Goal: Task Accomplishment & Management: Complete application form

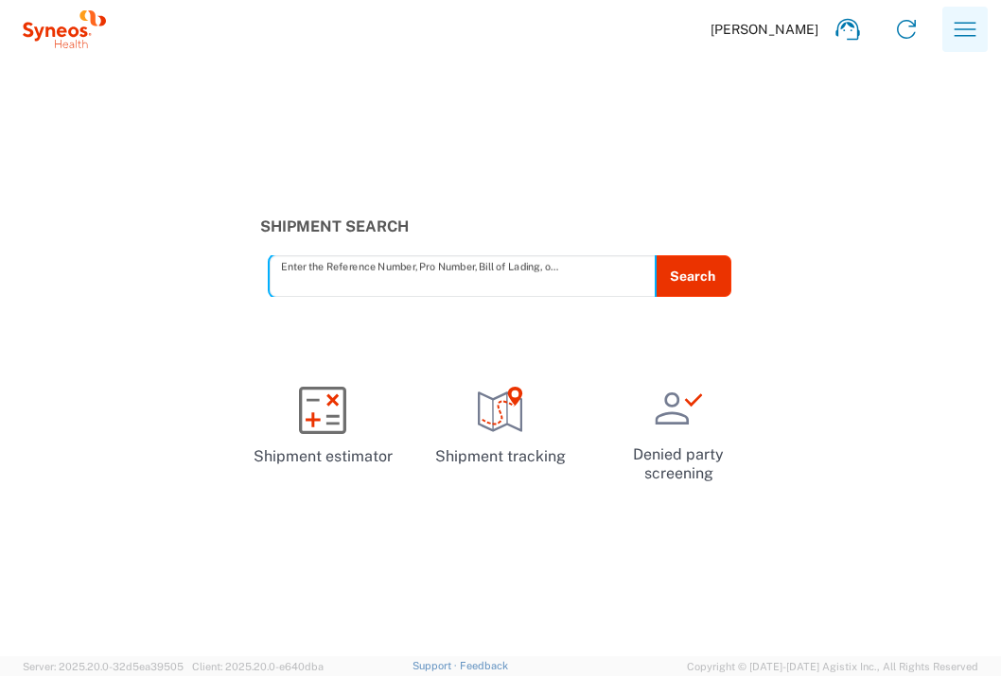
click at [969, 24] on icon "button" at bounding box center [965, 29] width 30 height 30
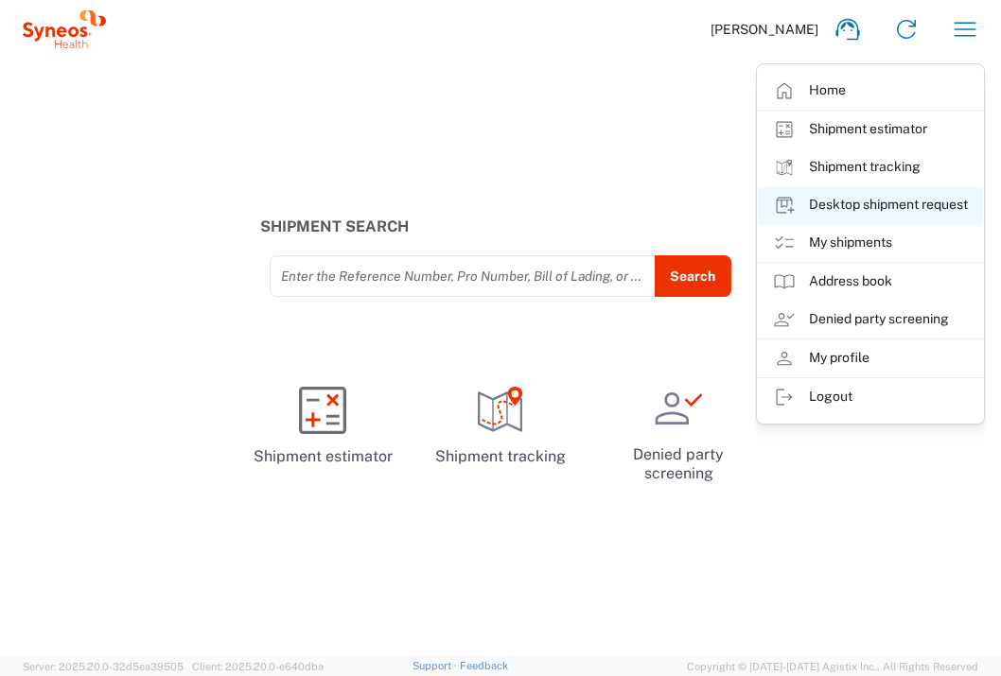
click at [907, 202] on link "Desktop shipment request" at bounding box center [870, 205] width 225 height 38
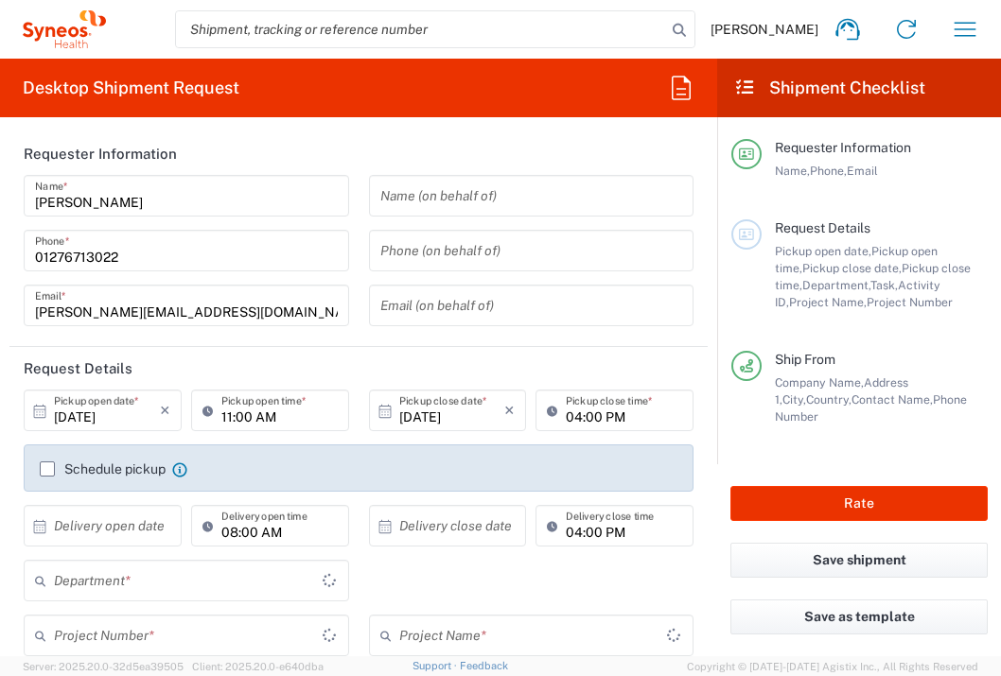
type input "[GEOGRAPHIC_DATA]"
type input "3235"
type input "[GEOGRAPHIC_DATA]"
type input "Syneos Health UK Limited"
click at [107, 531] on input "text" at bounding box center [107, 526] width 106 height 33
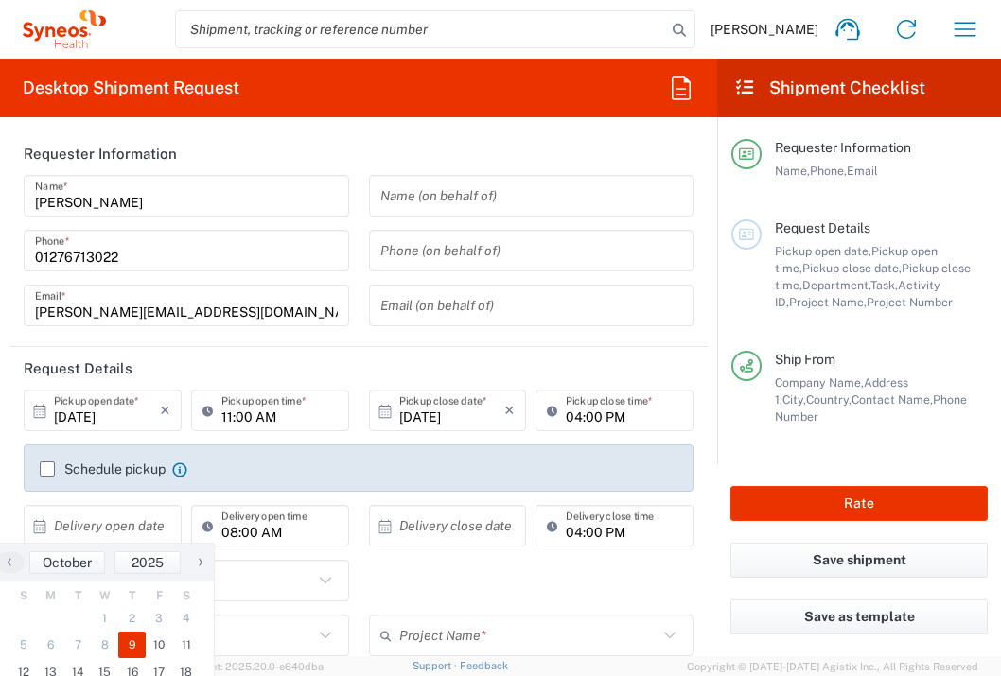
click at [134, 647] on span "9" at bounding box center [131, 645] width 27 height 26
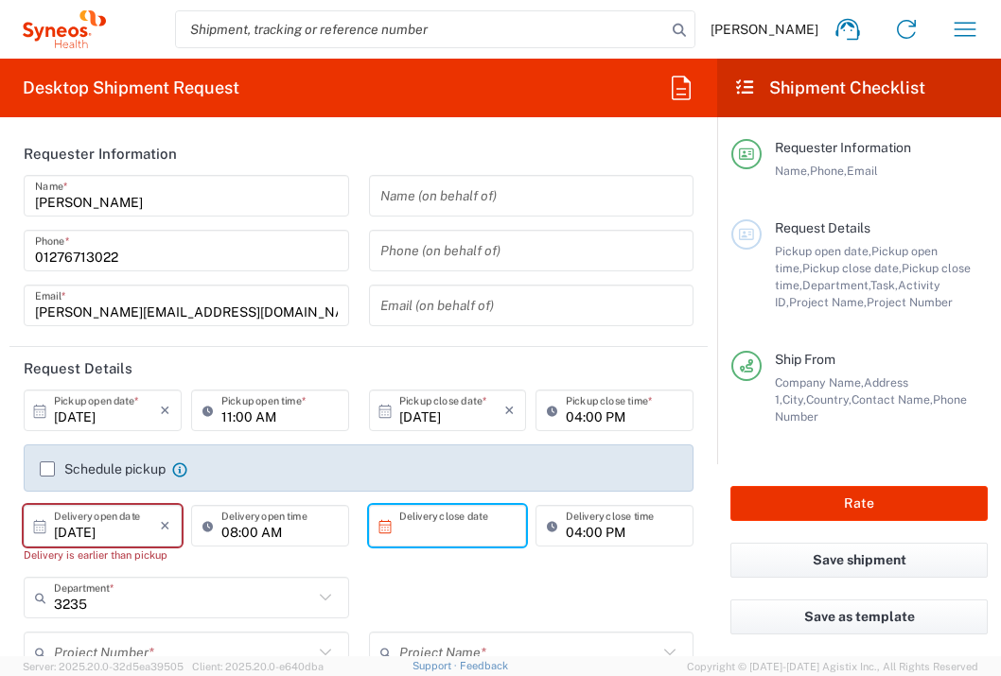
click at [460, 518] on input "text" at bounding box center [452, 526] width 106 height 33
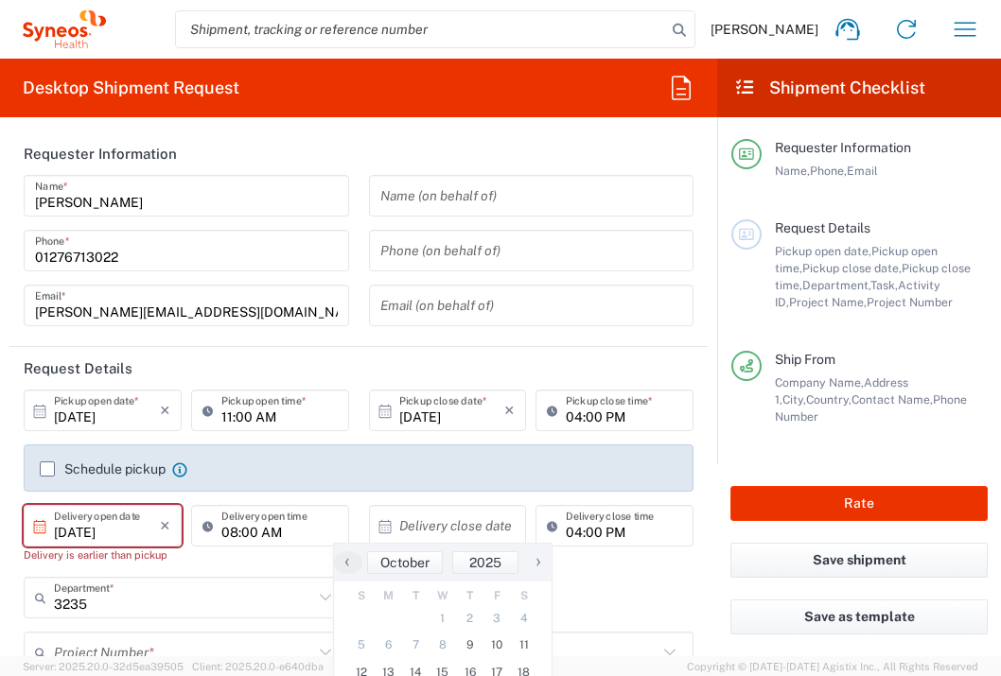
click at [87, 530] on input "[DATE]" at bounding box center [107, 526] width 106 height 33
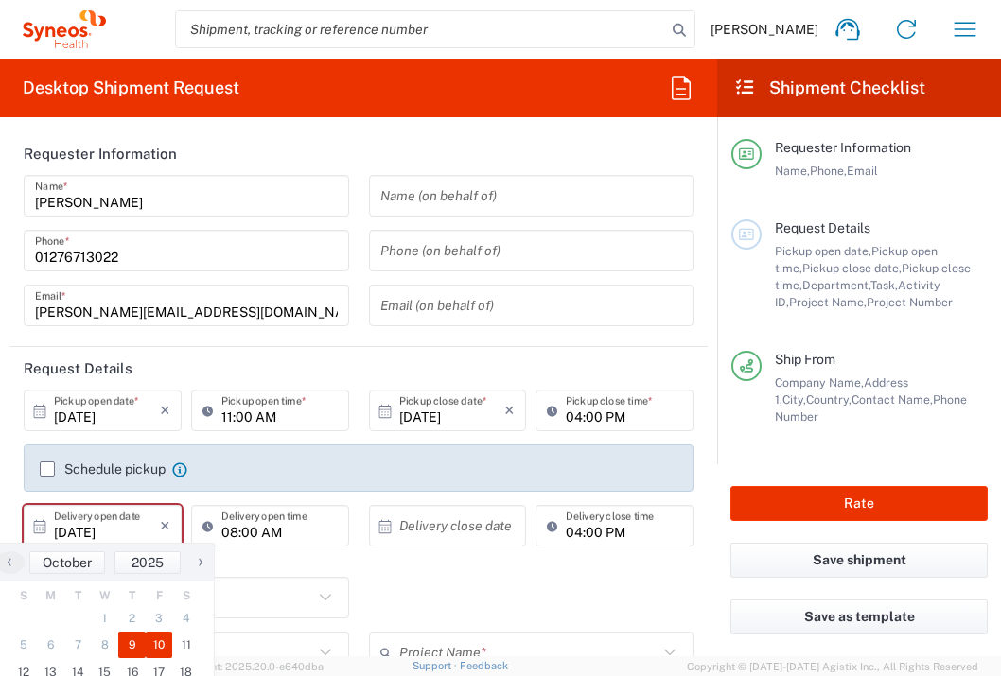
click at [166, 642] on span "10" at bounding box center [159, 645] width 27 height 26
type input "[DATE]"
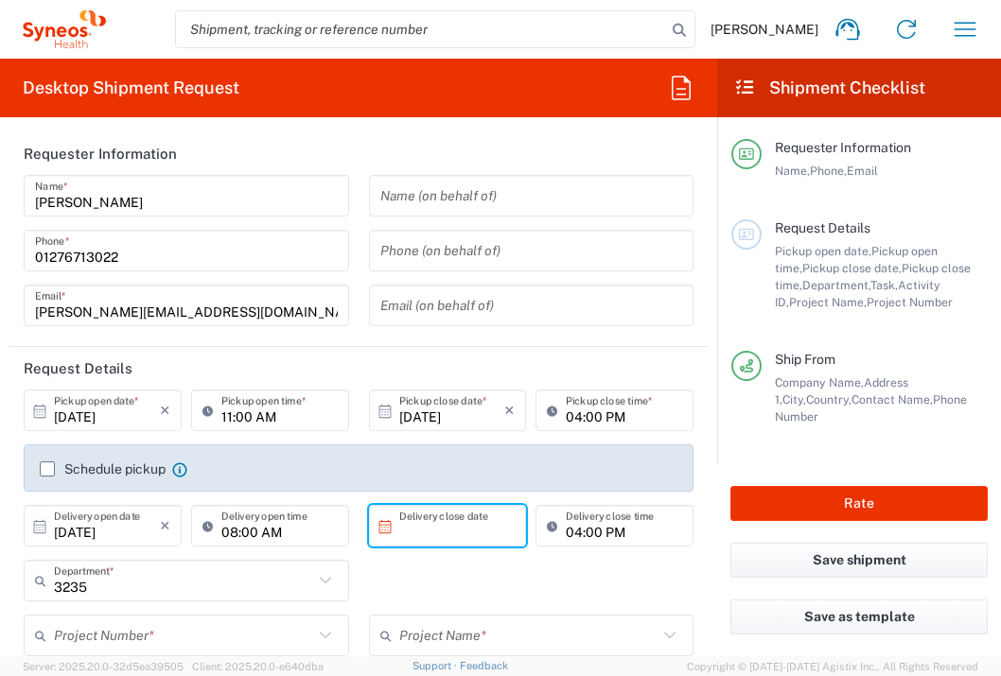
click at [462, 530] on input "text" at bounding box center [452, 526] width 106 height 33
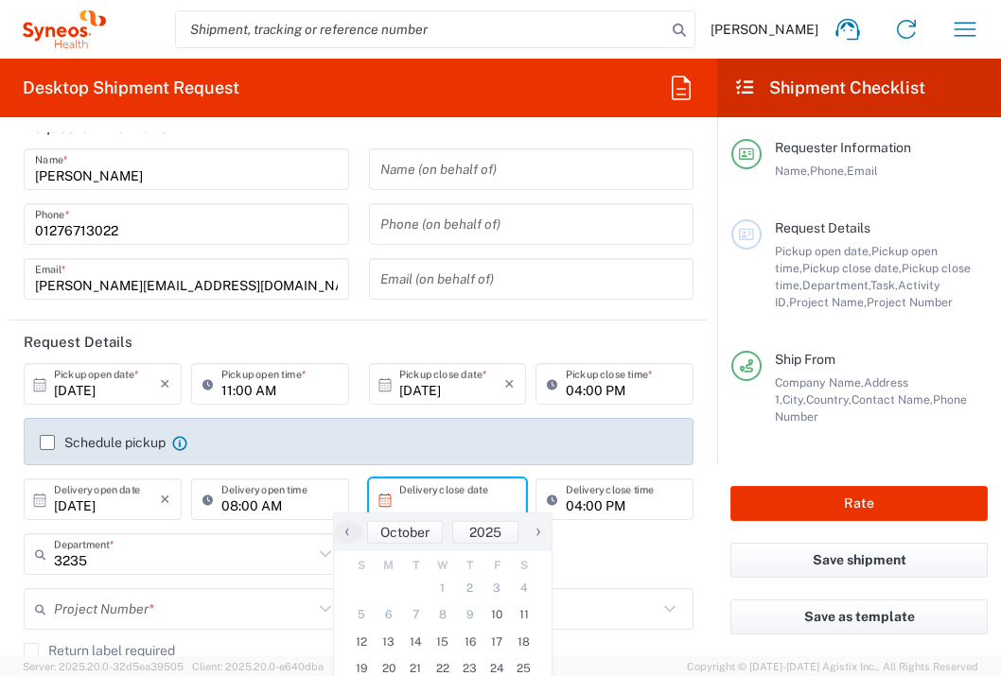
scroll to position [35, 0]
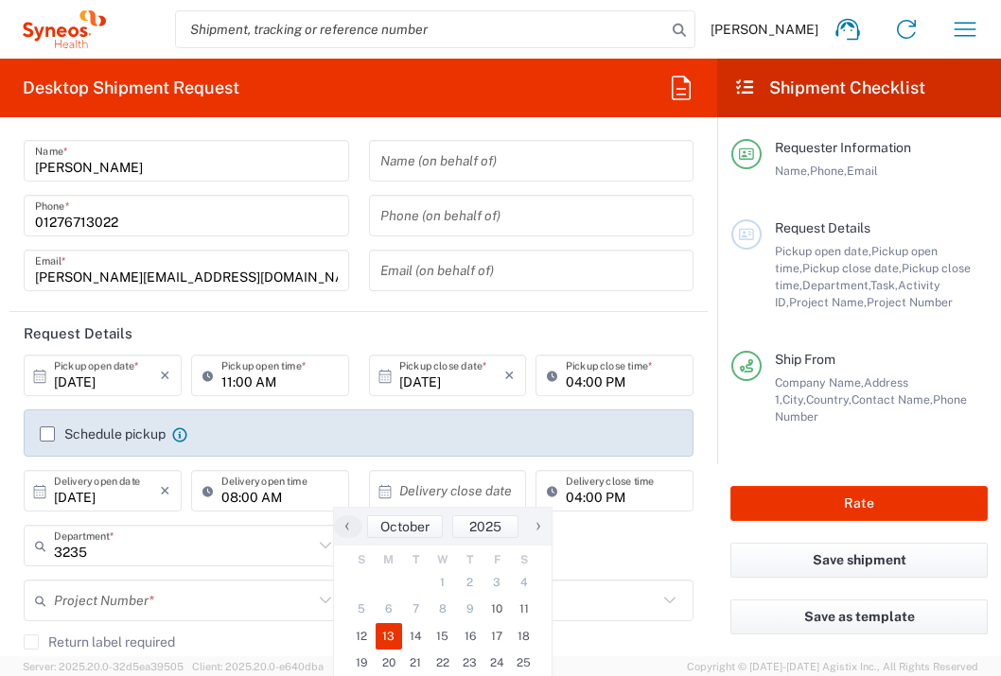
click at [389, 632] on span "13" at bounding box center [388, 636] width 27 height 26
type input "[DATE]"
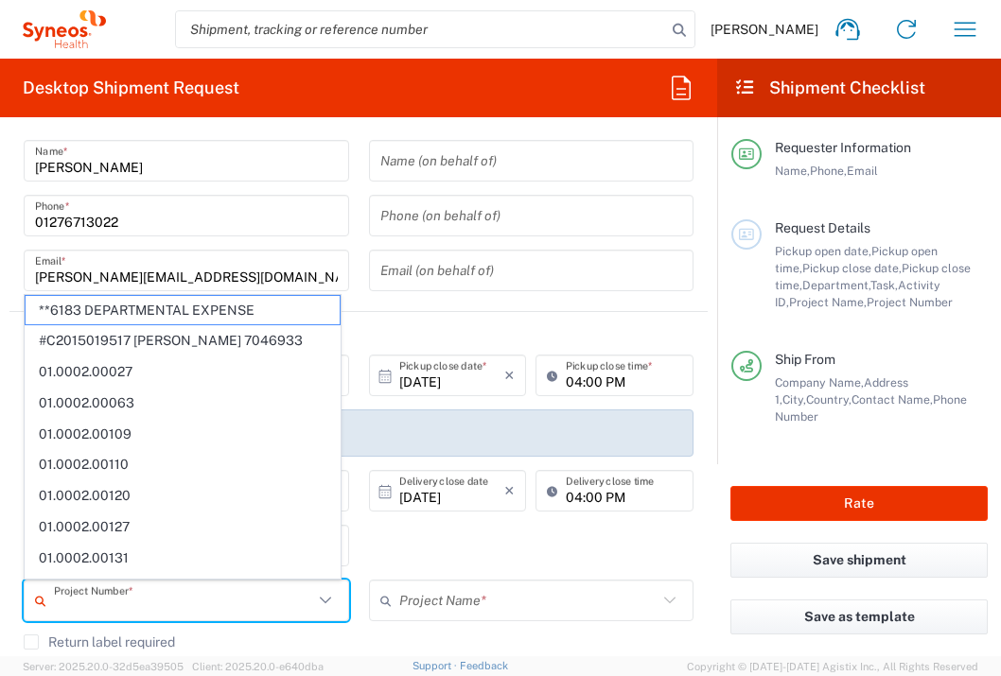
click at [249, 598] on input "text" at bounding box center [183, 601] width 259 height 33
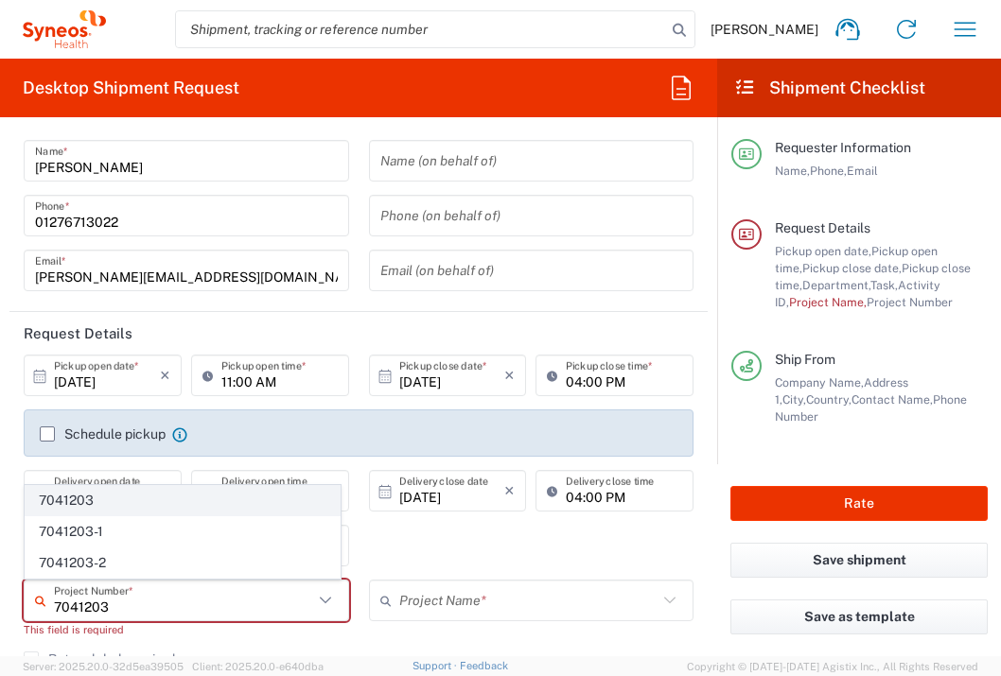
type input "7041203"
click at [228, 492] on span "7041203" at bounding box center [183, 500] width 314 height 29
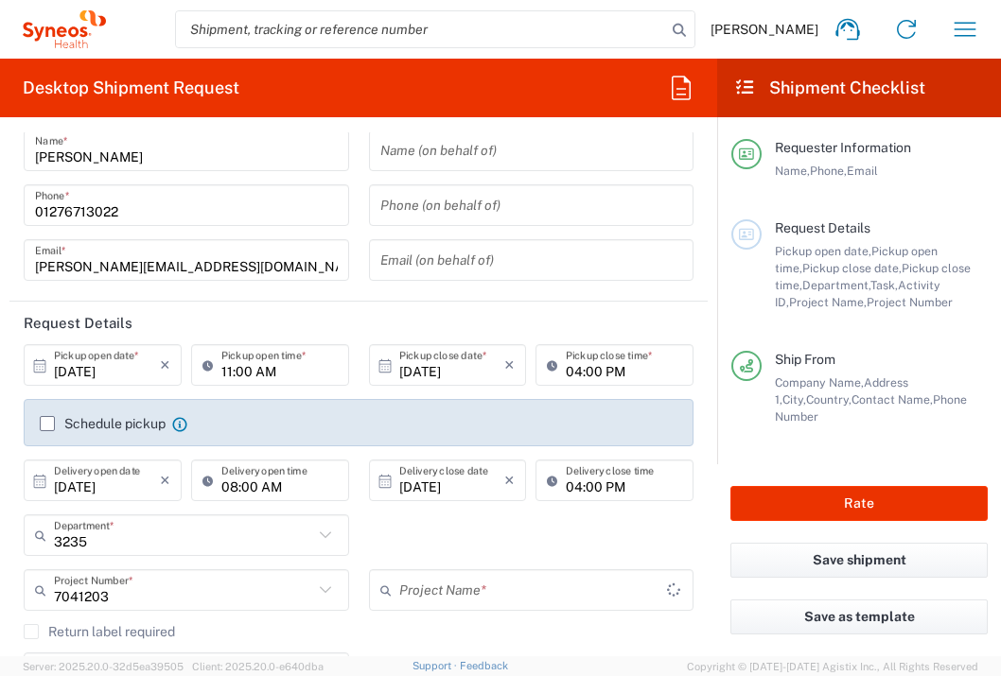
type input "Teva 7041203"
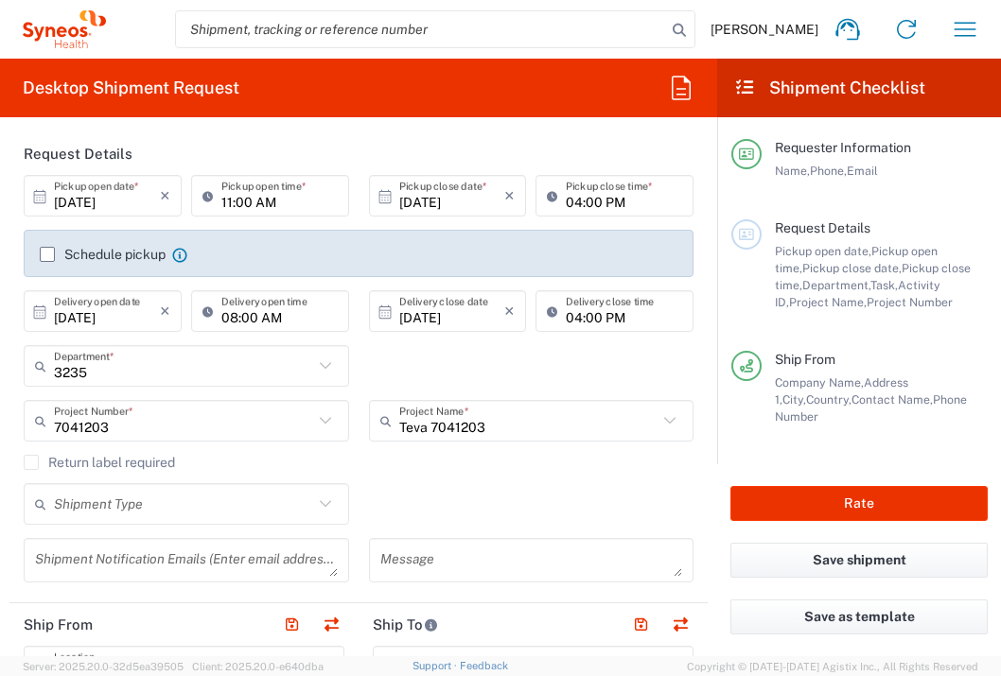
scroll to position [426, 0]
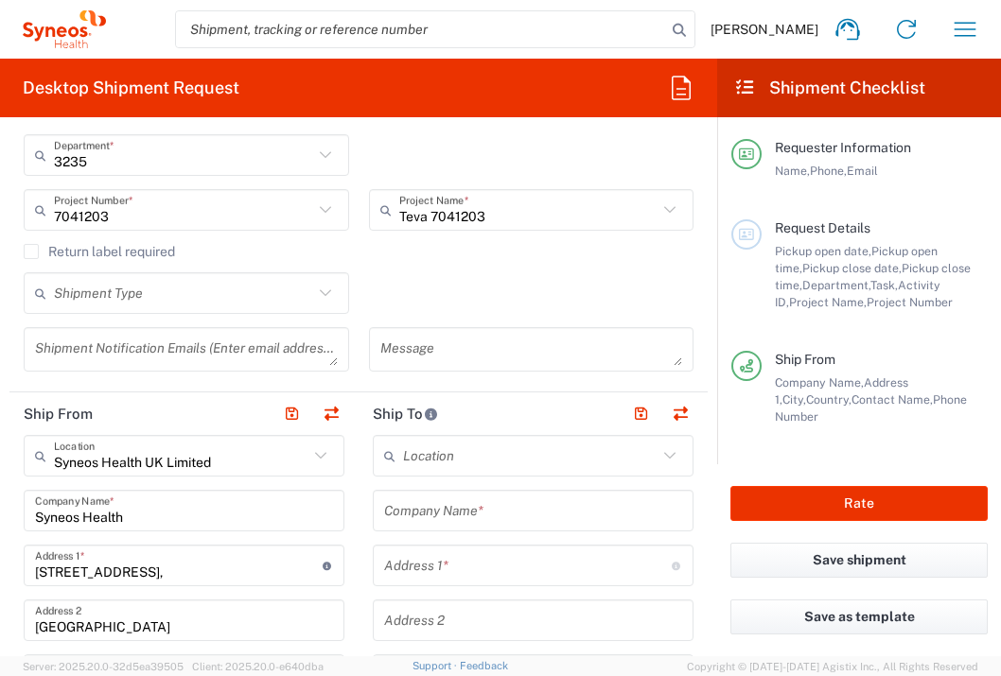
click at [469, 518] on input "text" at bounding box center [533, 511] width 298 height 33
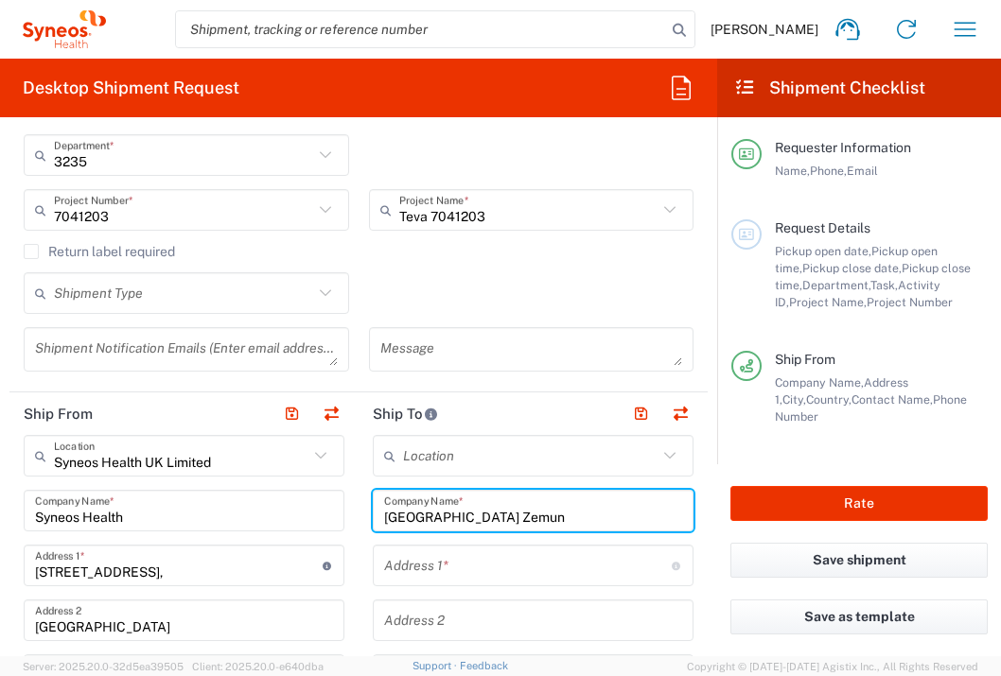
type input "[GEOGRAPHIC_DATA] Zemun"
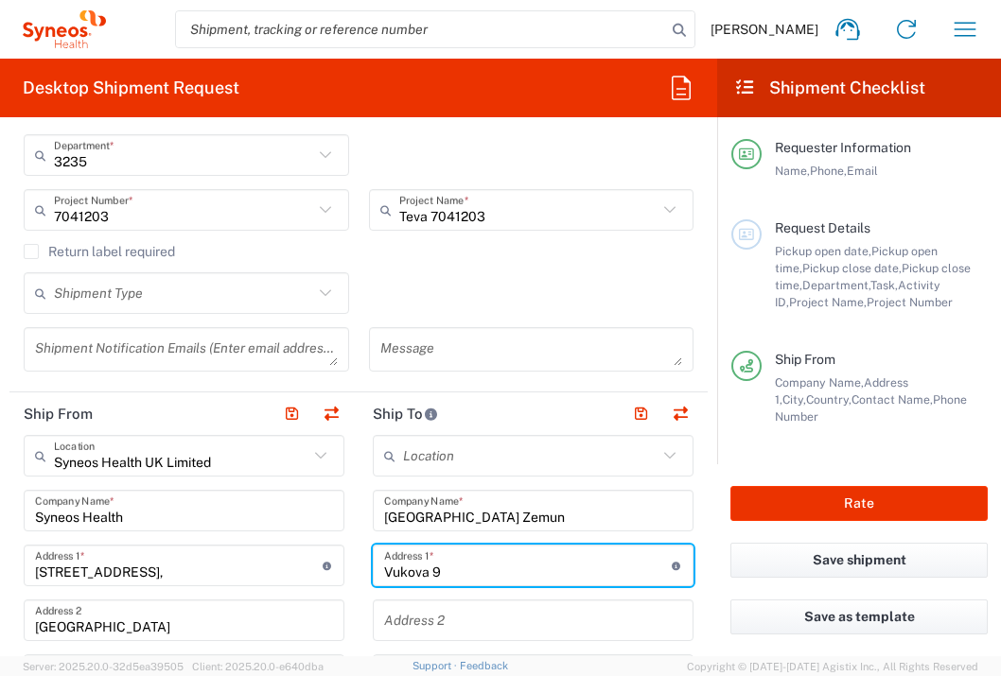
type input "Vukova 9"
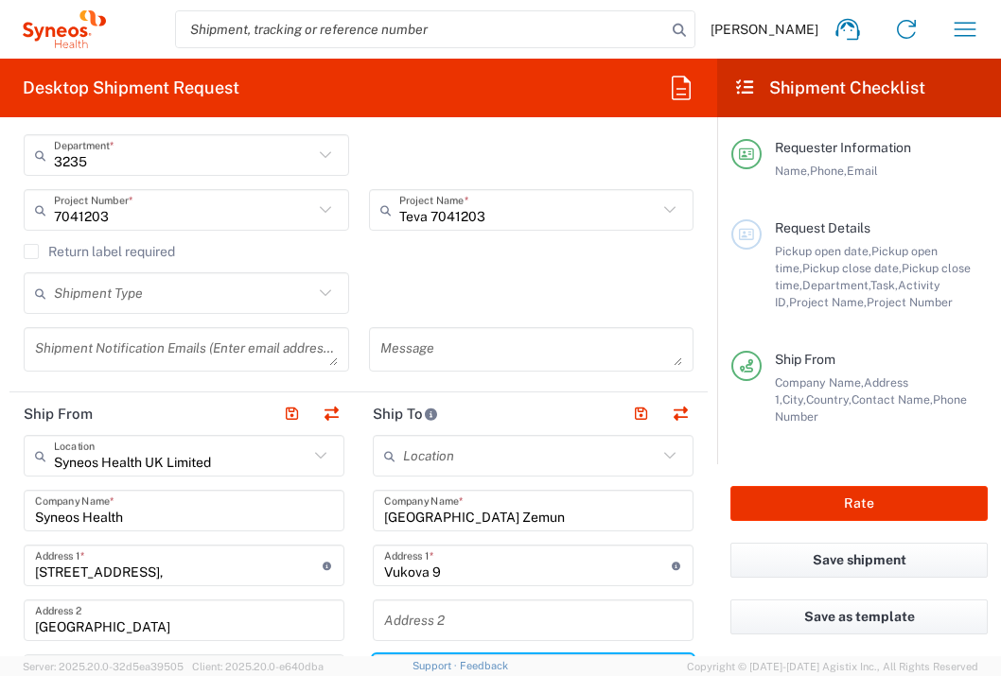
scroll to position [707, 0]
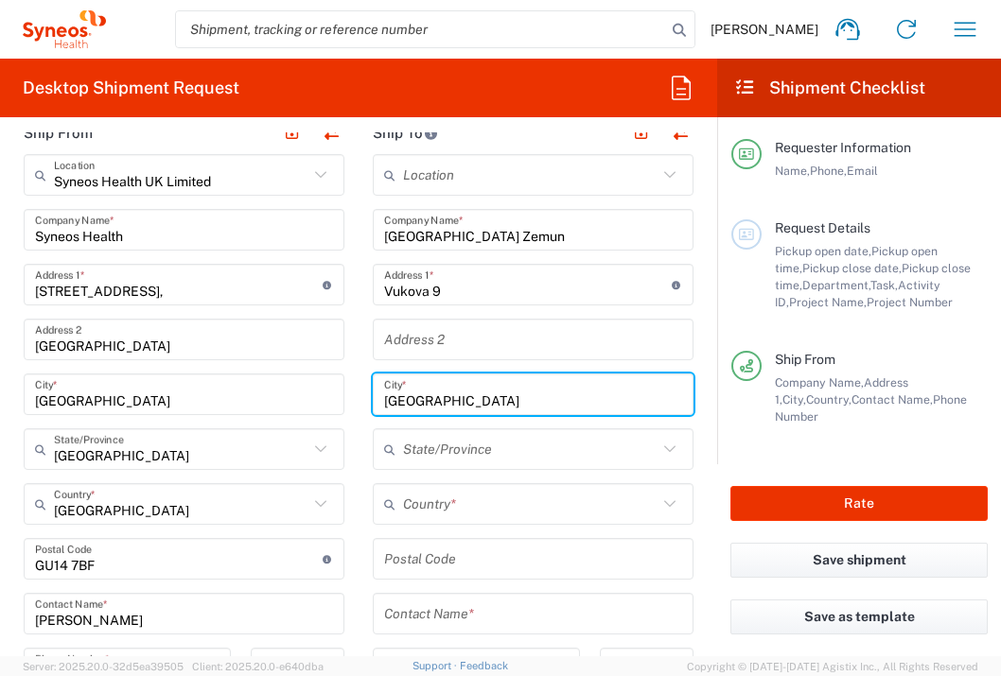
type input "[GEOGRAPHIC_DATA]"
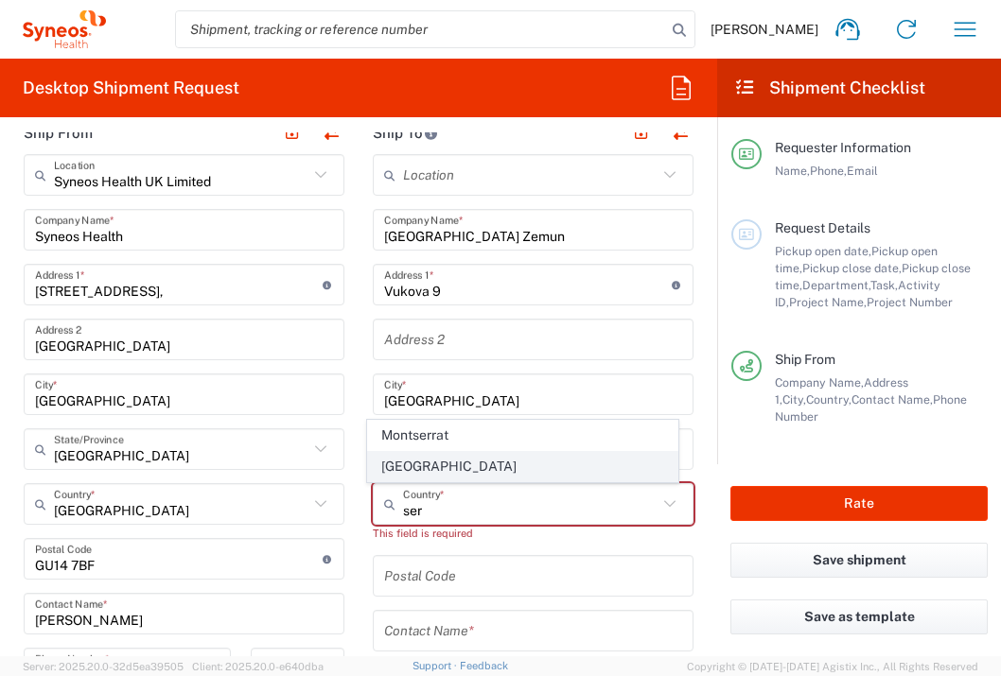
click at [412, 474] on span "[GEOGRAPHIC_DATA]" at bounding box center [523, 466] width 310 height 29
type input "[GEOGRAPHIC_DATA]"
type input "Sender/Shipper"
type input "Delivery Duty Paid"
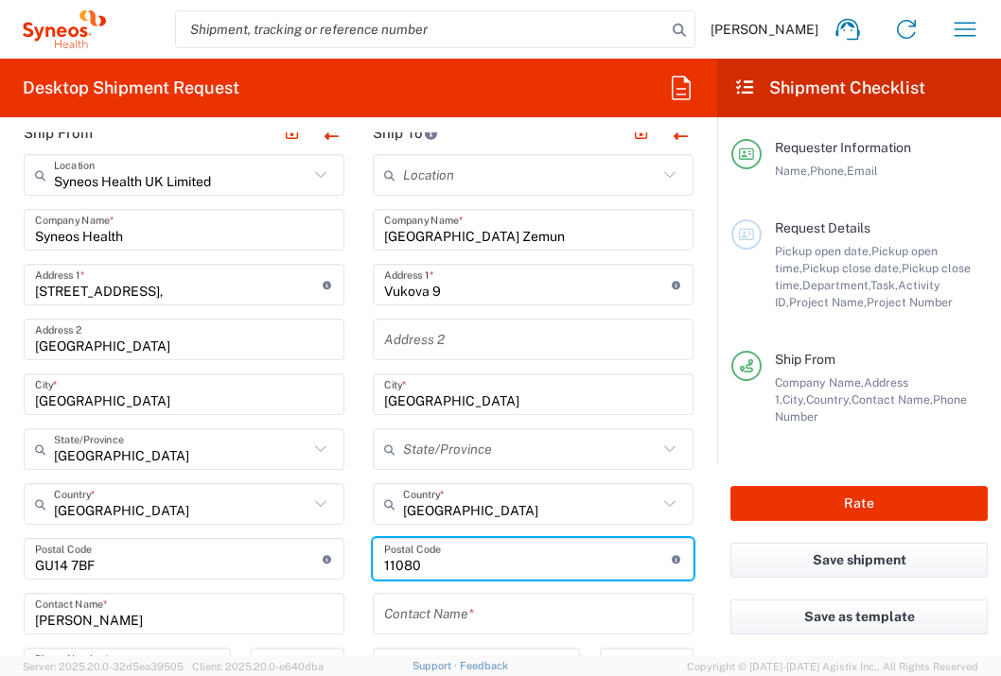
type input "11080"
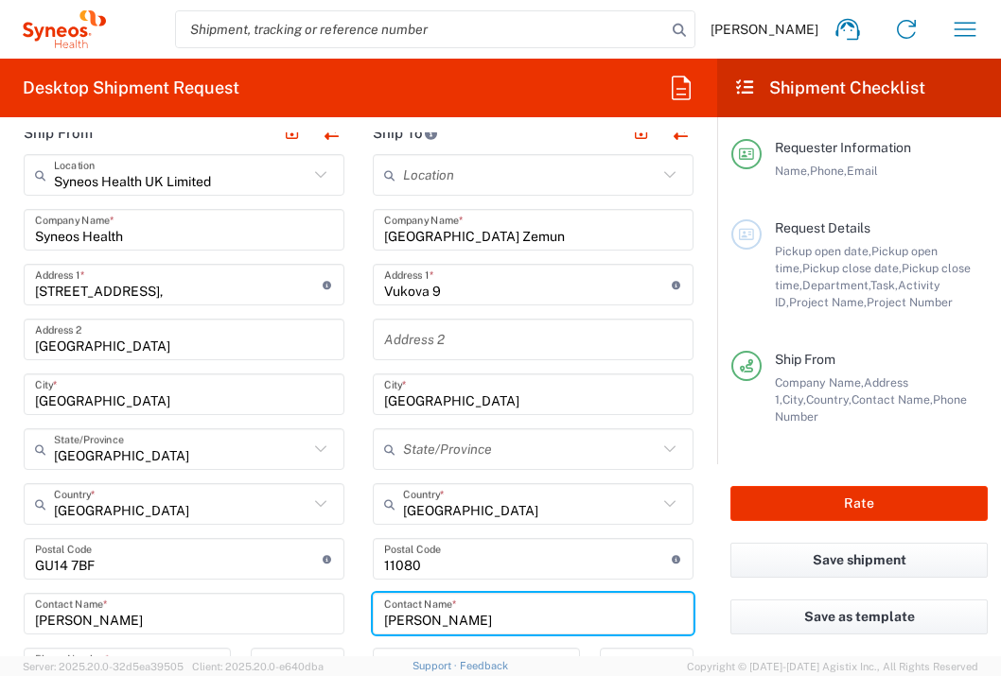
type input "[PERSON_NAME]"
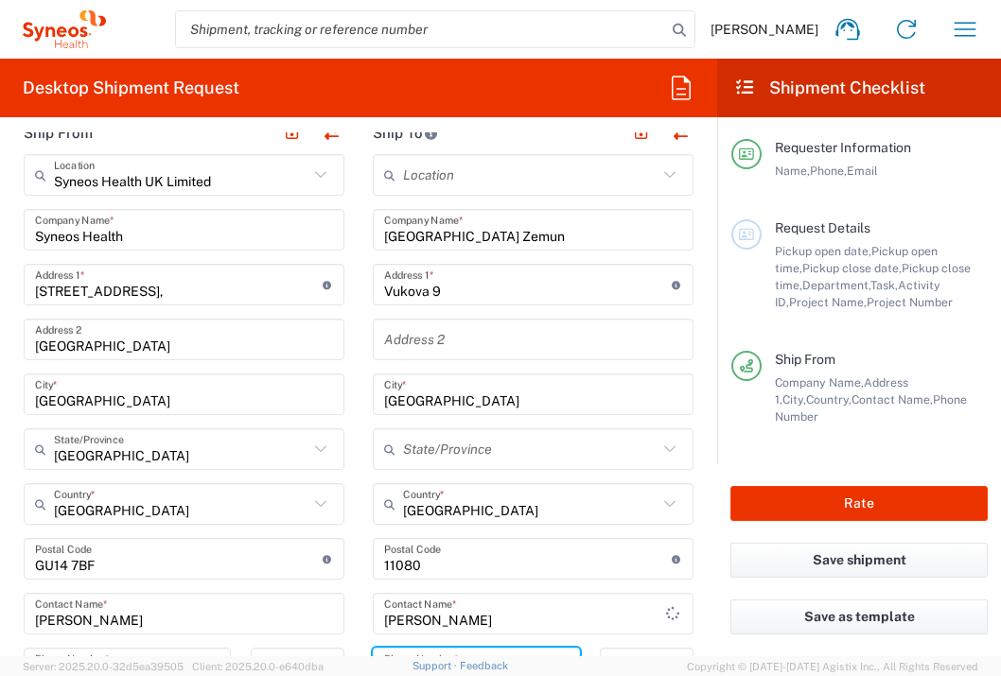
scroll to position [735, 0]
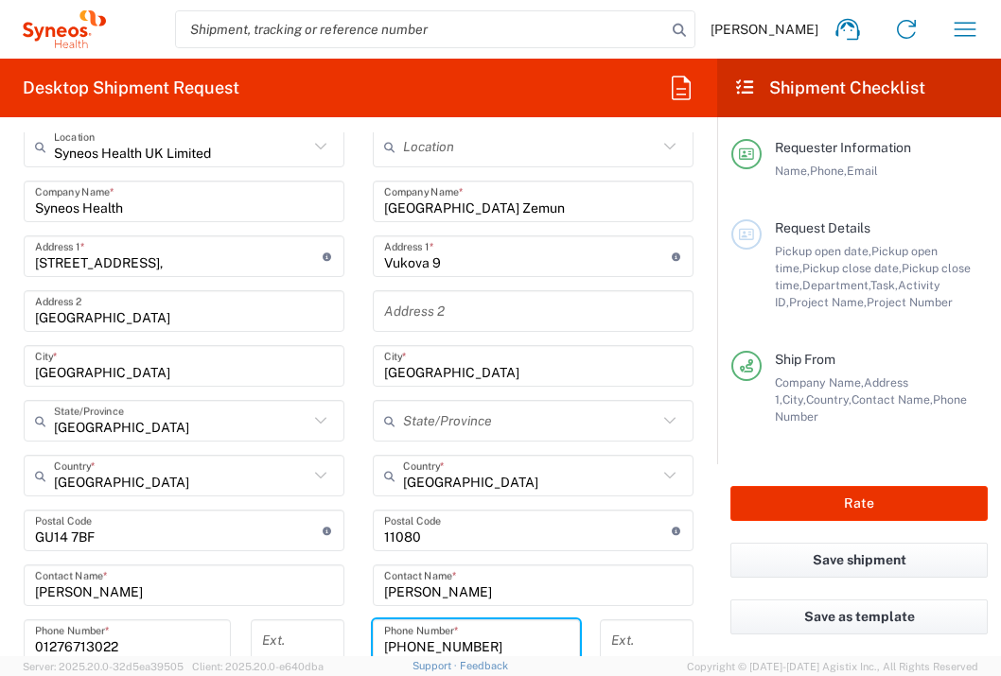
type input "[PHONE_NUMBER]"
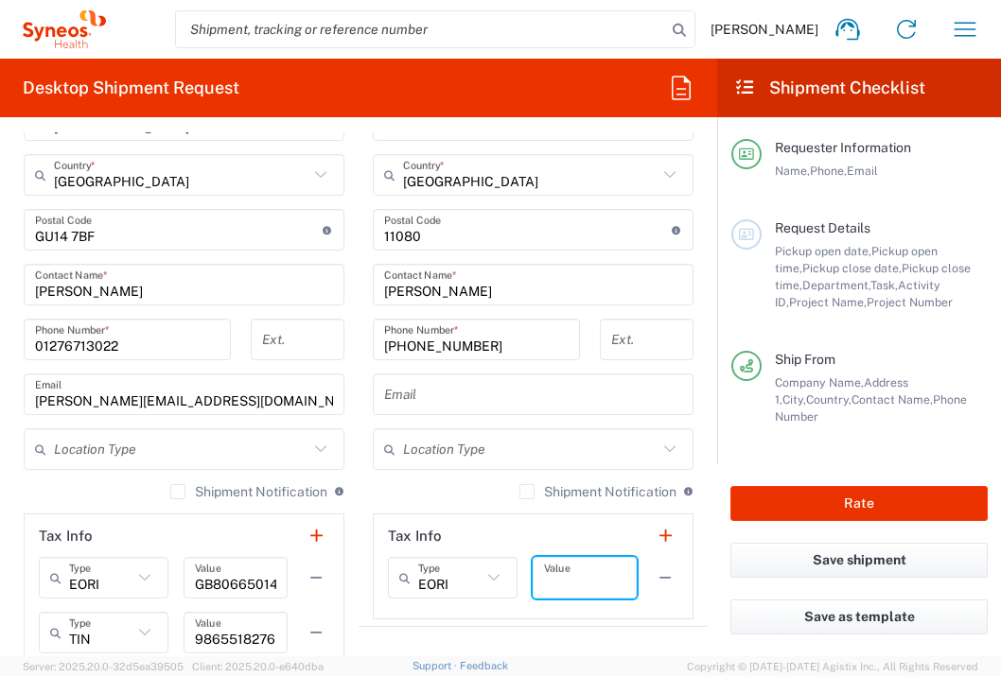
click at [582, 582] on input "text" at bounding box center [584, 578] width 81 height 33
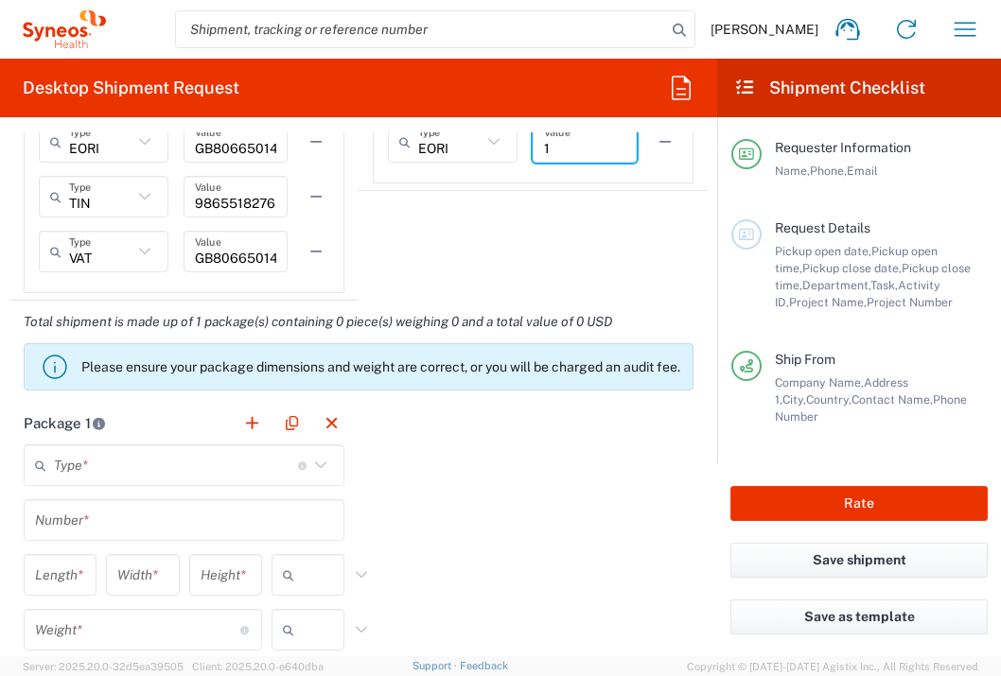
scroll to position [1480, 0]
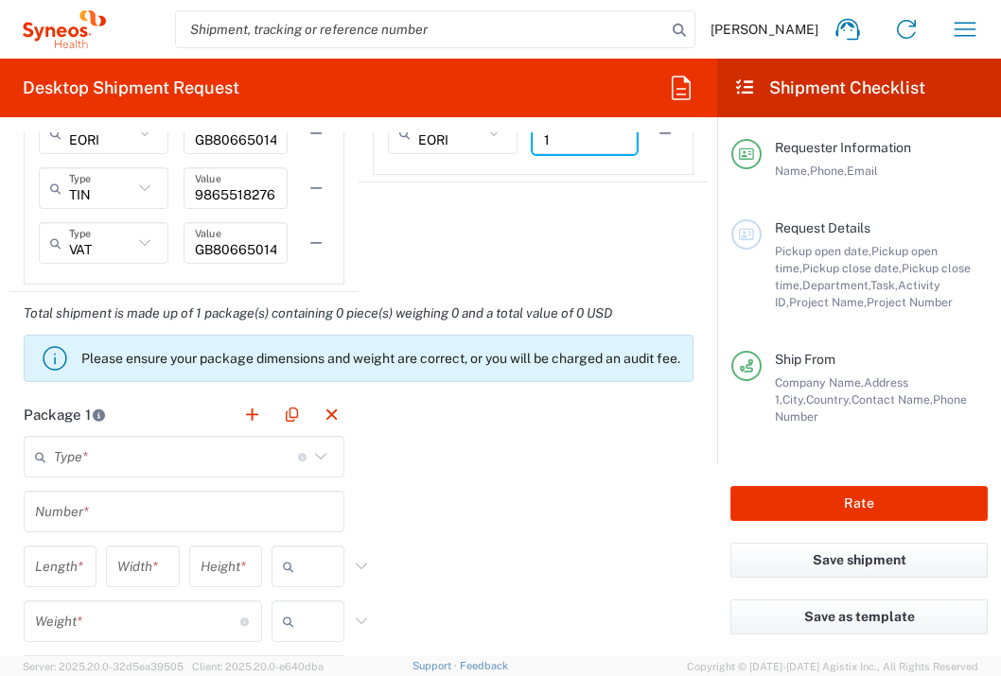
type input "1"
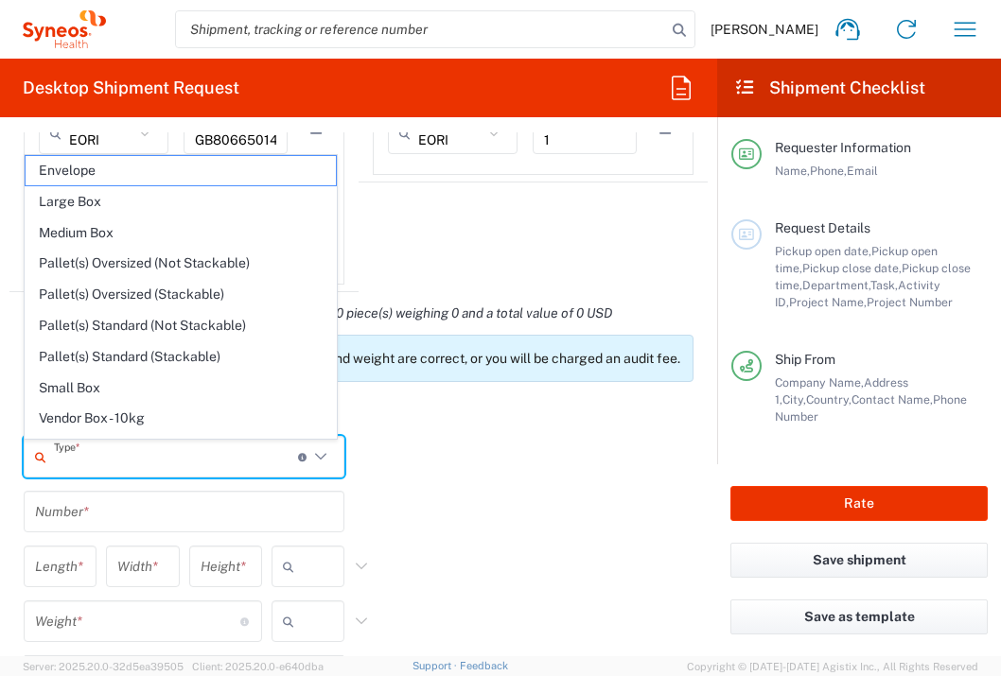
click at [196, 474] on input "text" at bounding box center [176, 457] width 244 height 33
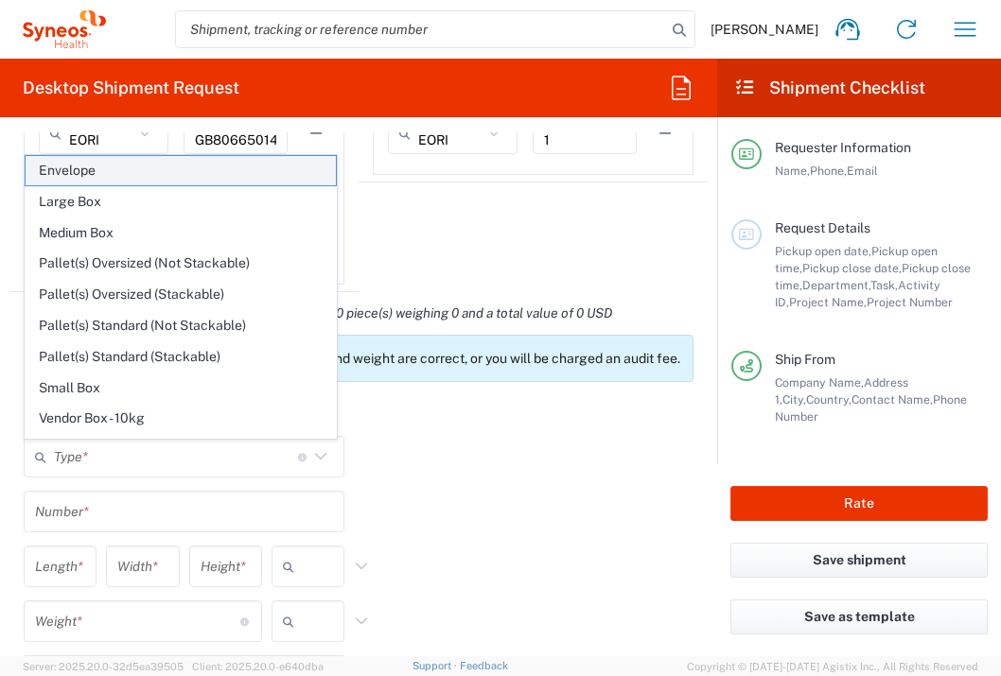
click at [158, 179] on span "Envelope" at bounding box center [181, 170] width 310 height 29
type input "Envelope"
type input "1"
type input "9.5"
type input "12.5"
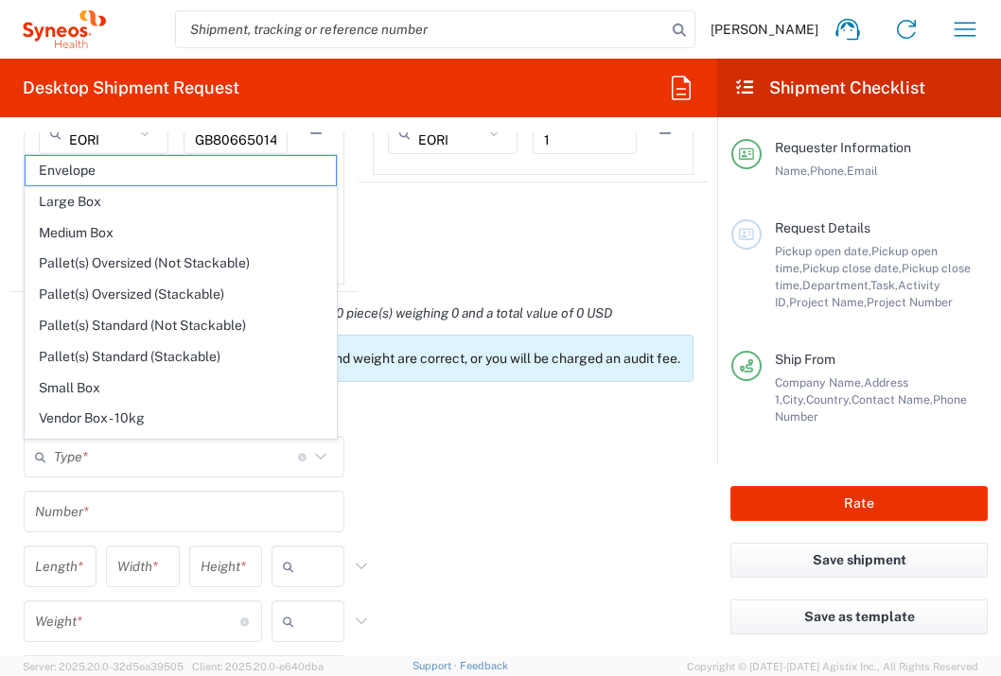
type input "0.25"
type input "in"
type input "0.45"
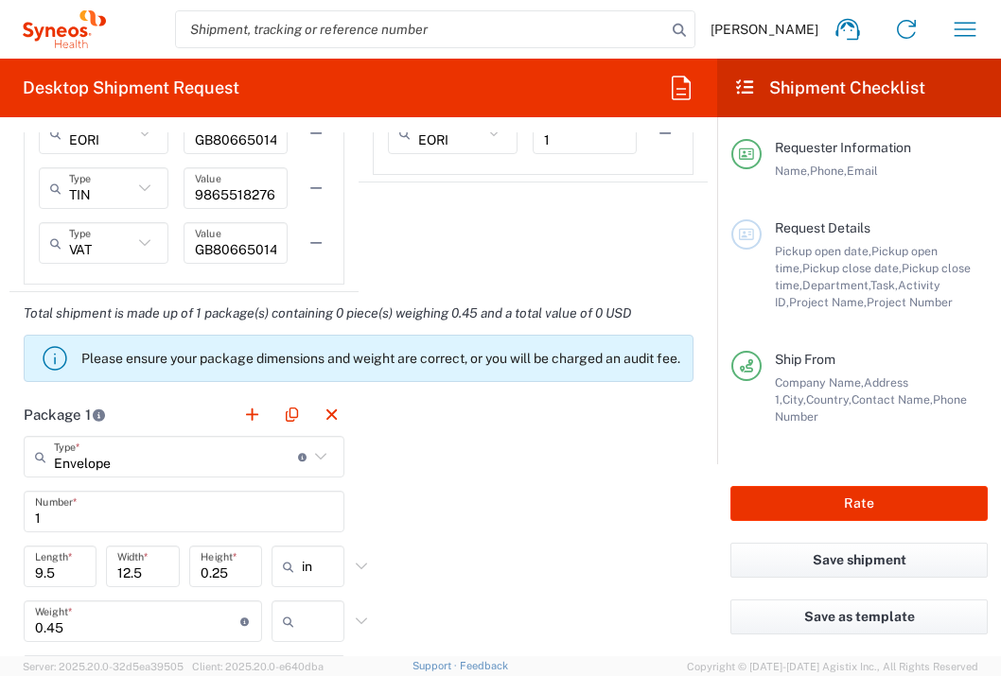
click at [306, 637] on input "text" at bounding box center [325, 621] width 47 height 30
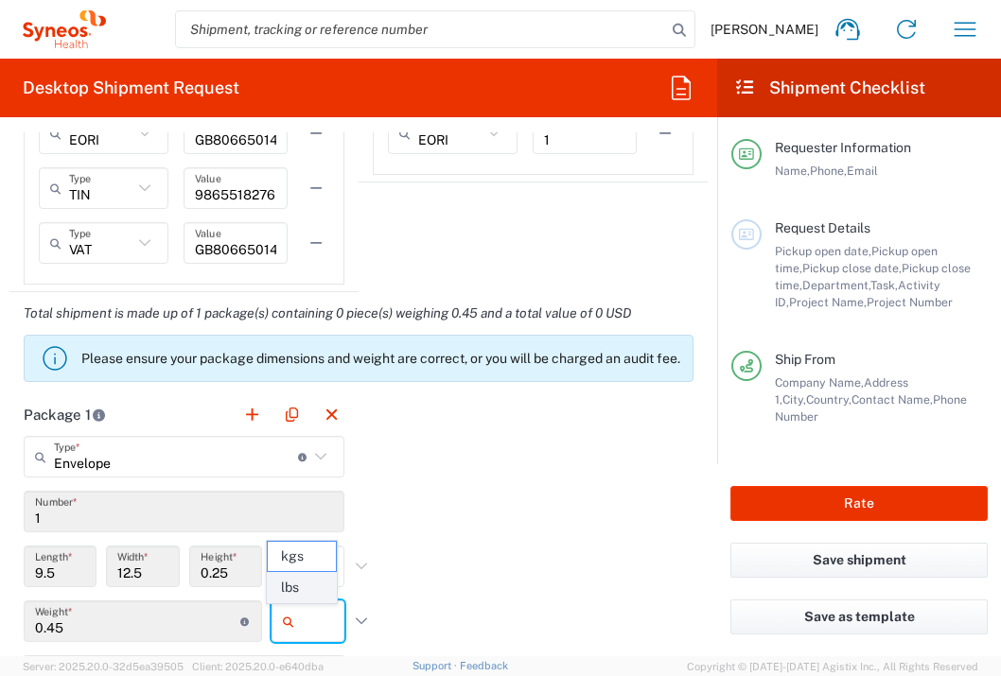
click at [311, 591] on span "lbs" at bounding box center [301, 587] width 67 height 29
type input "lbs"
click at [542, 588] on div "Package 1 Envelope Type * Material used to package goods Envelope Large Box Med…" at bounding box center [358, 600] width 698 height 415
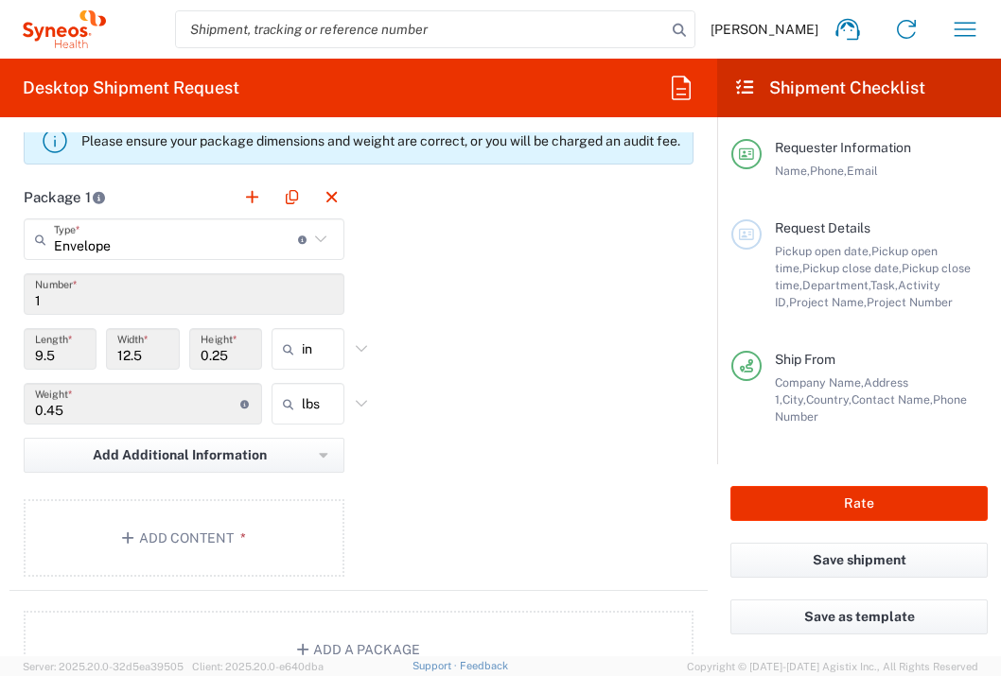
scroll to position [1918, 0]
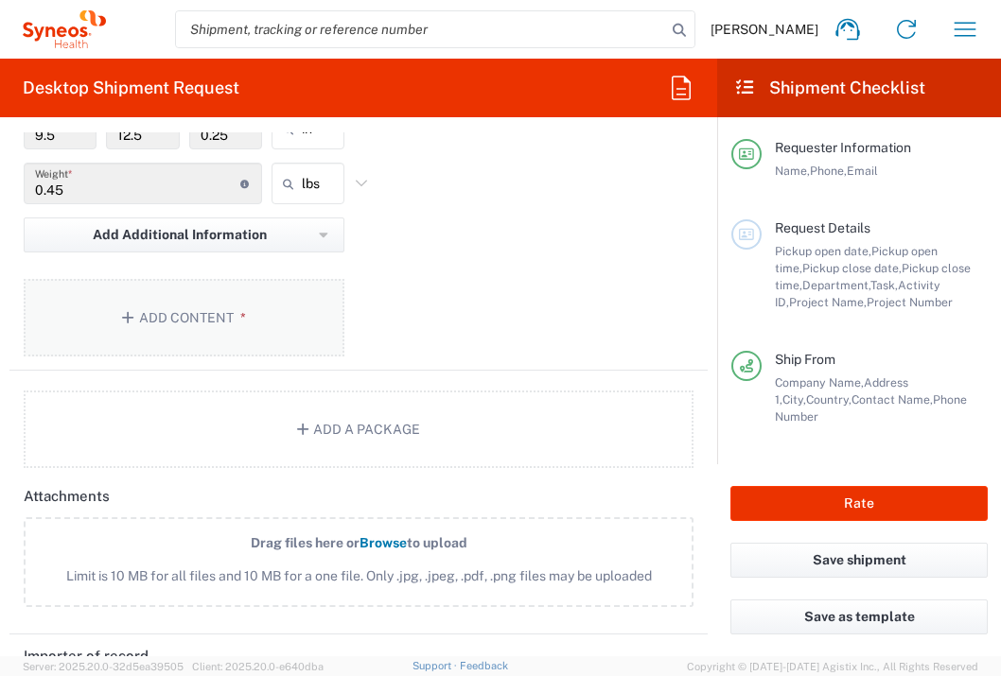
click at [222, 323] on button "Add Content *" at bounding box center [184, 318] width 321 height 78
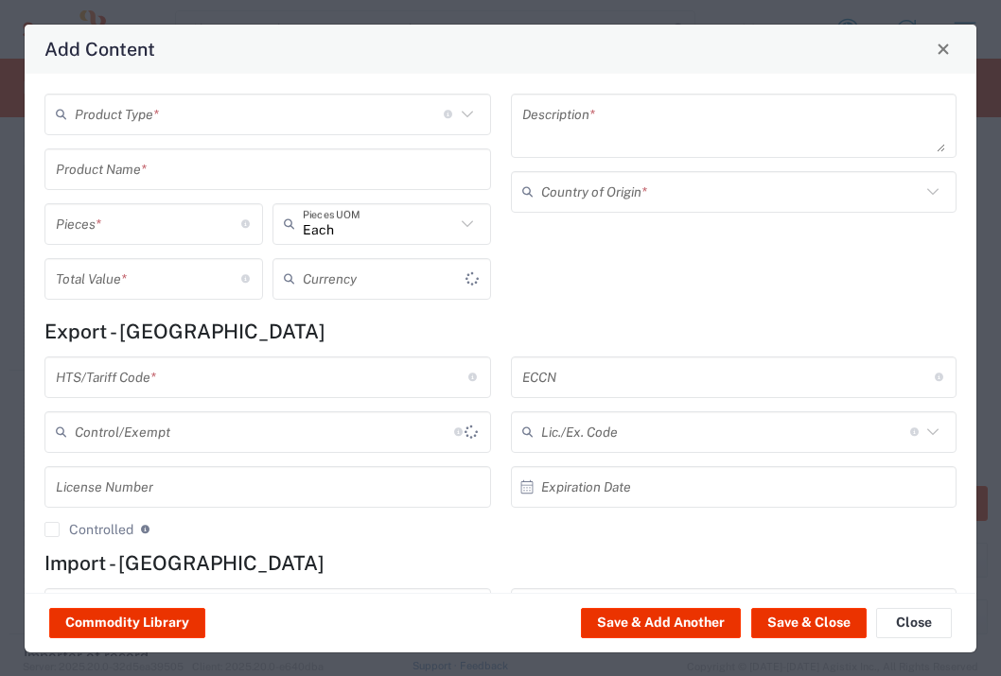
type input "US Dollar"
click at [309, 104] on input "text" at bounding box center [259, 113] width 369 height 33
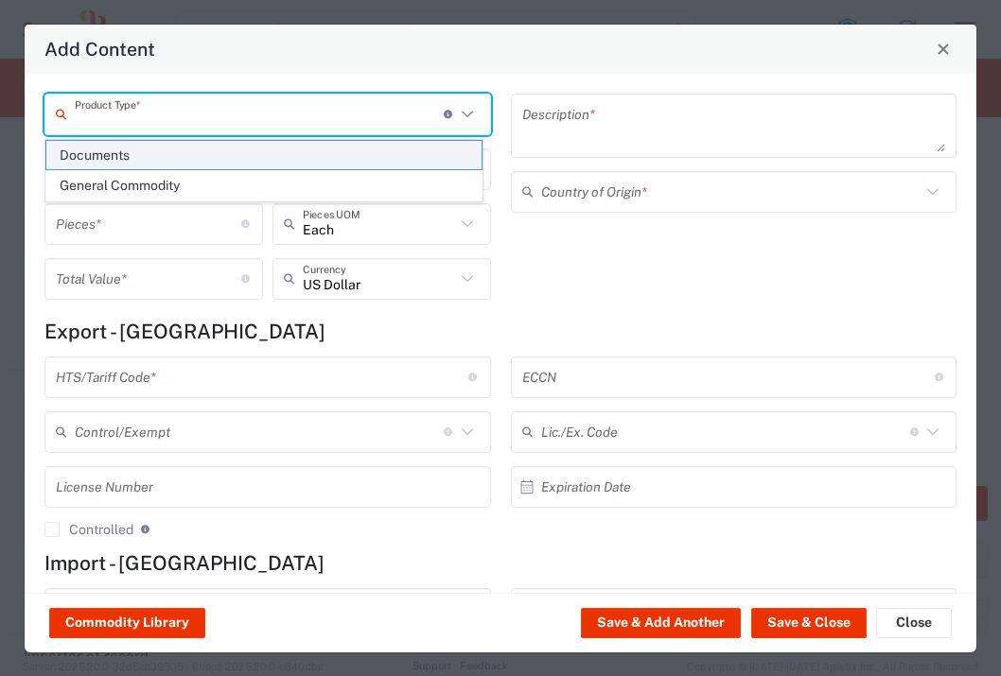
click at [306, 143] on span "Documents" at bounding box center [263, 155] width 435 height 29
type input "Documents"
type input "1"
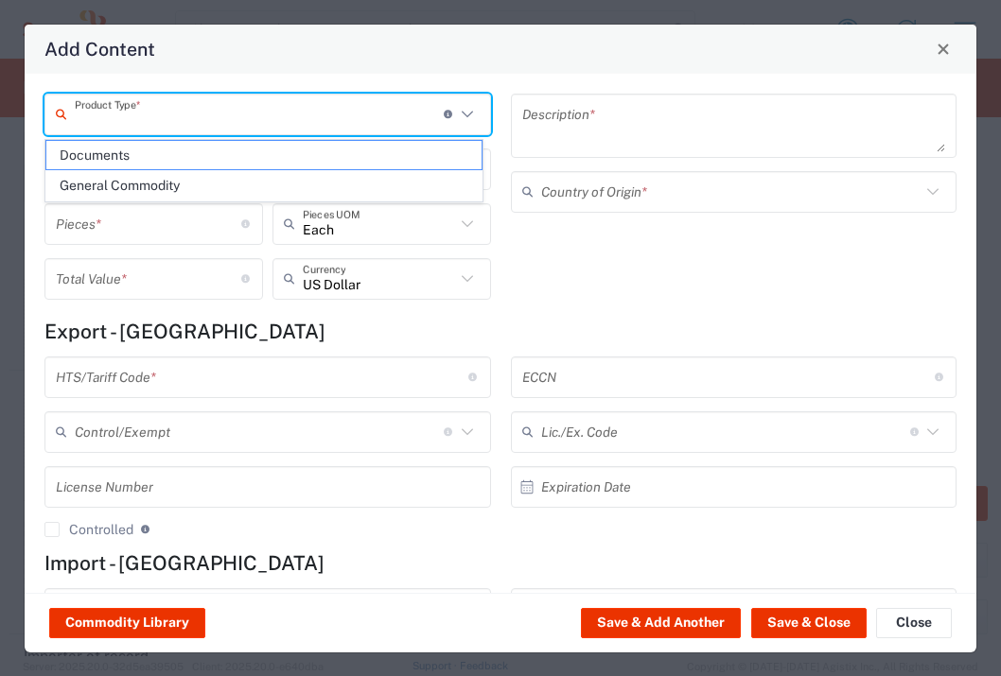
type textarea "Documents"
type input "[GEOGRAPHIC_DATA]"
type input "0000.00.0000"
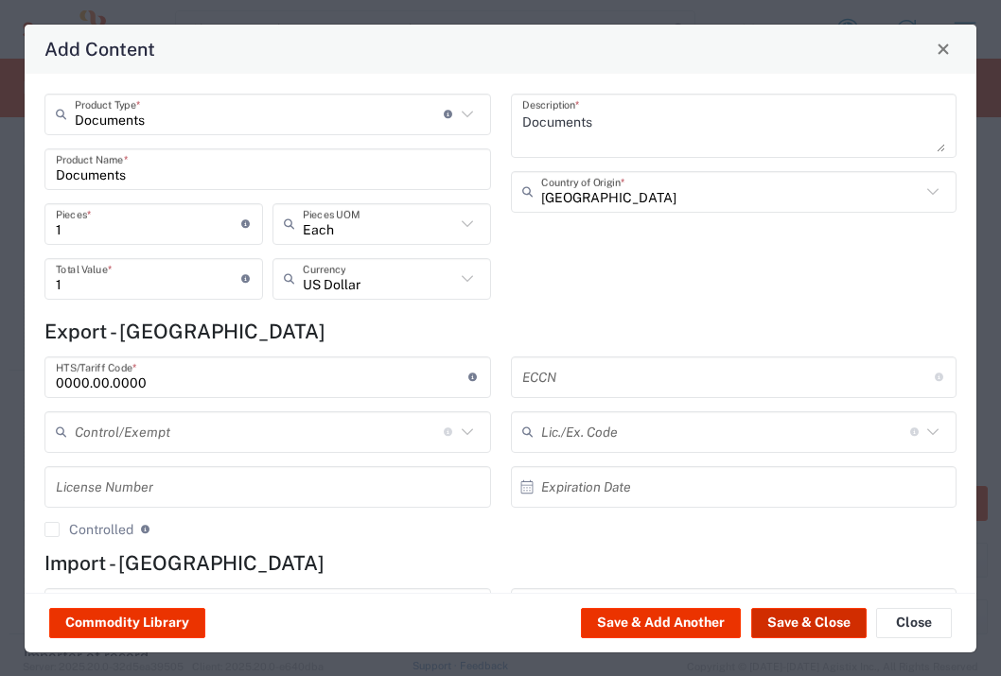
click at [821, 631] on button "Save & Close" at bounding box center [808, 623] width 115 height 30
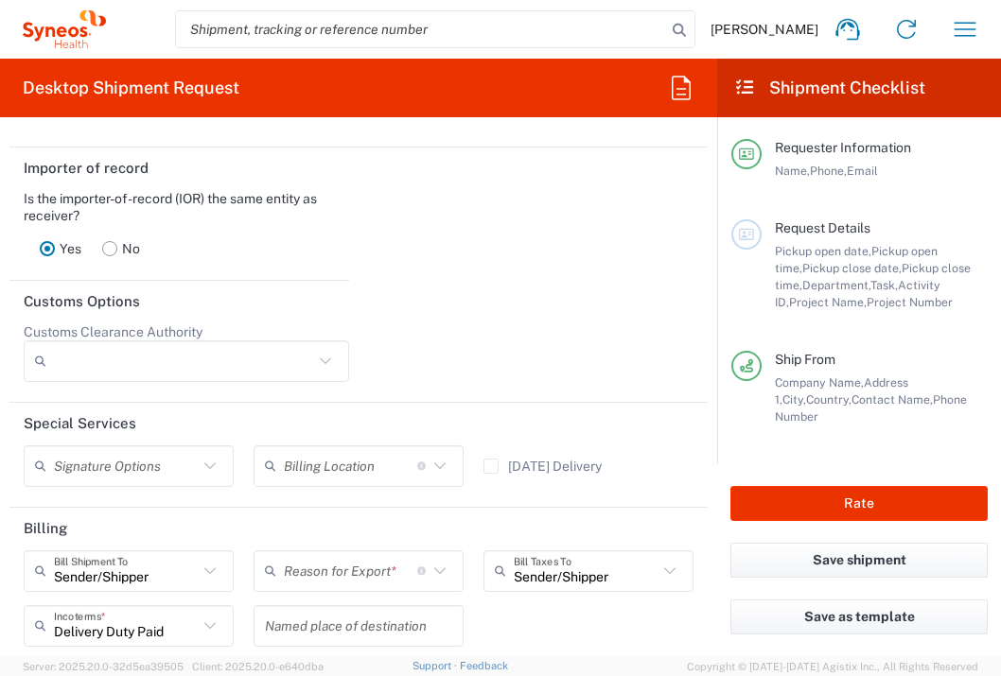
scroll to position [2518, 0]
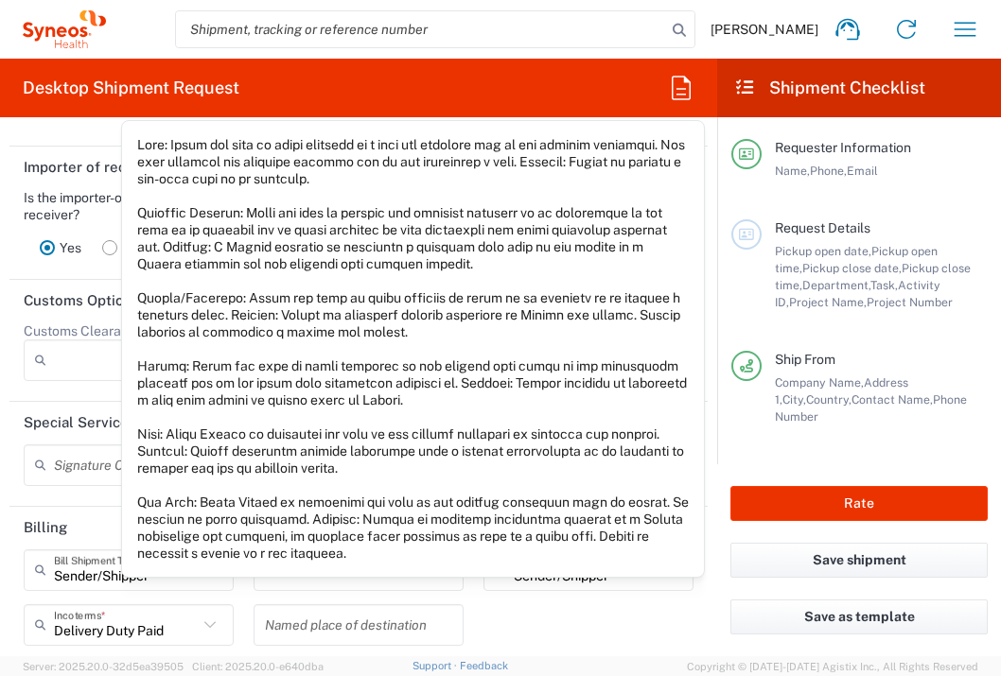
click at [404, 586] on input "text" at bounding box center [350, 569] width 133 height 33
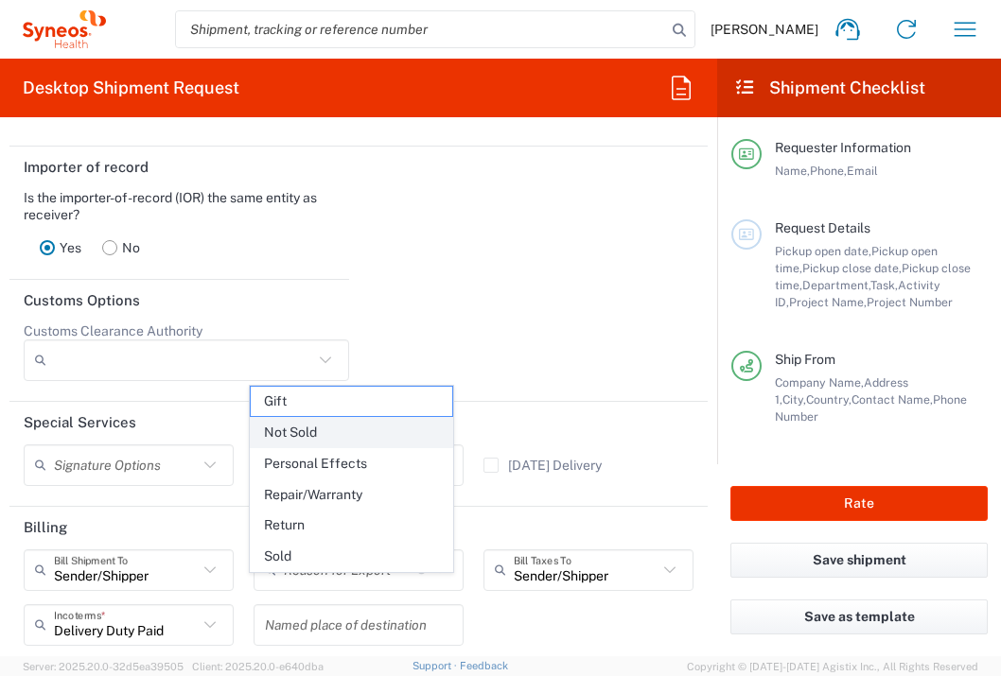
click at [351, 437] on span "Not Sold" at bounding box center [351, 432] width 201 height 29
type input "Not Sold"
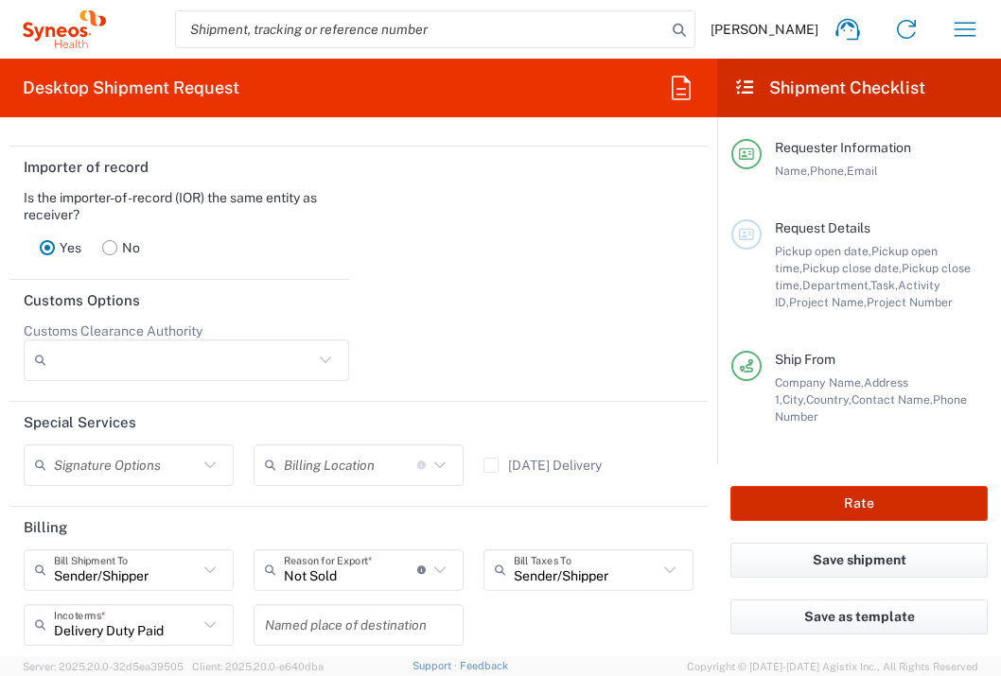
click at [809, 502] on button "Rate" at bounding box center [858, 503] width 257 height 35
type input "7041203"
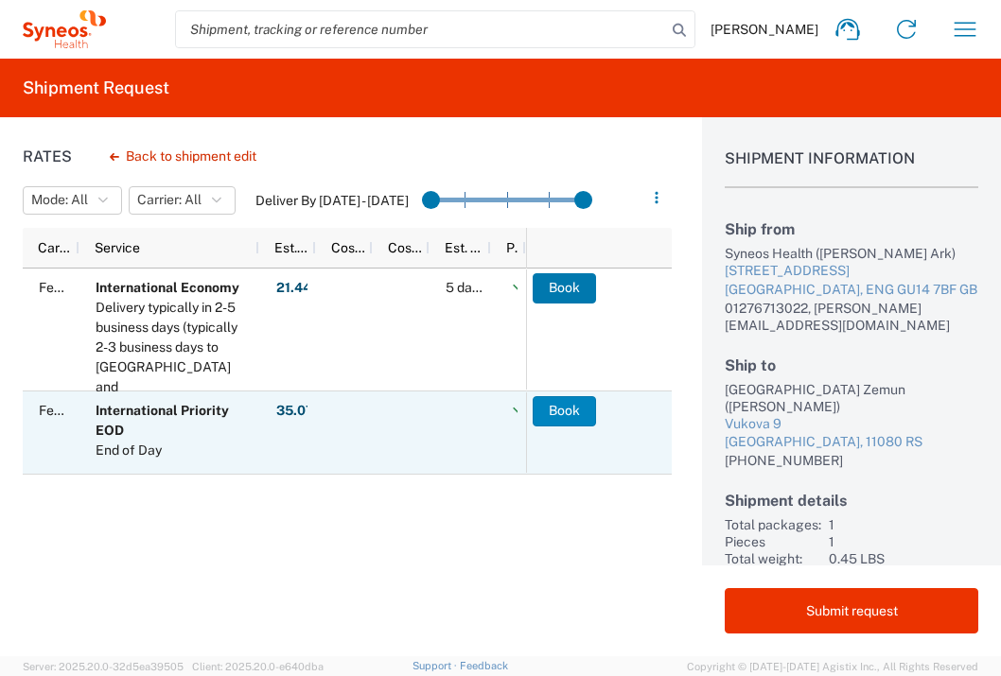
click at [562, 423] on button "Book" at bounding box center [564, 411] width 63 height 30
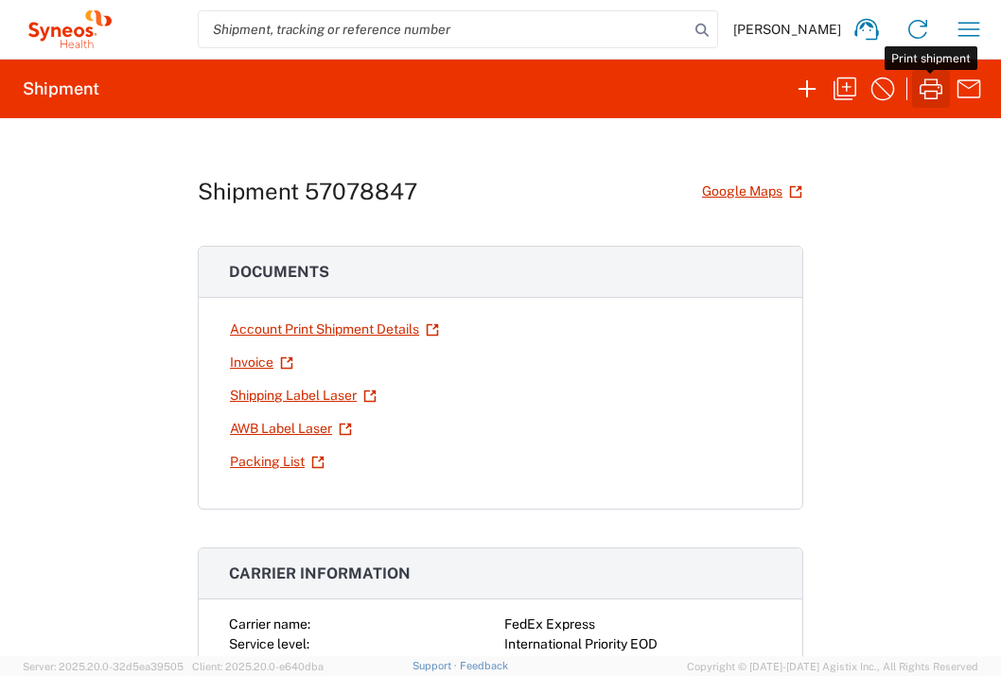
click at [937, 94] on icon "button" at bounding box center [930, 89] width 23 height 21
click at [966, 37] on icon "button" at bounding box center [968, 29] width 30 height 30
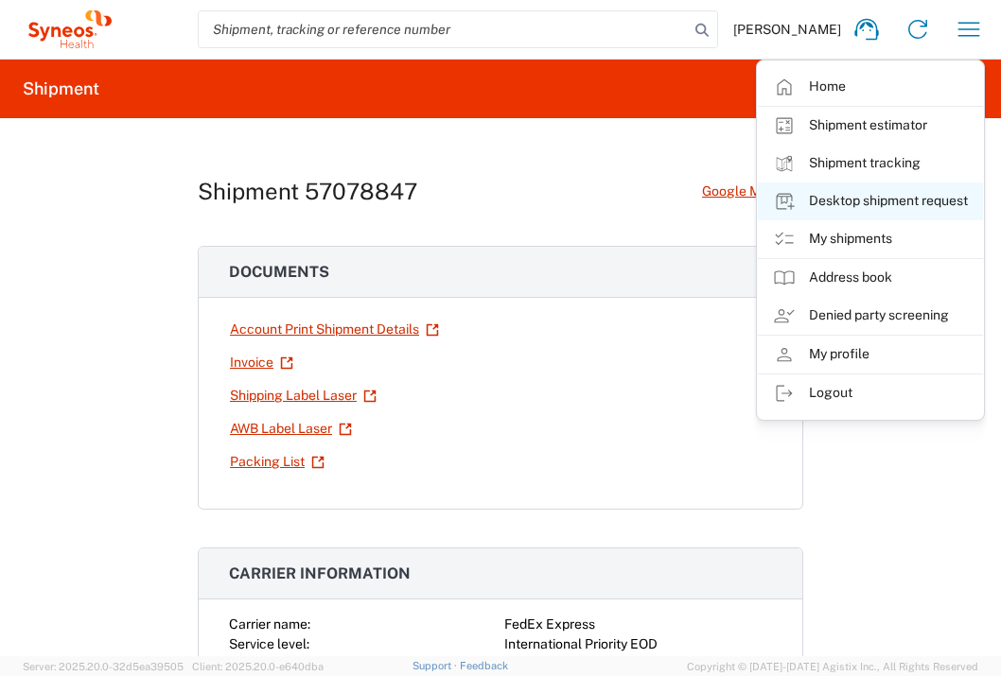
click at [896, 202] on link "Desktop shipment request" at bounding box center [870, 202] width 225 height 38
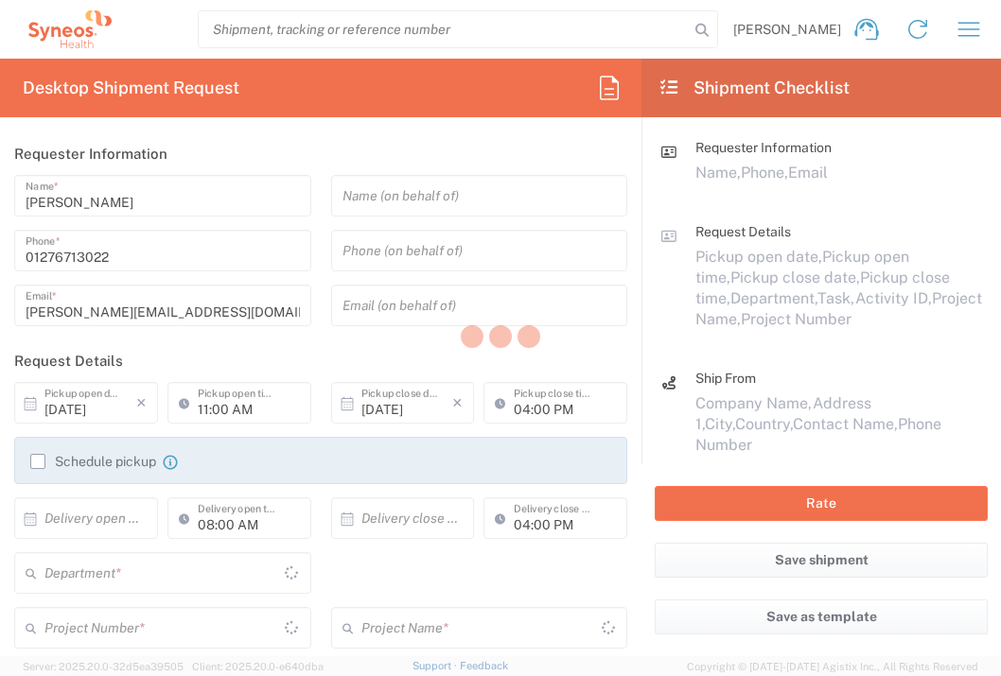
type input "[GEOGRAPHIC_DATA]"
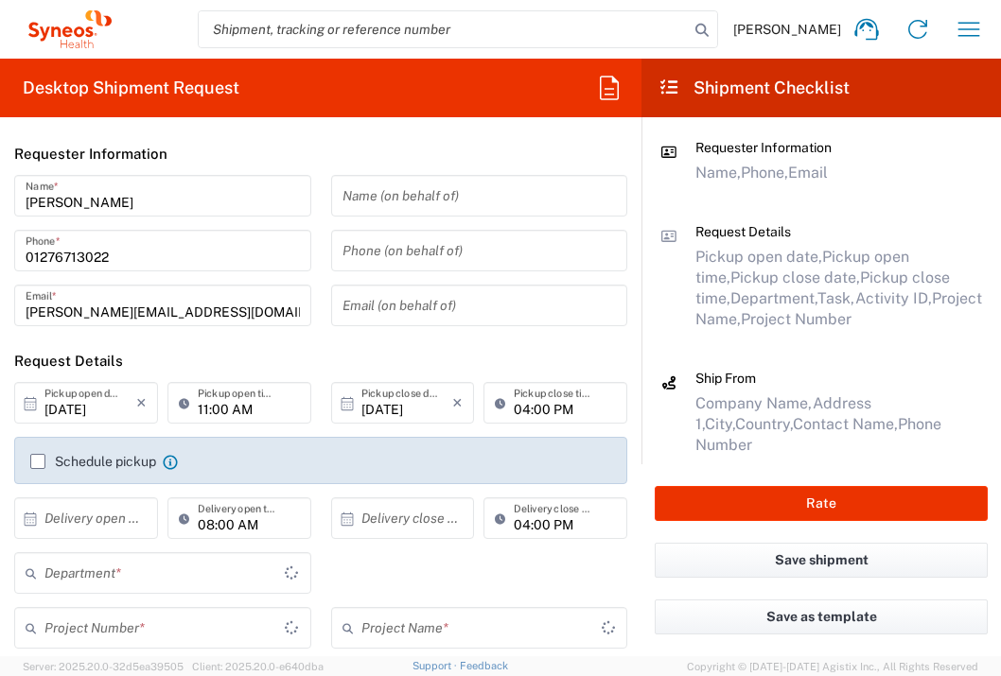
type input "3235"
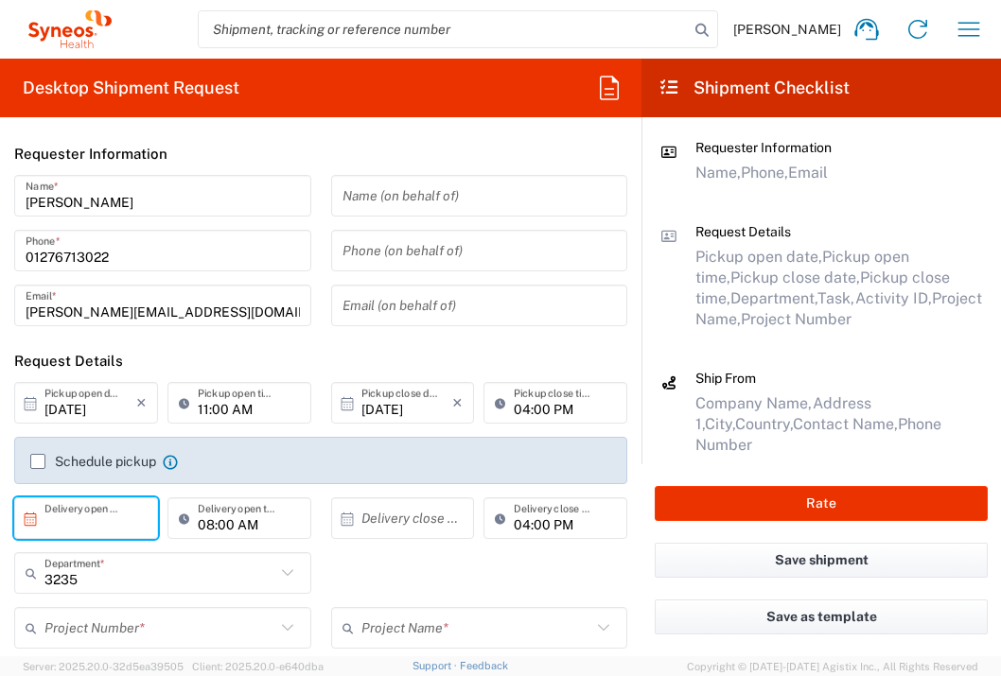
click at [113, 529] on input "text" at bounding box center [90, 518] width 92 height 33
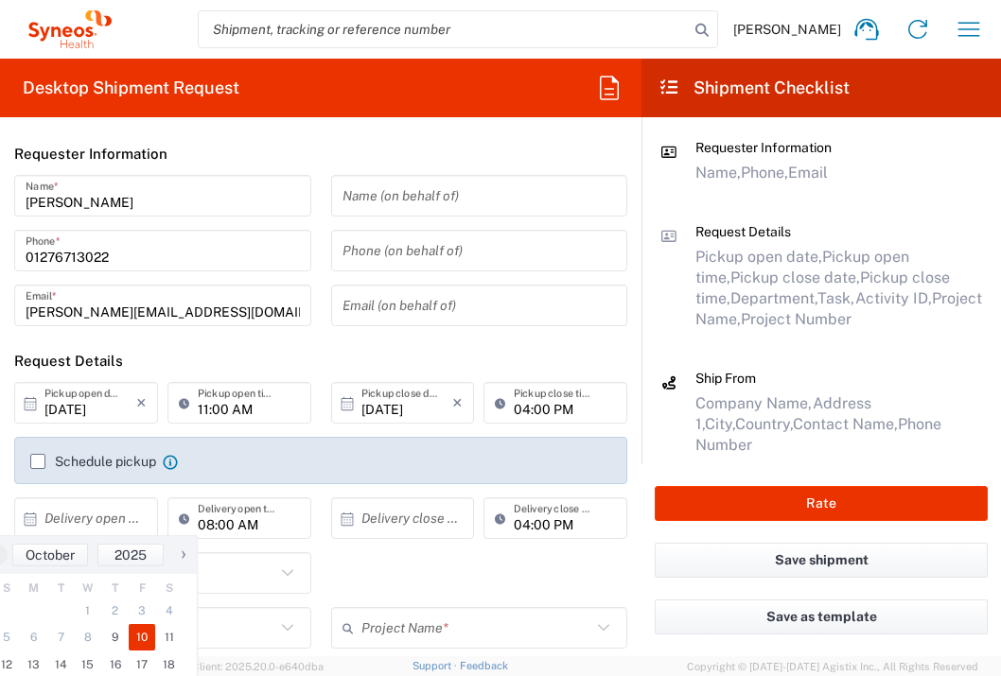
drag, startPoint x: 138, startPoint y: 625, endPoint x: 206, endPoint y: 605, distance: 70.9
click at [138, 626] on span "10" at bounding box center [142, 637] width 27 height 26
type input "[DATE]"
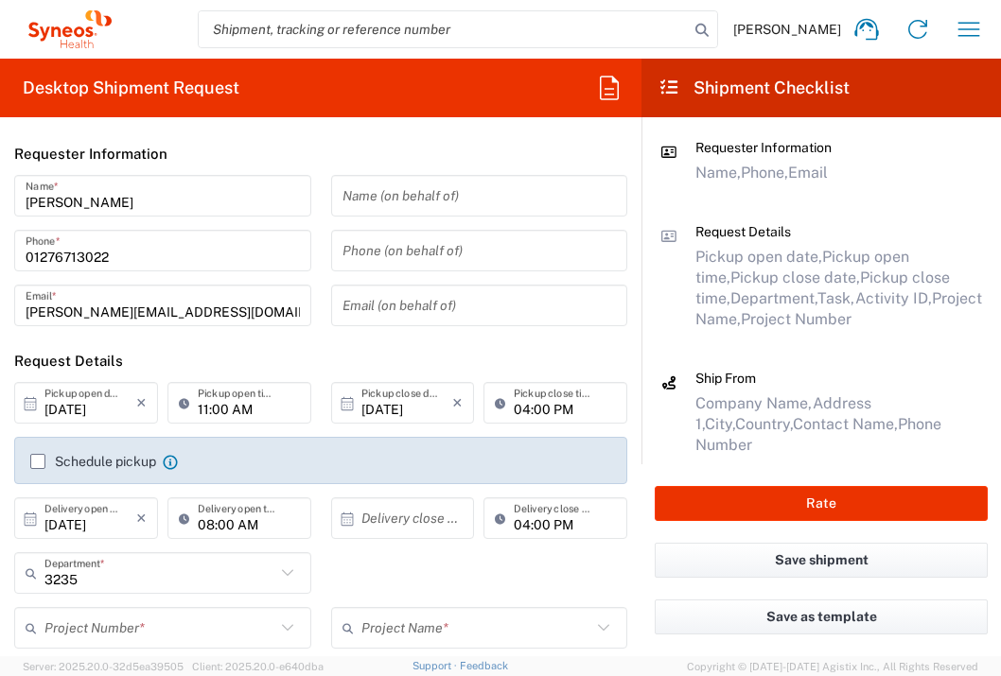
click at [388, 525] on input "text" at bounding box center [407, 518] width 92 height 33
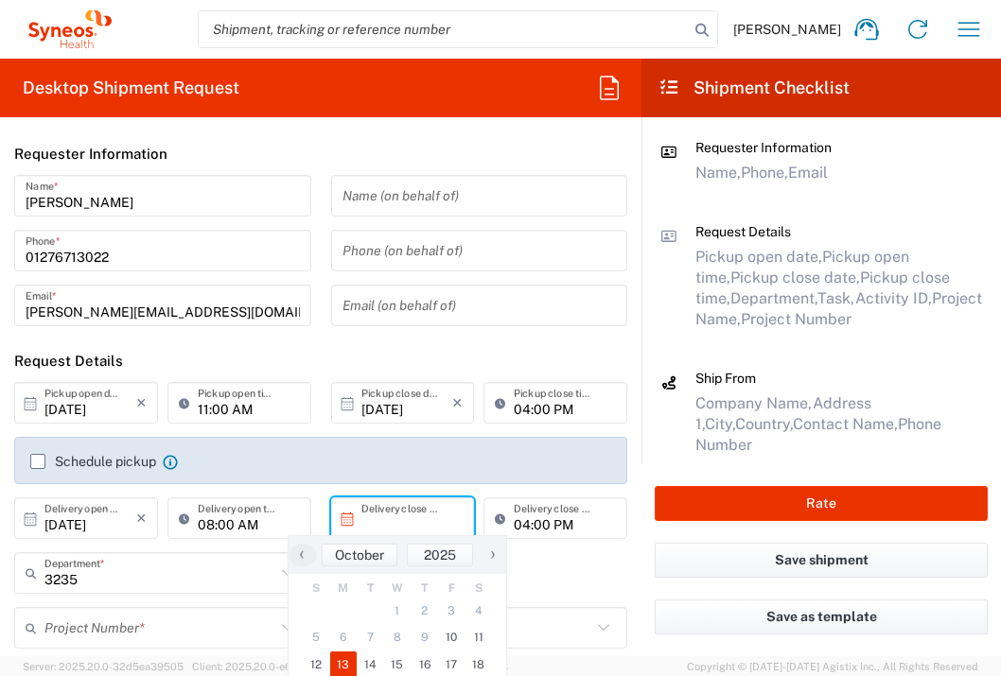
drag, startPoint x: 353, startPoint y: 668, endPoint x: 365, endPoint y: 649, distance: 22.6
click at [353, 667] on span "13" at bounding box center [343, 665] width 27 height 26
type input "[DATE]"
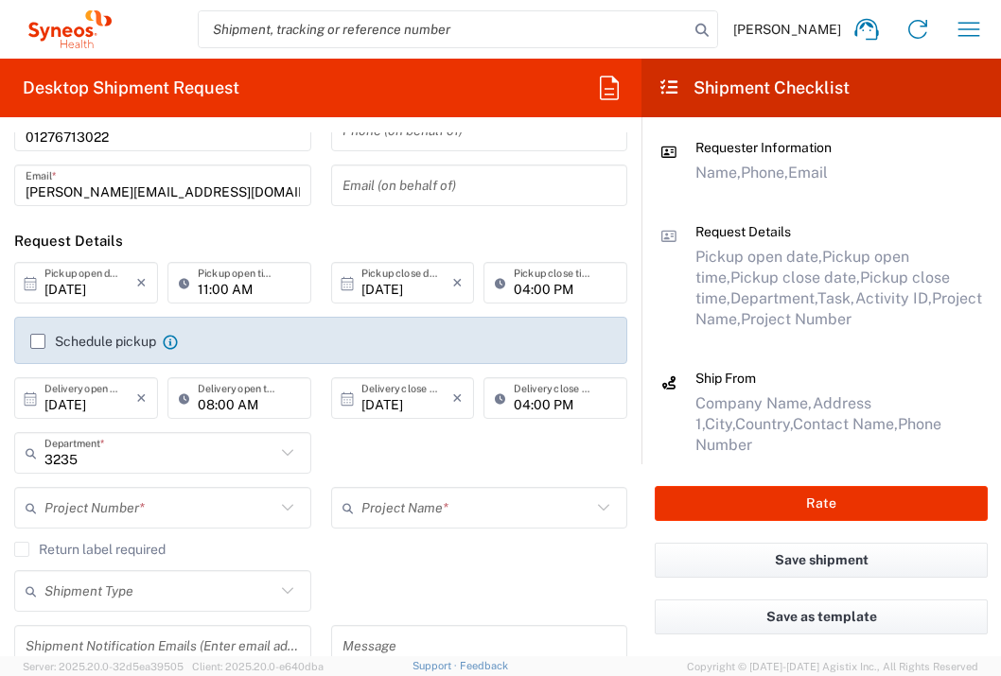
scroll to position [155, 0]
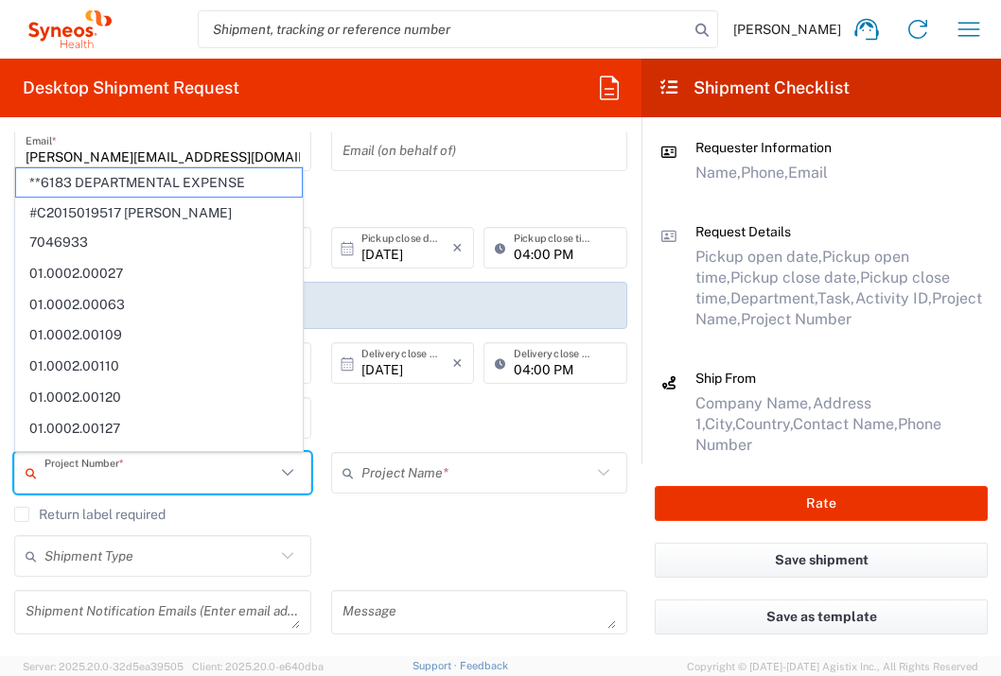
click at [169, 475] on input "text" at bounding box center [159, 473] width 231 height 33
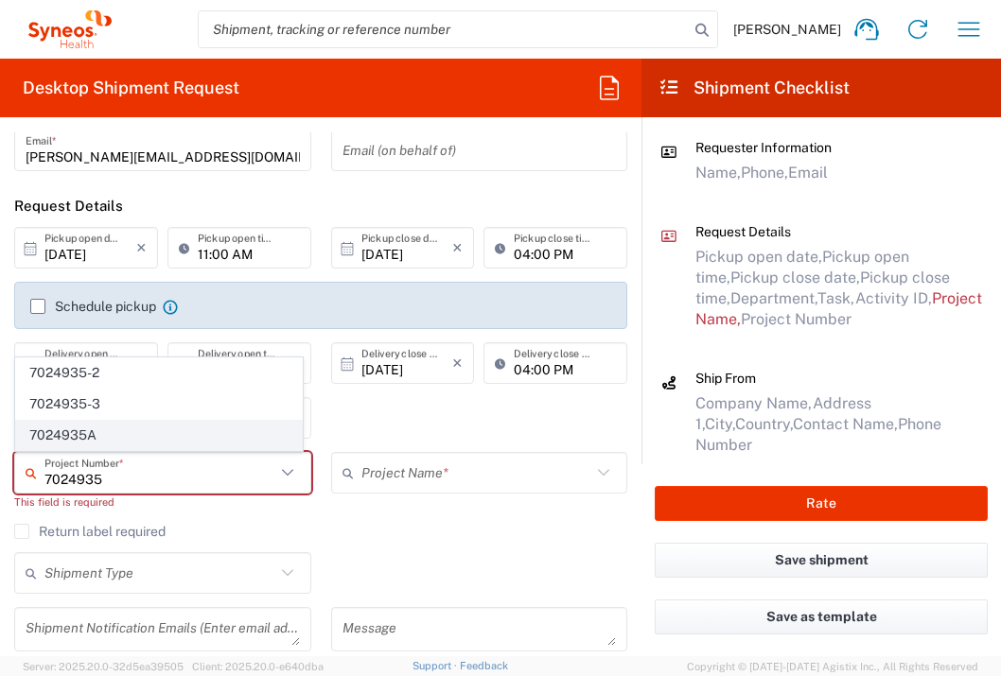
click at [93, 439] on span "7024935A" at bounding box center [159, 435] width 286 height 29
type input "7024935A"
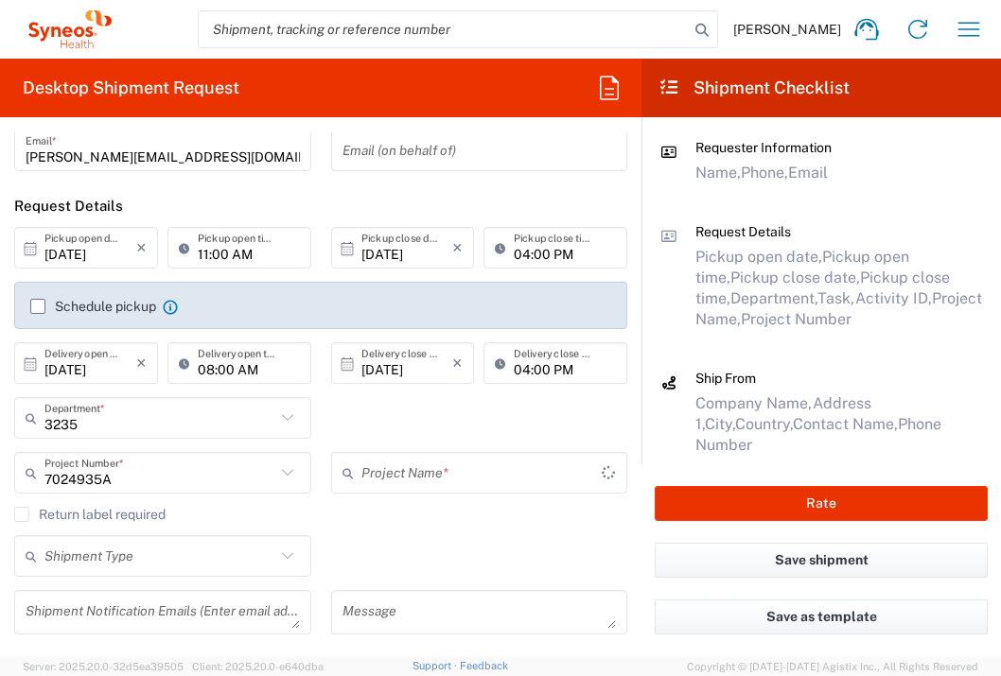
type input "Daiichi 7024935A"
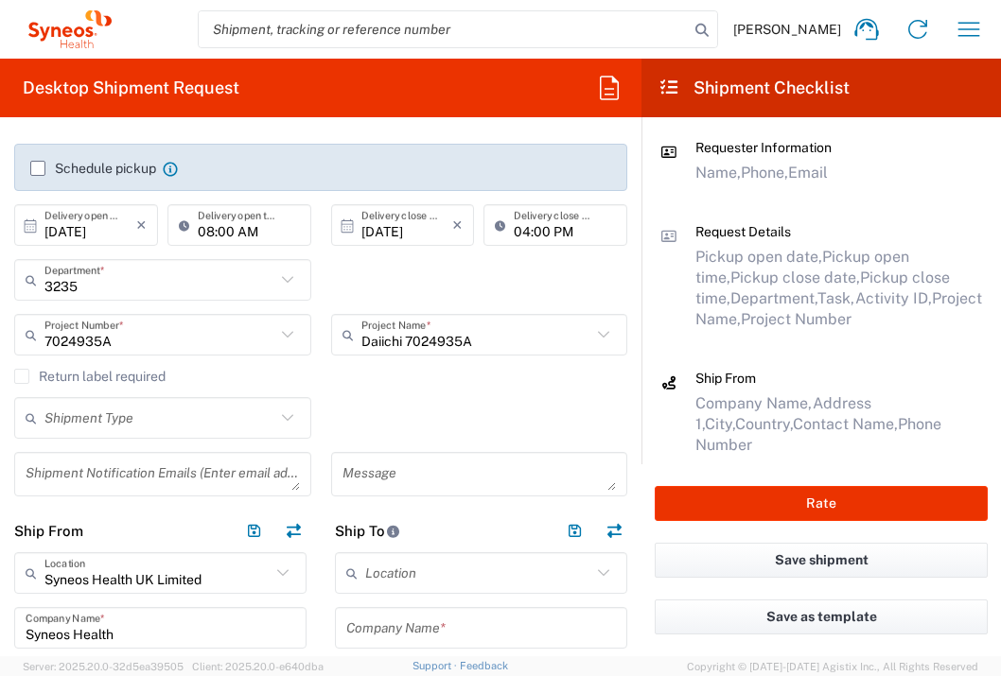
scroll to position [471, 0]
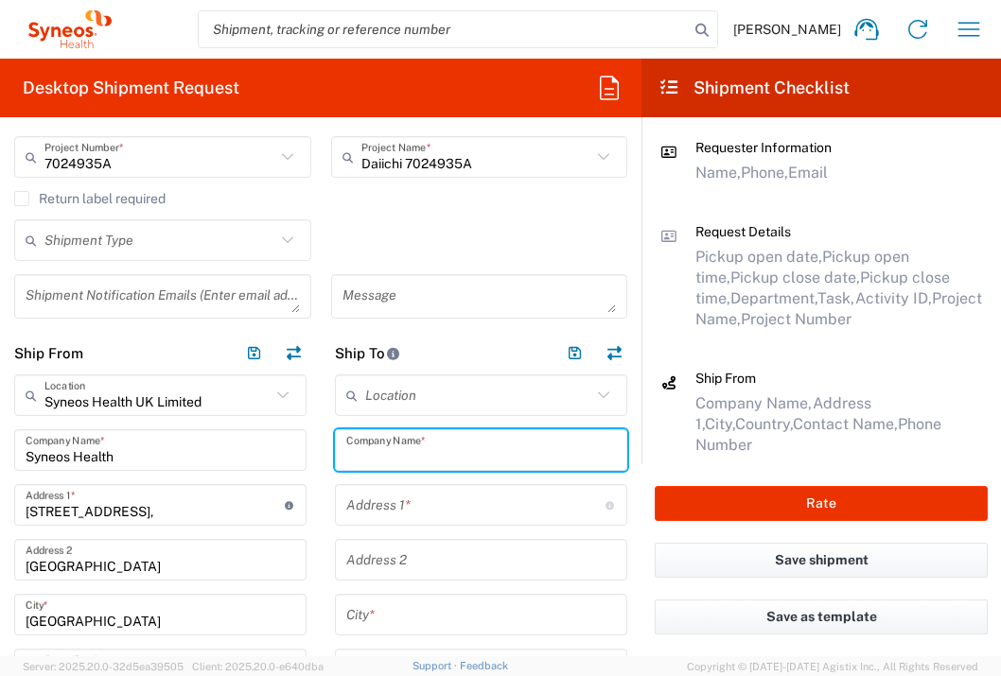
click at [425, 455] on input "text" at bounding box center [481, 450] width 270 height 33
type input "Farkasgyepui Tudogyogyintezet"
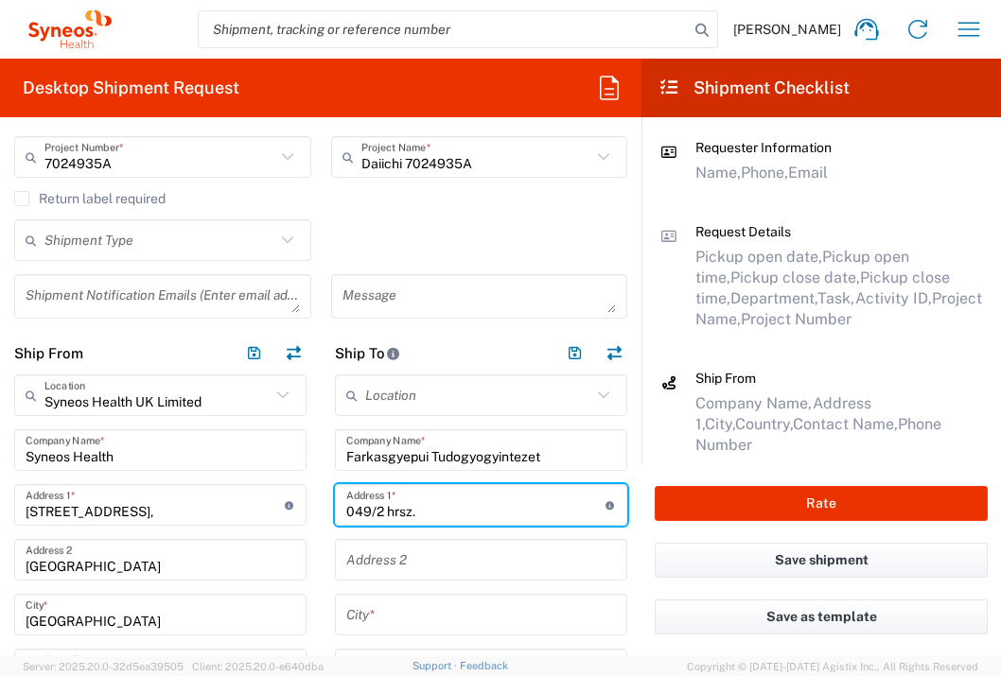
type input "049/2 hrsz."
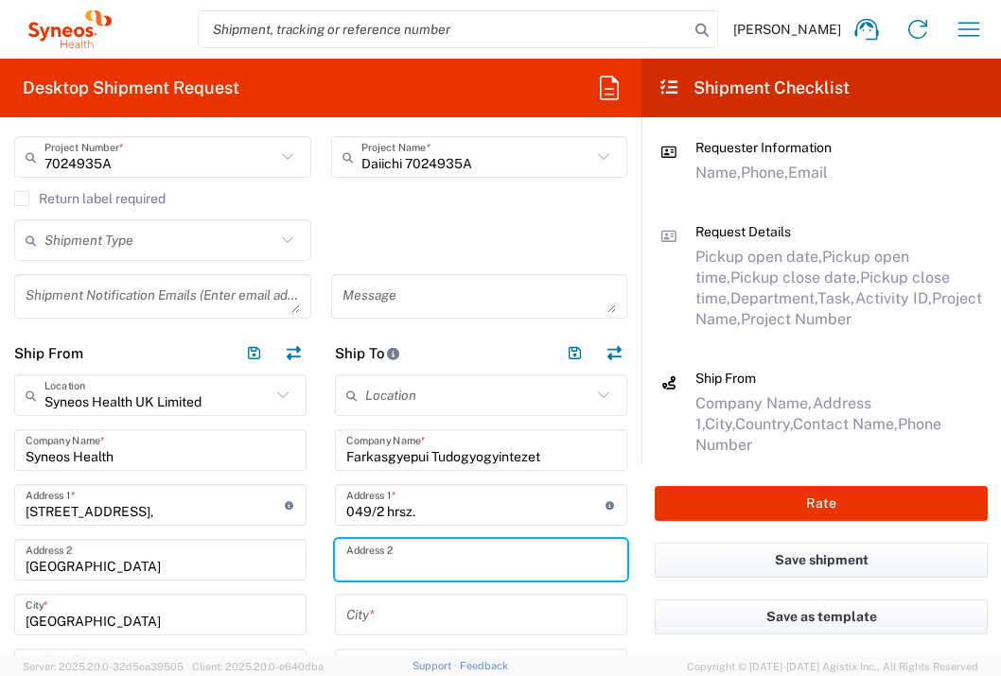
type input "F"
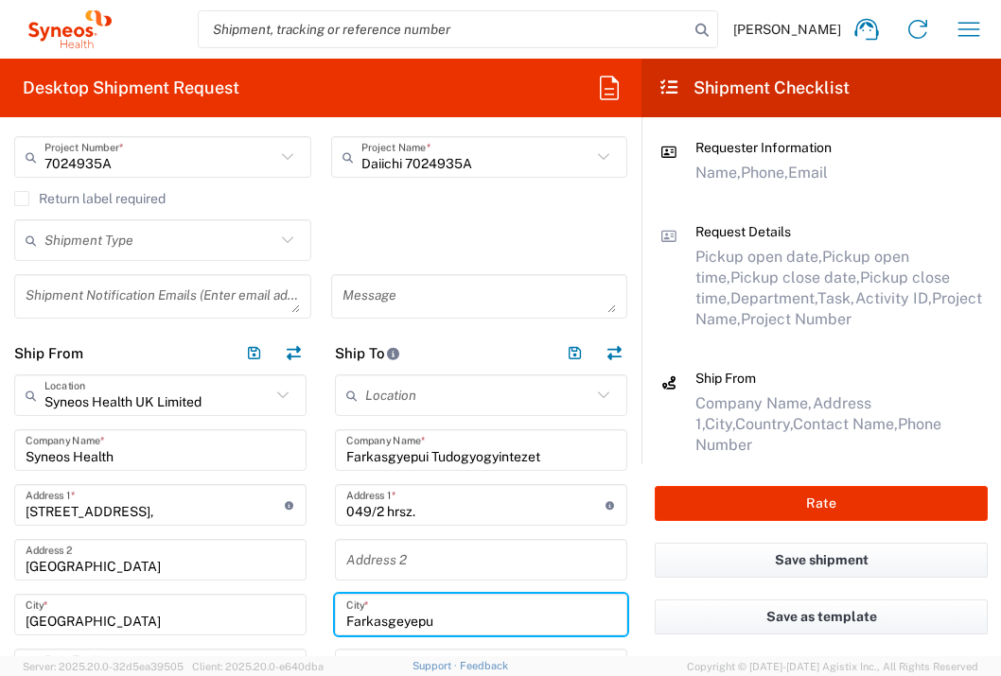
type input "Farkasgeyepu"
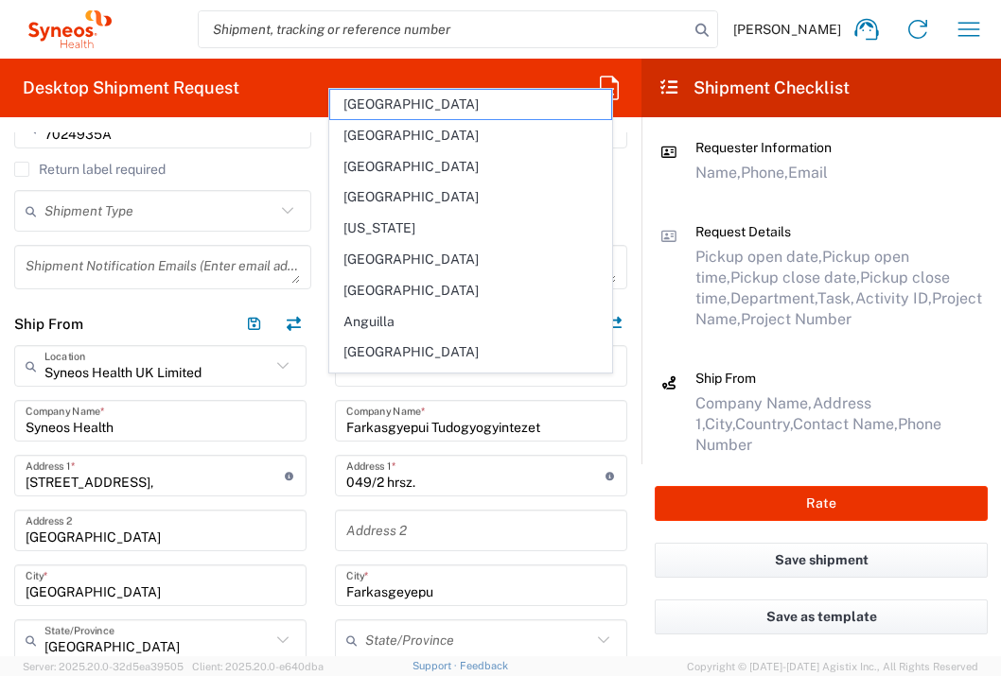
scroll to position [801, 0]
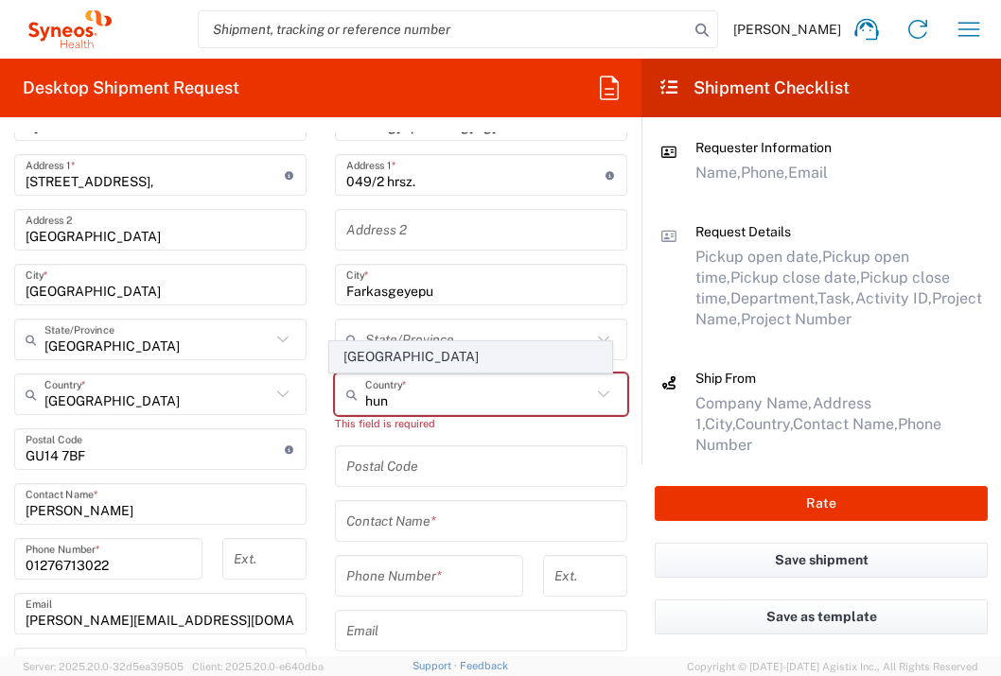
click at [433, 357] on span "[GEOGRAPHIC_DATA]" at bounding box center [471, 356] width 282 height 29
type input "[GEOGRAPHIC_DATA]"
type input "Sender/Shipper"
type input "Delivery Duty Paid"
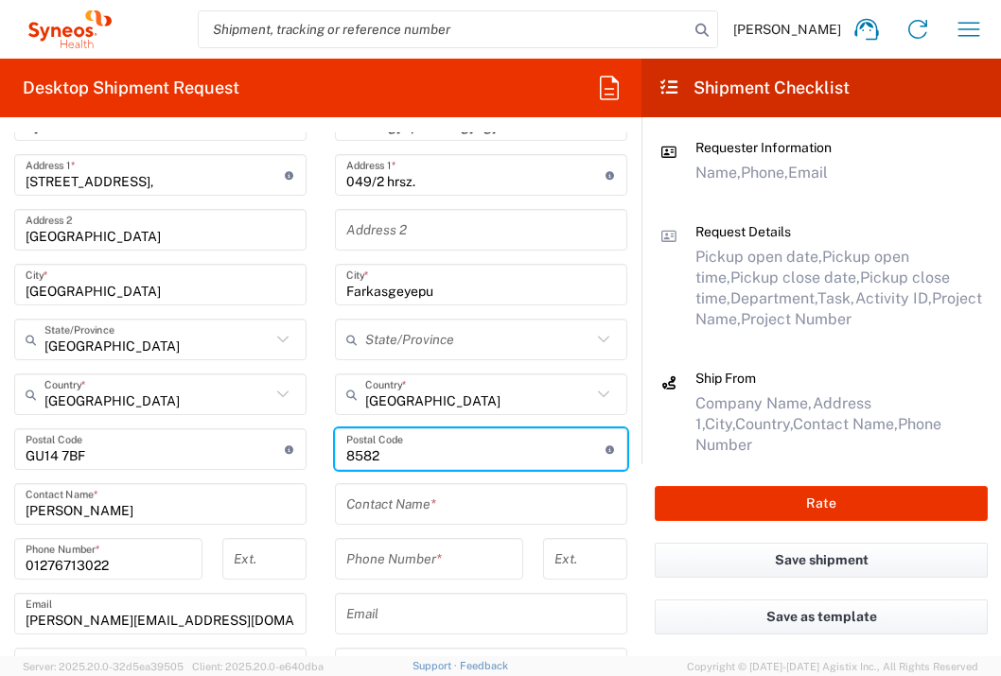
type input "8582"
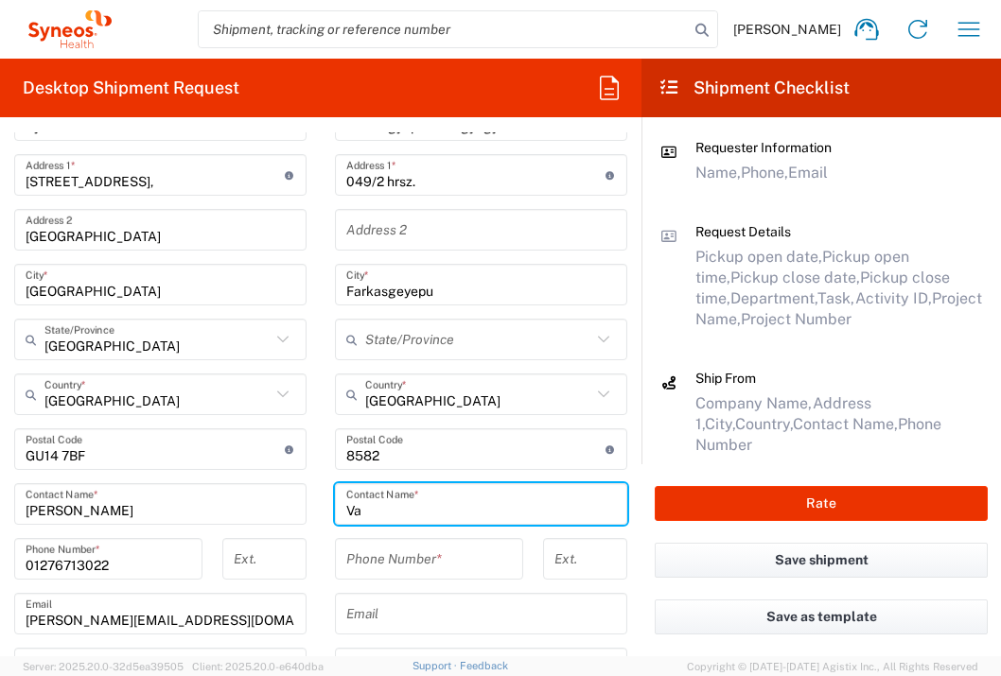
type input "V"
type input "Szilvia Vajcs"
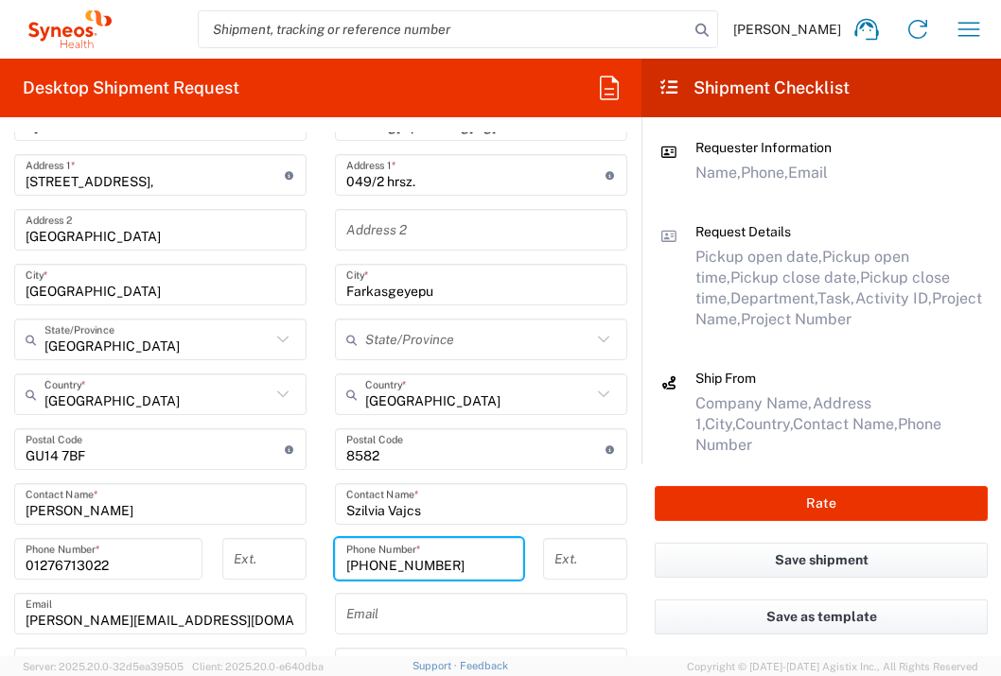
type input "[PHONE_NUMBER]"
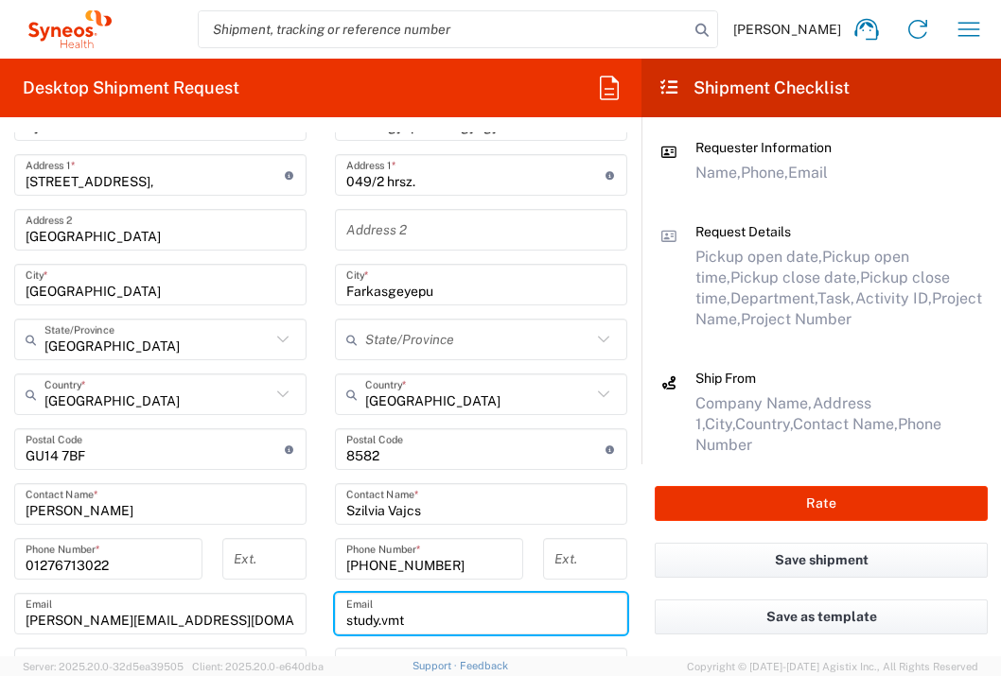
type input "[EMAIL_ADDRESS][DOMAIN_NAME]"
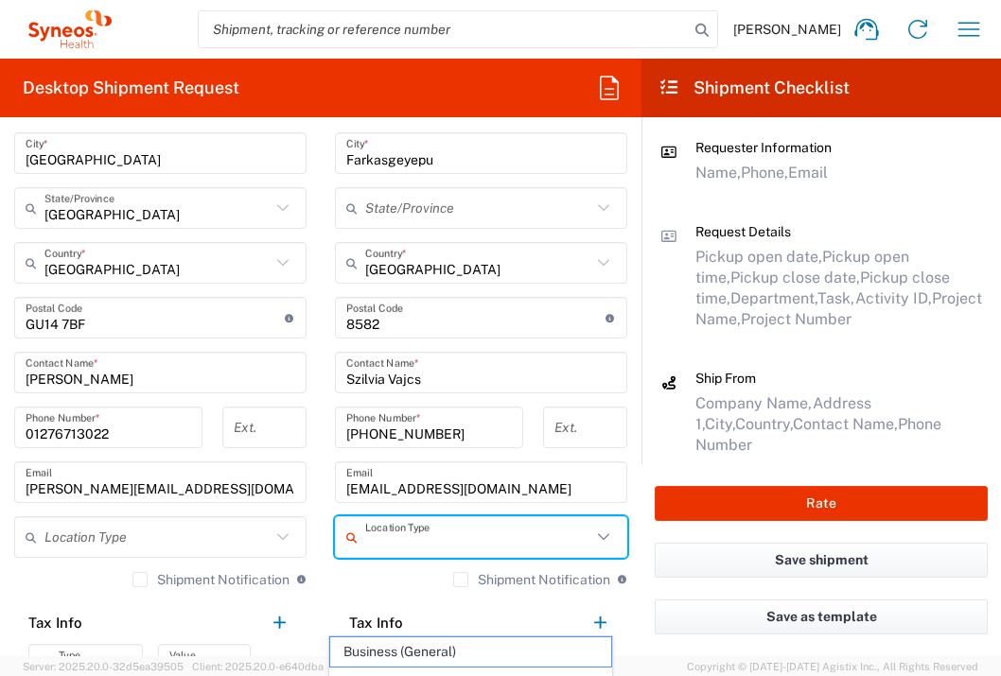
scroll to position [984, 0]
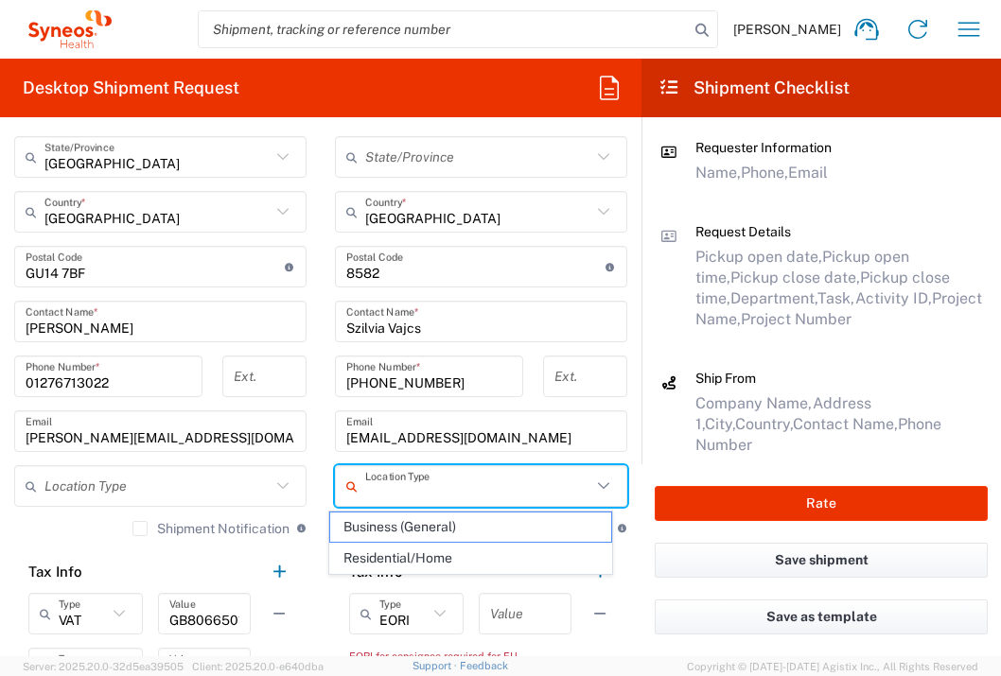
click at [525, 606] on input "text" at bounding box center [525, 614] width 70 height 33
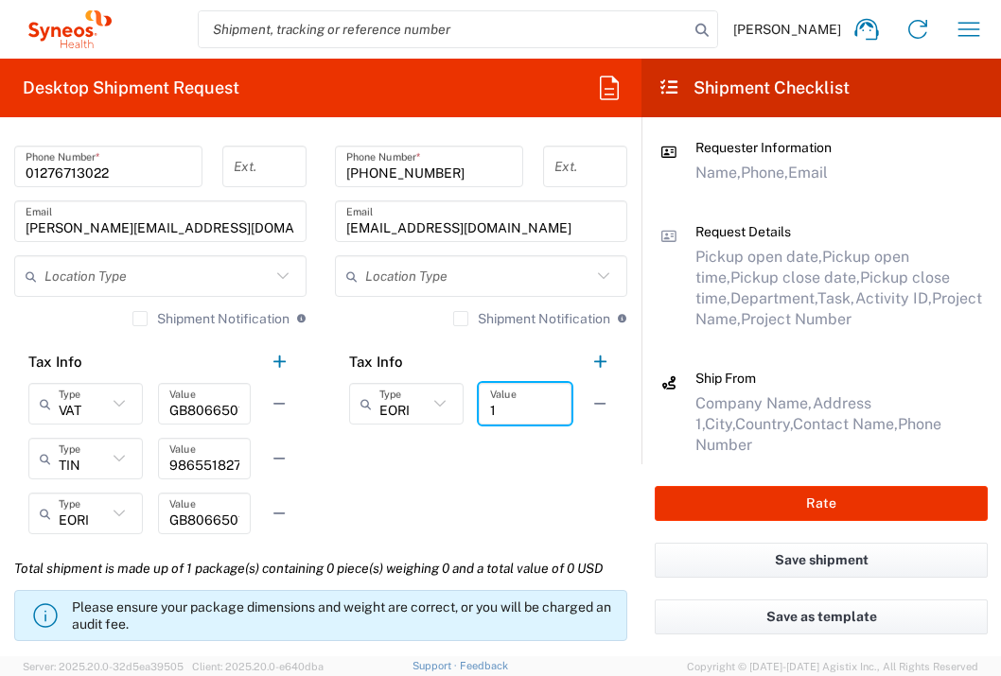
scroll to position [1418, 0]
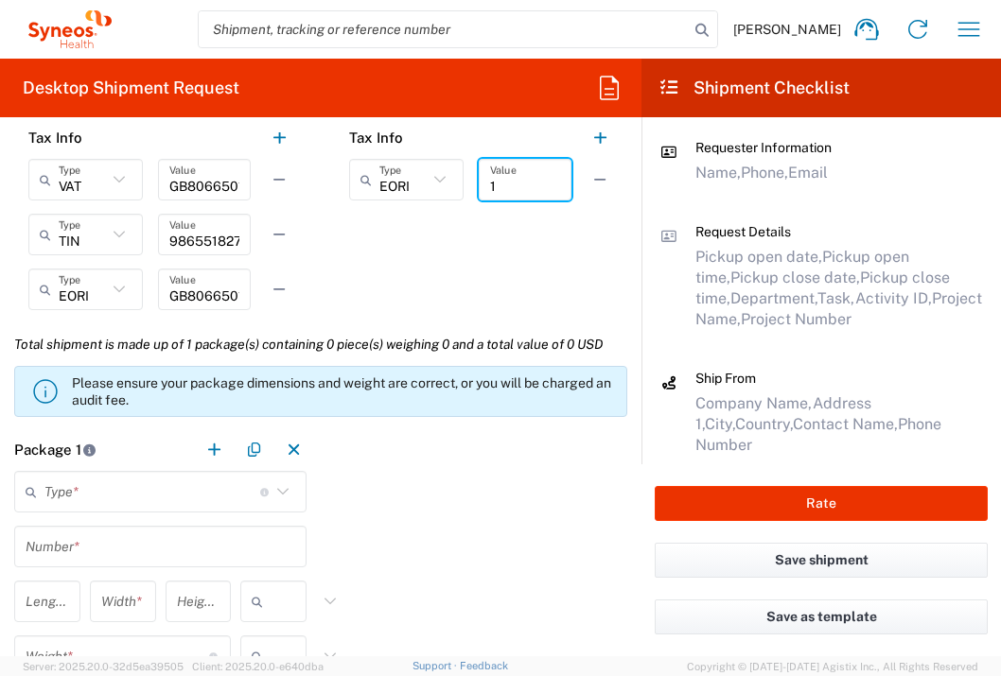
type input "1"
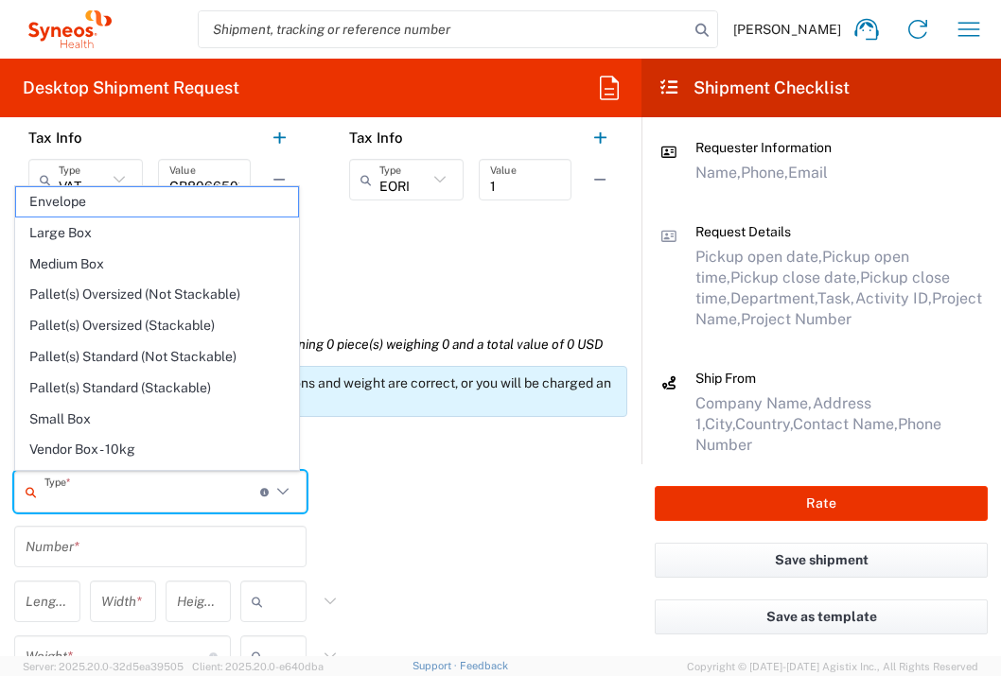
click at [129, 481] on input "text" at bounding box center [152, 492] width 216 height 33
click at [174, 206] on span "Envelope" at bounding box center [157, 201] width 282 height 29
type input "Envelope"
type input "1"
type input "9.5"
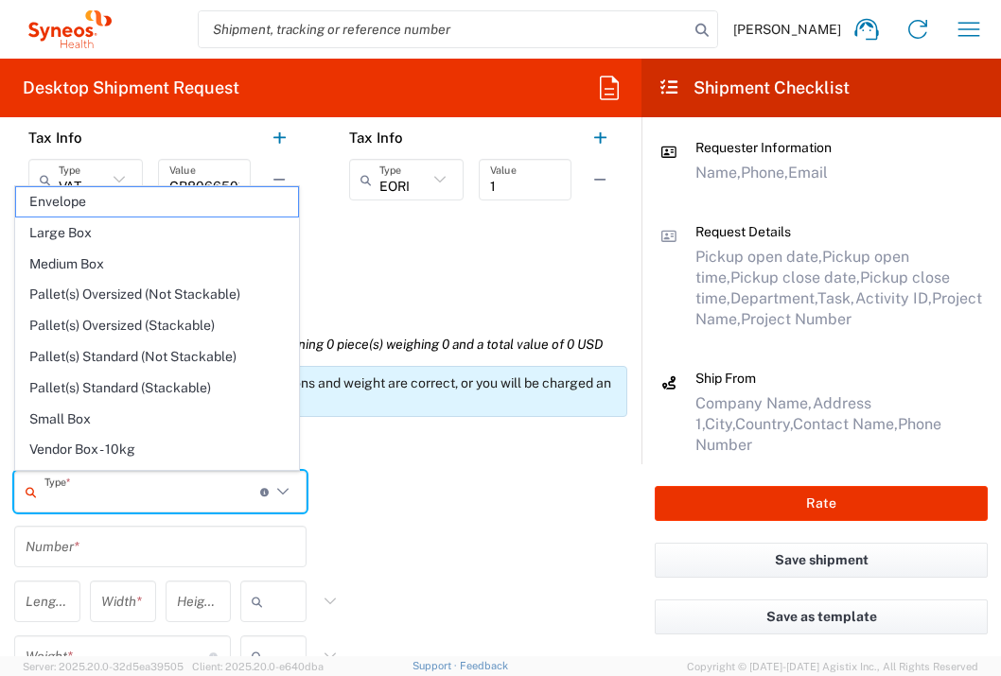
type input "12.5"
type input "0.25"
type input "in"
type input "0.45"
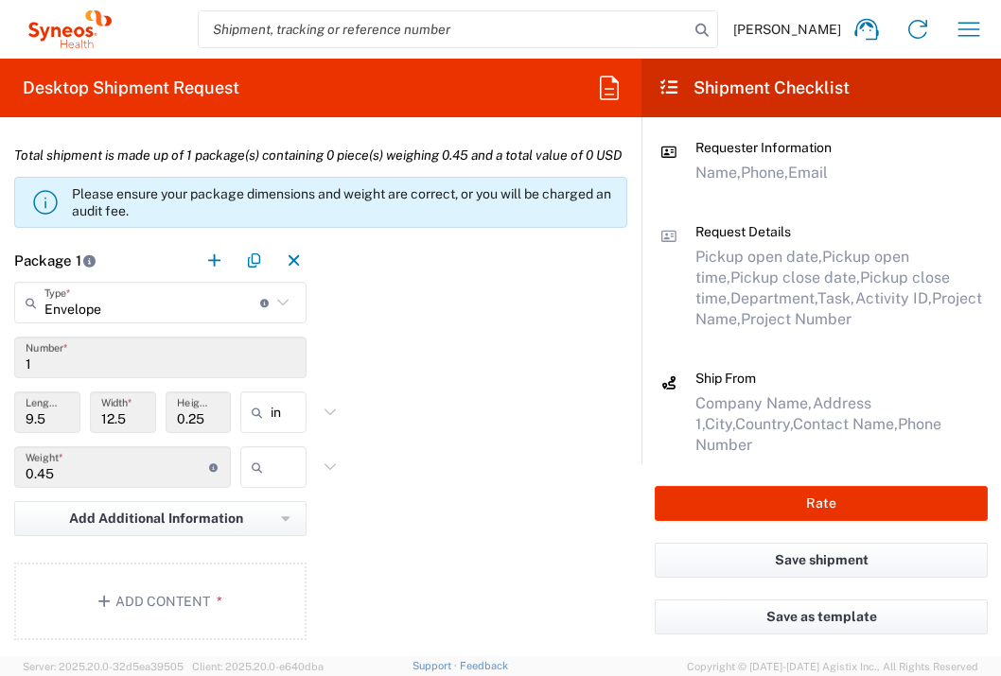
scroll to position [1613, 0]
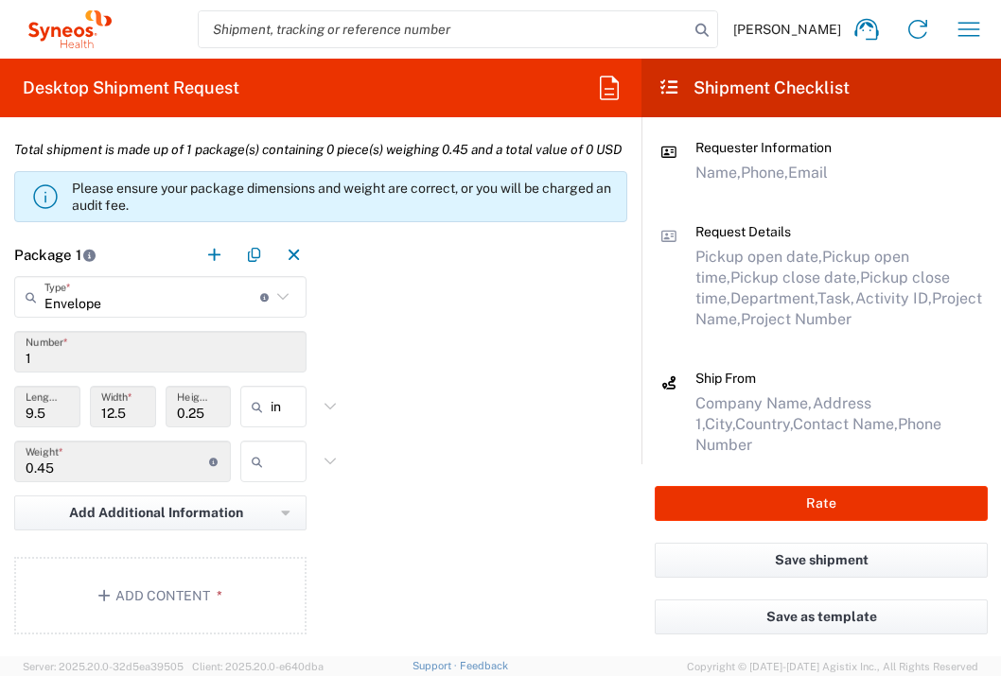
click at [256, 477] on icon at bounding box center [261, 461] width 19 height 30
click at [283, 566] on span "lbs" at bounding box center [267, 576] width 61 height 29
type input "lbs"
click at [250, 605] on button "Add Content *" at bounding box center [160, 596] width 292 height 78
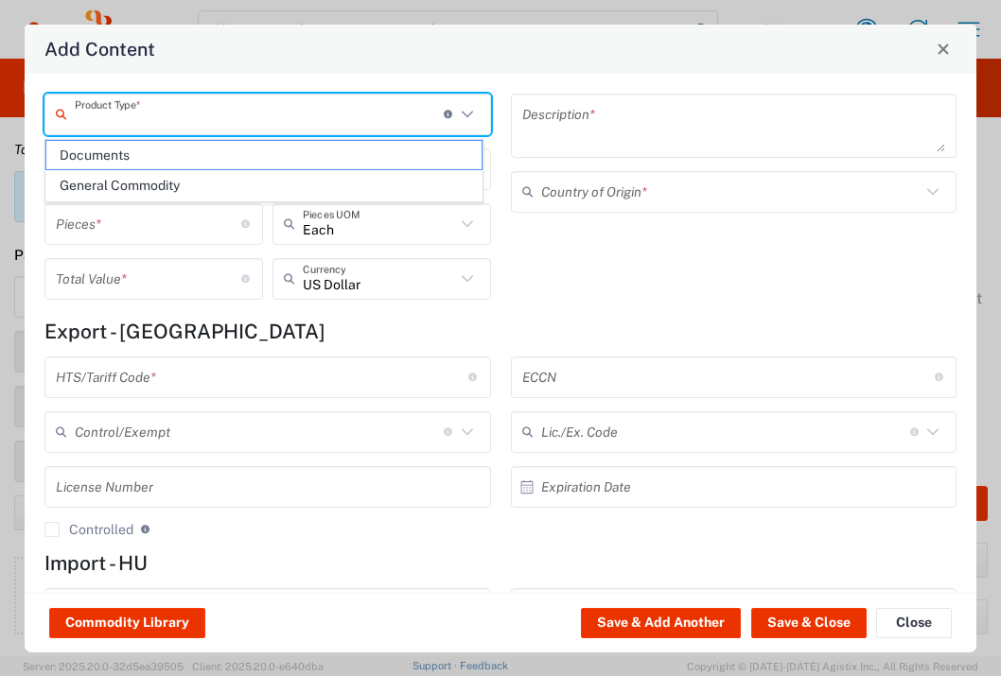
click at [347, 110] on input "text" at bounding box center [259, 113] width 369 height 33
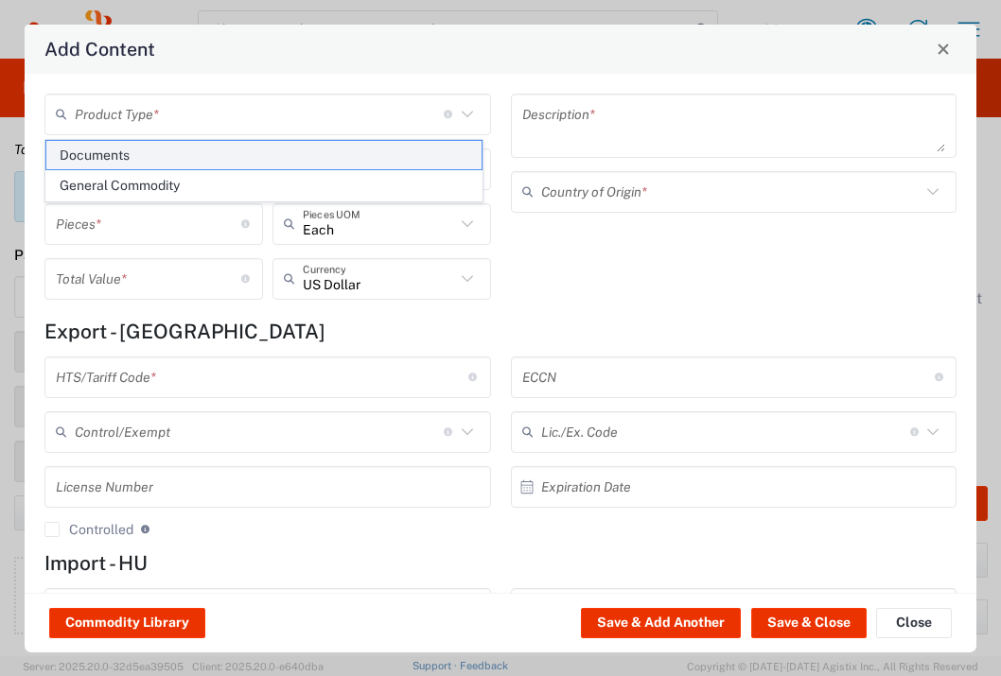
click at [344, 148] on span "Documents" at bounding box center [263, 155] width 435 height 29
type input "Documents"
type input "1"
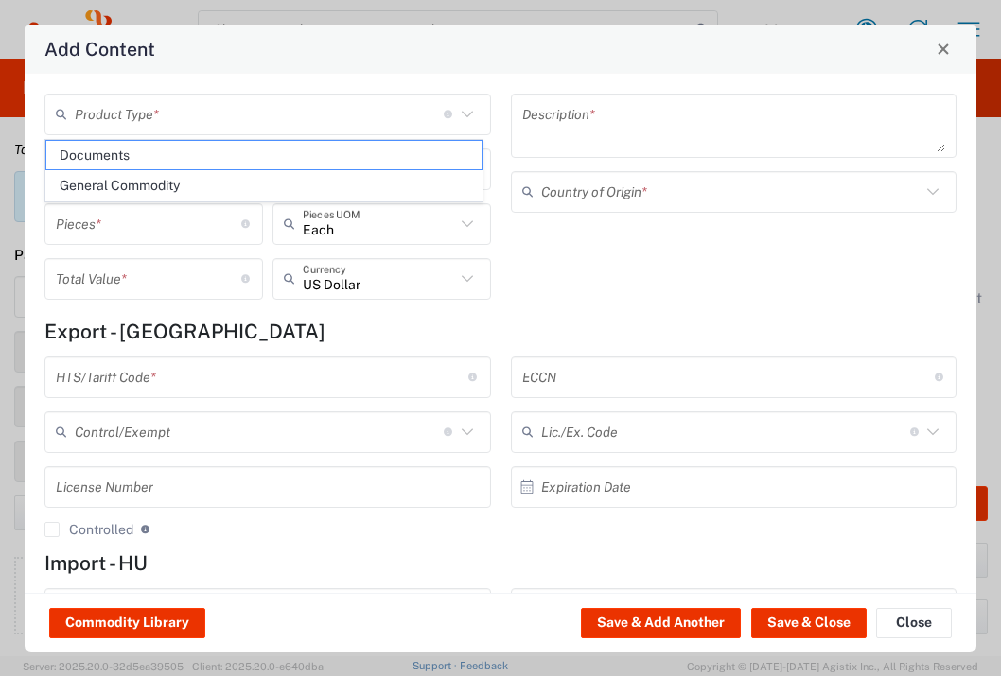
type textarea "Documents"
type input "[GEOGRAPHIC_DATA]"
type input "0000.00.0000"
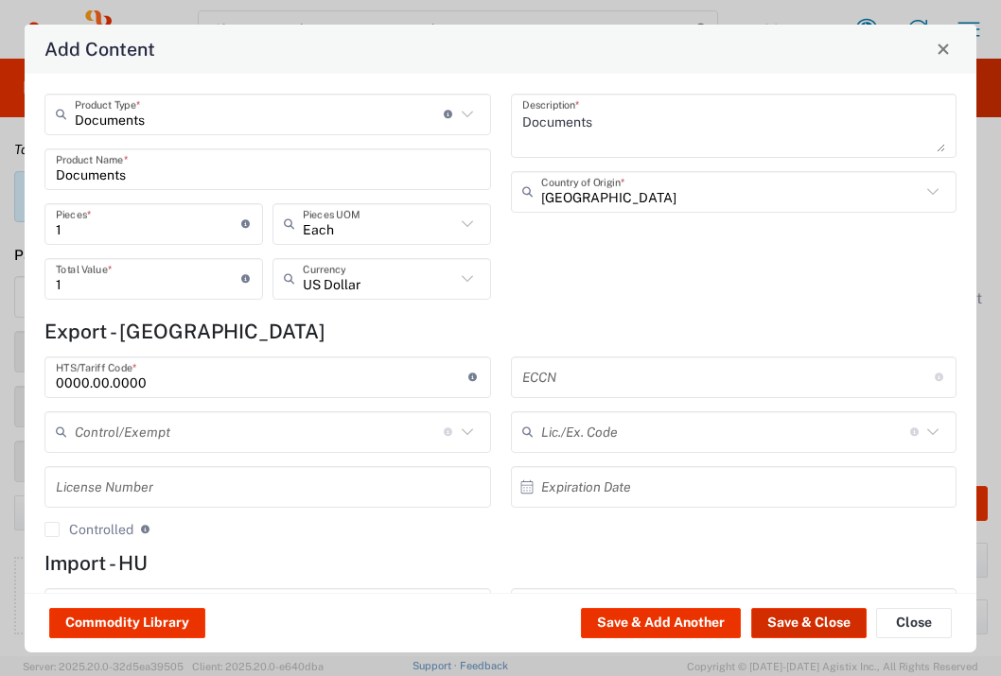
click at [781, 633] on button "Save & Close" at bounding box center [808, 623] width 115 height 30
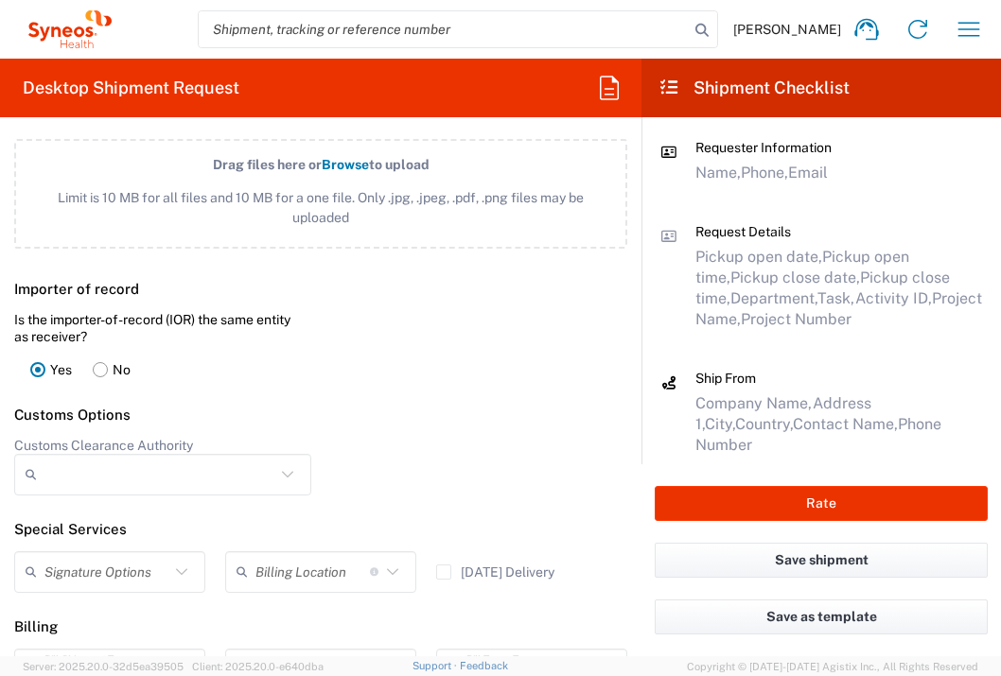
scroll to position [2585, 0]
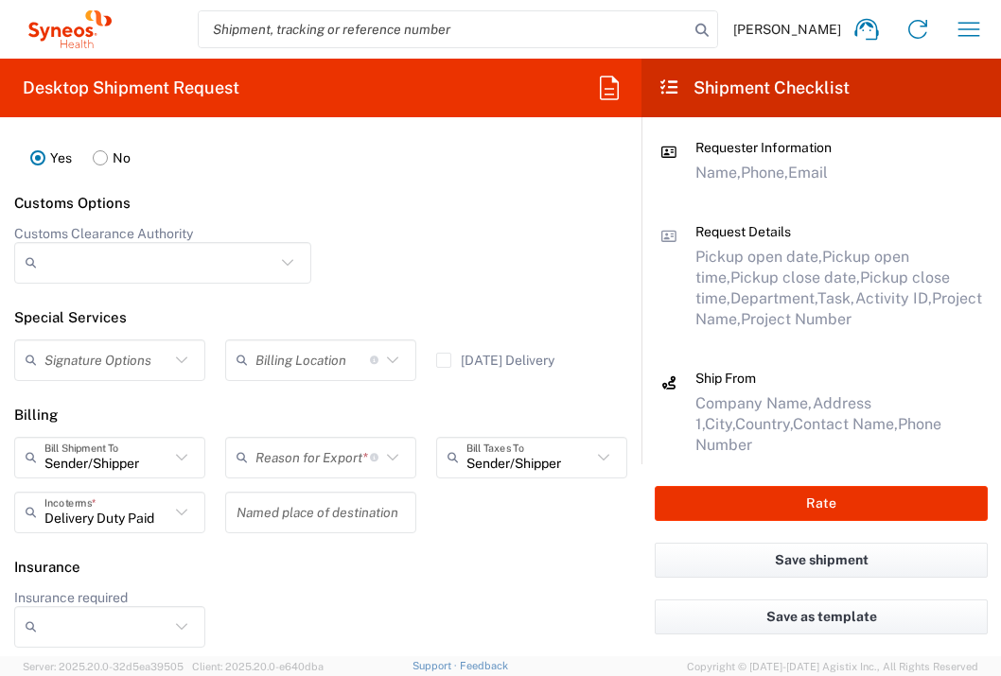
click at [317, 474] on input "text" at bounding box center [312, 457] width 114 height 33
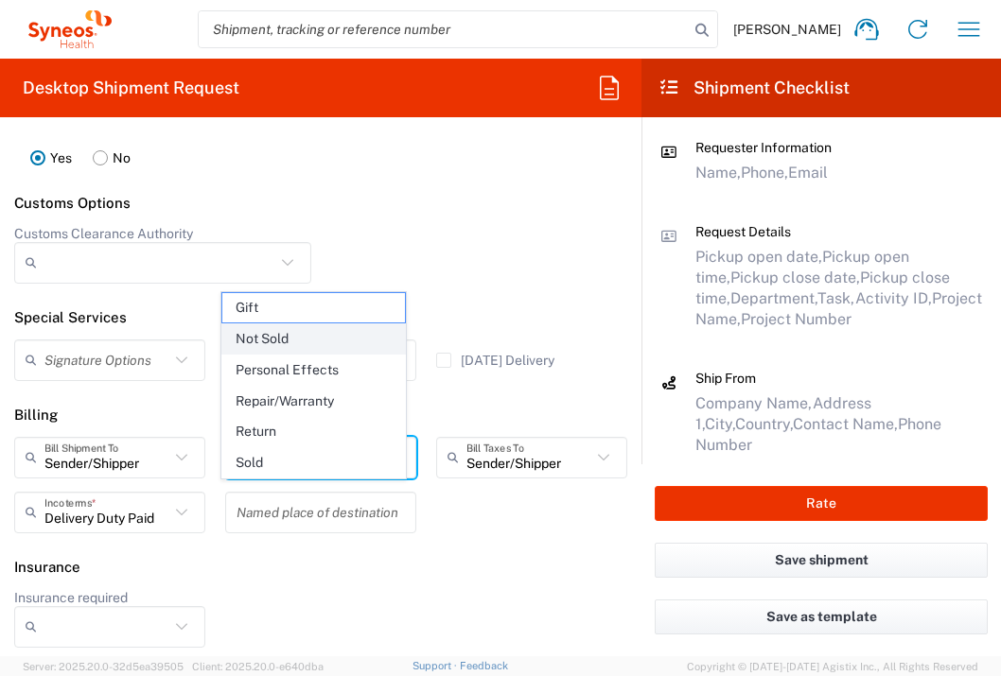
click at [321, 336] on span "Not Sold" at bounding box center [313, 338] width 183 height 29
type input "Not Sold"
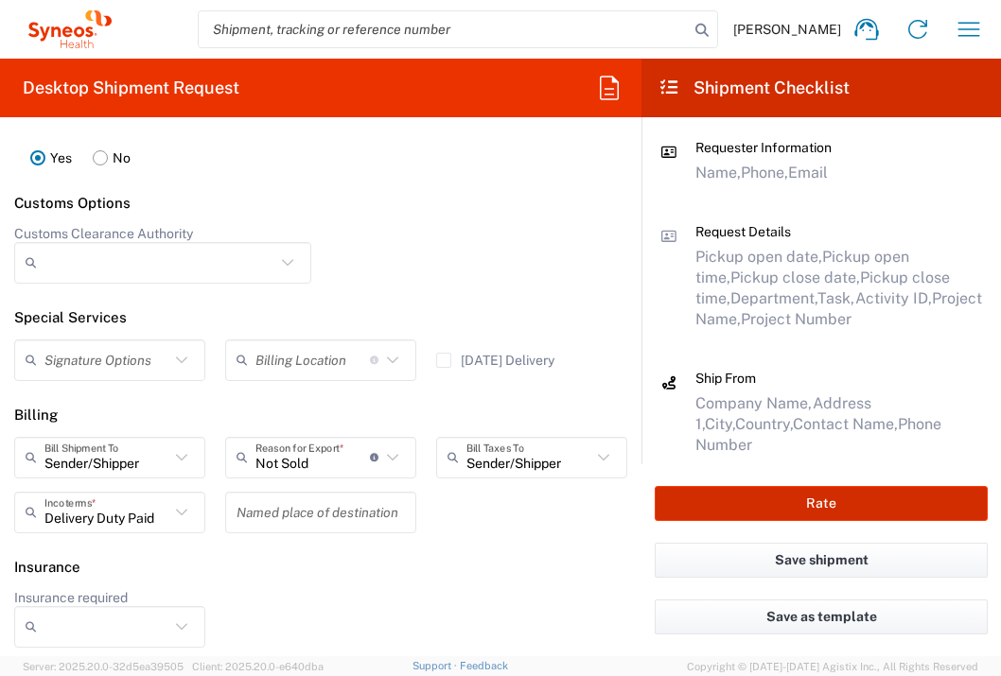
click at [800, 511] on button "Rate" at bounding box center [821, 503] width 333 height 35
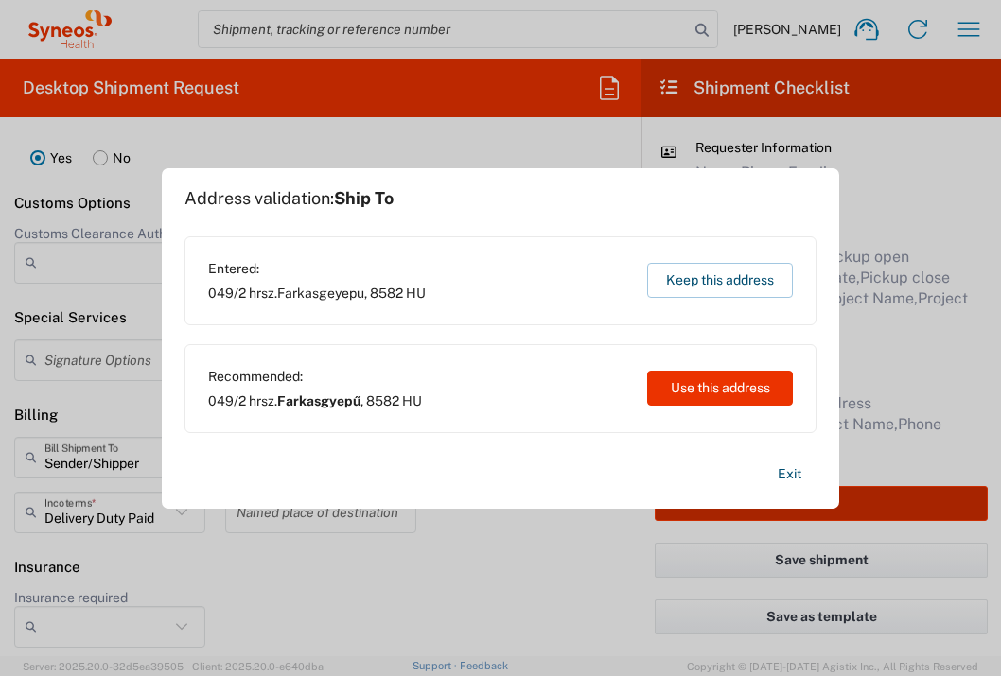
type input "7024935A"
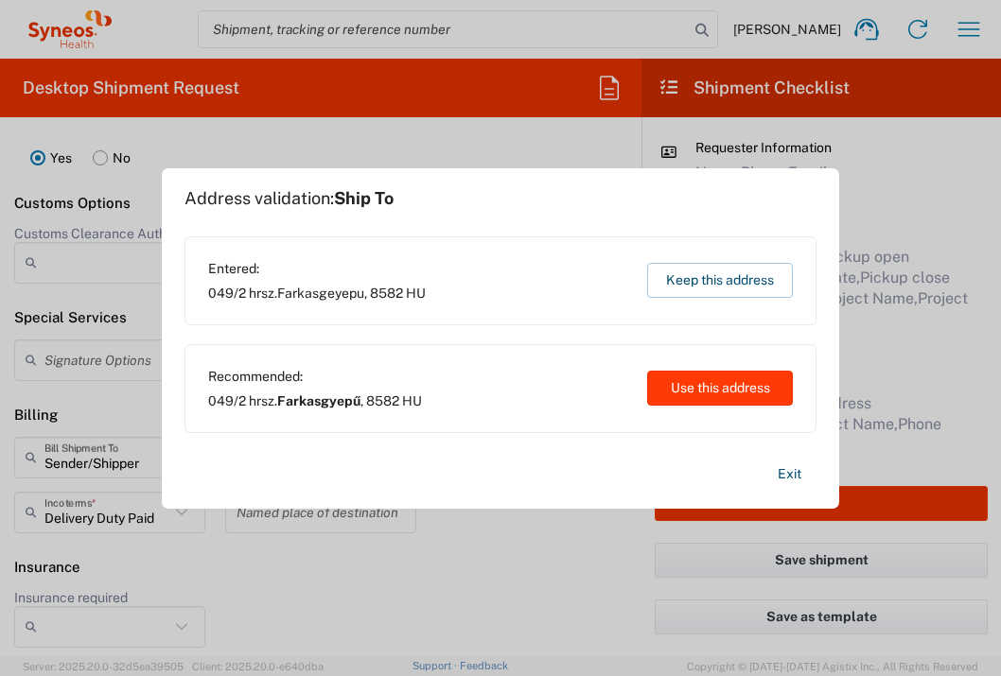
click at [715, 384] on button "Use this address" at bounding box center [720, 388] width 146 height 35
type input "Farkasgyepű"
type input "[GEOGRAPHIC_DATA]"
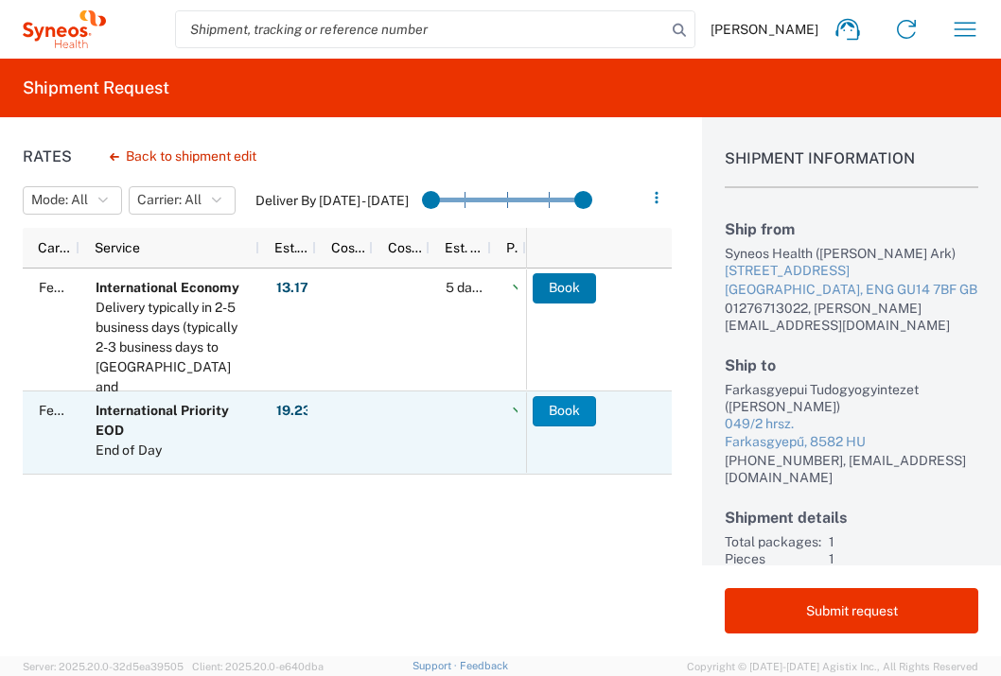
click at [548, 416] on button "Book" at bounding box center [564, 411] width 63 height 30
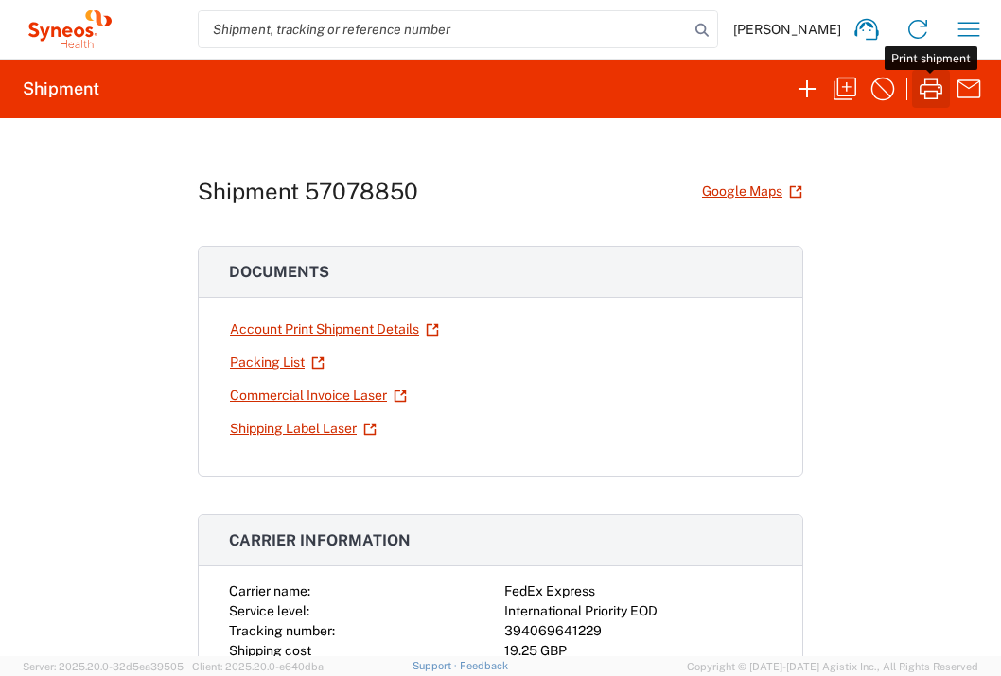
click at [928, 93] on icon "button" at bounding box center [931, 89] width 30 height 30
click at [964, 29] on icon "button" at bounding box center [969, 29] width 22 height 14
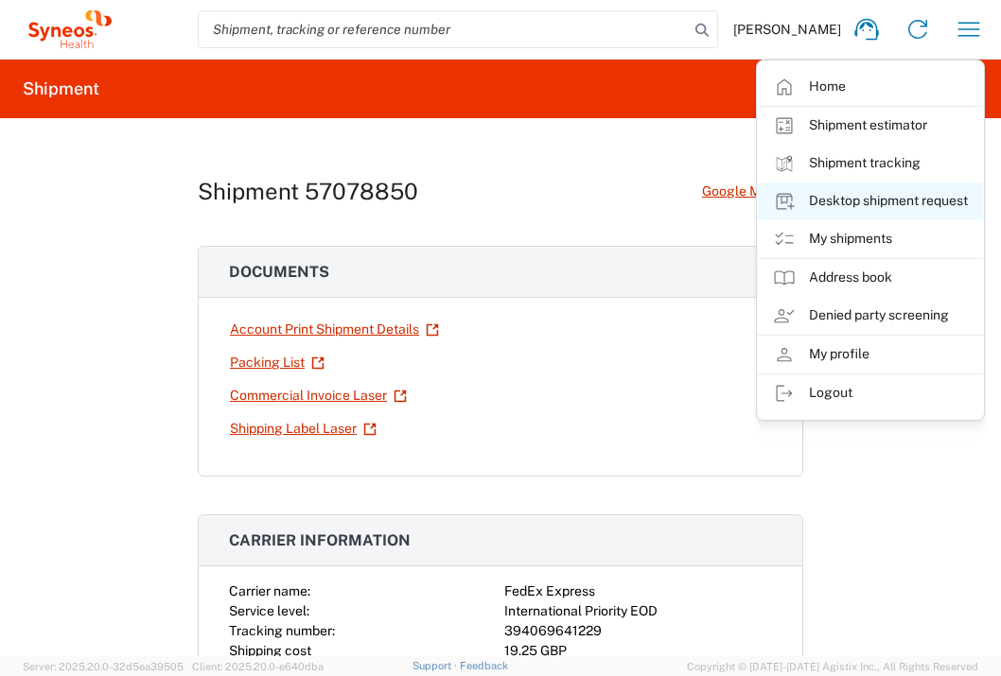
click at [899, 198] on link "Desktop shipment request" at bounding box center [870, 202] width 225 height 38
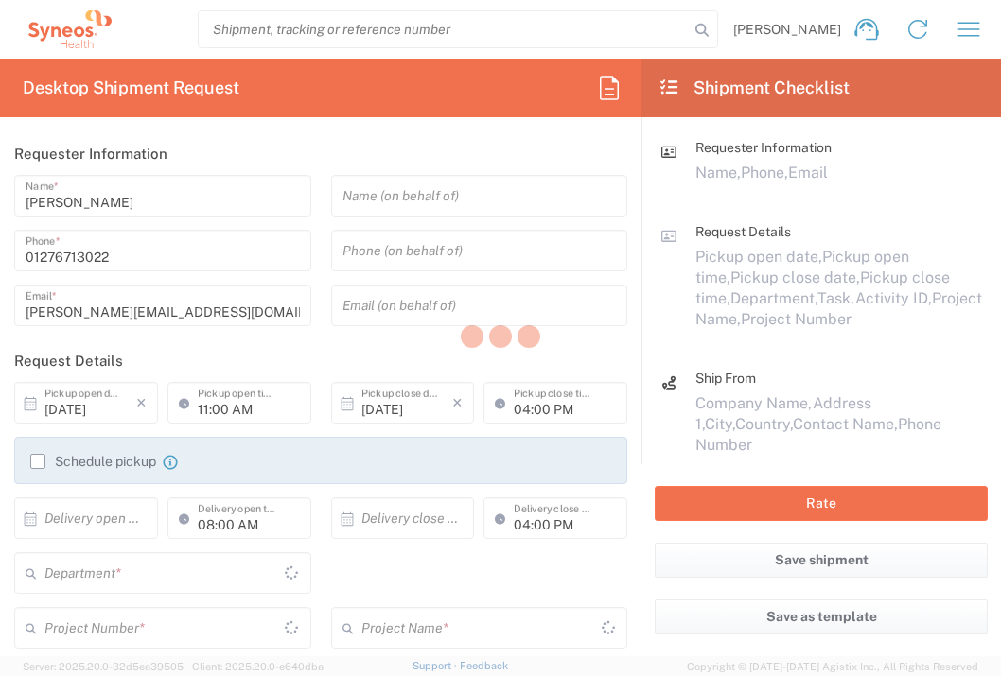
type input "[GEOGRAPHIC_DATA]"
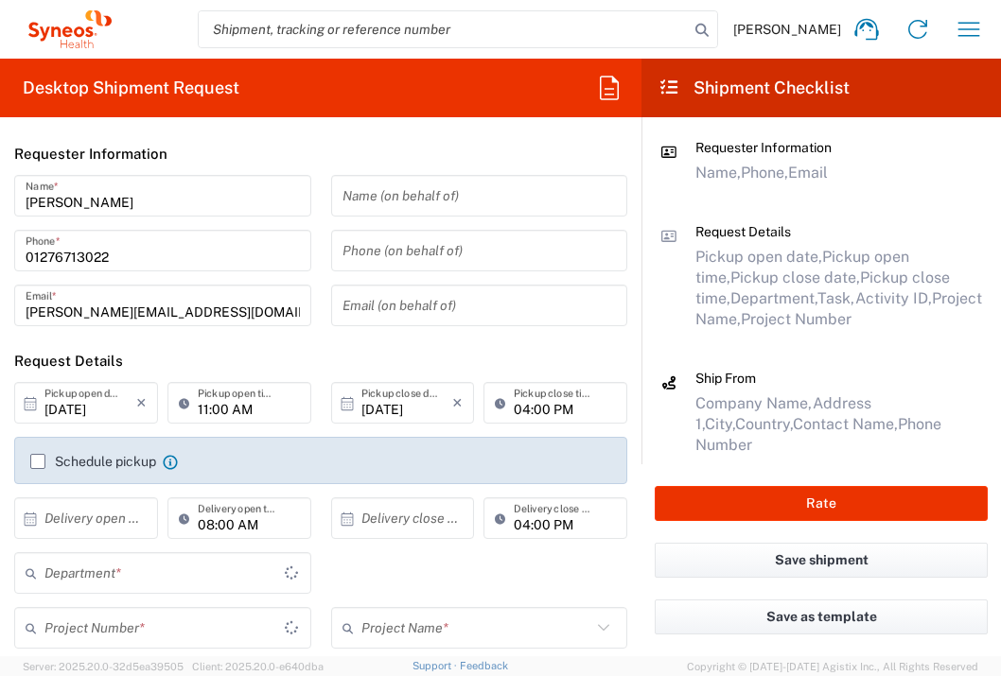
type input "3235"
click at [79, 526] on input "text" at bounding box center [90, 518] width 92 height 33
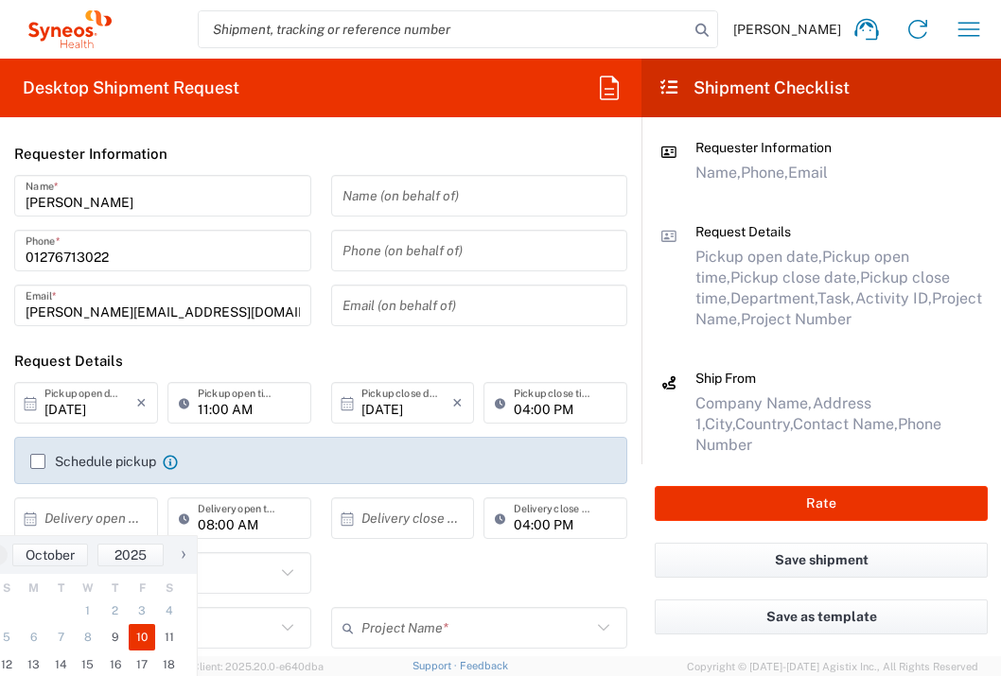
click at [141, 637] on span "10" at bounding box center [142, 637] width 27 height 26
type input "[DATE]"
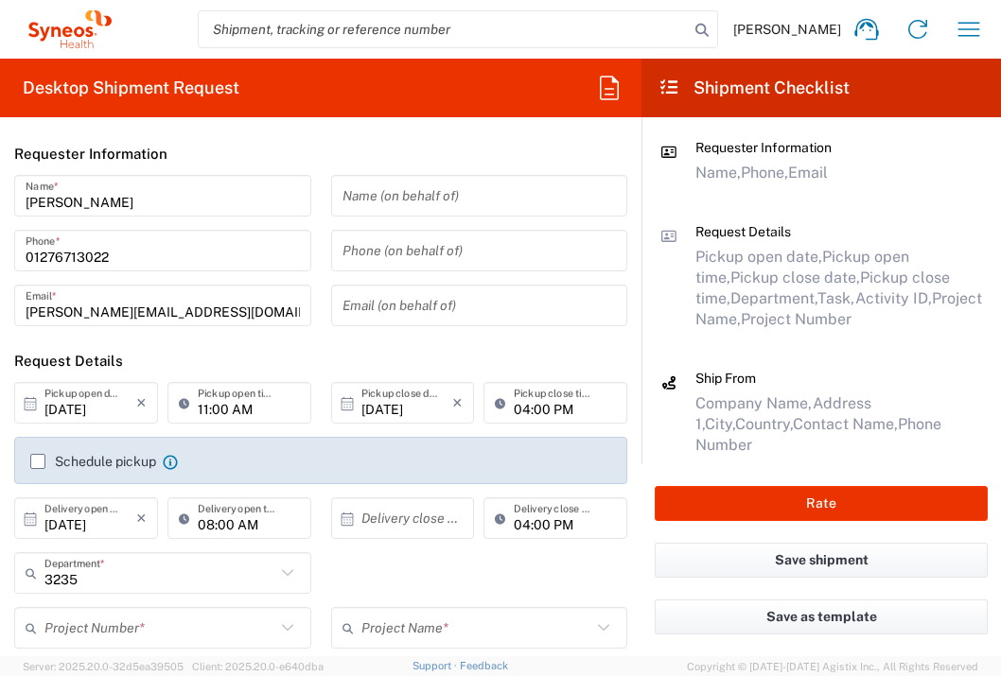
click at [393, 515] on input "text" at bounding box center [407, 518] width 92 height 33
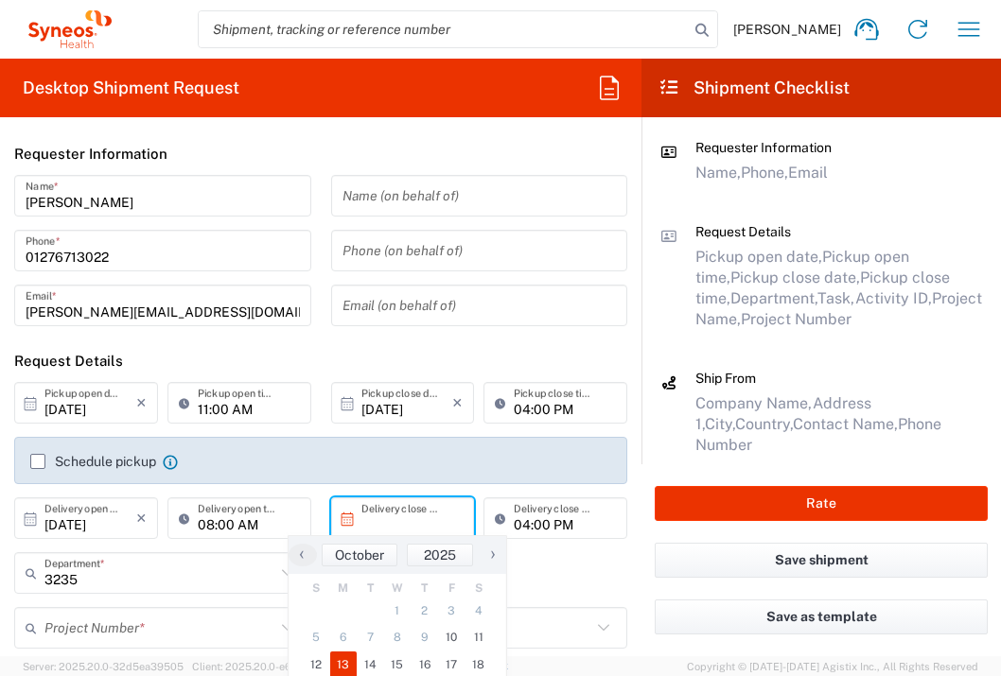
click at [342, 655] on span "13" at bounding box center [343, 665] width 27 height 26
type input "[DATE]"
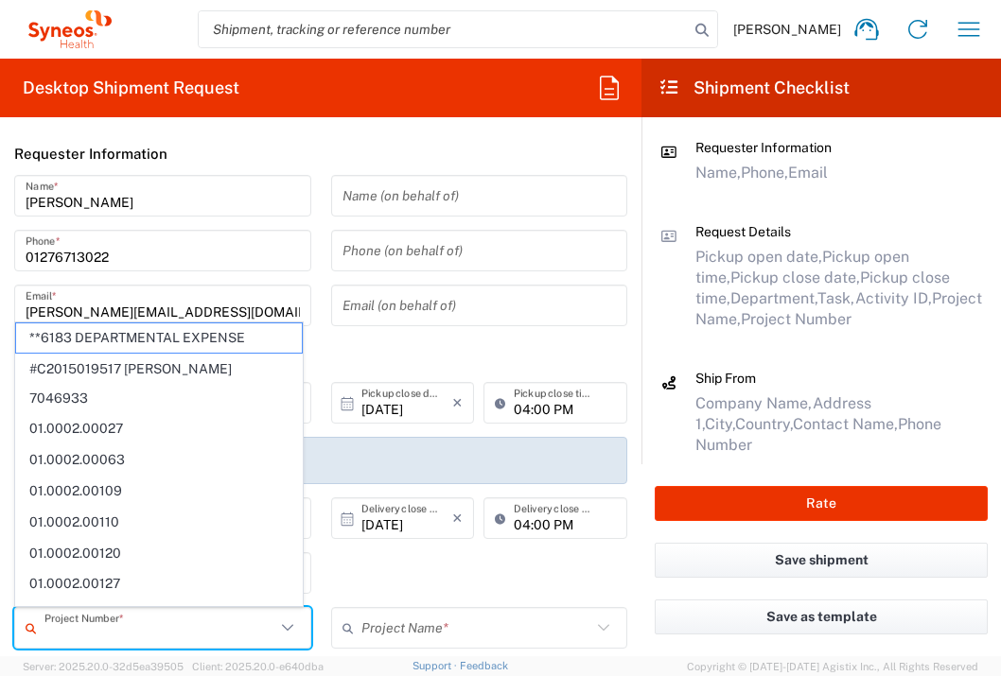
click at [203, 624] on input "text" at bounding box center [159, 628] width 231 height 33
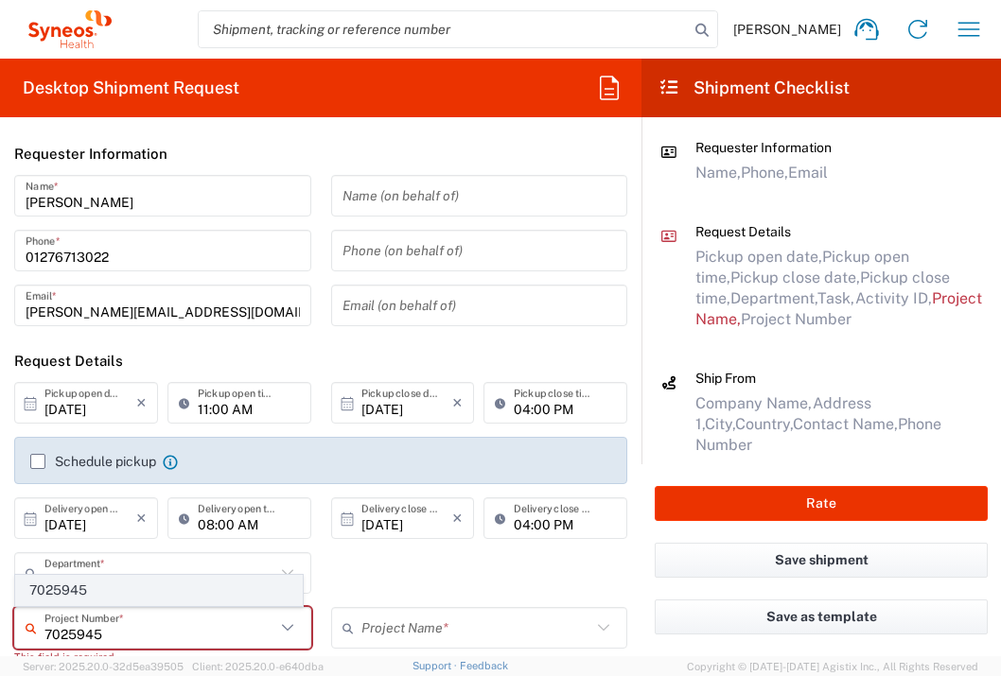
type input "7025945"
click at [176, 596] on span "7025945" at bounding box center [159, 590] width 286 height 29
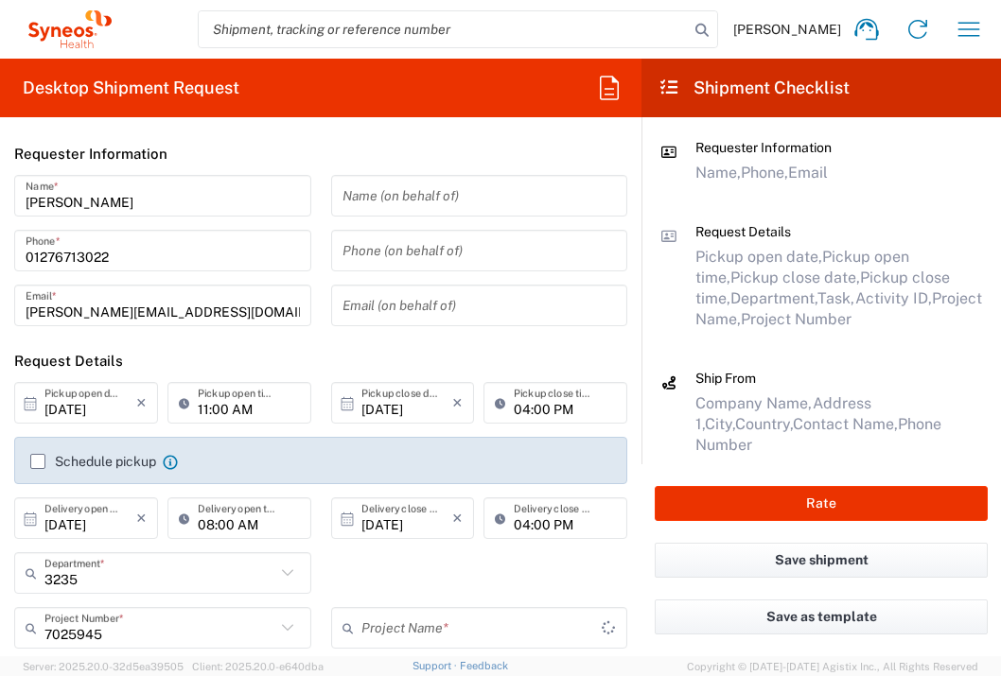
type input "Daiichi 7025945"
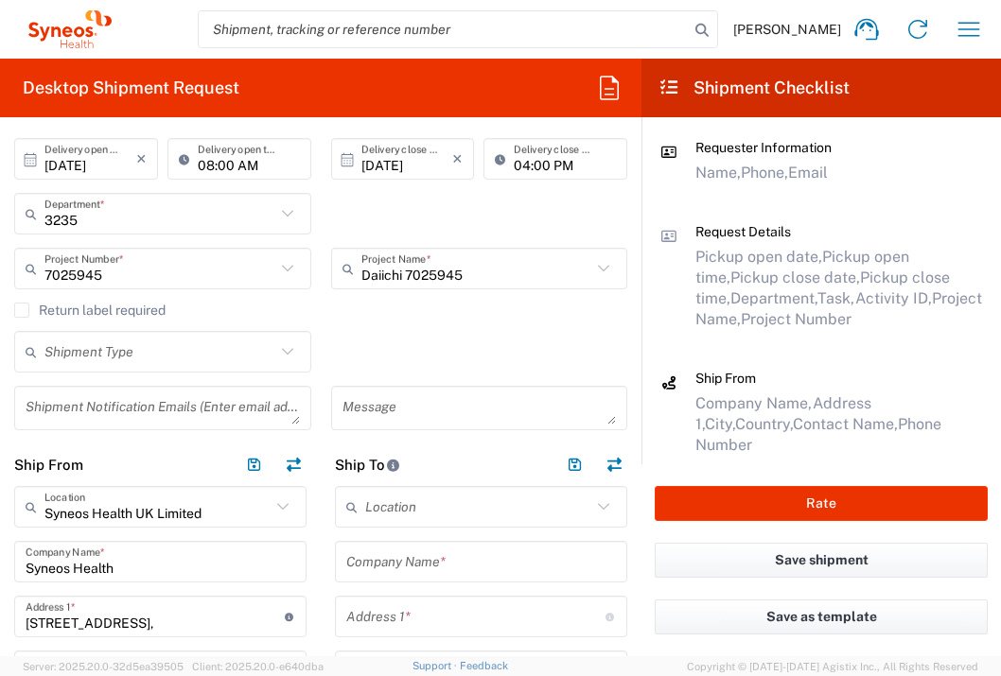
scroll to position [330, 0]
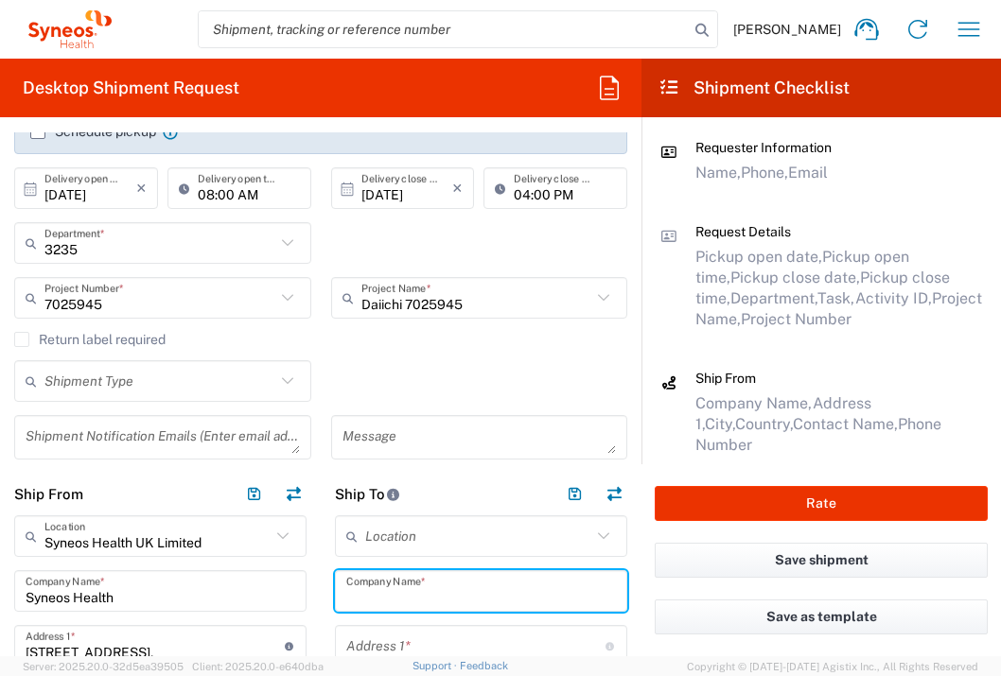
click at [430, 592] on input "text" at bounding box center [481, 591] width 270 height 33
type input "BlueClinical, Ltd"
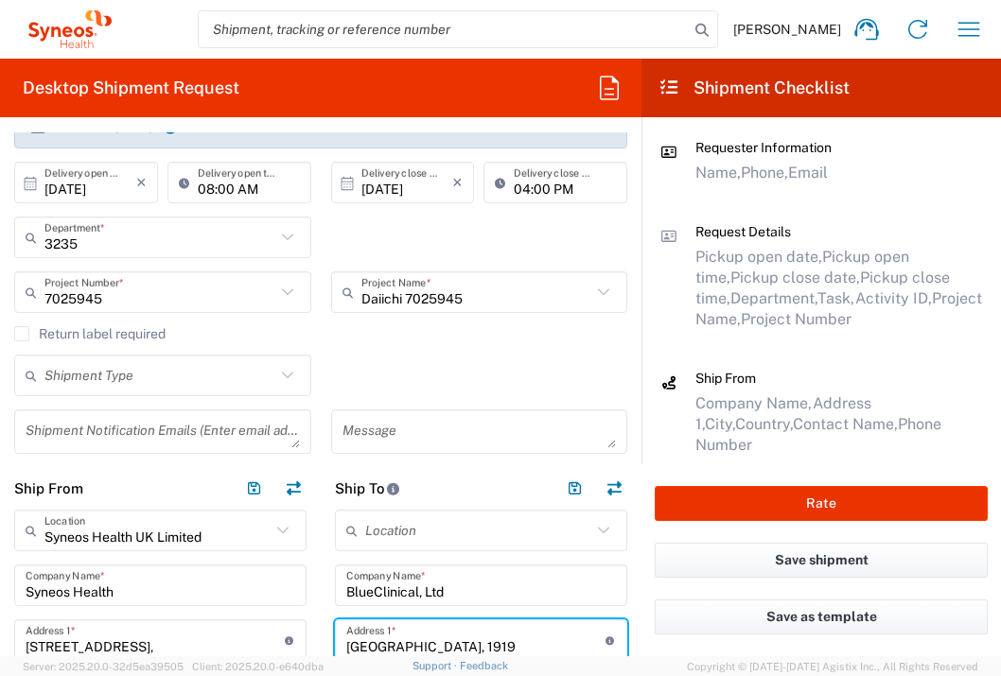
scroll to position [511, 0]
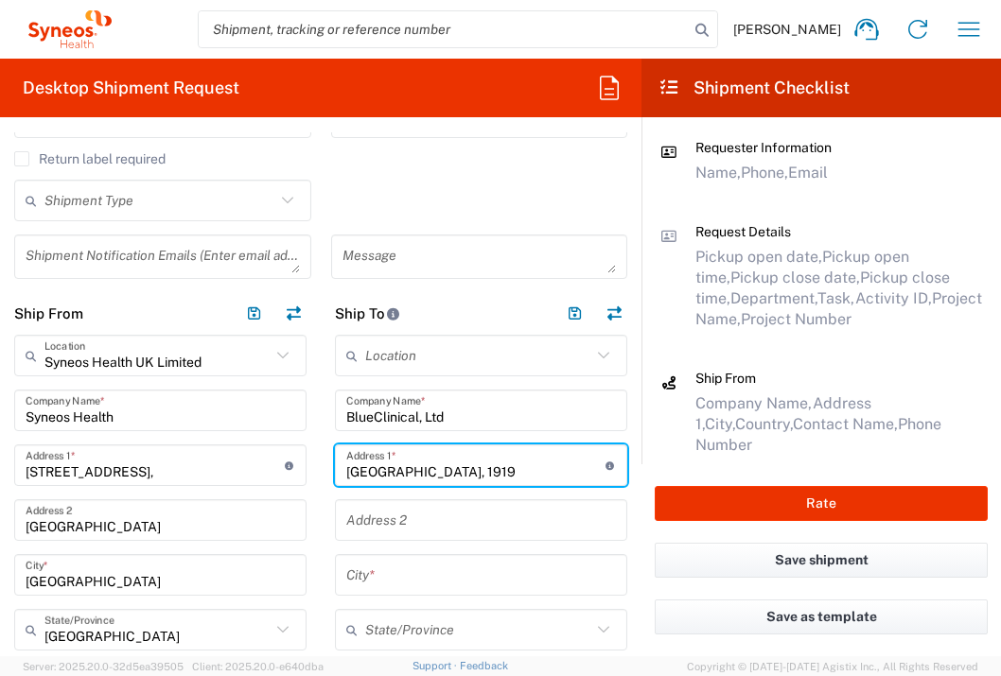
type input "[GEOGRAPHIC_DATA], 1919"
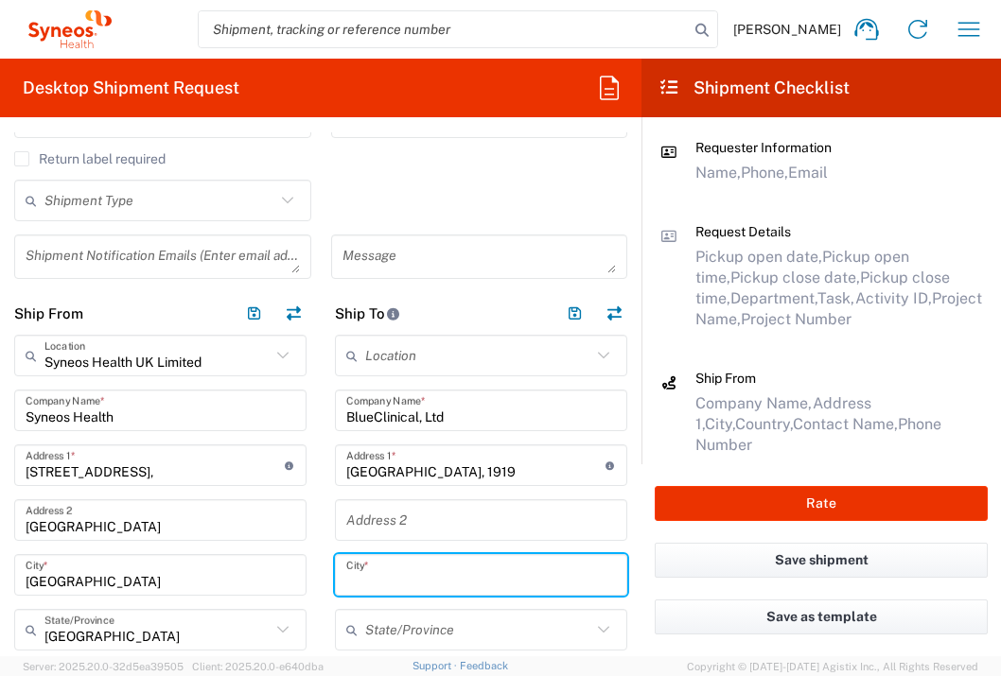
click at [386, 569] on input "text" at bounding box center [481, 575] width 270 height 33
type input "Senhora da Hora, Matosinhos"
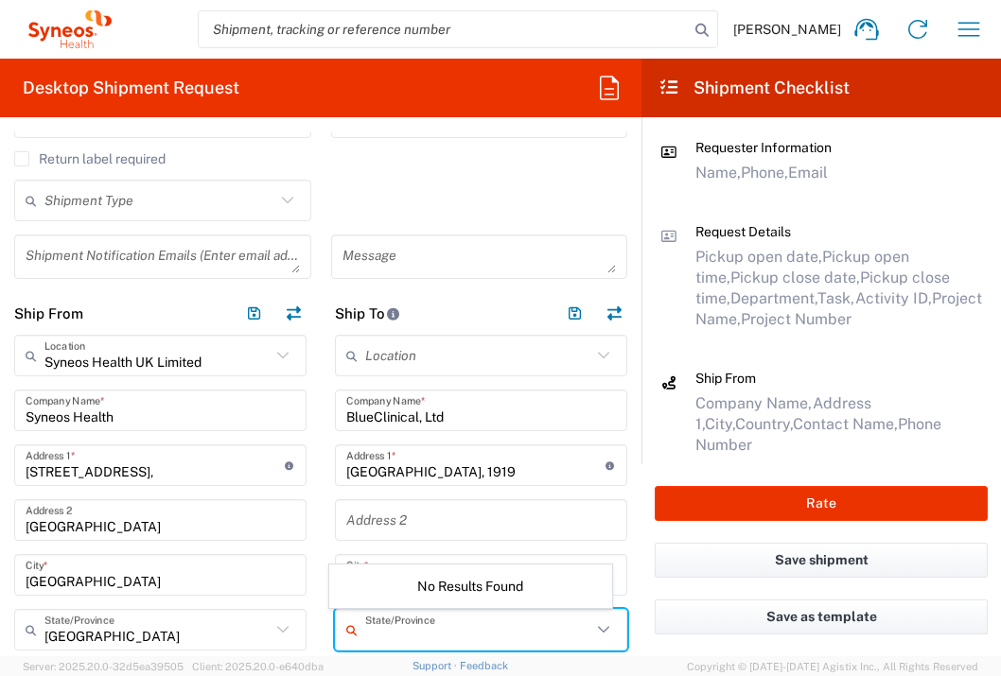
scroll to position [801, 0]
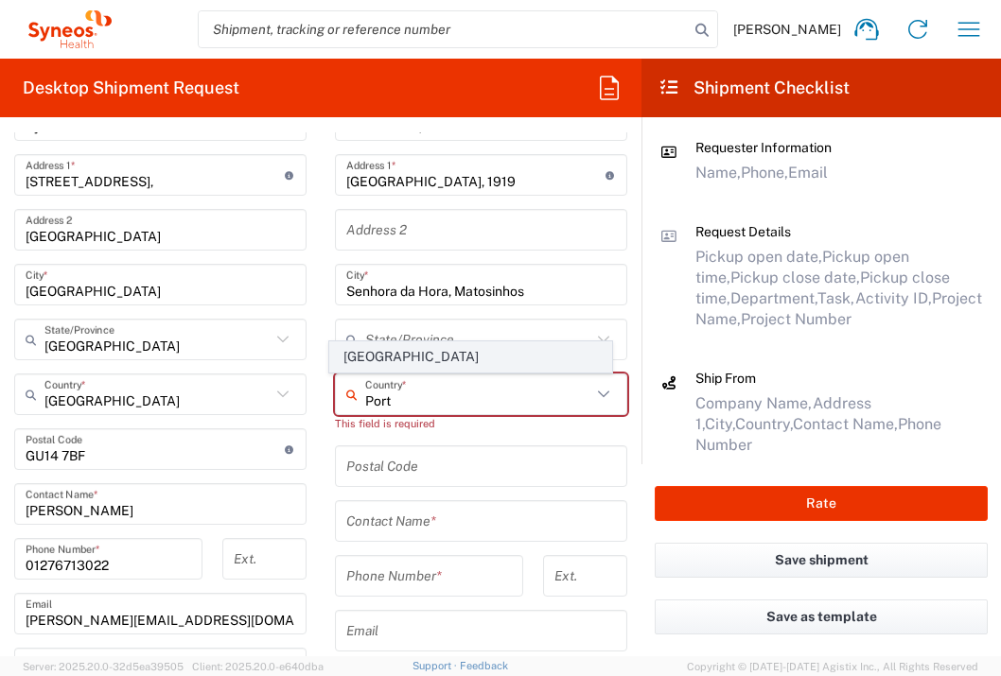
click at [389, 363] on span "[GEOGRAPHIC_DATA]" at bounding box center [471, 356] width 282 height 29
type input "[GEOGRAPHIC_DATA]"
type input "Sender/Shipper"
type input "Delivery Duty Paid"
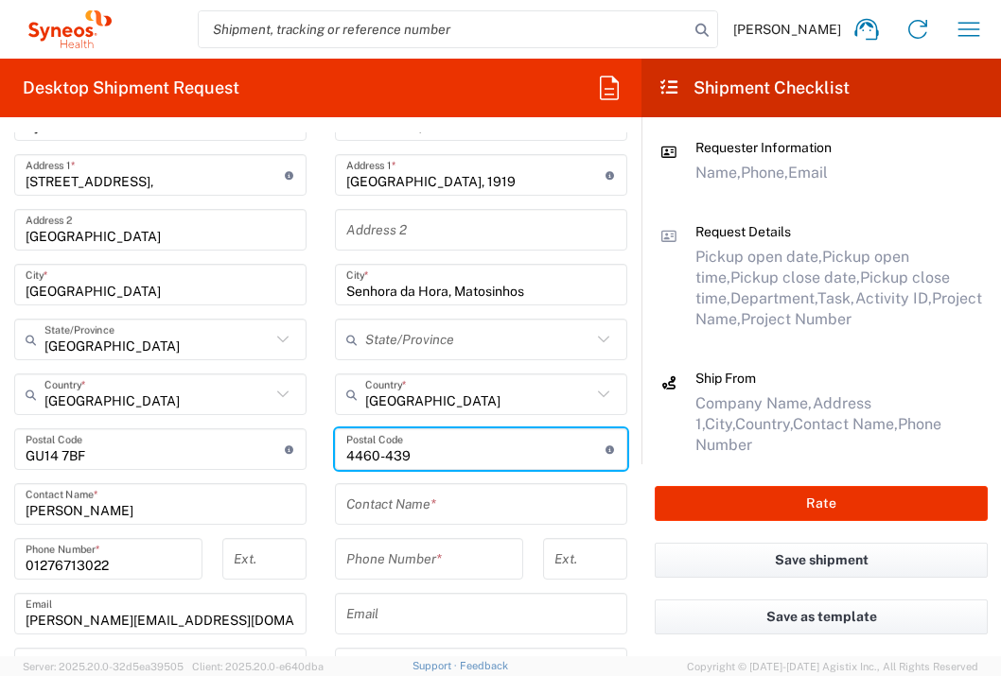
type input "4460-439"
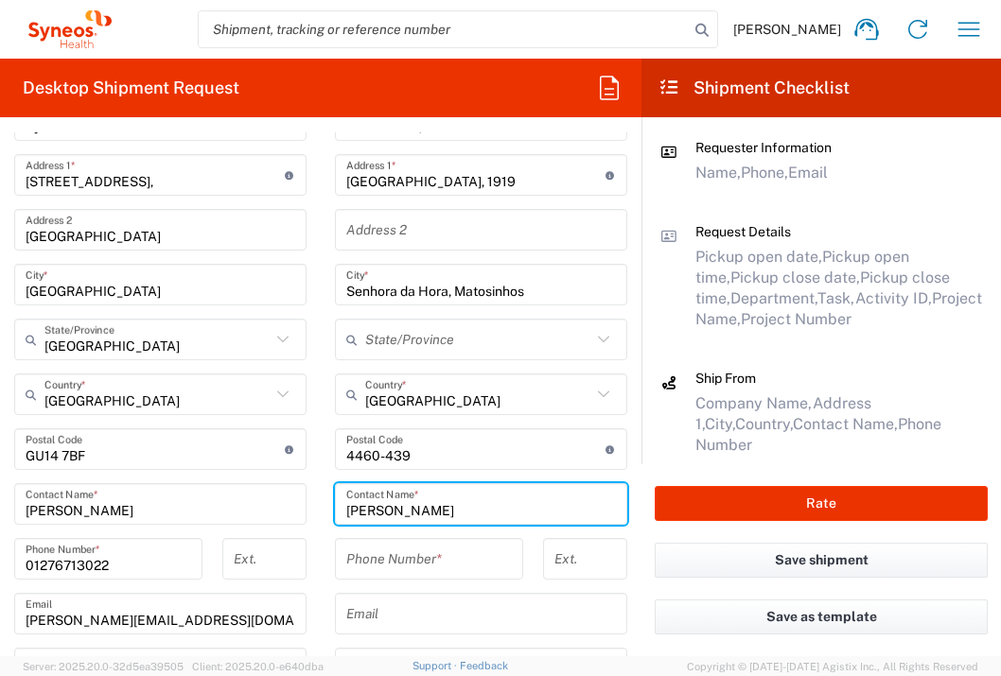
type input "[PERSON_NAME]"
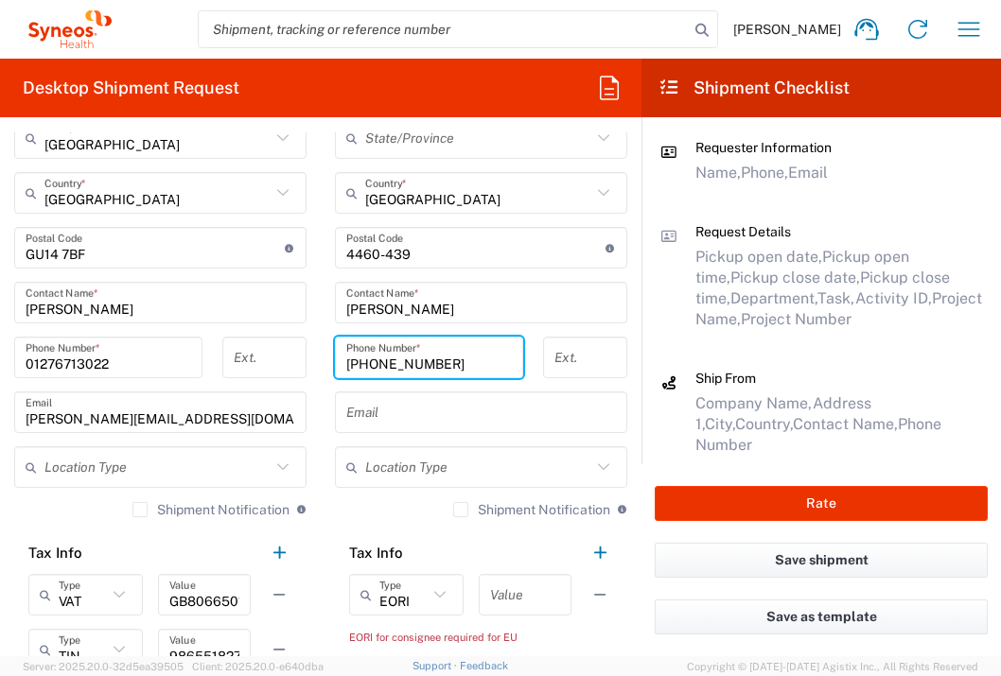
scroll to position [1195, 0]
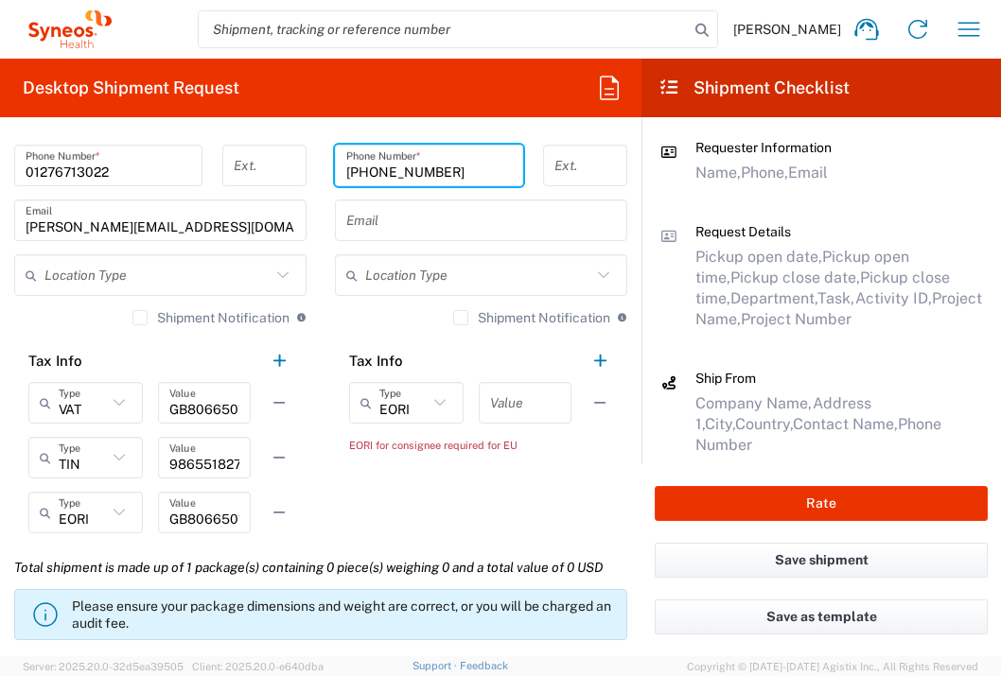
type input "[PHONE_NUMBER]"
click at [531, 414] on input "text" at bounding box center [525, 403] width 70 height 33
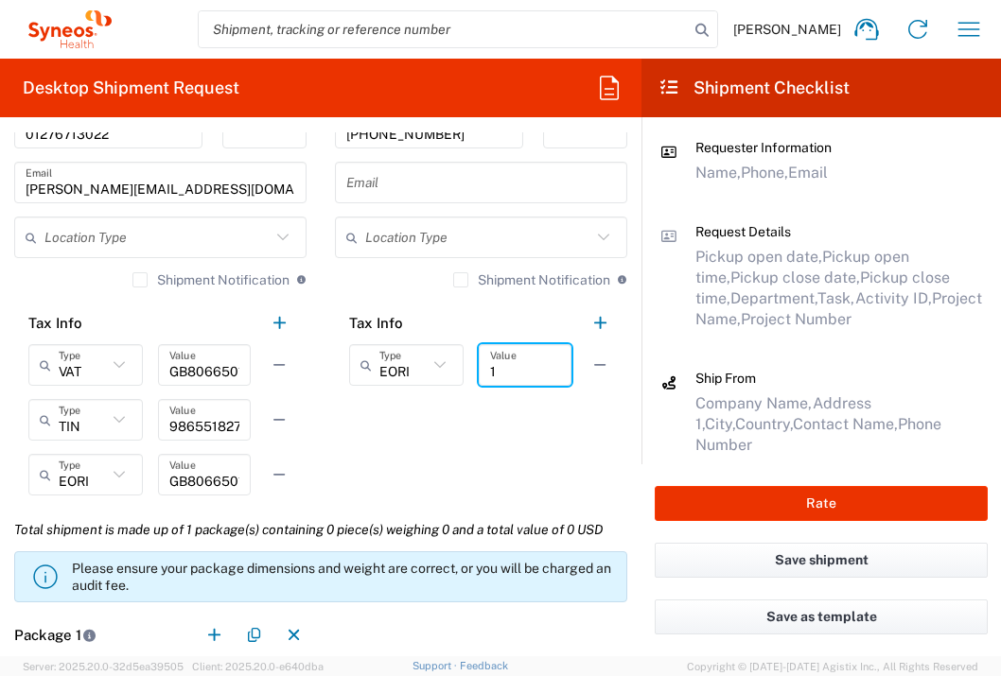
scroll to position [1436, 0]
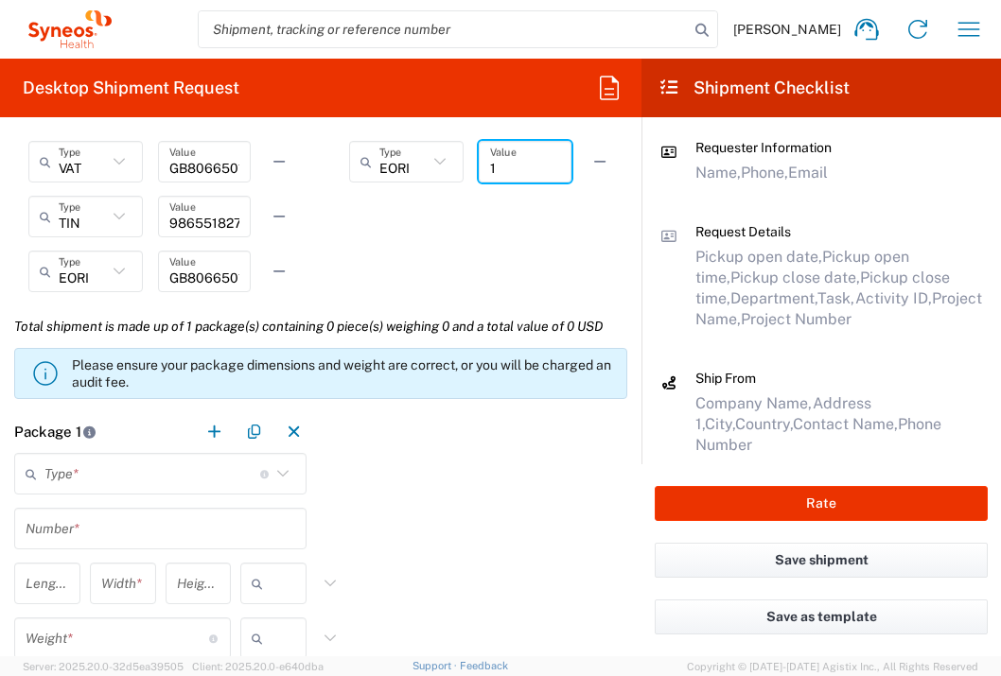
type input "1"
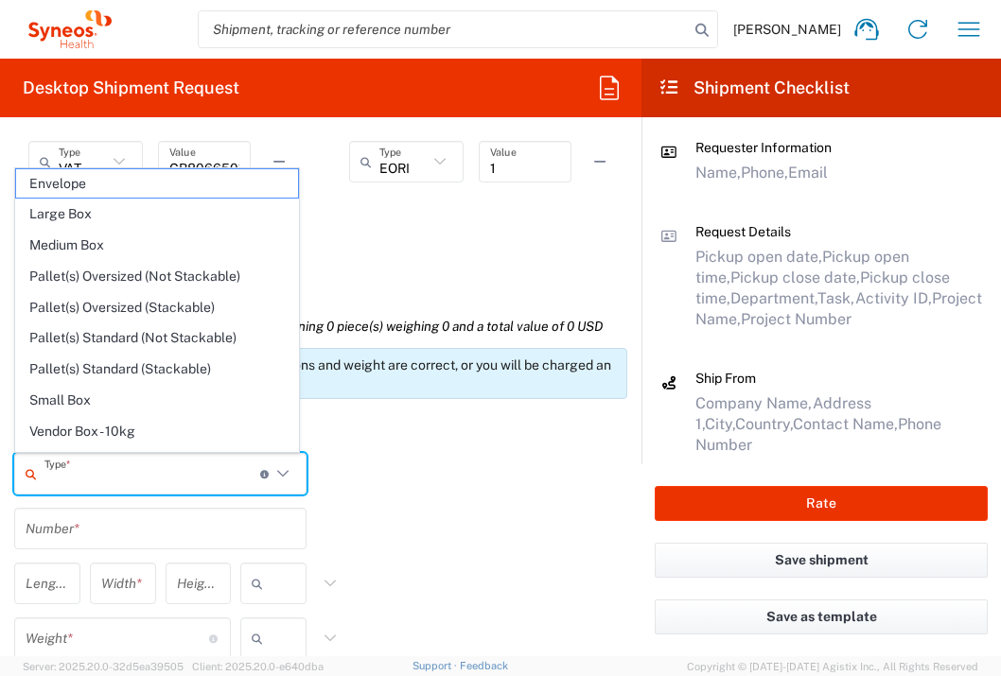
click at [174, 469] on input "text" at bounding box center [152, 474] width 216 height 33
click at [150, 186] on span "Envelope" at bounding box center [157, 183] width 282 height 29
type input "Envelope"
type input "1"
type input "9.5"
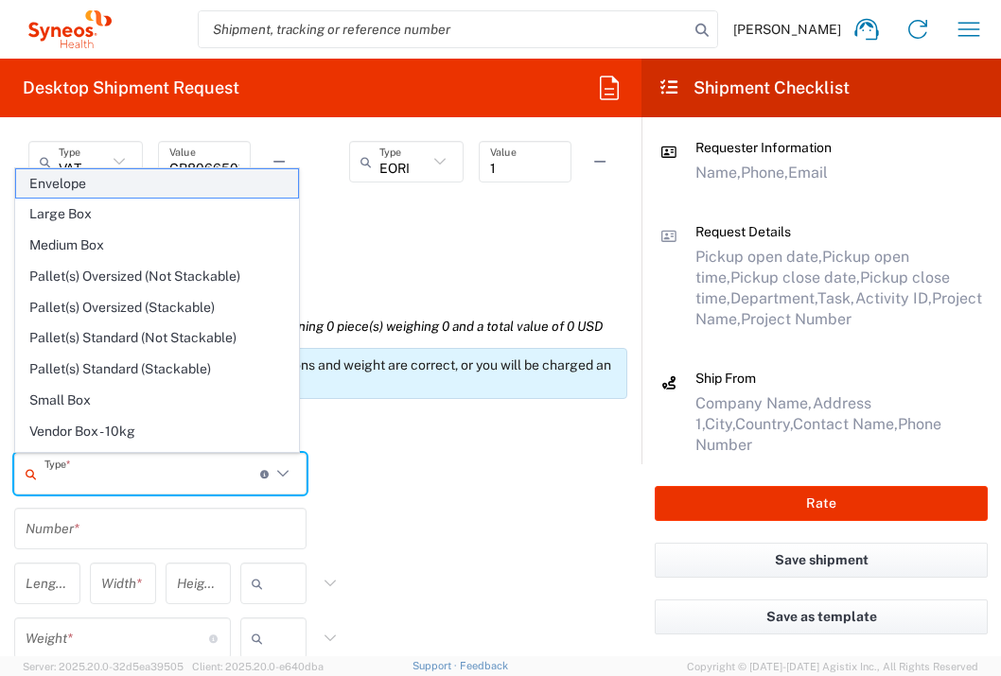
type input "12.5"
type input "0.25"
type input "in"
type input "0.45"
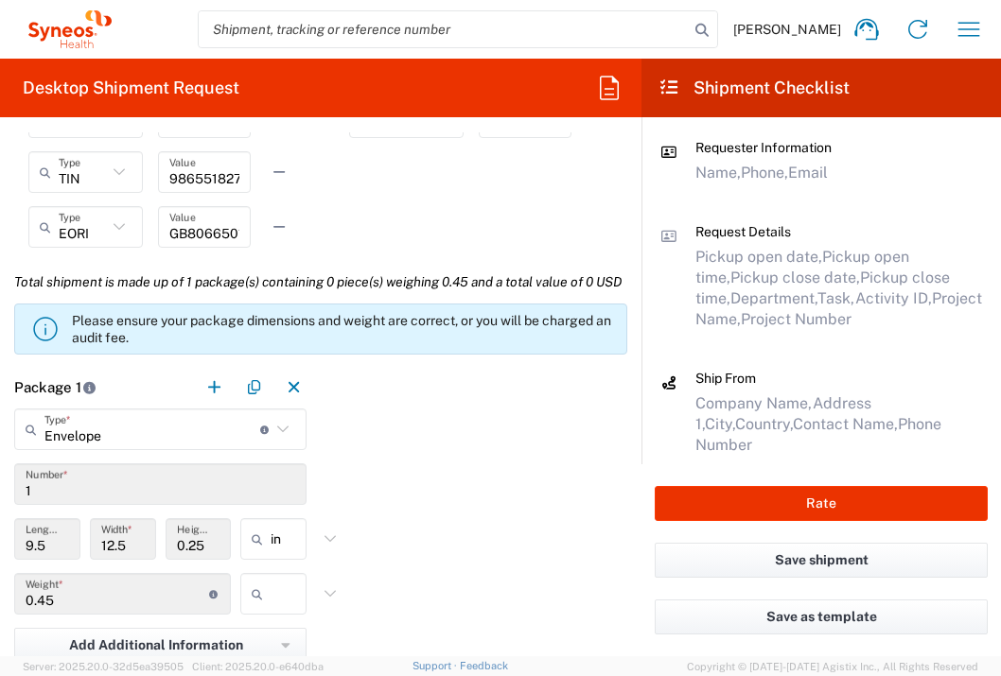
scroll to position [1481, 0]
click at [290, 608] on input "text" at bounding box center [294, 593] width 47 height 30
click at [284, 597] on span "lbs" at bounding box center [267, 598] width 61 height 29
type input "lbs"
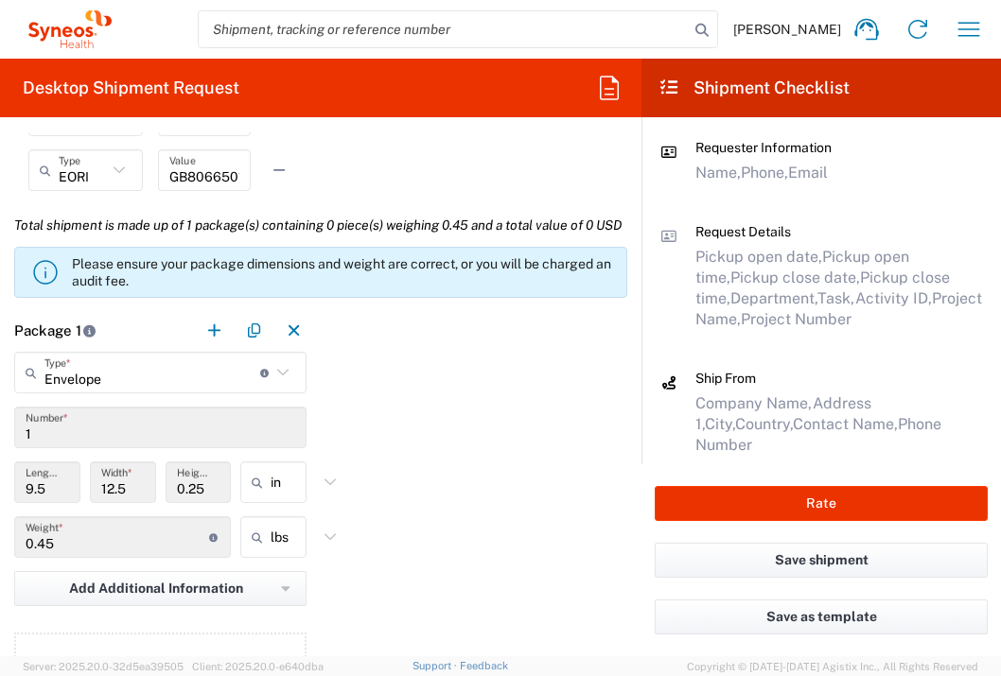
scroll to position [1819, 0]
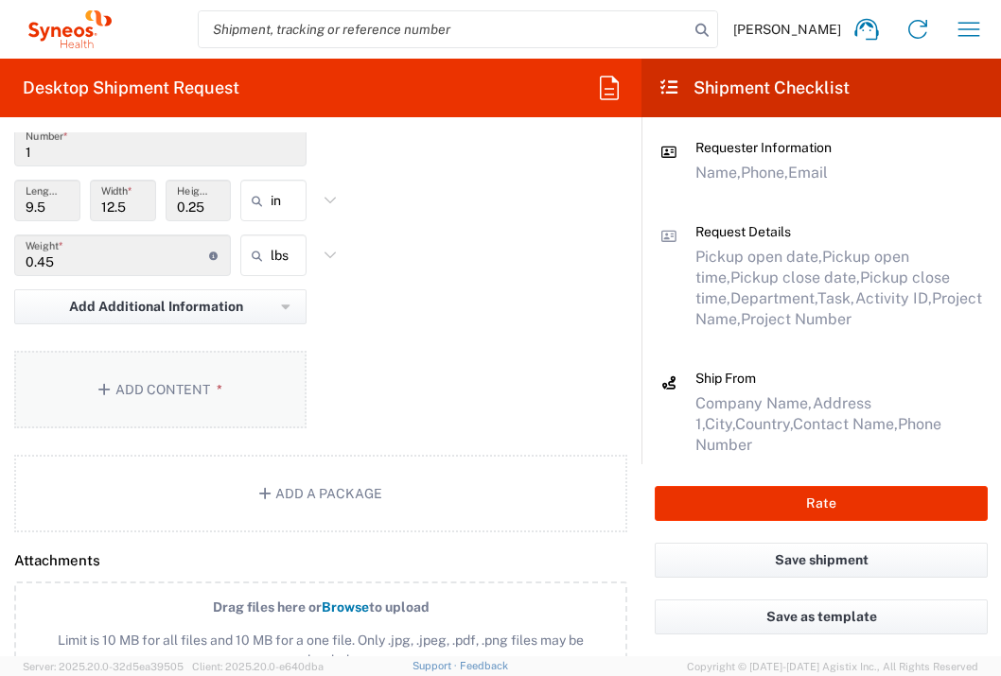
click at [240, 428] on button "Add Content *" at bounding box center [160, 390] width 292 height 78
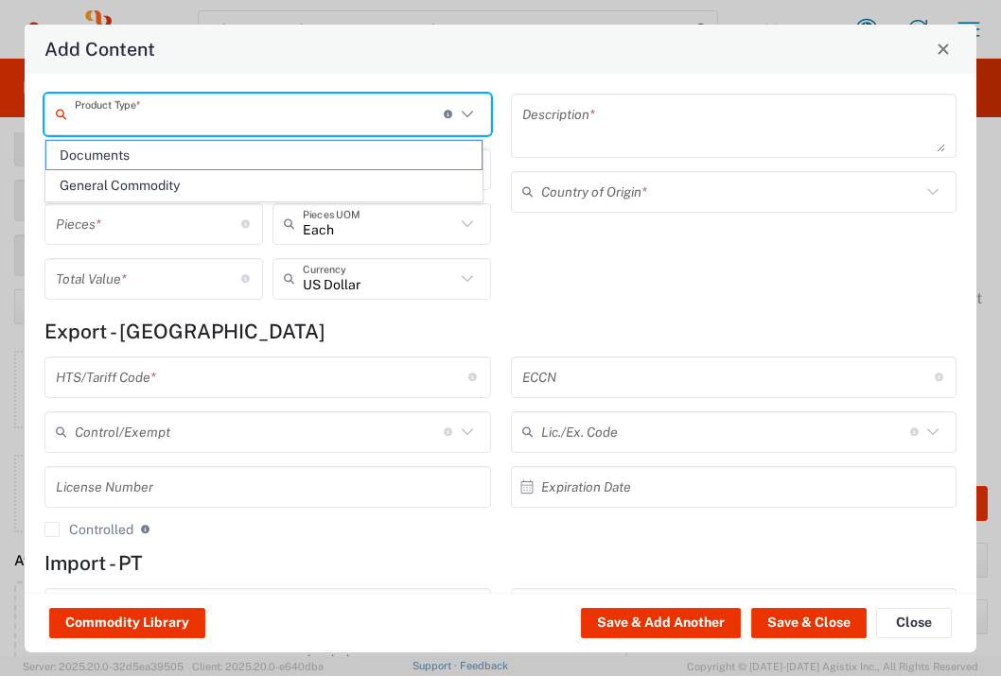
click at [226, 105] on input "text" at bounding box center [259, 113] width 369 height 33
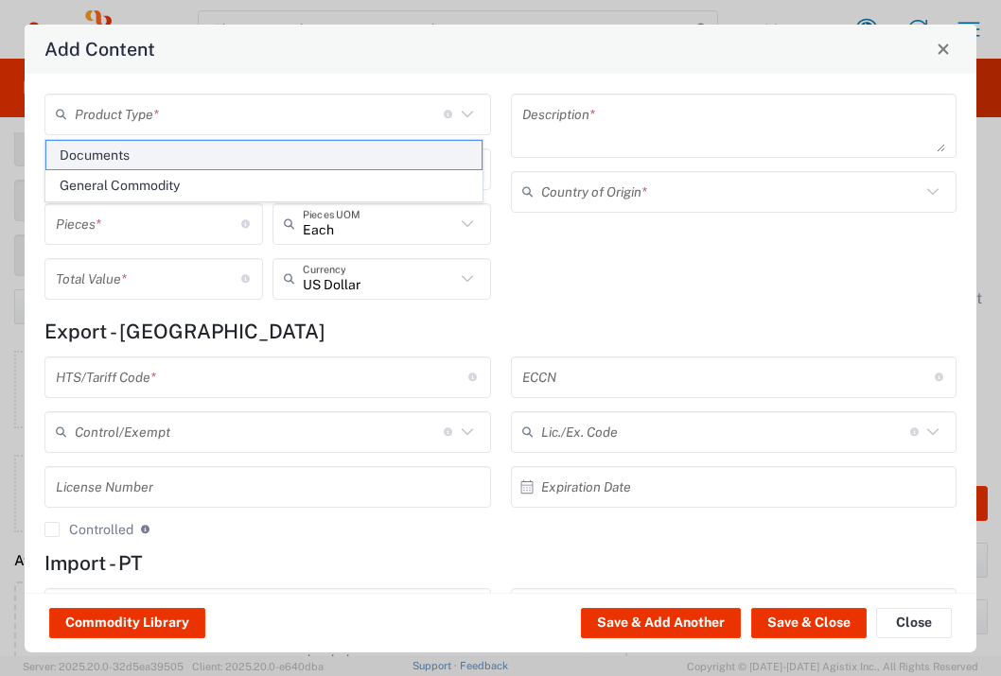
click at [231, 143] on span "Documents" at bounding box center [263, 155] width 435 height 29
type input "Documents"
type input "1"
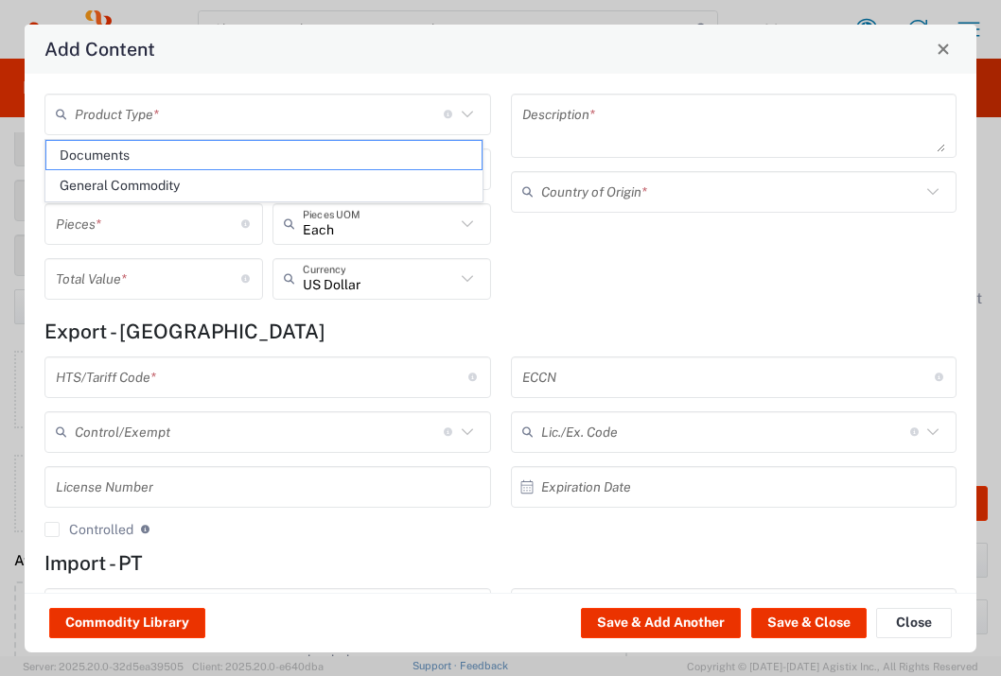
type textarea "Documents"
type input "[GEOGRAPHIC_DATA]"
type input "0000.00.0000"
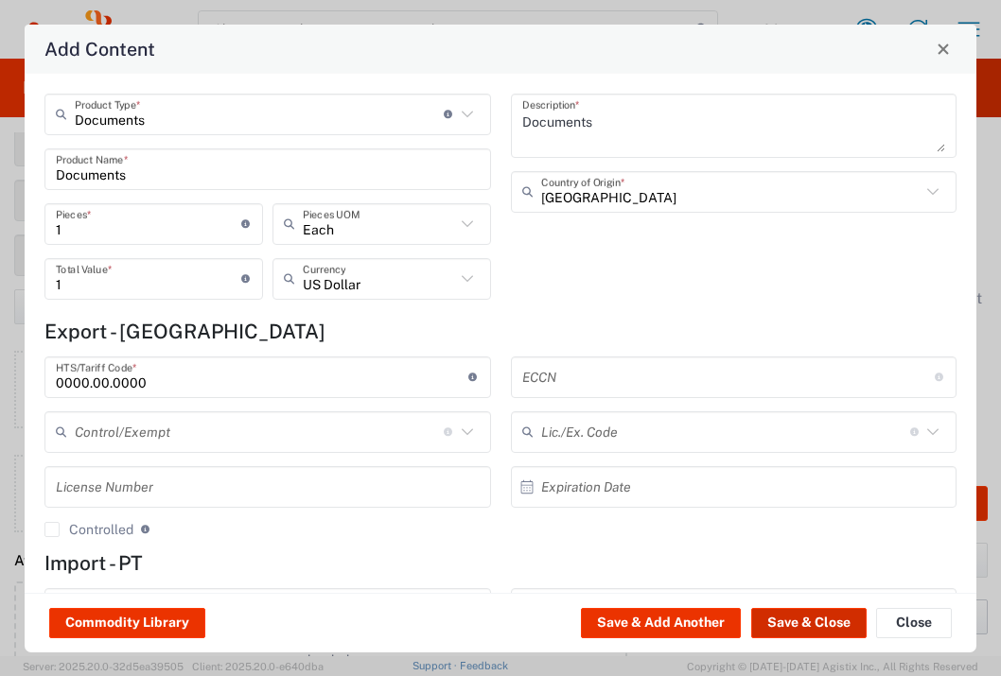
click at [792, 617] on button "Save & Close" at bounding box center [808, 623] width 115 height 30
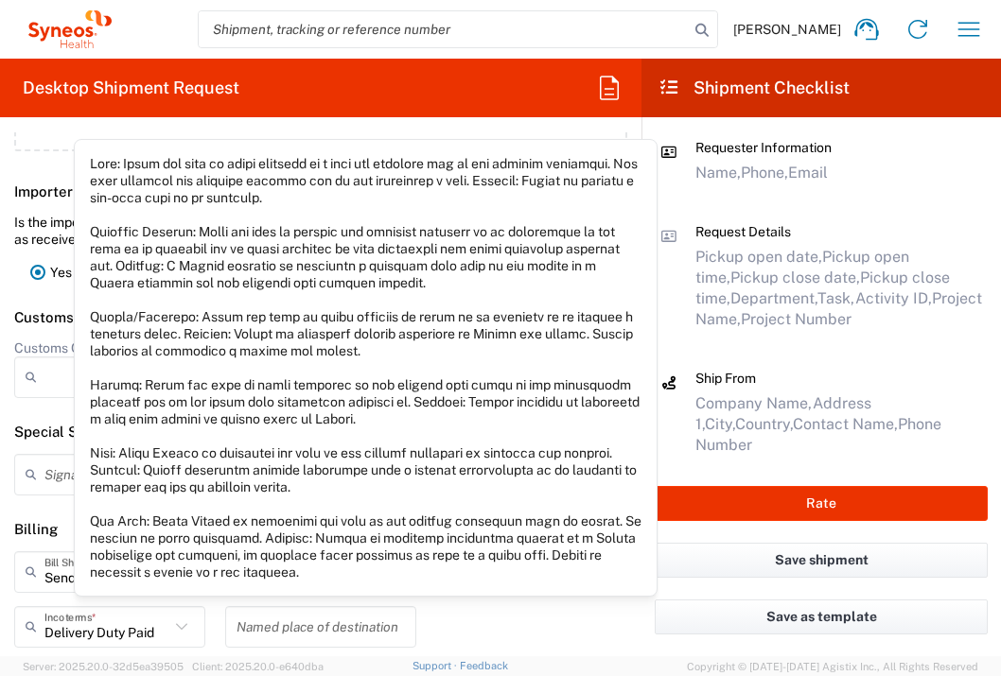
scroll to position [2472, 0]
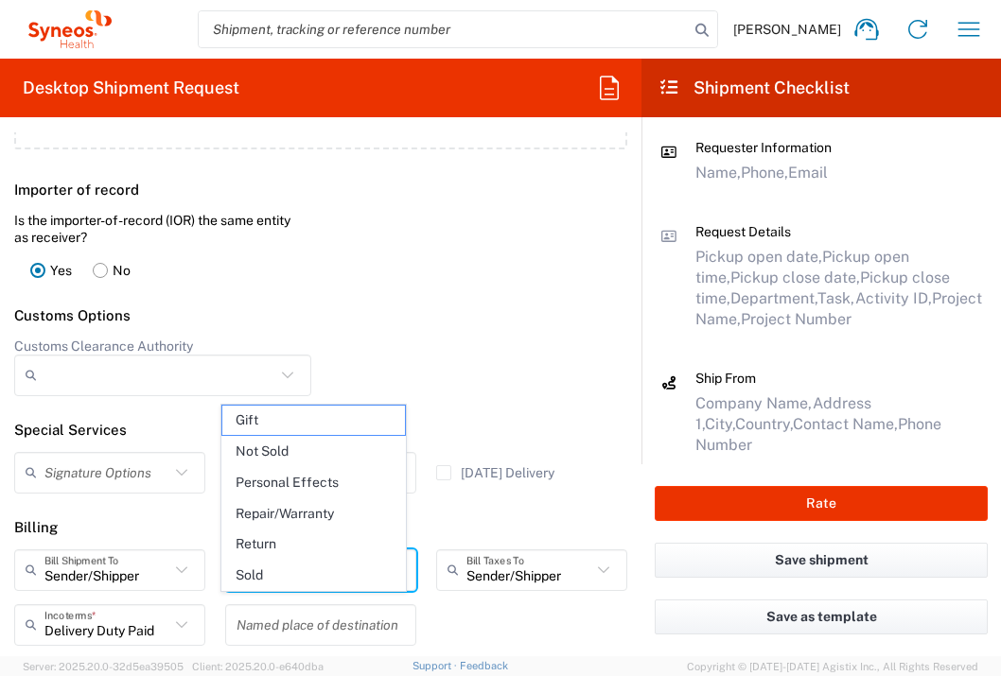
click at [343, 586] on input "text" at bounding box center [312, 569] width 114 height 33
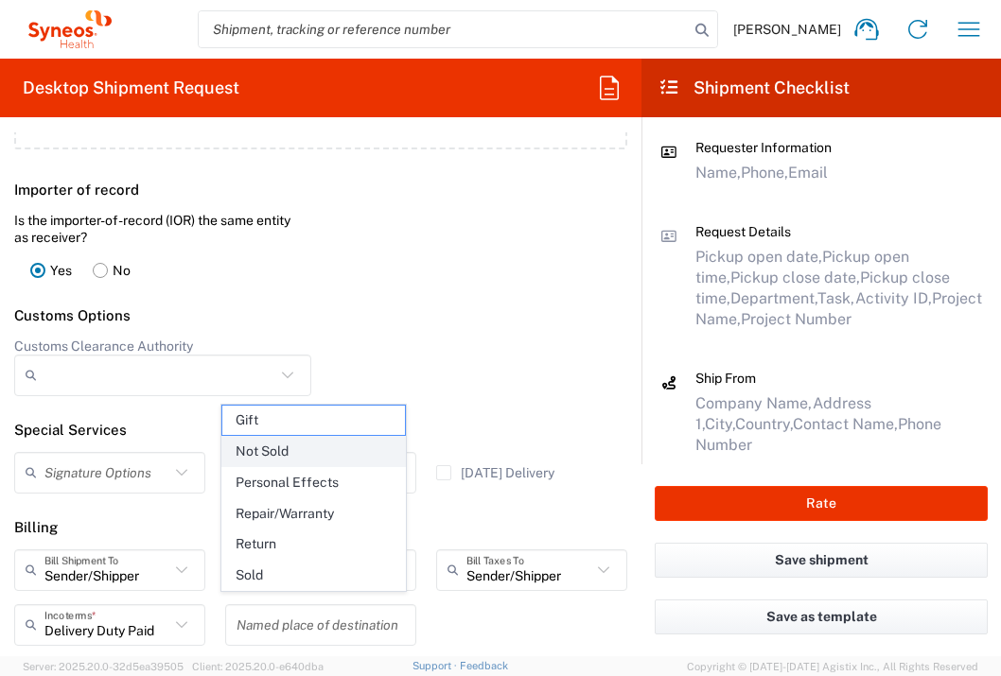
click at [308, 457] on span "Not Sold" at bounding box center [313, 451] width 183 height 29
type input "Not Sold"
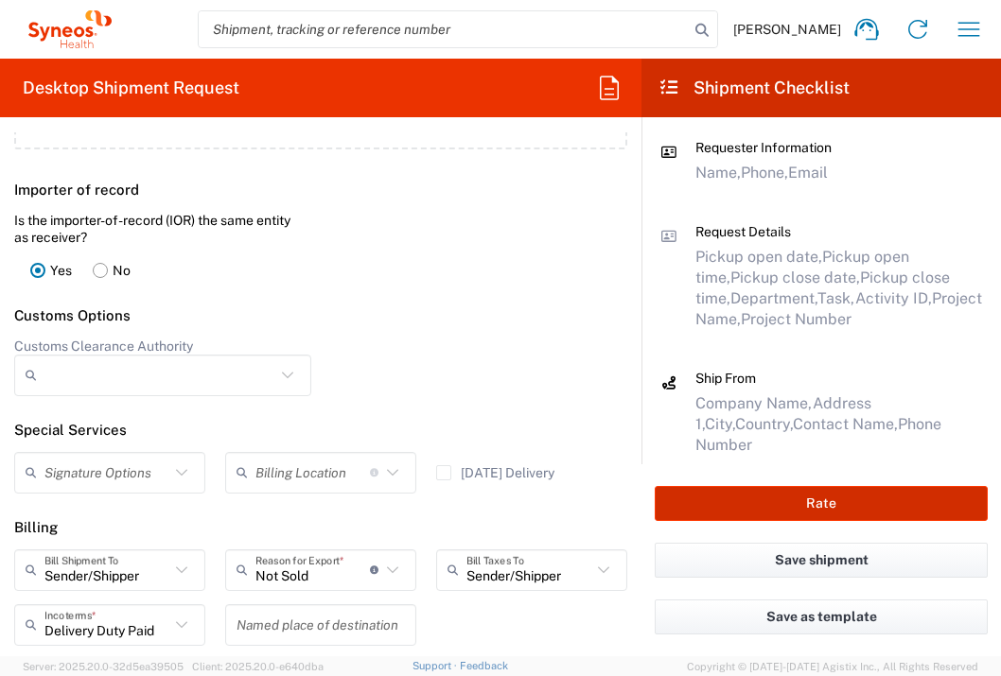
click at [685, 507] on button "Rate" at bounding box center [821, 503] width 333 height 35
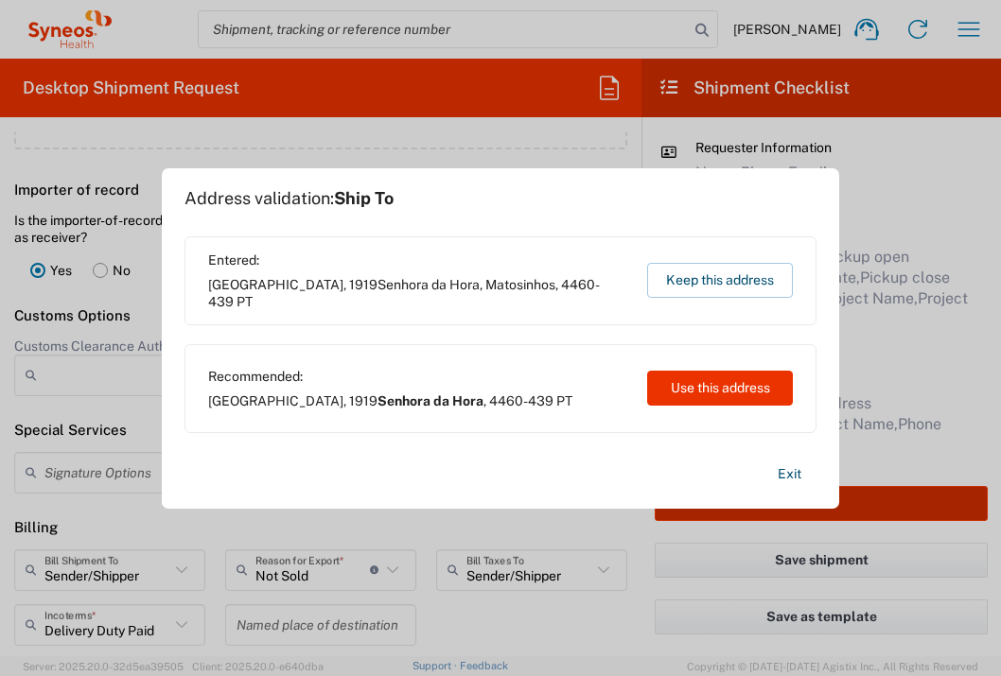
type input "7025945"
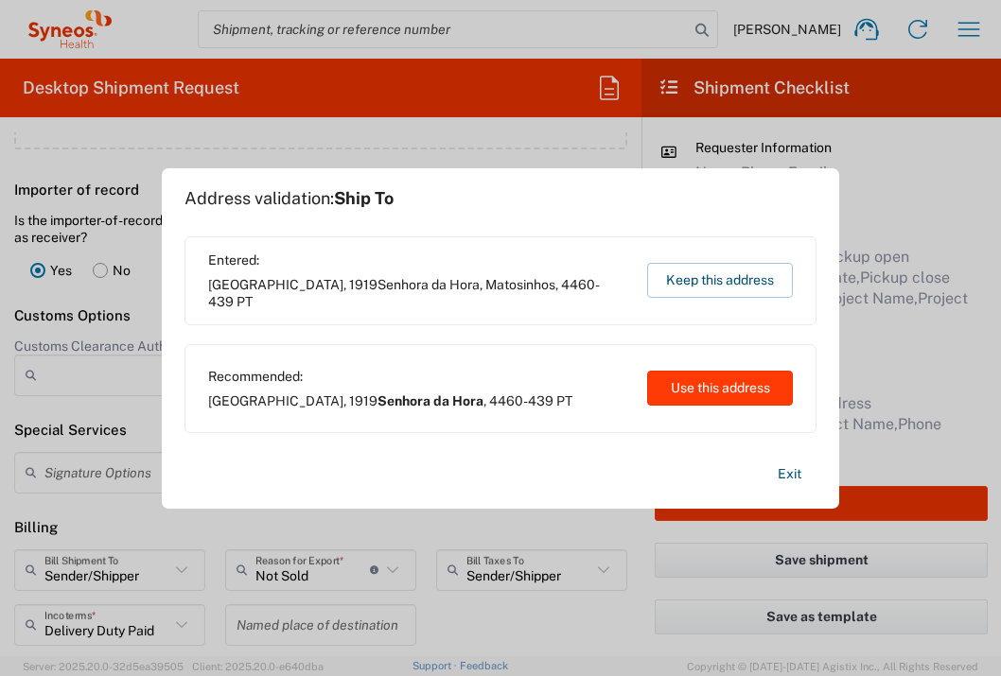
click at [678, 389] on button "Use this address" at bounding box center [720, 388] width 146 height 35
type input "Senhora da Hora"
type input "[GEOGRAPHIC_DATA]"
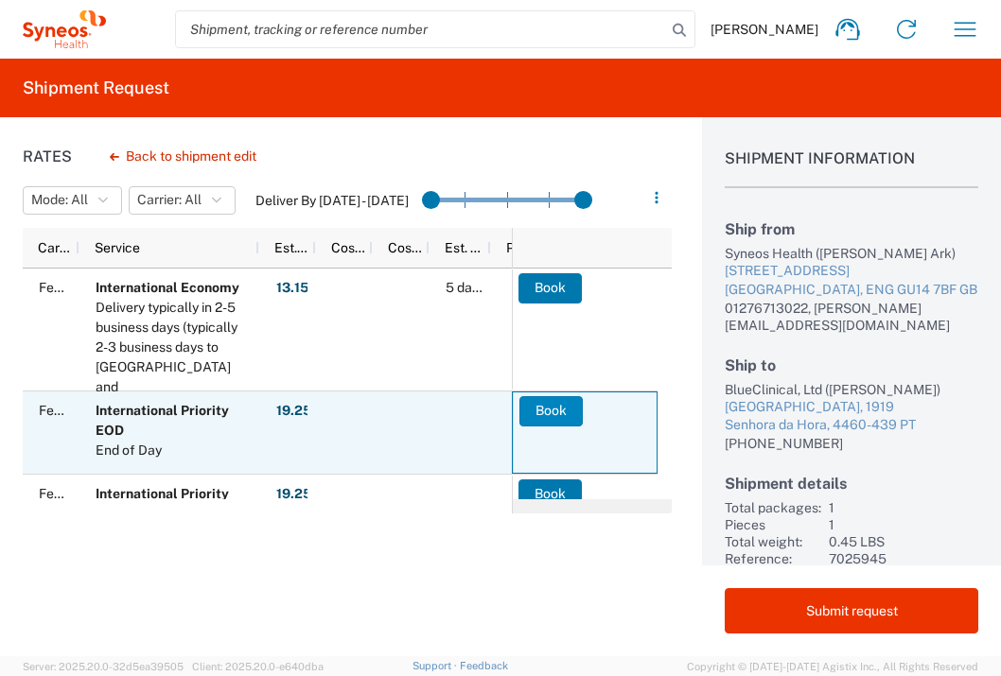
click at [533, 406] on button "Book" at bounding box center [550, 411] width 63 height 30
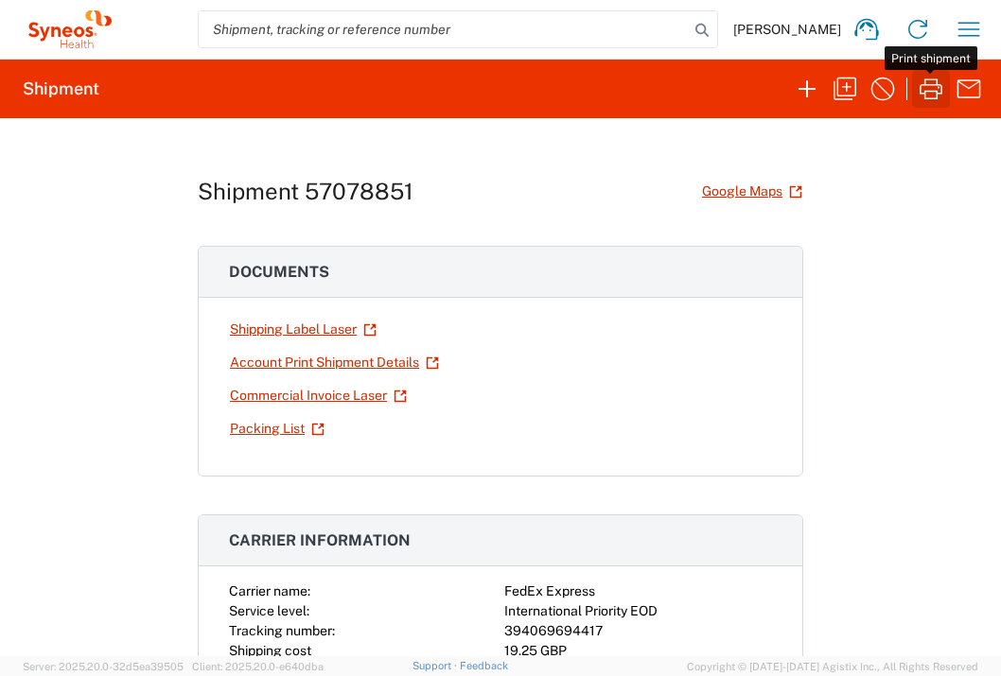
click at [940, 91] on icon "button" at bounding box center [931, 89] width 30 height 30
click at [963, 25] on icon "button" at bounding box center [968, 29] width 30 height 30
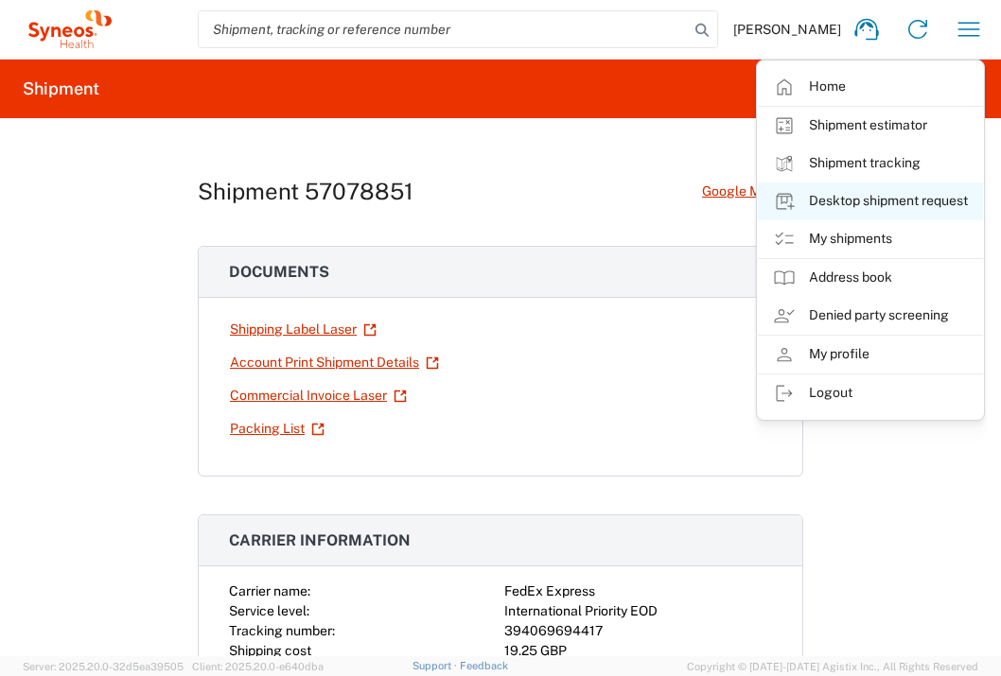
click at [897, 203] on link "Desktop shipment request" at bounding box center [870, 202] width 225 height 38
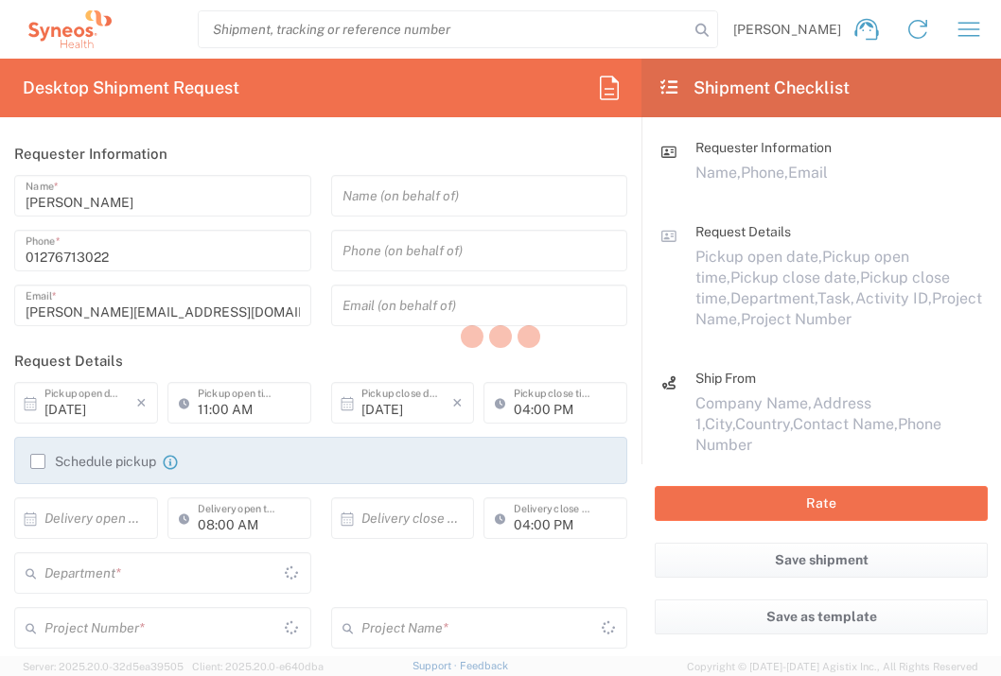
type input "[GEOGRAPHIC_DATA]"
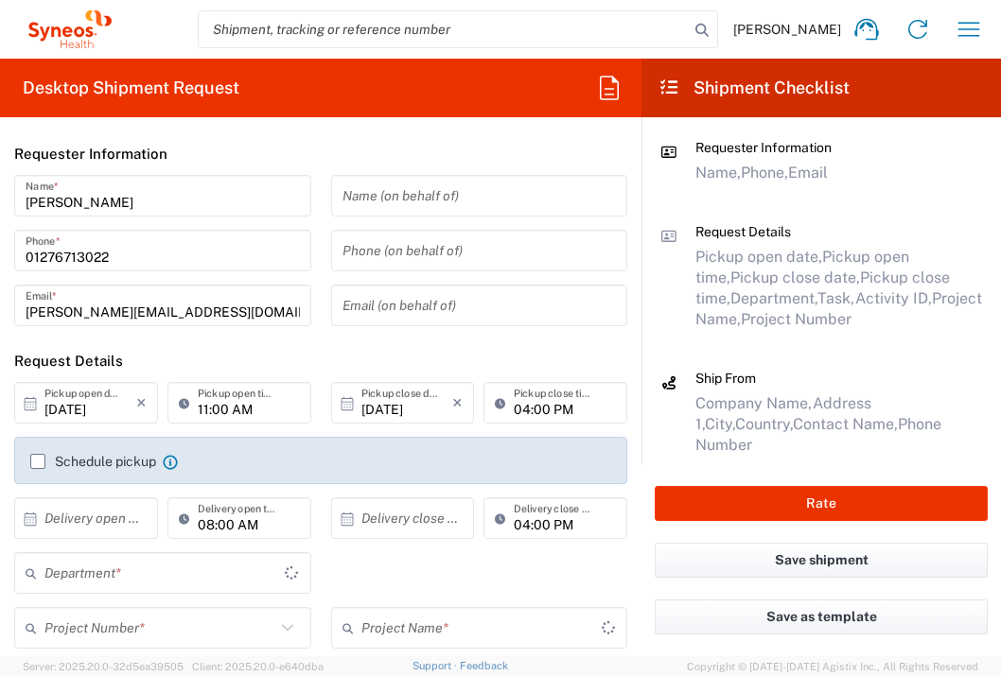
type input "3235"
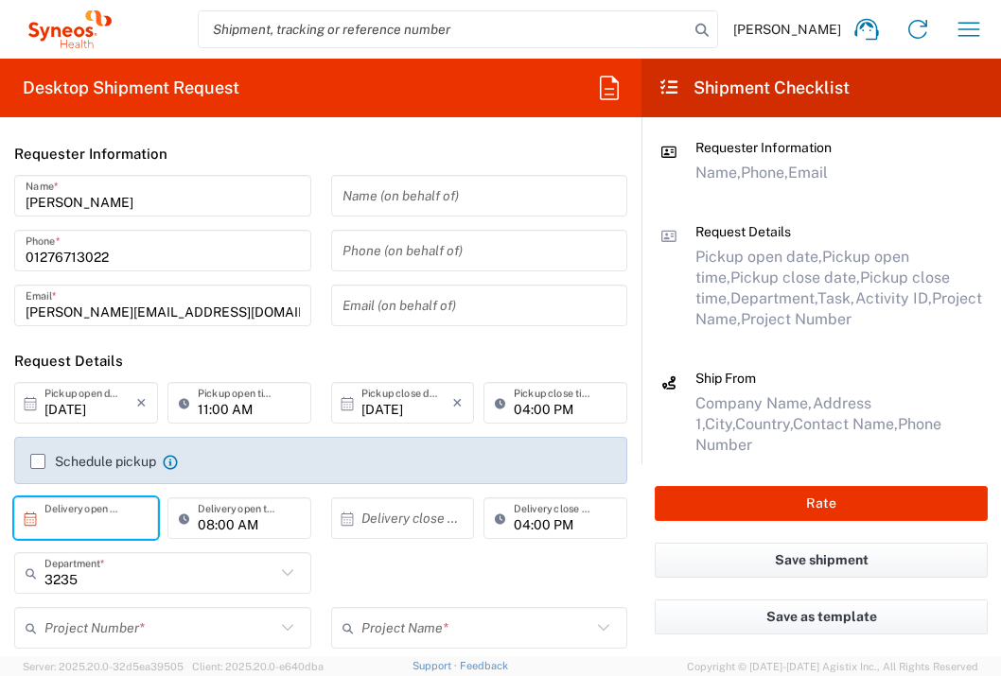
click at [114, 511] on input "text" at bounding box center [90, 518] width 92 height 33
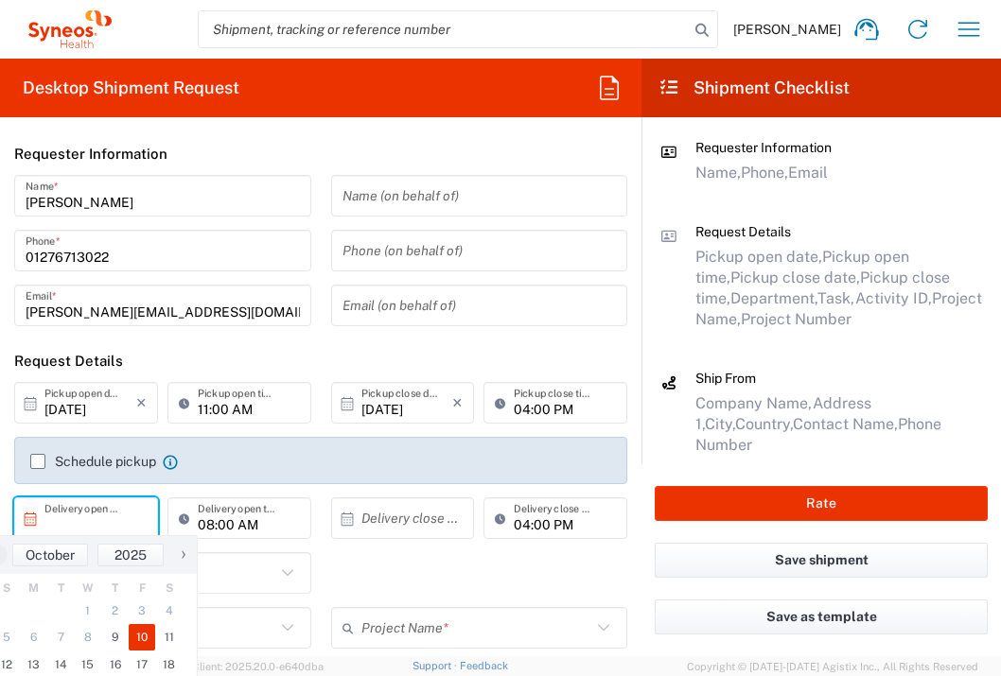
click at [132, 633] on span "10" at bounding box center [142, 637] width 27 height 26
type input "[DATE]"
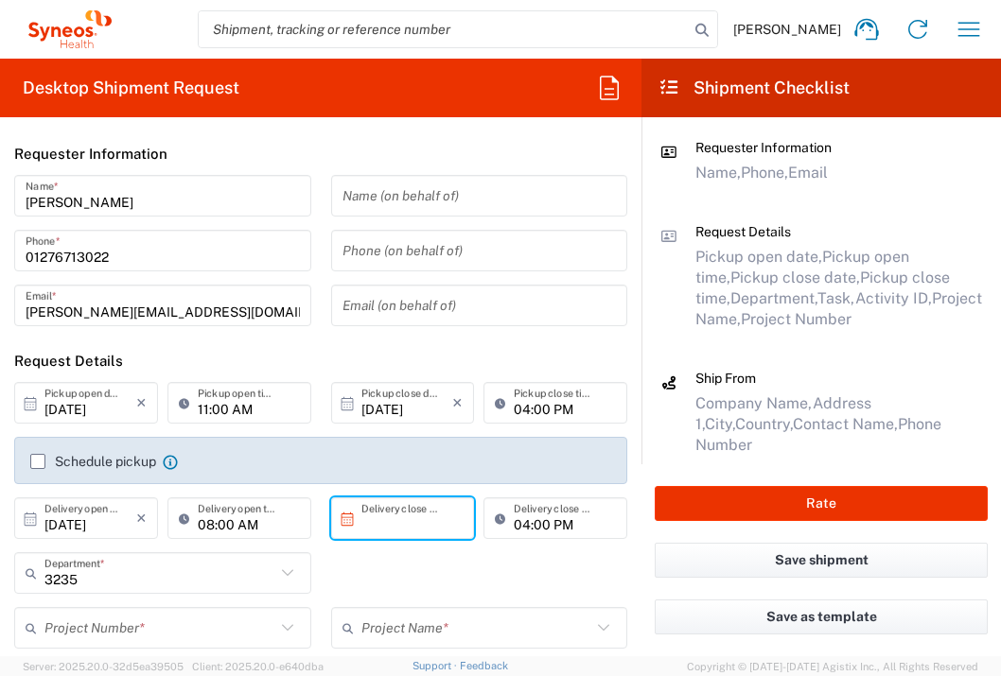
click at [412, 513] on input "text" at bounding box center [407, 518] width 92 height 33
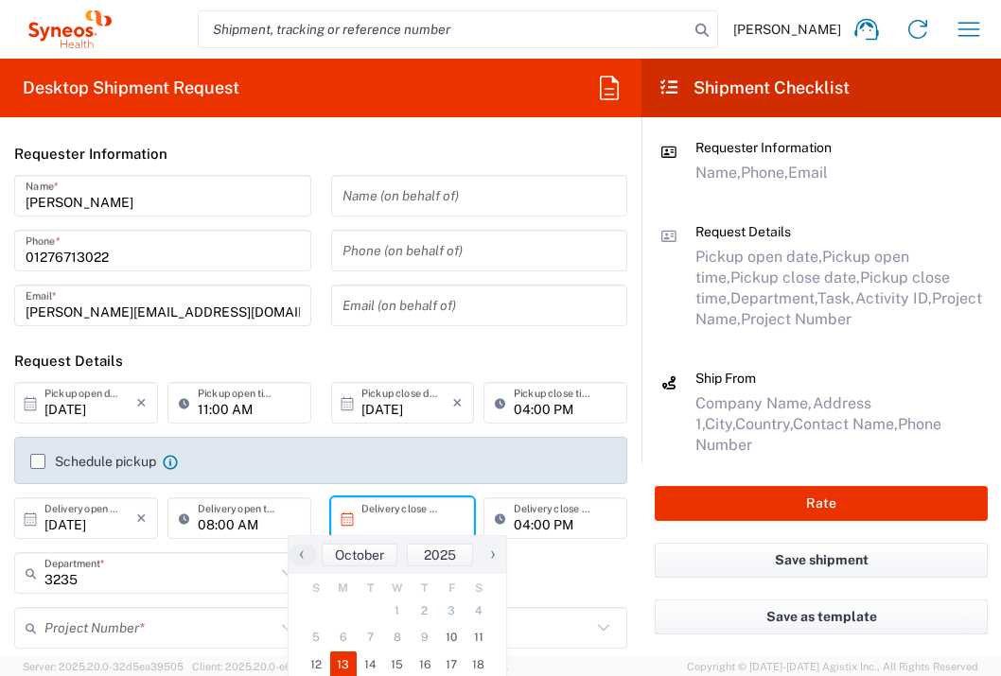
click at [344, 660] on span "13" at bounding box center [343, 665] width 27 height 26
type input "[DATE]"
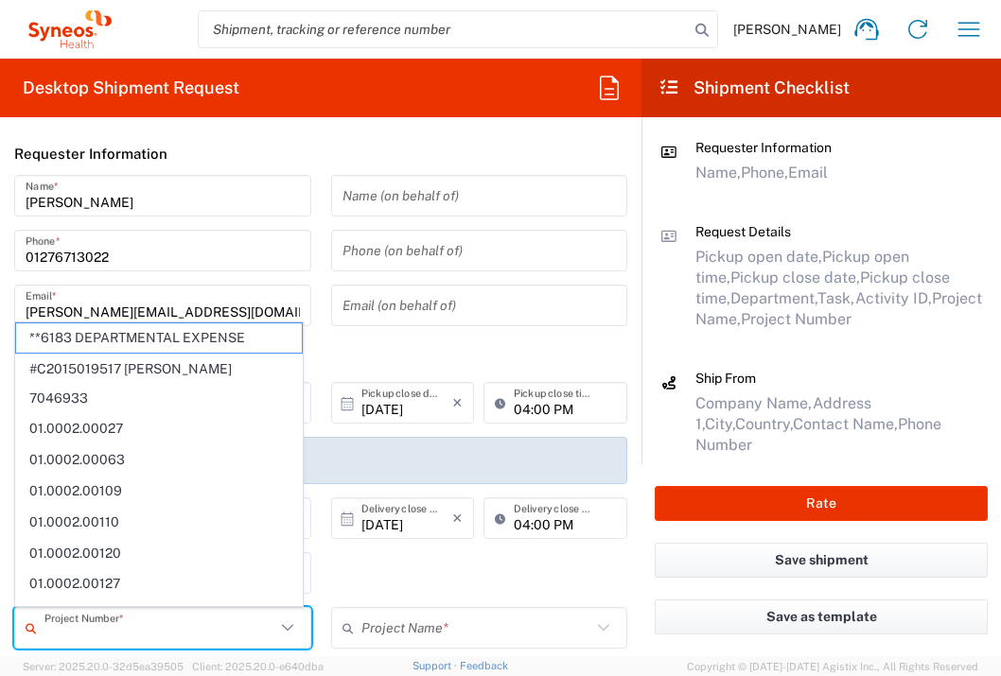
click at [205, 617] on input "text" at bounding box center [159, 628] width 231 height 33
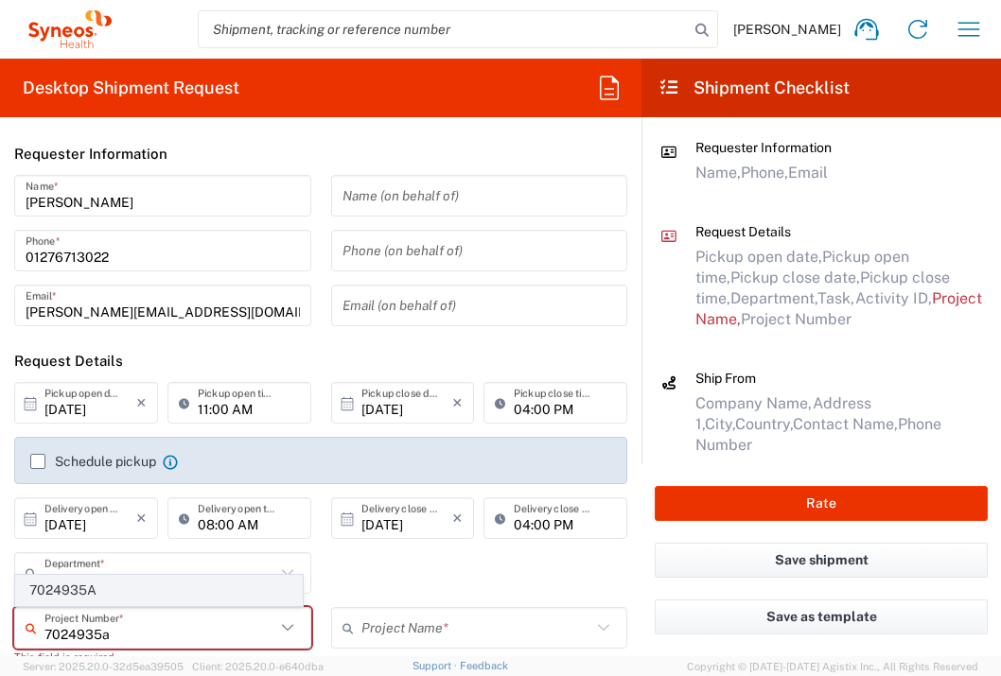
click at [126, 592] on span "7024935A" at bounding box center [159, 590] width 286 height 29
type input "7024935A"
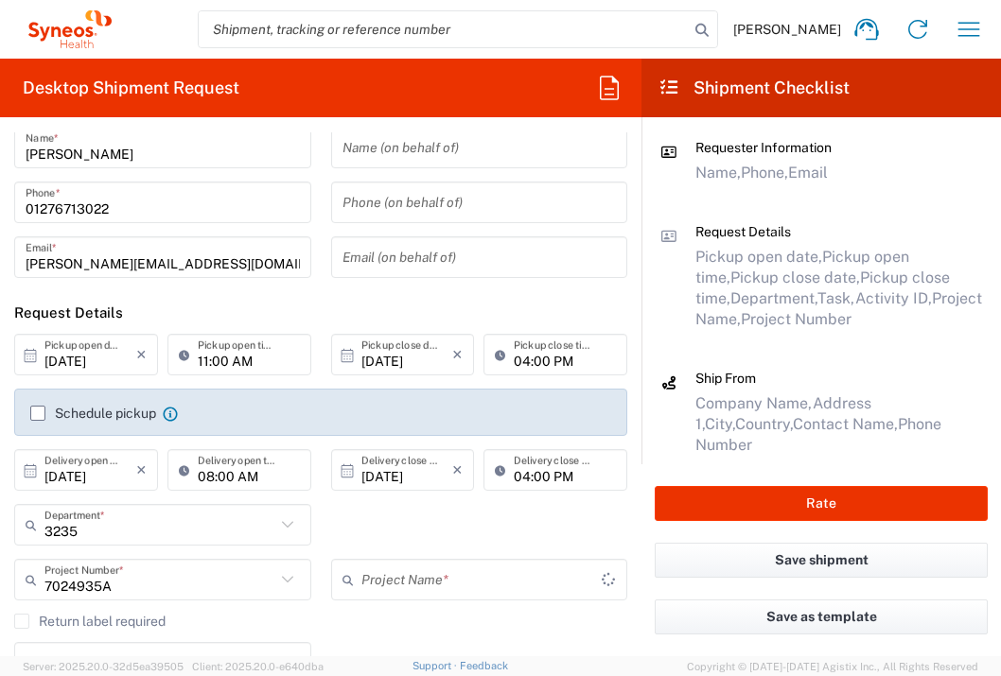
type input "Daiichi 7024935A"
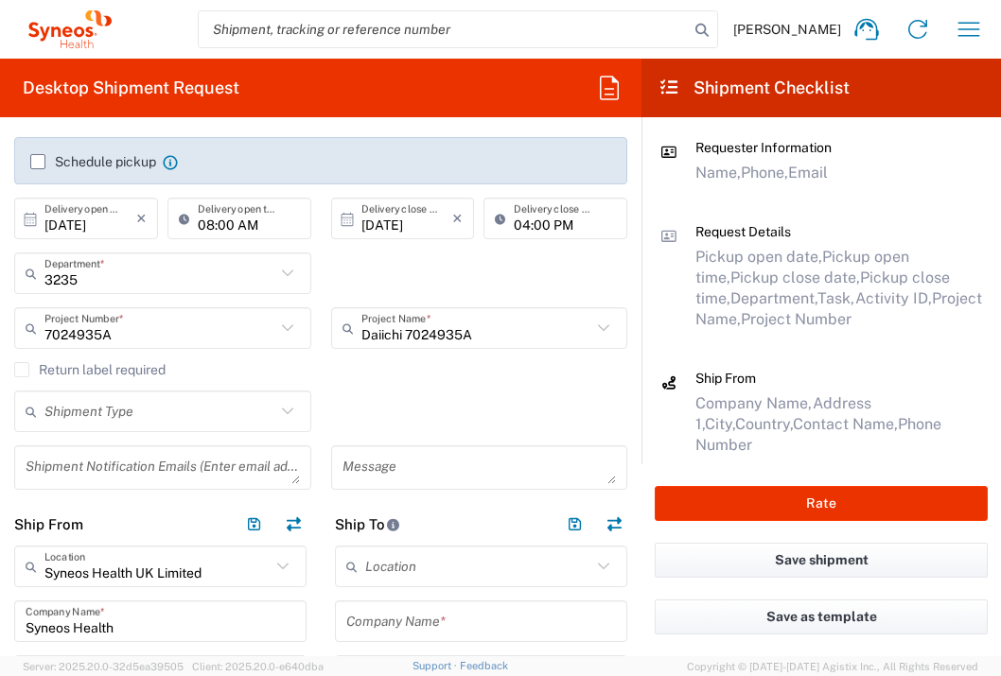
scroll to position [459, 0]
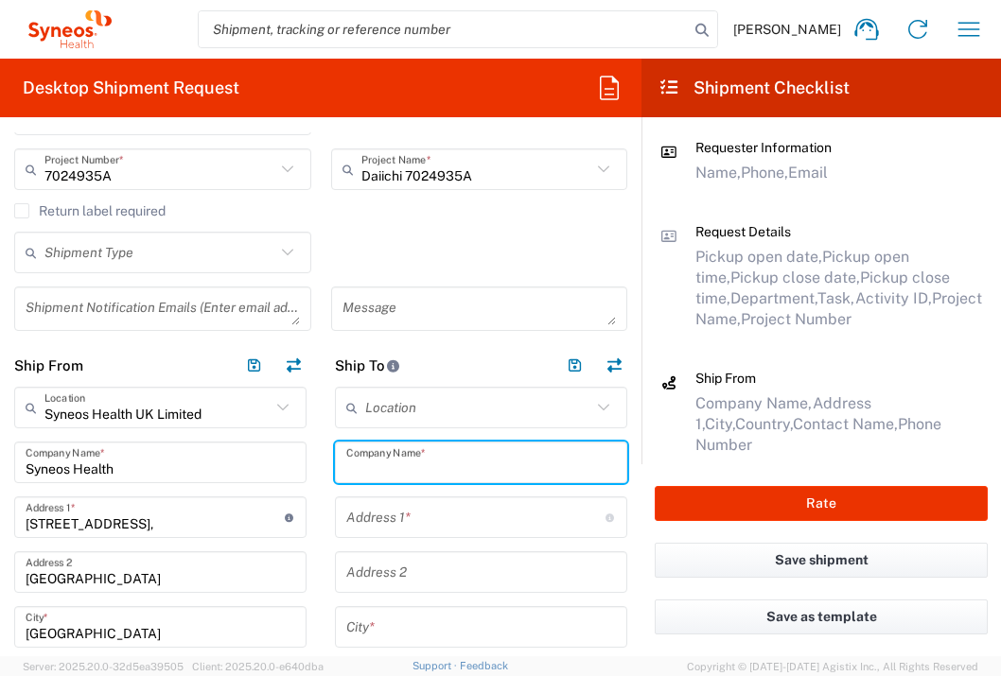
click at [474, 447] on input "text" at bounding box center [481, 462] width 270 height 33
type input "Reformatus Pulmonologial Centrum"
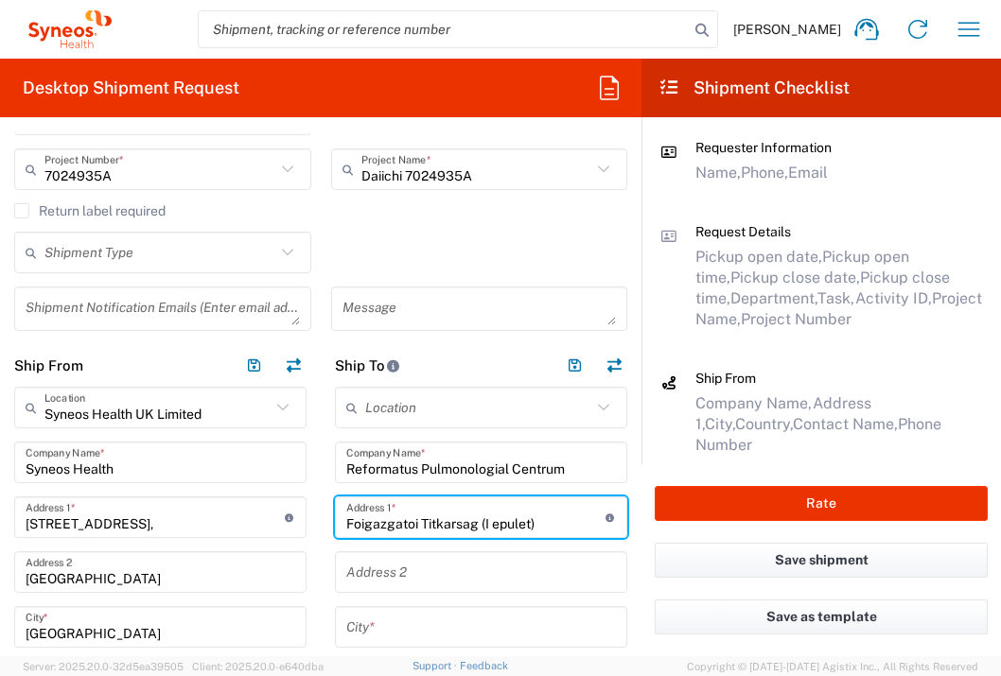
type input "Foigazgatoi Titkarsag (I epulet)"
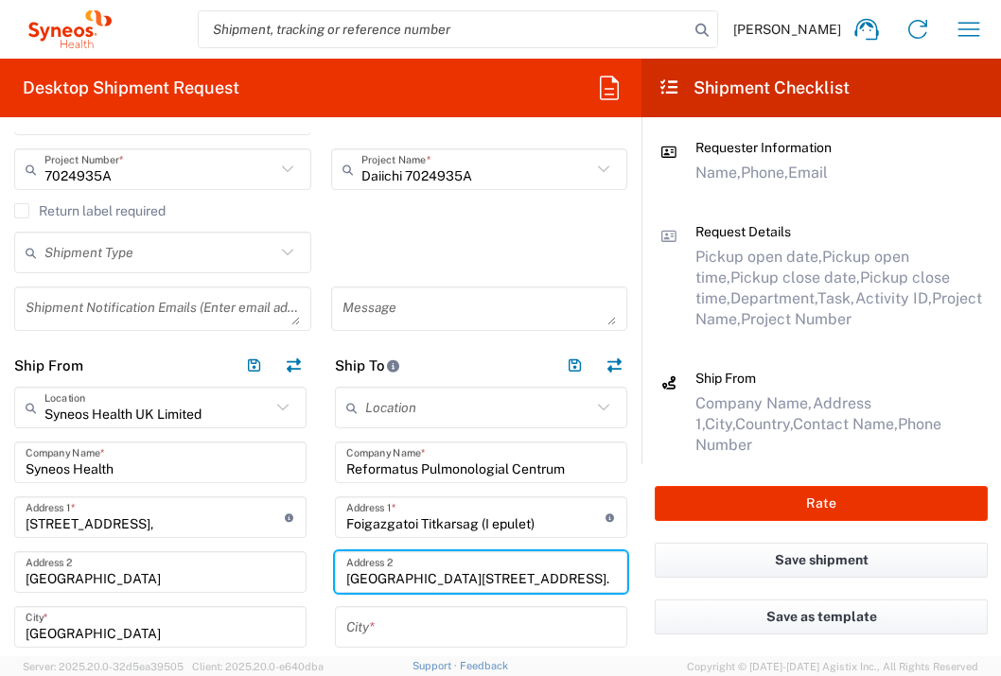
type input "[GEOGRAPHIC_DATA][STREET_ADDRESS]."
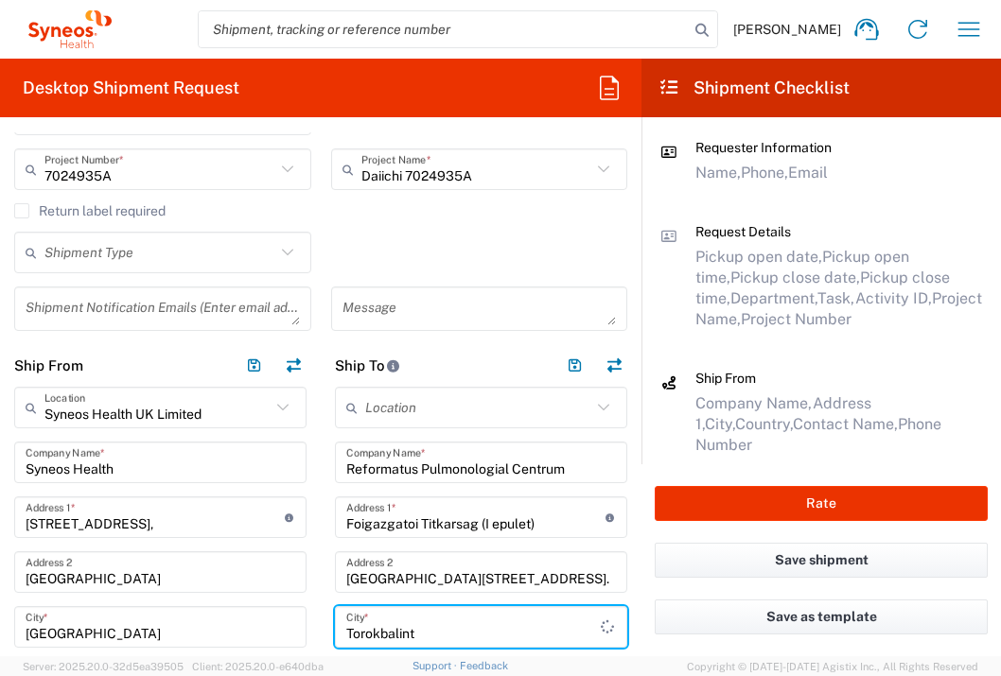
type input "Torokbalint"
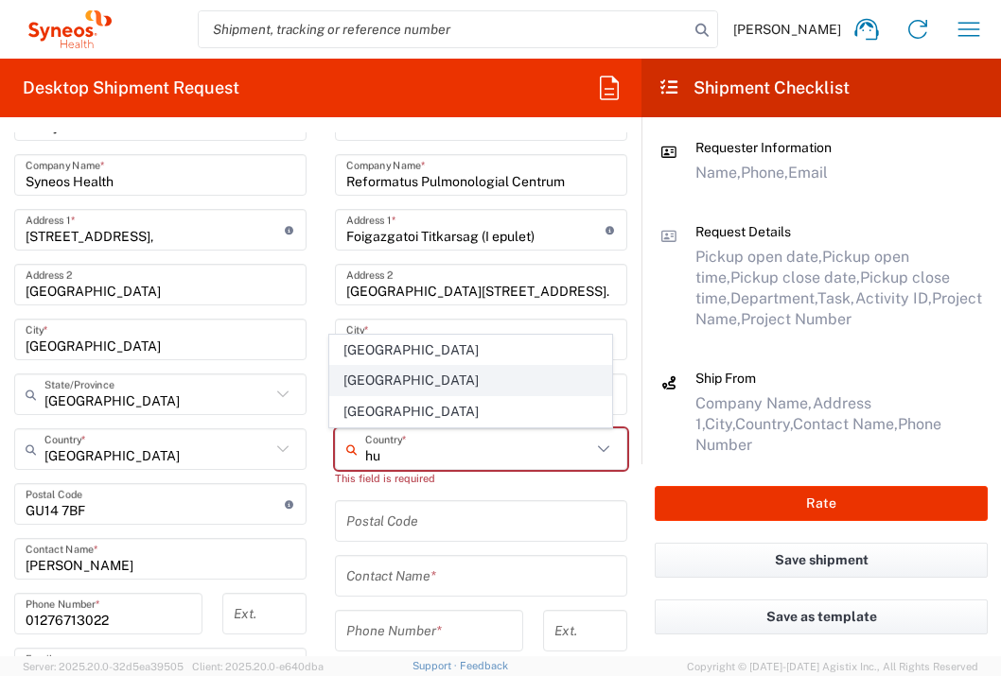
click at [366, 384] on span "[GEOGRAPHIC_DATA]" at bounding box center [471, 380] width 282 height 29
type input "[GEOGRAPHIC_DATA]"
type input "Sender/Shipper"
type input "Delivery Duty Paid"
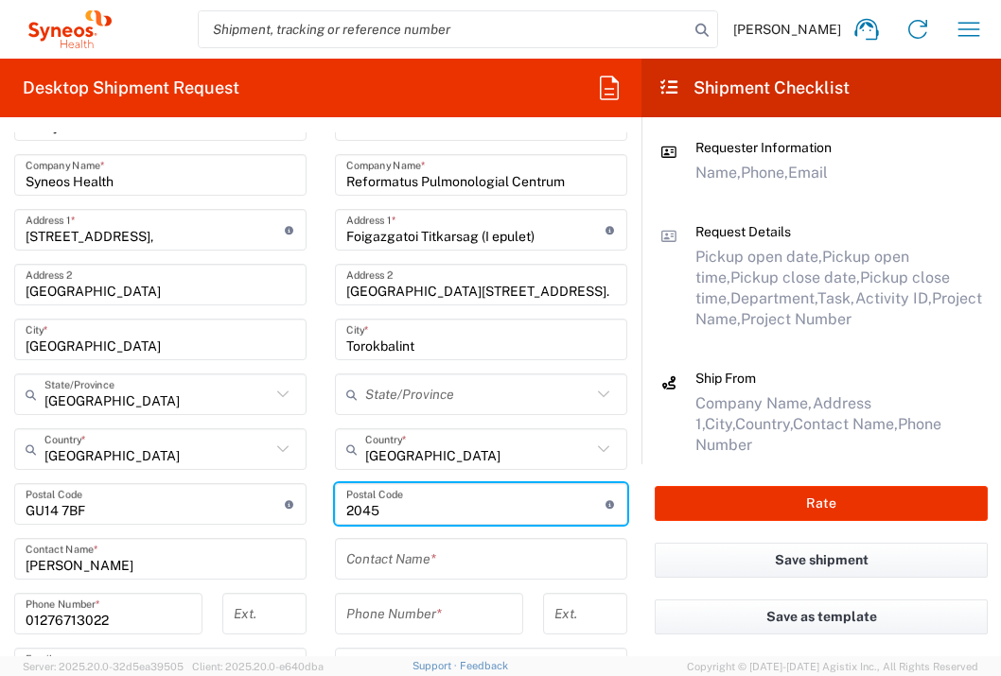
type input "2045"
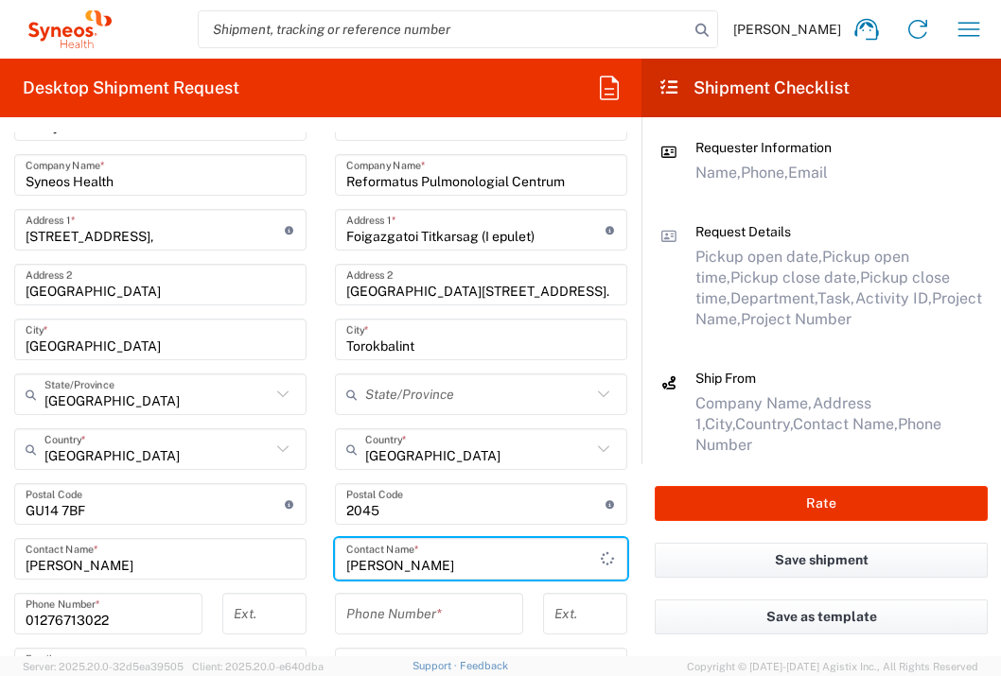
type input "[PERSON_NAME]"
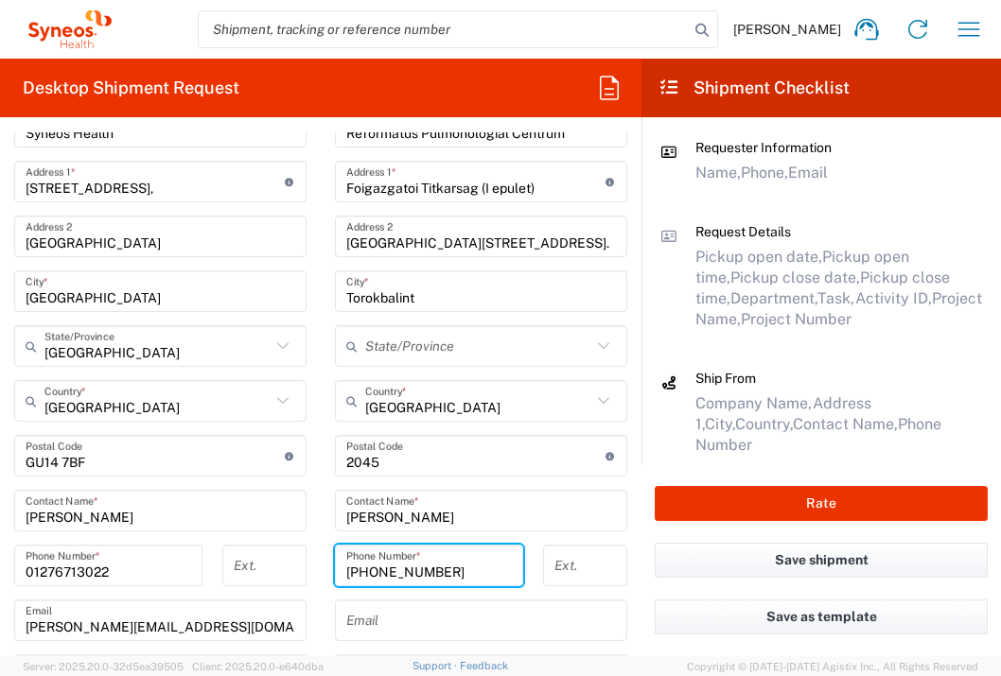
scroll to position [794, 0]
type input "[PHONE_NUMBER]"
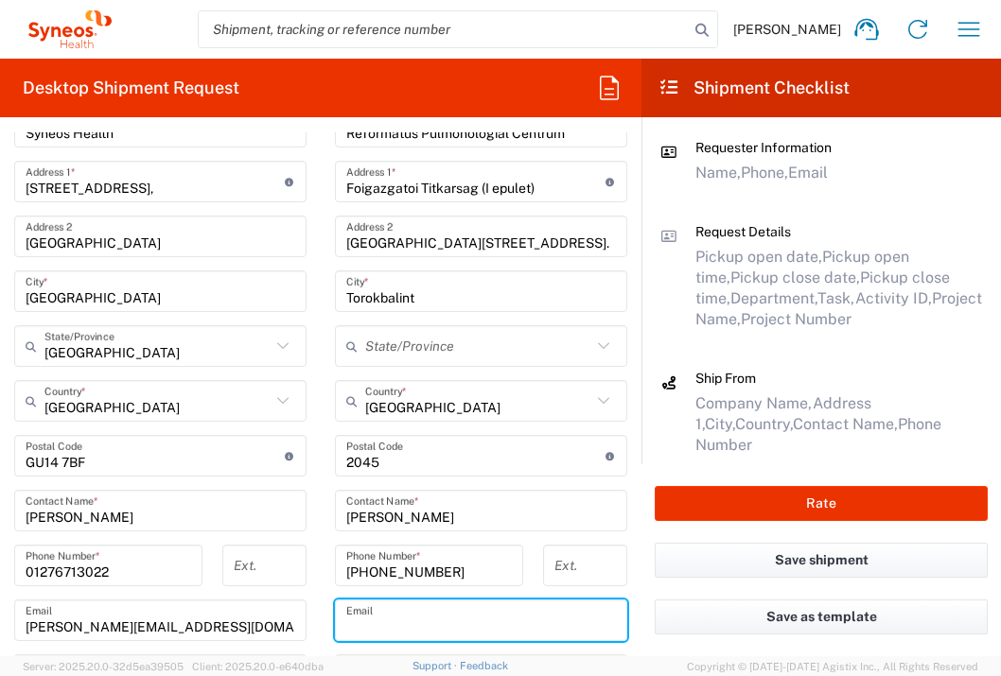
click at [514, 614] on input "text" at bounding box center [481, 620] width 270 height 33
type input "[EMAIL_ADDRESS][DOMAIN_NAME]"
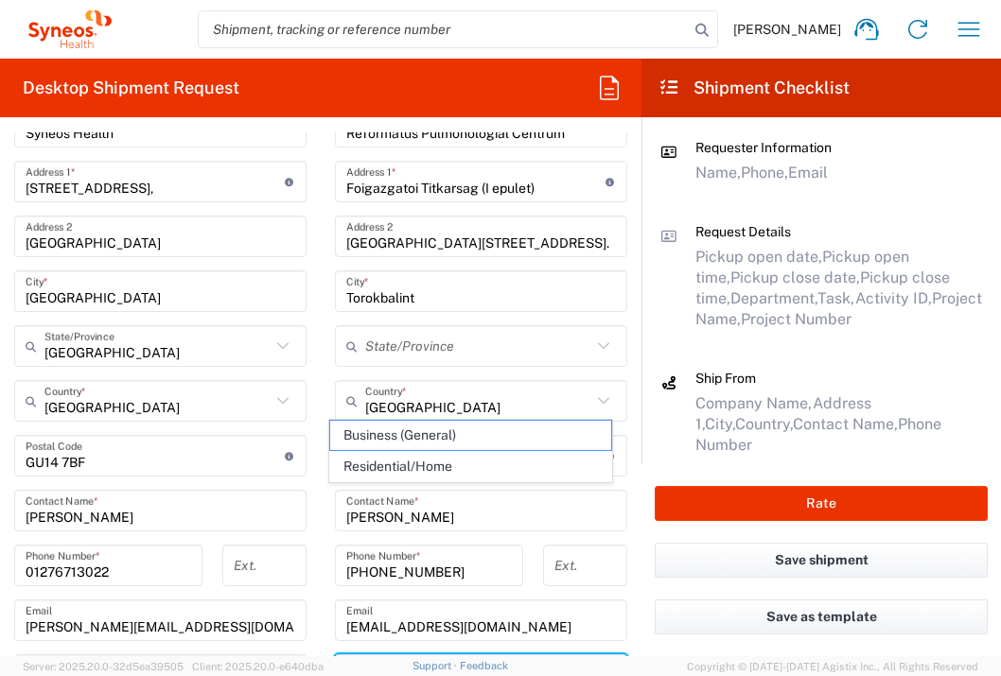
scroll to position [1075, 0]
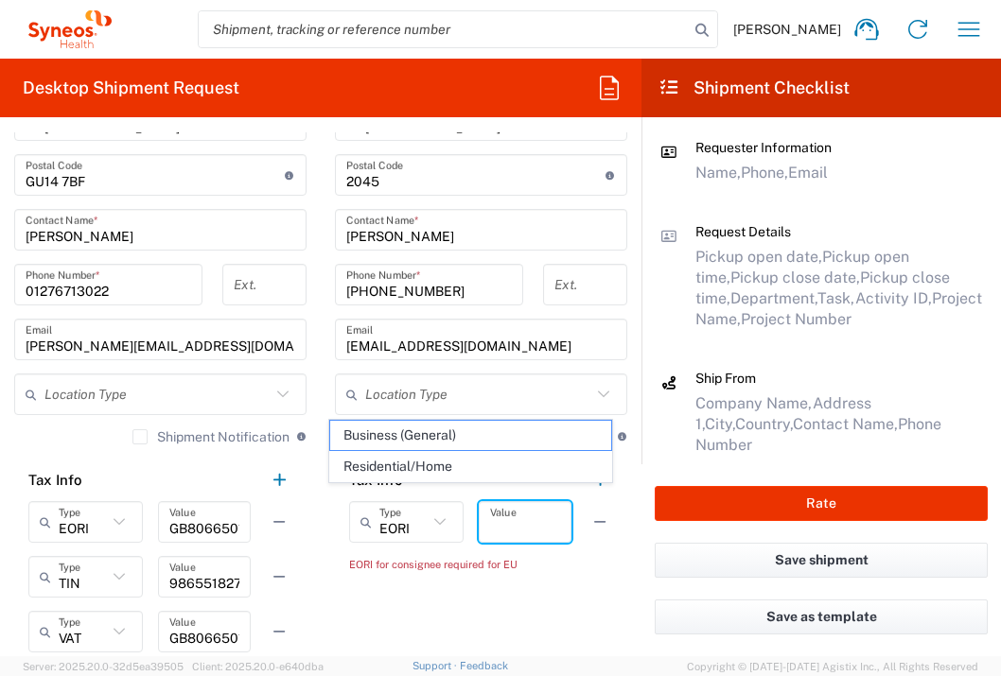
click at [526, 526] on input "text" at bounding box center [525, 522] width 70 height 33
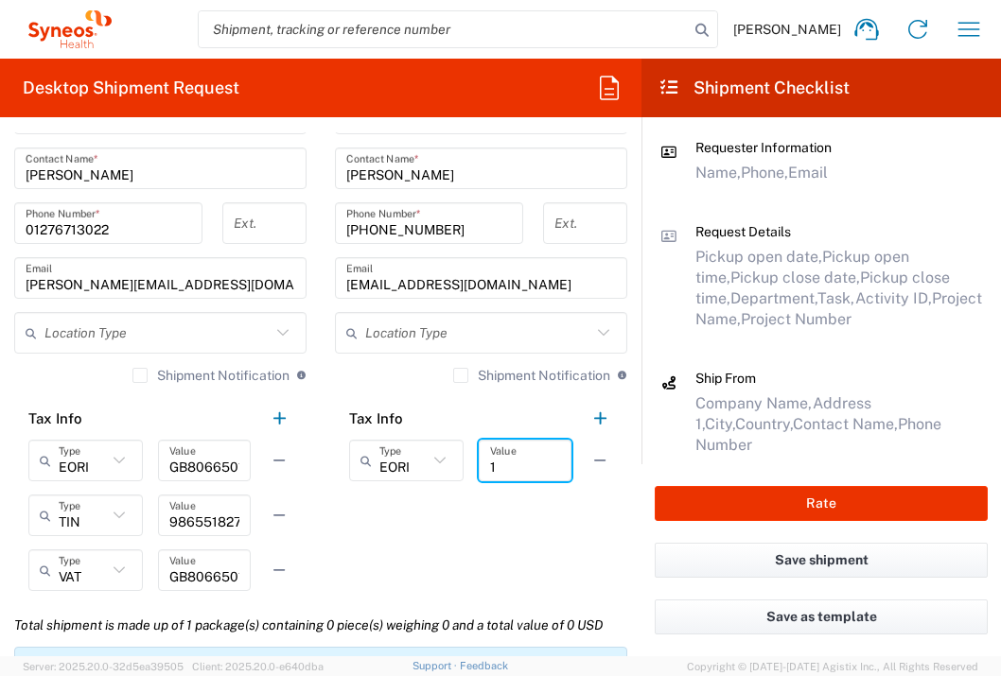
scroll to position [1438, 0]
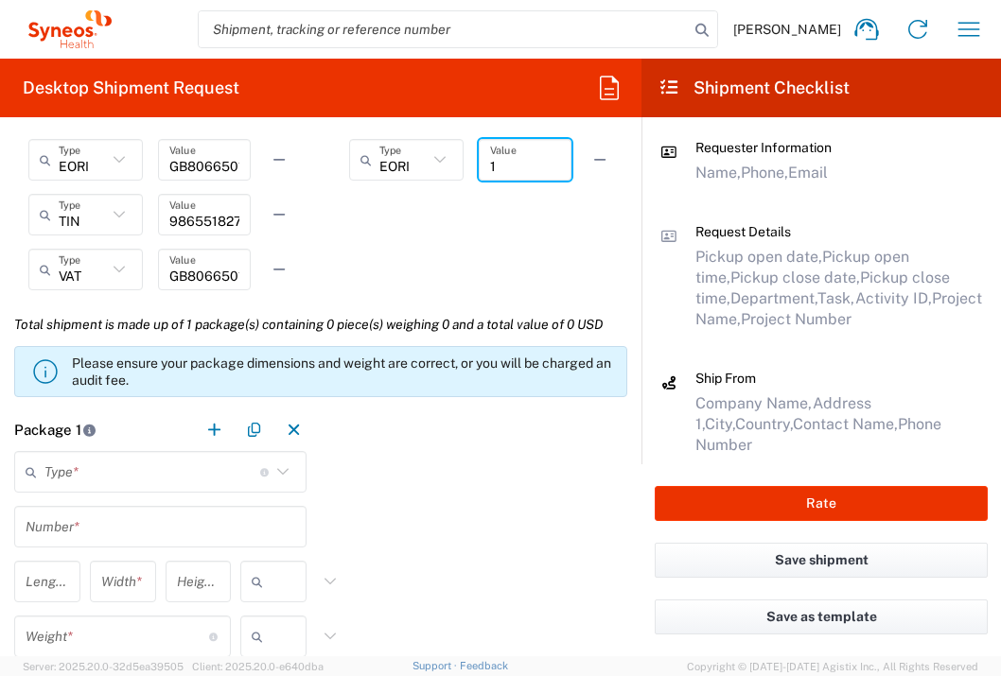
type input "1"
click at [152, 481] on input "text" at bounding box center [152, 472] width 216 height 33
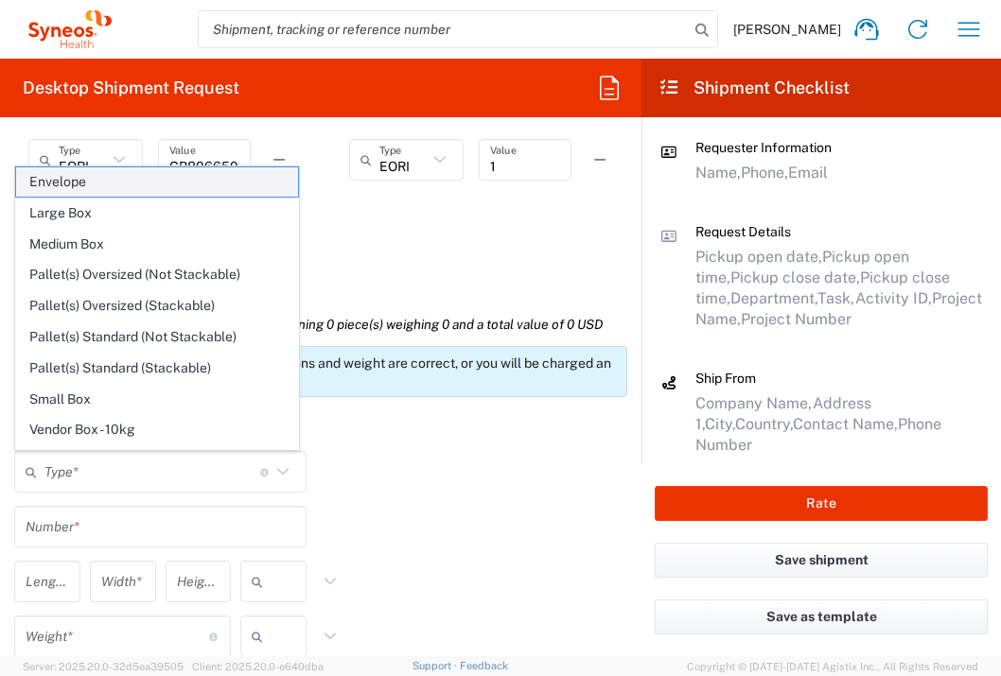
click at [192, 183] on span "Envelope" at bounding box center [157, 181] width 282 height 29
type input "Envelope"
type input "1"
type input "9.5"
type input "12.5"
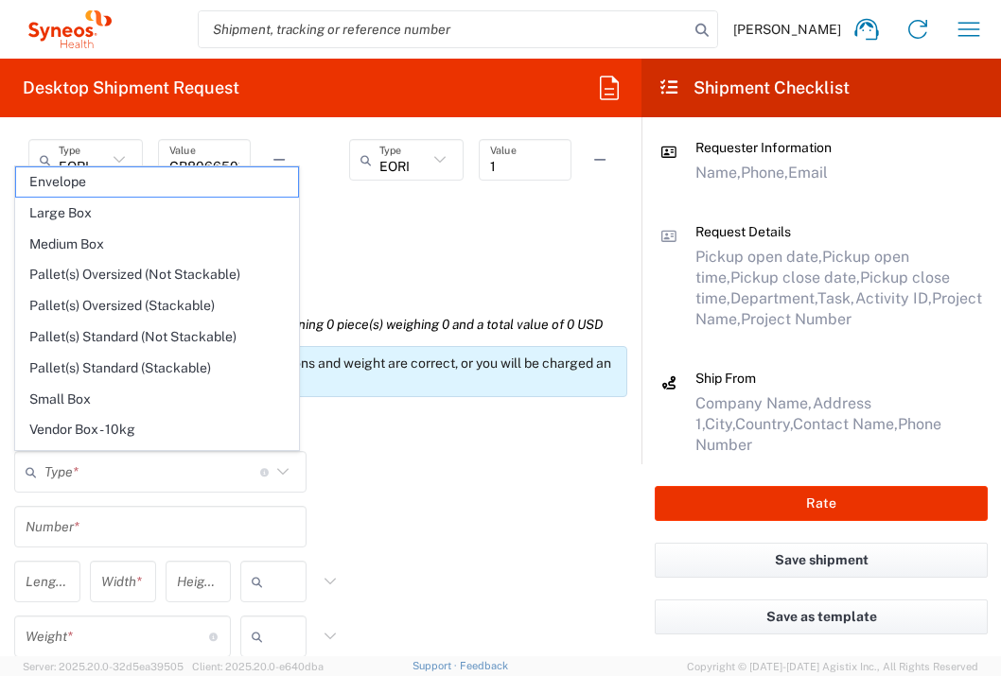
type input "0.25"
type input "in"
type input "0.45"
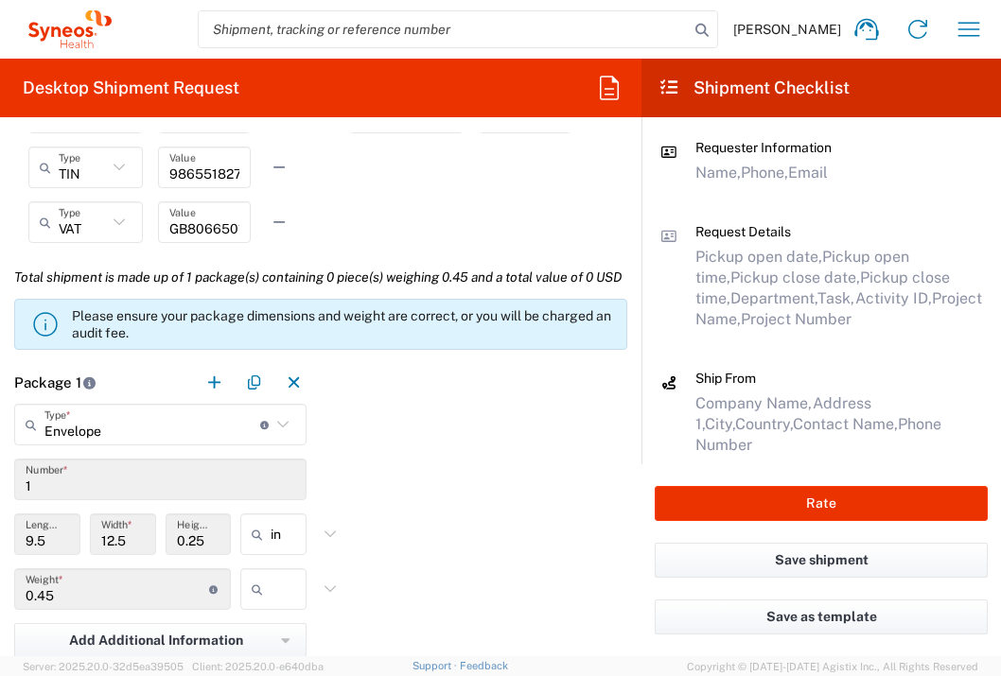
scroll to position [1485, 0]
click at [280, 604] on input "text" at bounding box center [294, 589] width 47 height 30
click at [281, 600] on span "lbs" at bounding box center [267, 594] width 61 height 29
type input "lbs"
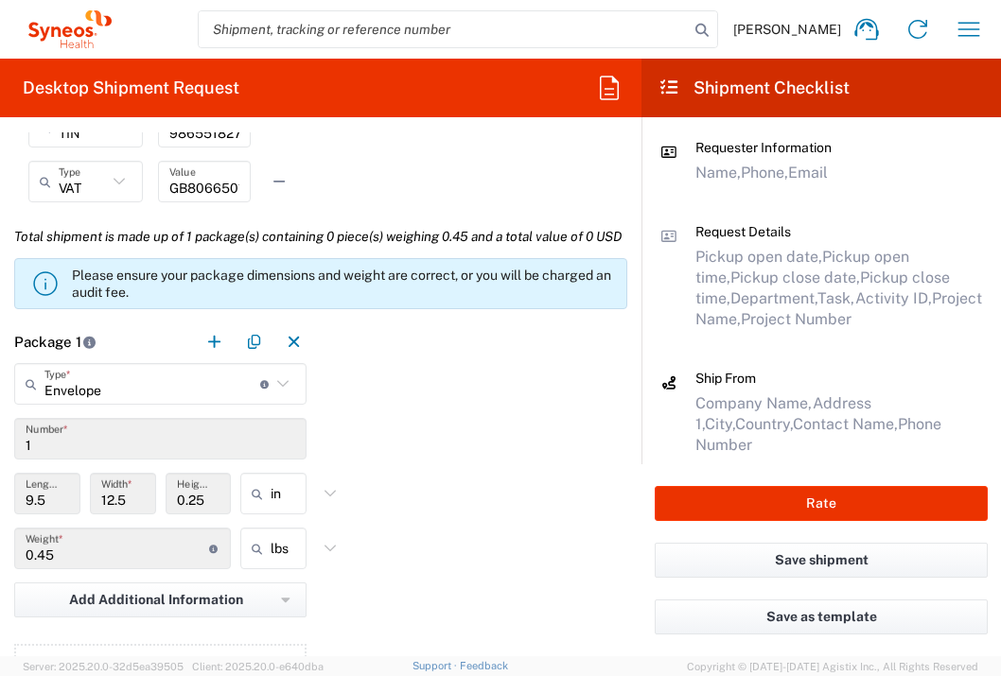
scroll to position [1740, 0]
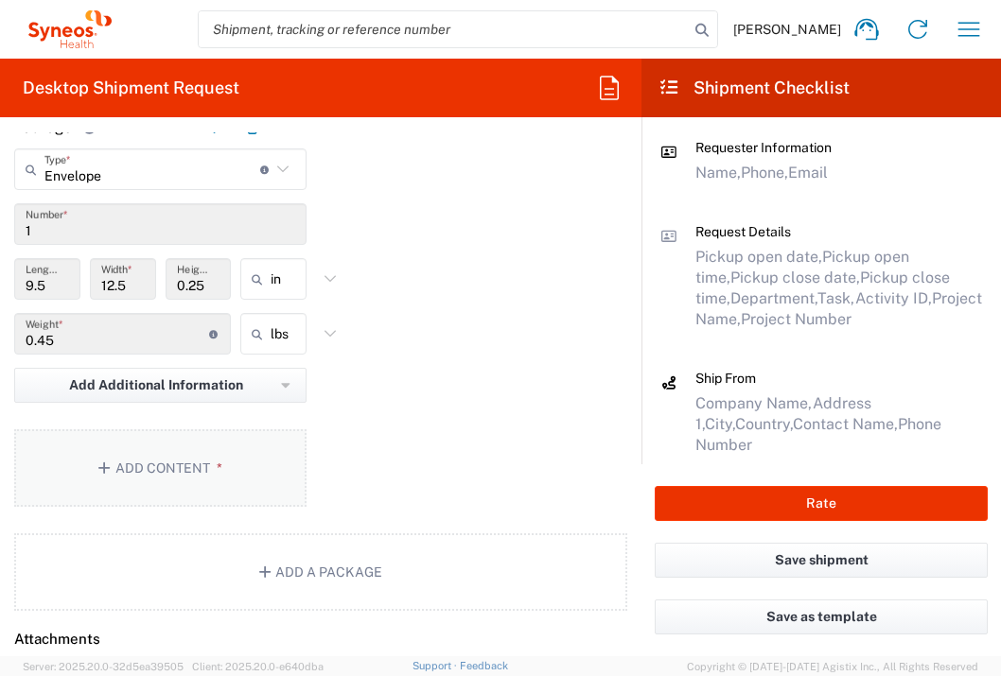
click at [160, 507] on button "Add Content *" at bounding box center [160, 468] width 292 height 78
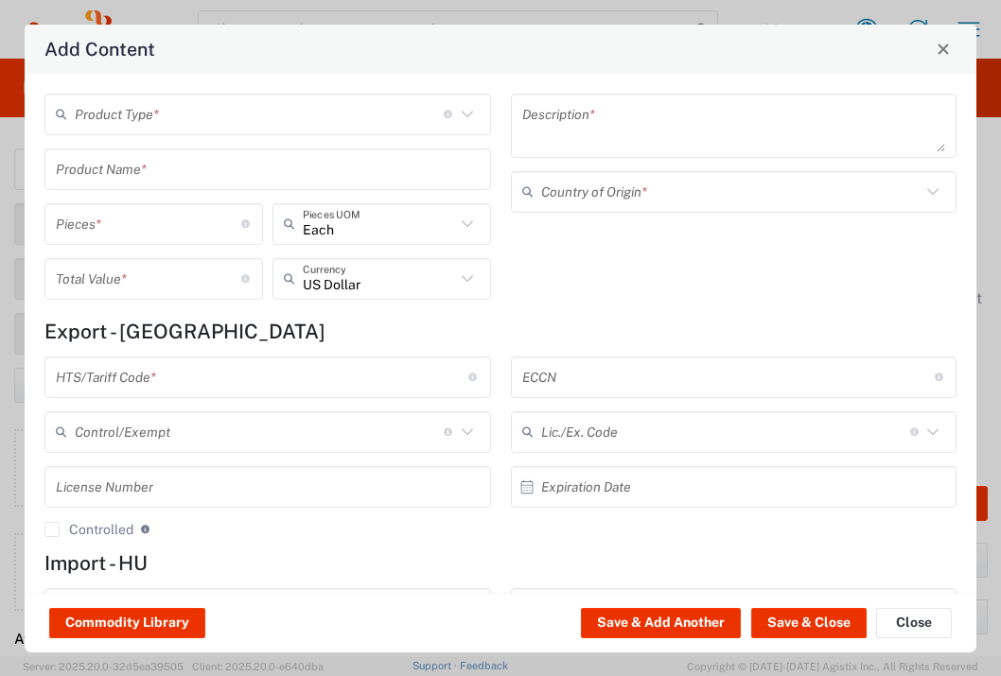
click at [316, 129] on input "text" at bounding box center [259, 113] width 369 height 33
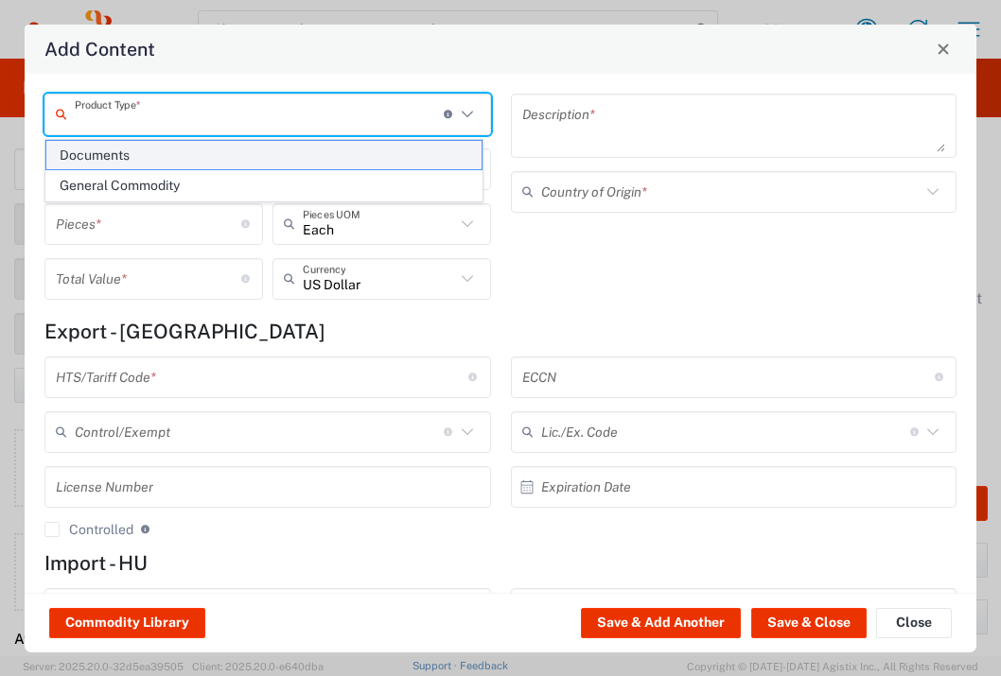
click at [294, 165] on span "Documents" at bounding box center [263, 155] width 435 height 29
type input "Documents"
type input "1"
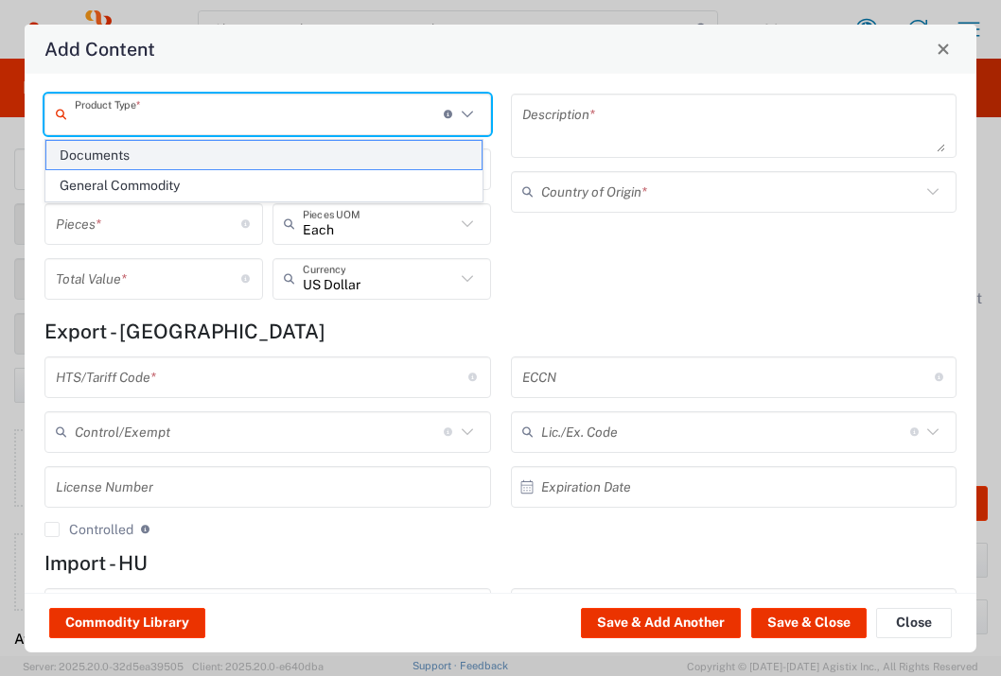
type textarea "Documents"
type input "[GEOGRAPHIC_DATA]"
type input "0000.00.0000"
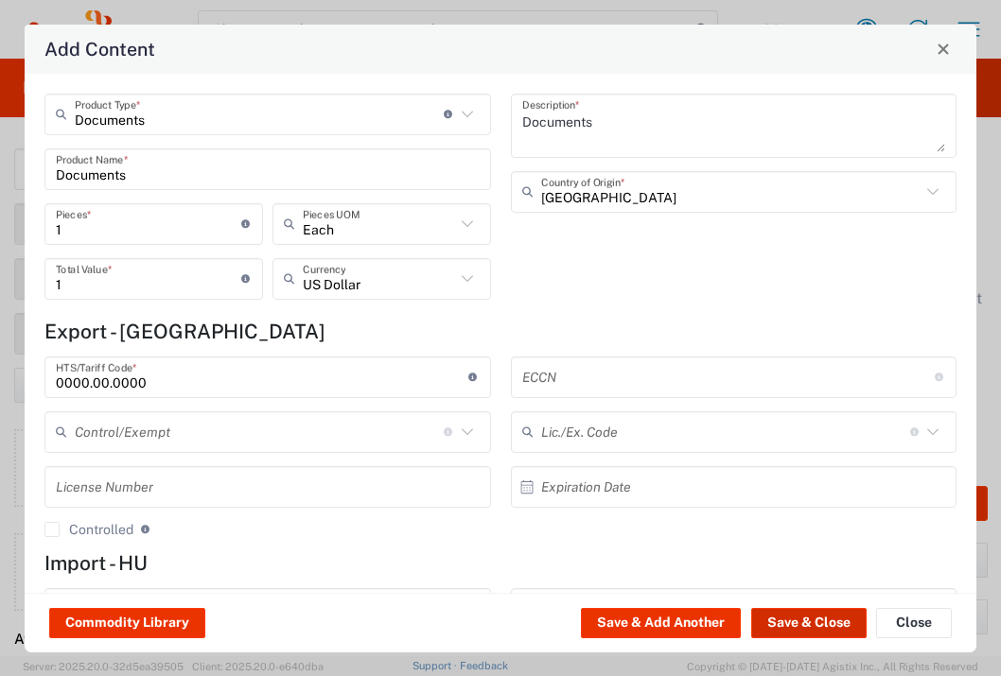
click at [815, 627] on button "Save & Close" at bounding box center [808, 623] width 115 height 30
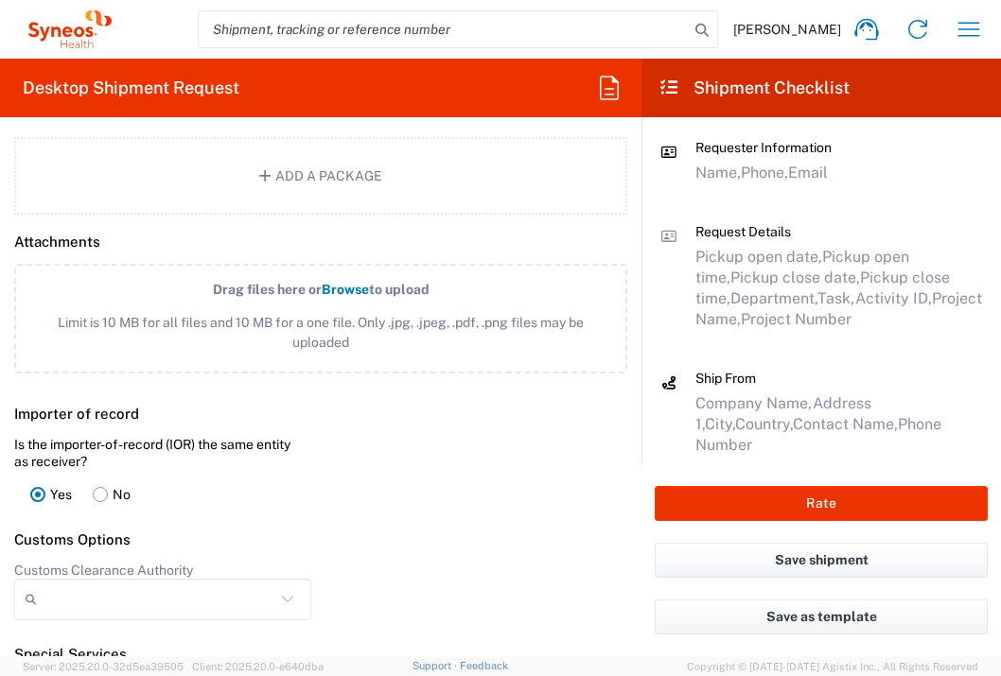
scroll to position [2471, 0]
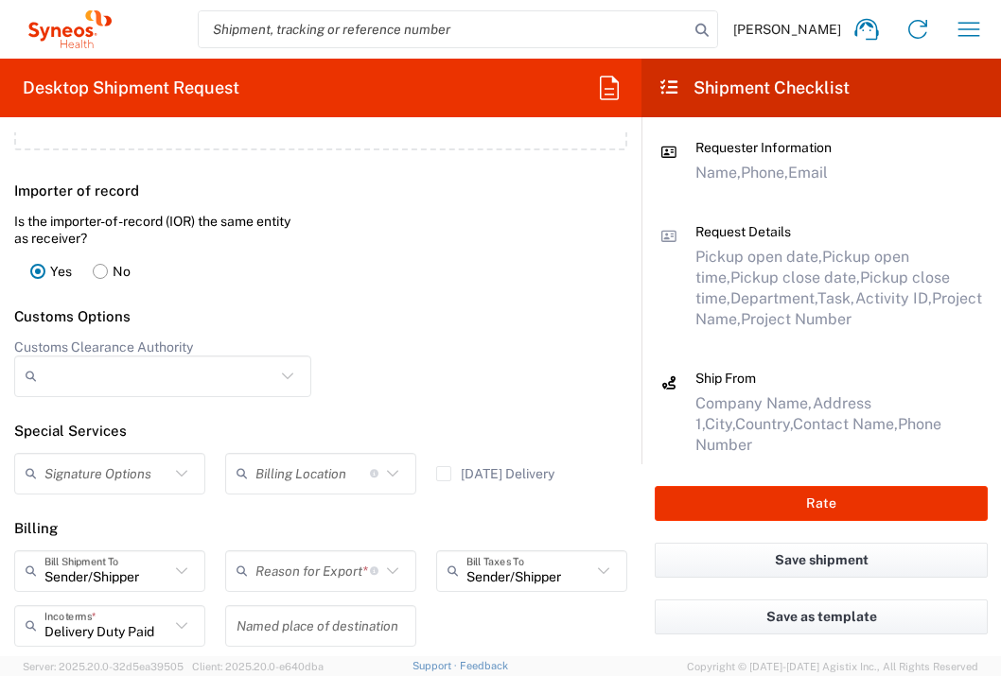
click at [285, 587] on input "text" at bounding box center [312, 570] width 114 height 33
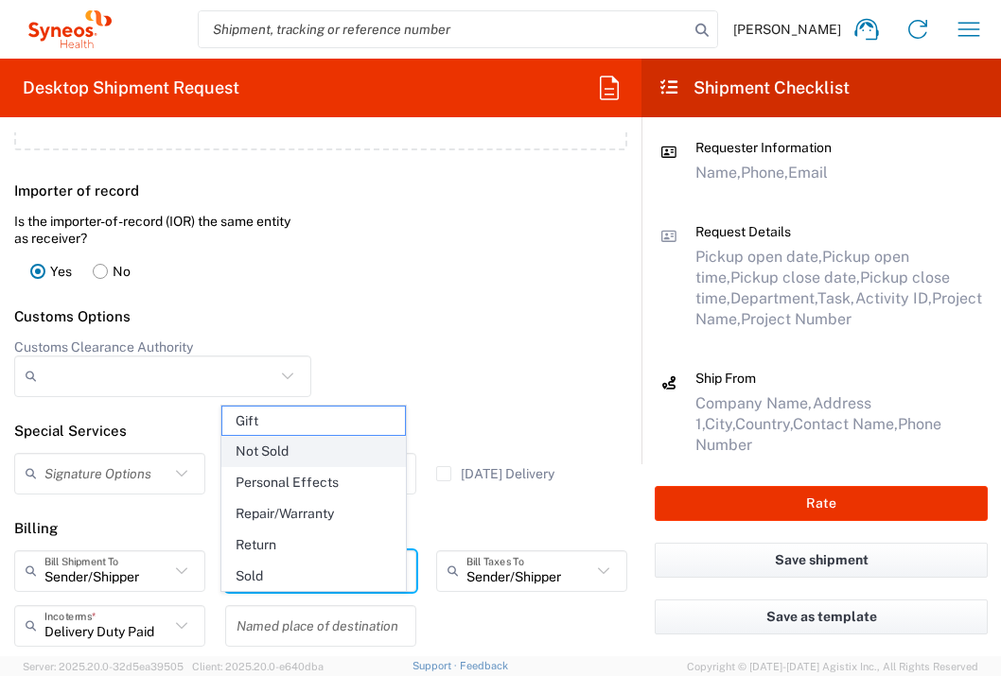
click at [288, 455] on span "Not Sold" at bounding box center [313, 451] width 183 height 29
type input "Not Sold"
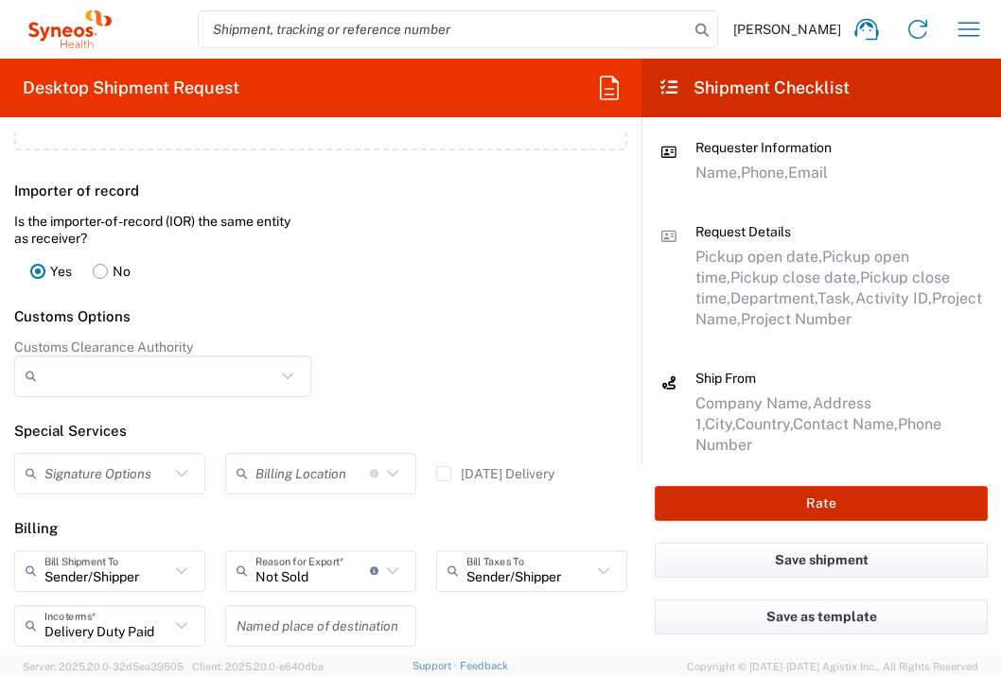
click at [725, 519] on button "Rate" at bounding box center [821, 503] width 333 height 35
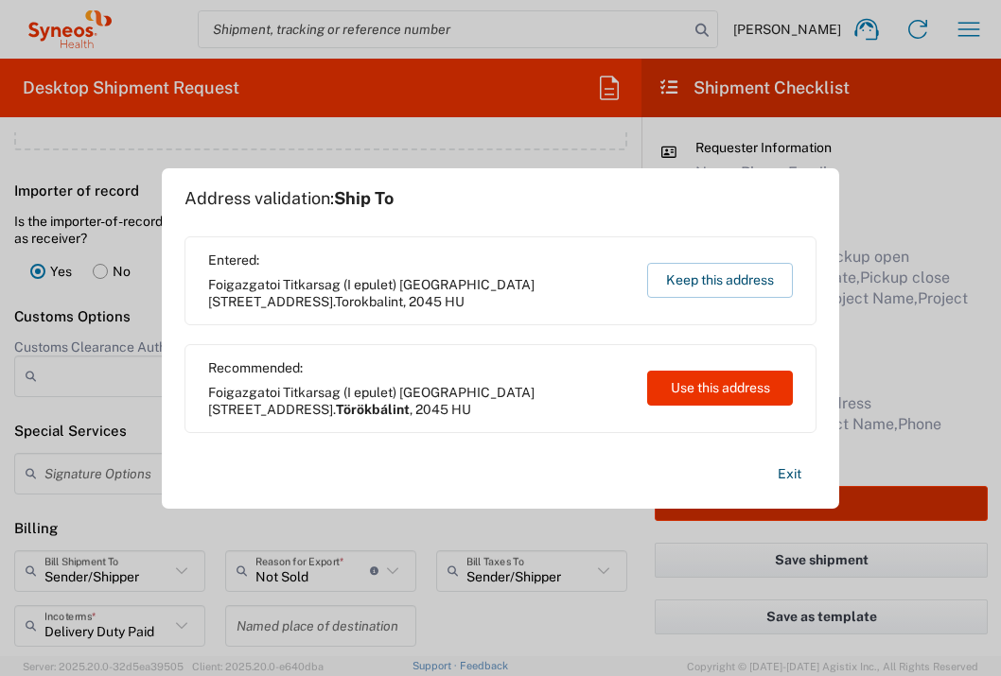
type input "7024935A"
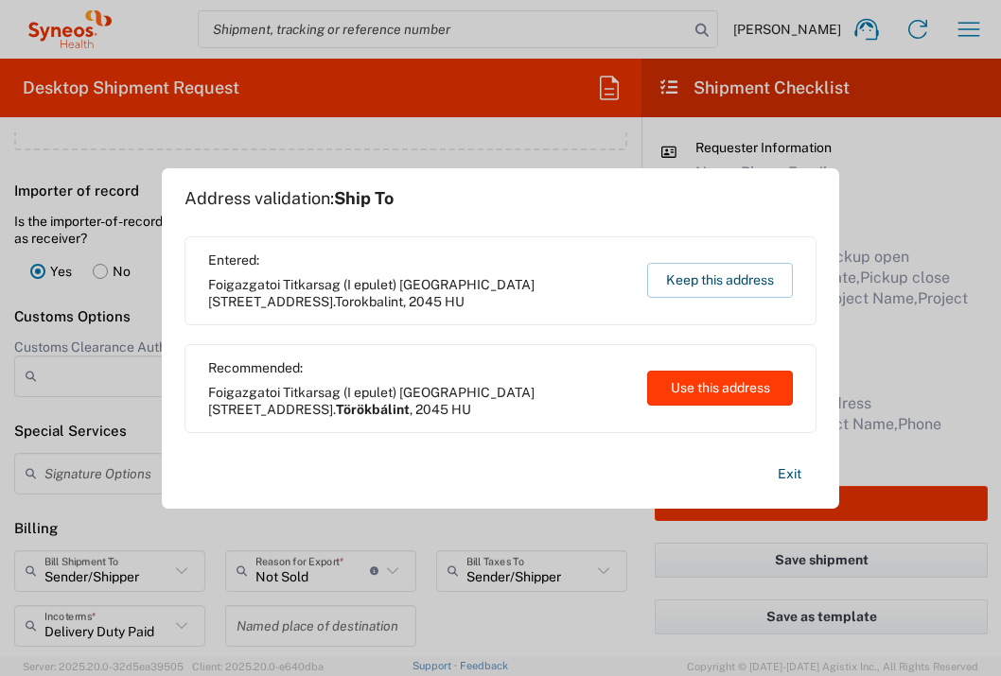
click at [671, 391] on button "Use this address" at bounding box center [720, 388] width 146 height 35
type input "Törökbálint"
type input "[GEOGRAPHIC_DATA]"
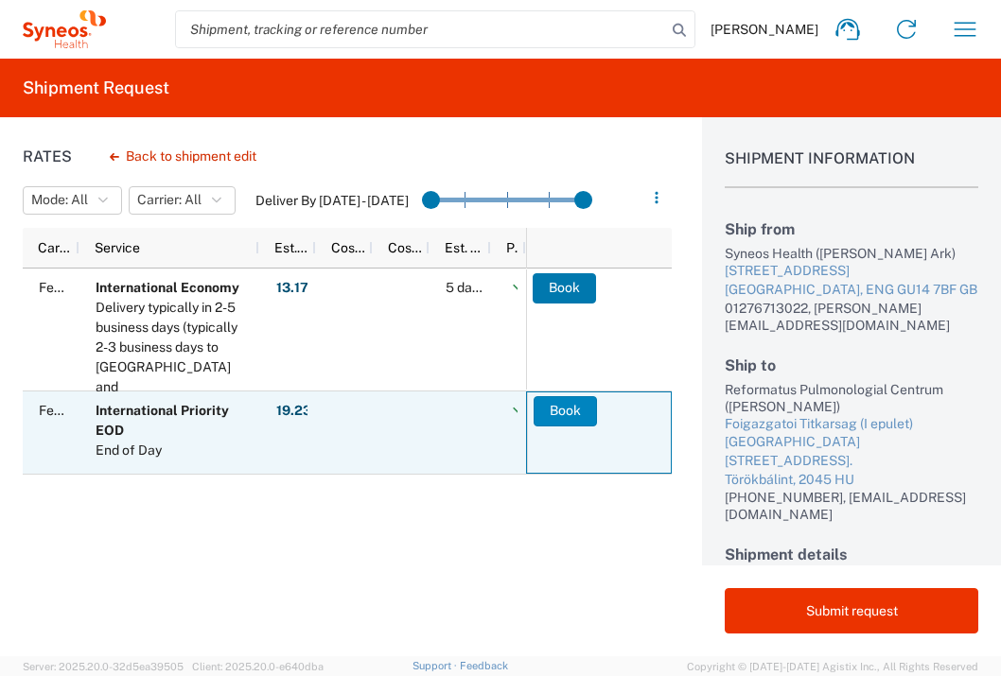
click at [580, 418] on button "Book" at bounding box center [564, 411] width 63 height 30
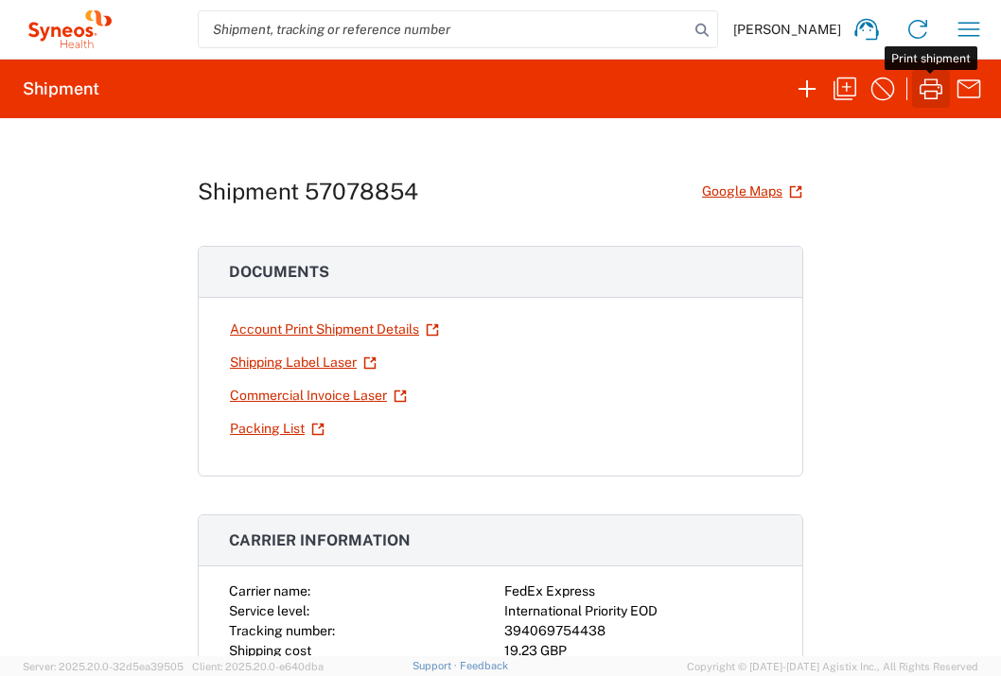
click at [936, 84] on icon "button" at bounding box center [930, 89] width 23 height 21
click at [969, 41] on icon "button" at bounding box center [968, 29] width 30 height 30
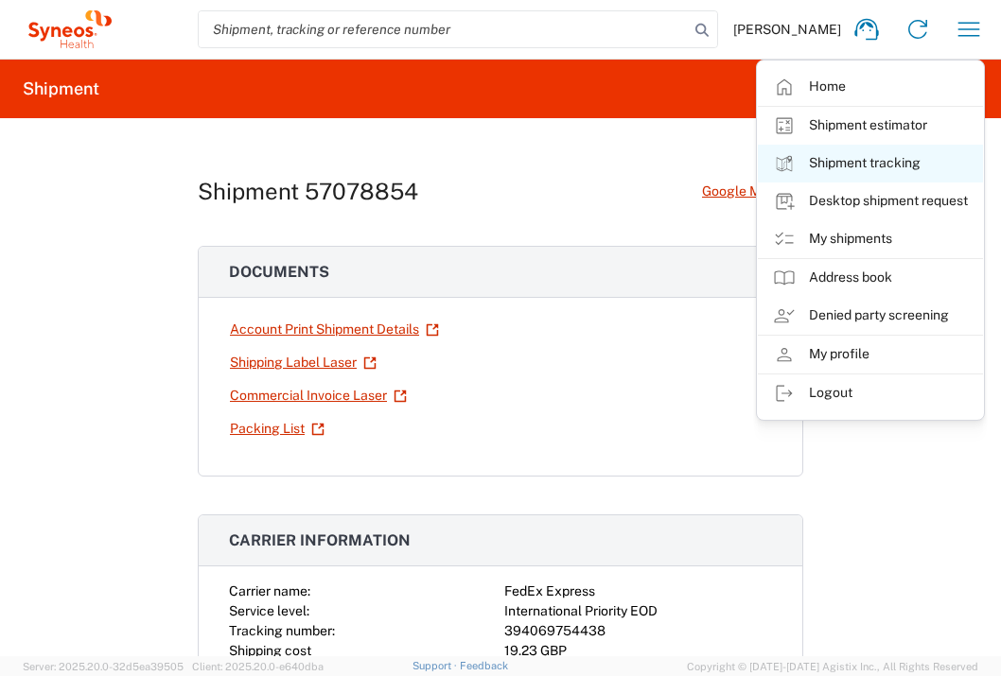
click at [895, 162] on link "Shipment tracking" at bounding box center [870, 164] width 225 height 38
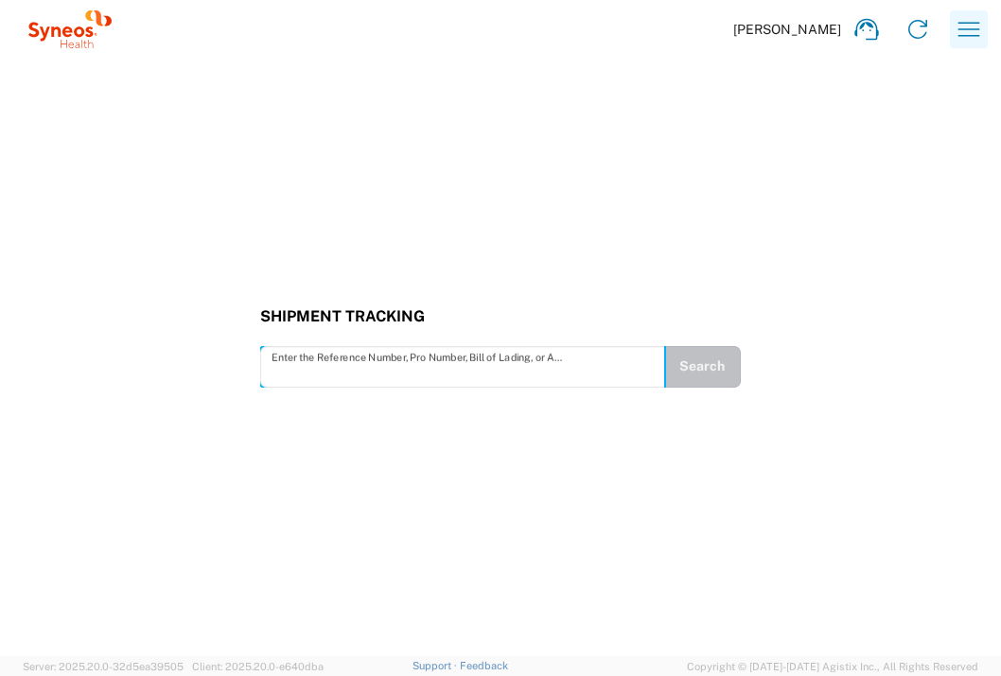
click at [966, 16] on icon "button" at bounding box center [968, 29] width 30 height 30
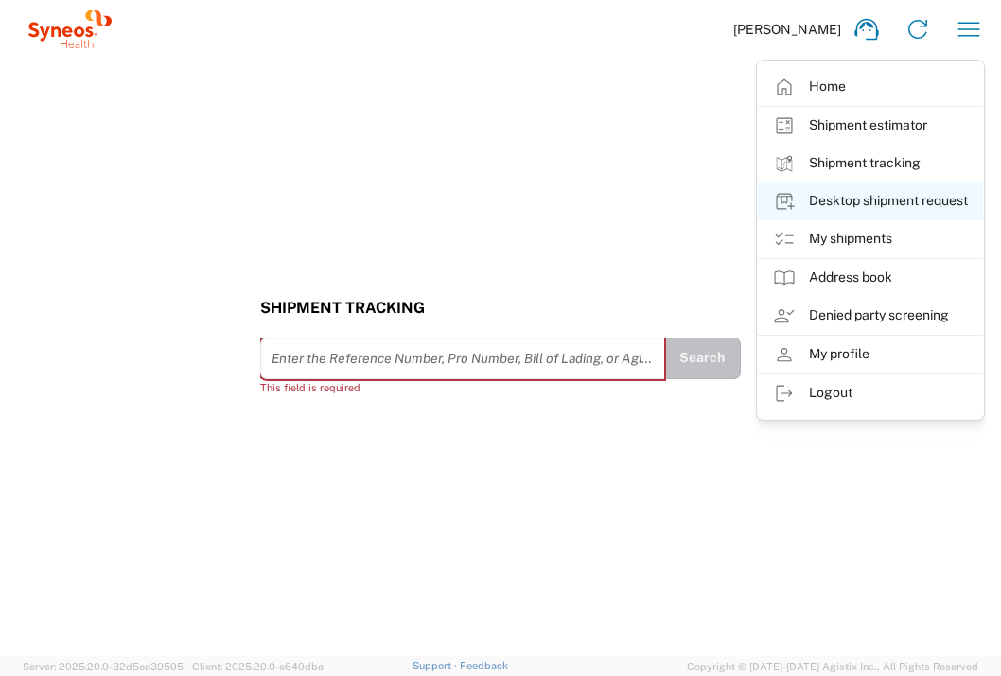
click at [899, 205] on link "Desktop shipment request" at bounding box center [870, 202] width 225 height 38
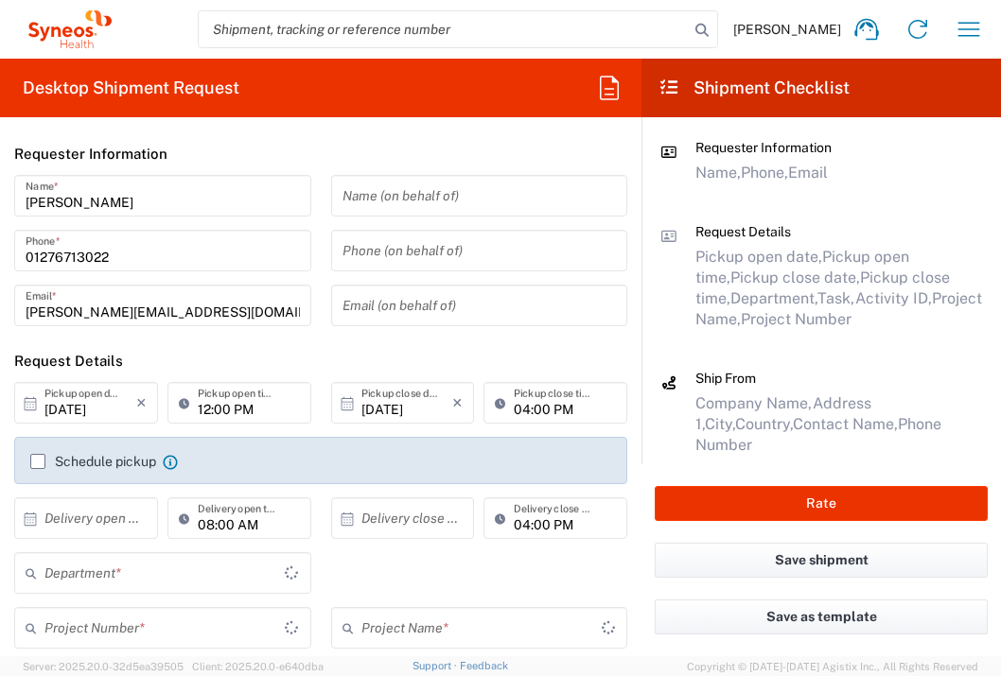
type input "[GEOGRAPHIC_DATA]"
type input "3235"
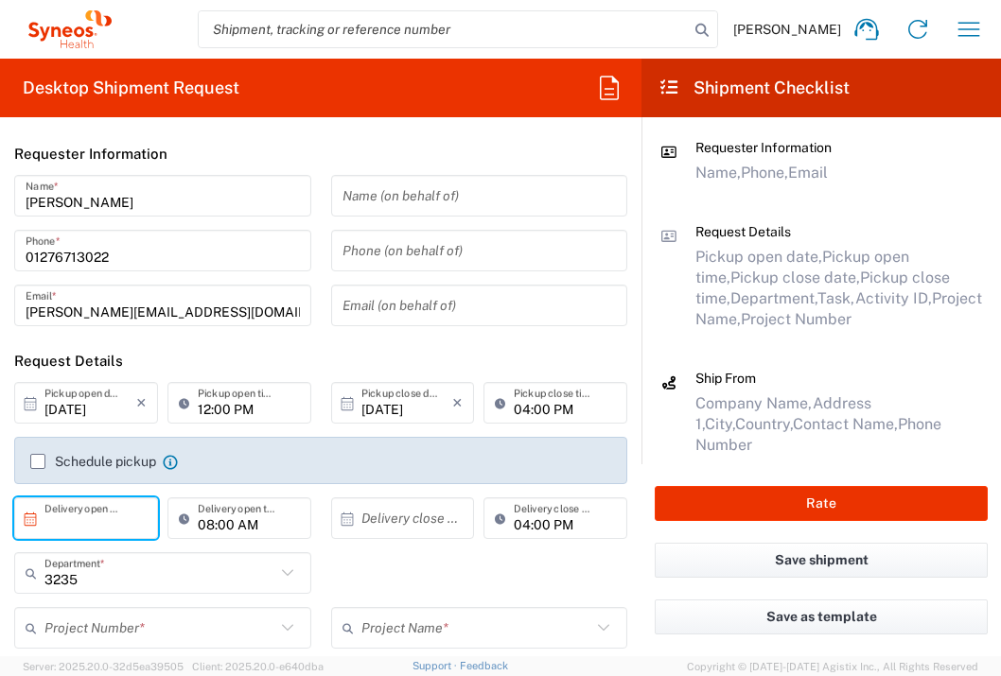
click at [109, 527] on input "text" at bounding box center [90, 518] width 92 height 33
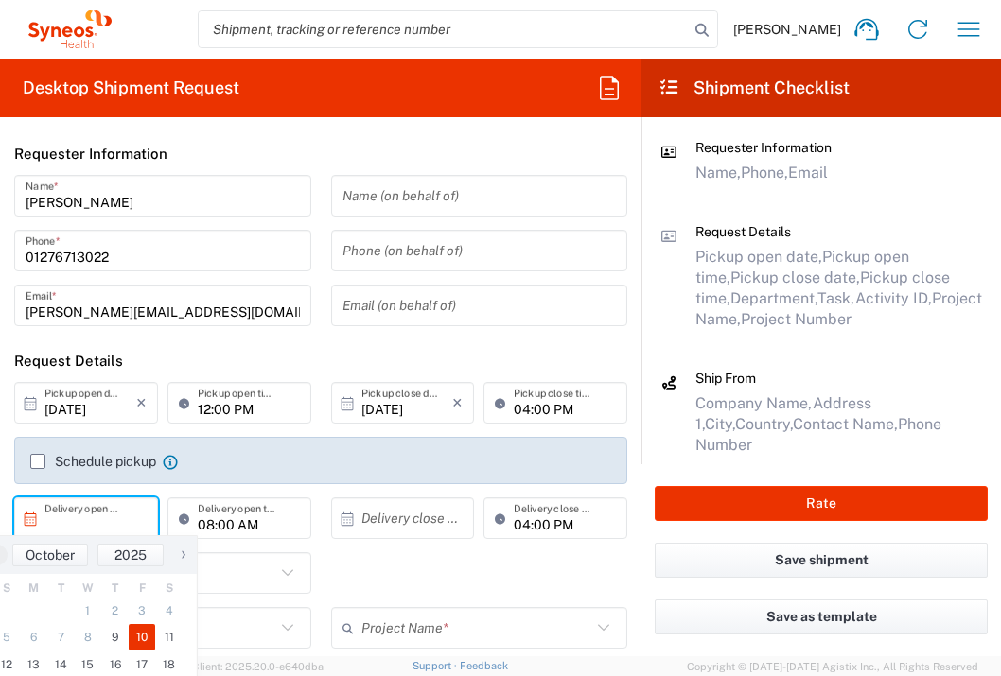
click at [151, 637] on span "10" at bounding box center [142, 637] width 27 height 26
type input "[DATE]"
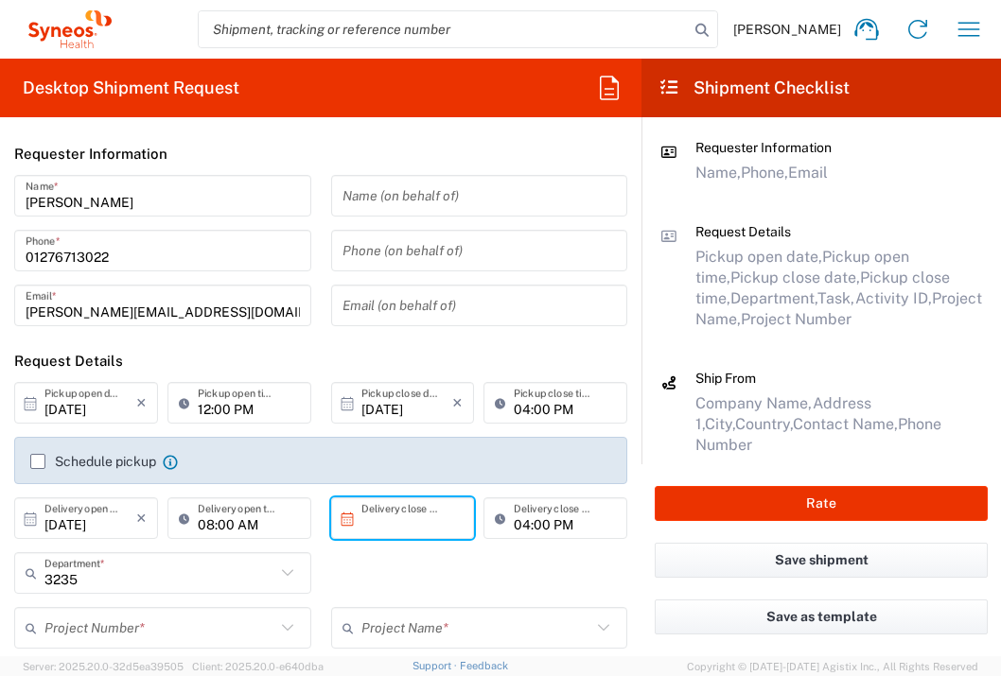
click at [371, 519] on input "text" at bounding box center [407, 518] width 92 height 33
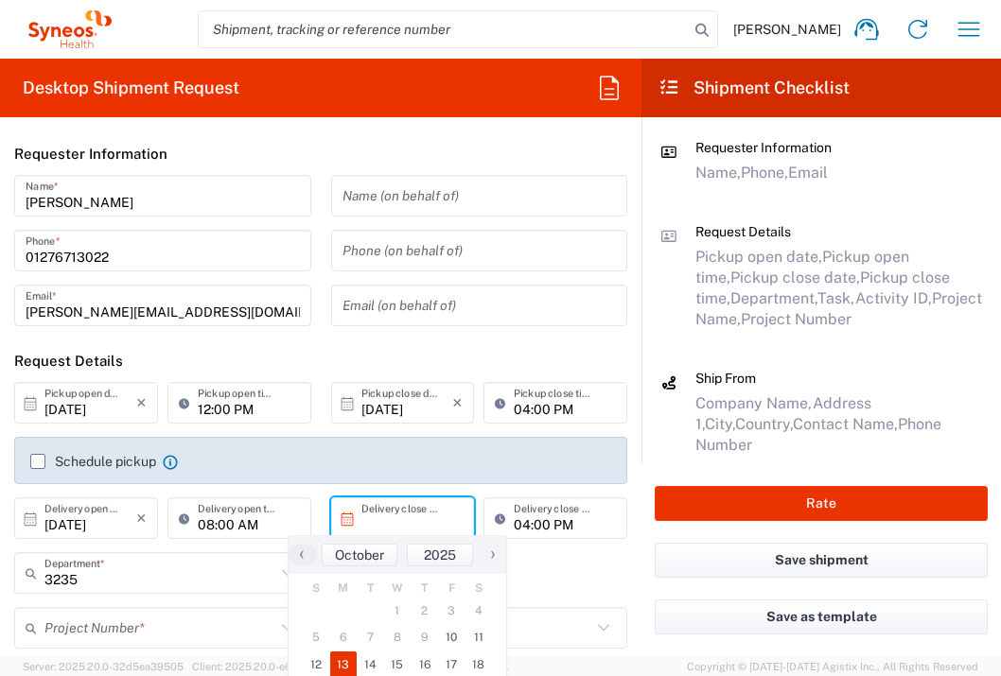
click at [342, 658] on span "13" at bounding box center [343, 665] width 27 height 26
type input "[DATE]"
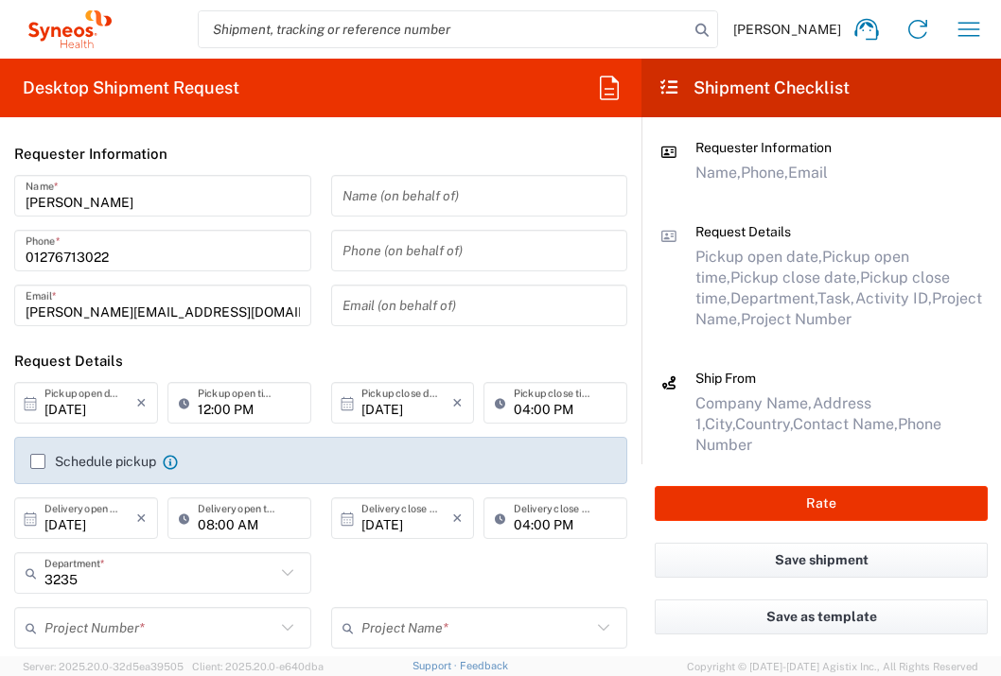
click at [231, 624] on input "text" at bounding box center [159, 628] width 231 height 33
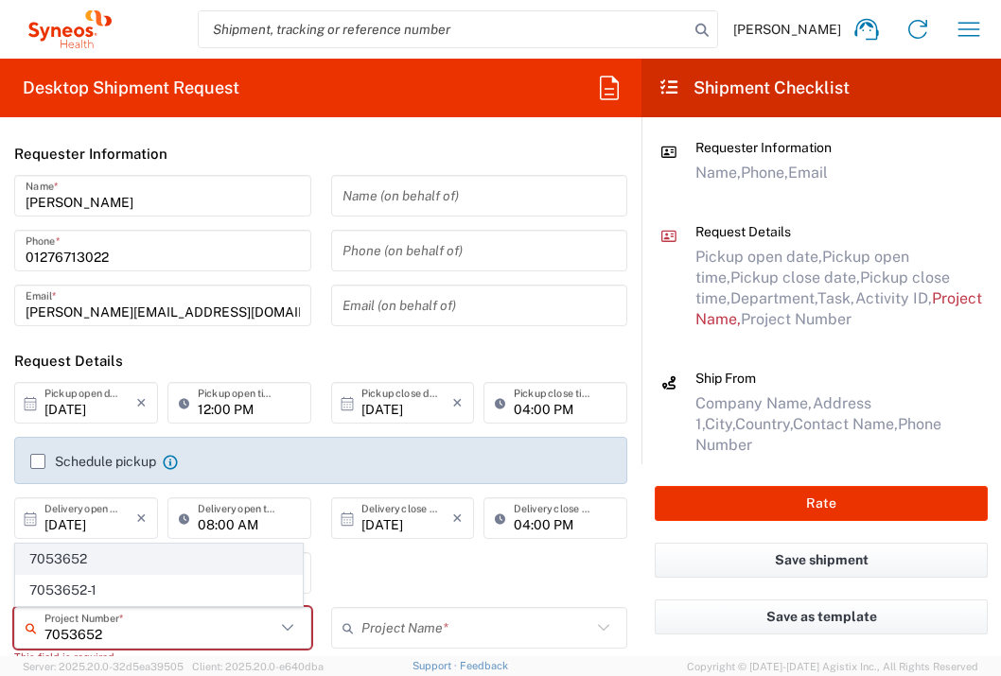
type input "7053652"
click at [205, 561] on span "7053652" at bounding box center [159, 559] width 286 height 29
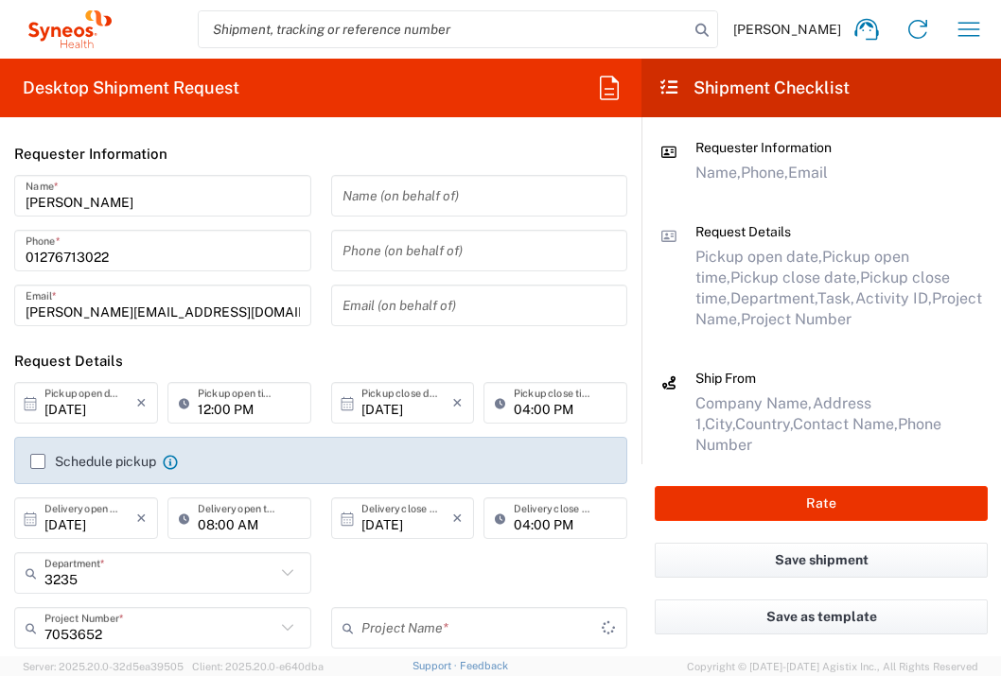
type input "ONL1204-GA-002"
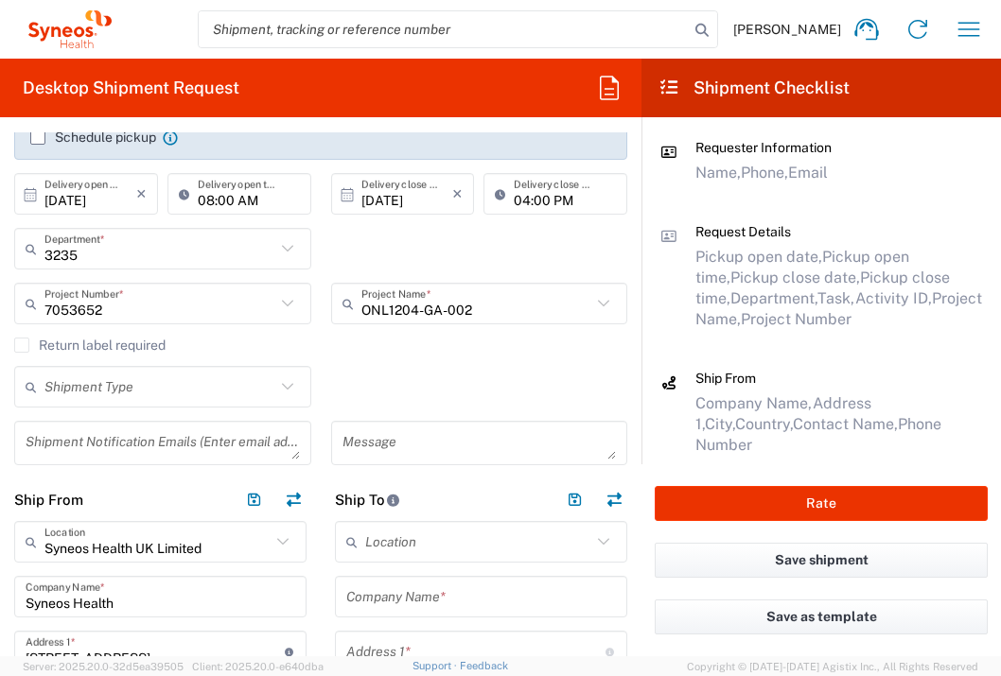
scroll to position [325, 0]
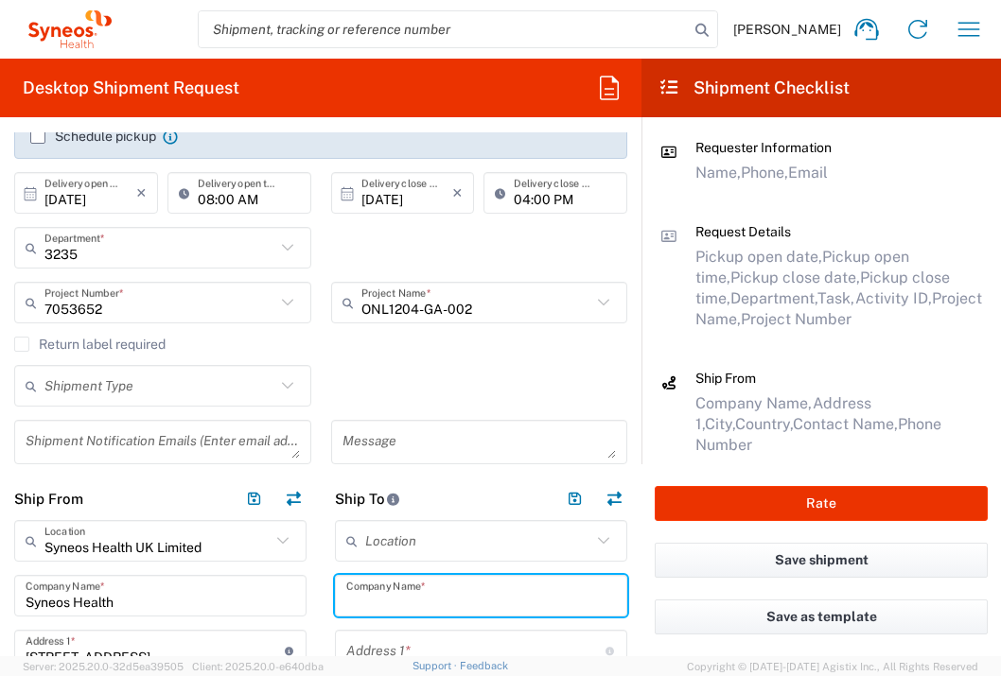
click at [512, 592] on input "text" at bounding box center [481, 596] width 270 height 33
type input "ONL Therapeutics"
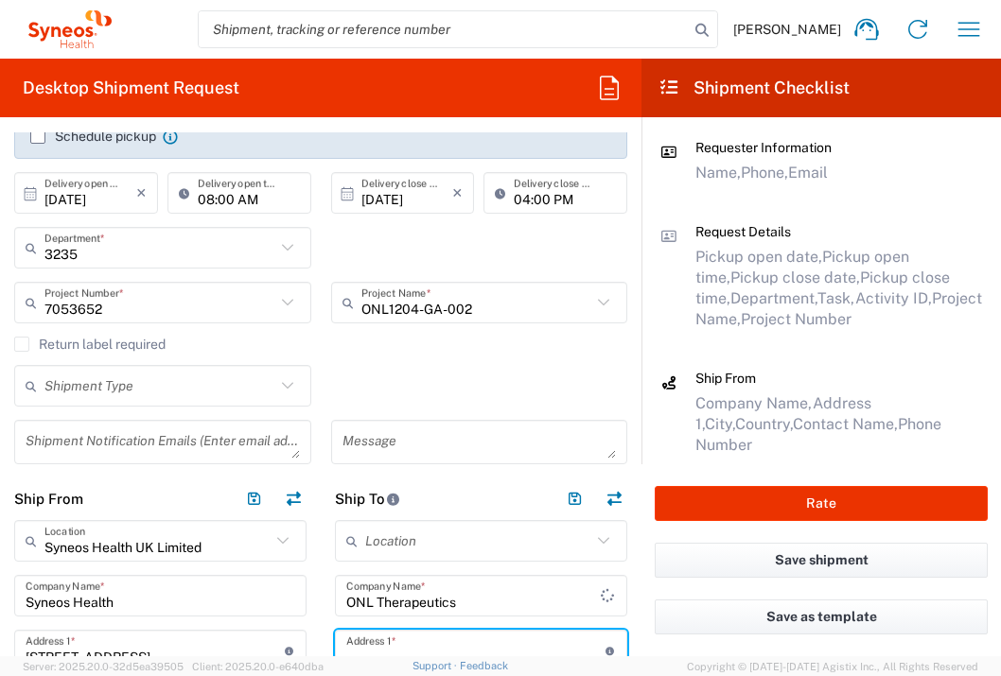
scroll to position [336, 0]
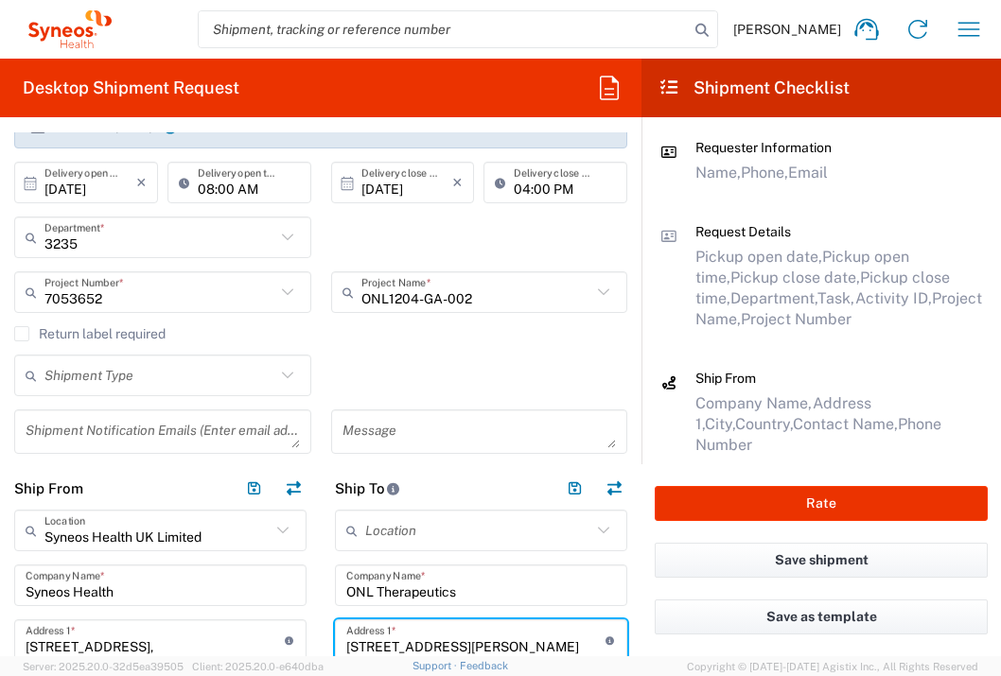
type input "[STREET_ADDRESS][PERSON_NAME]"
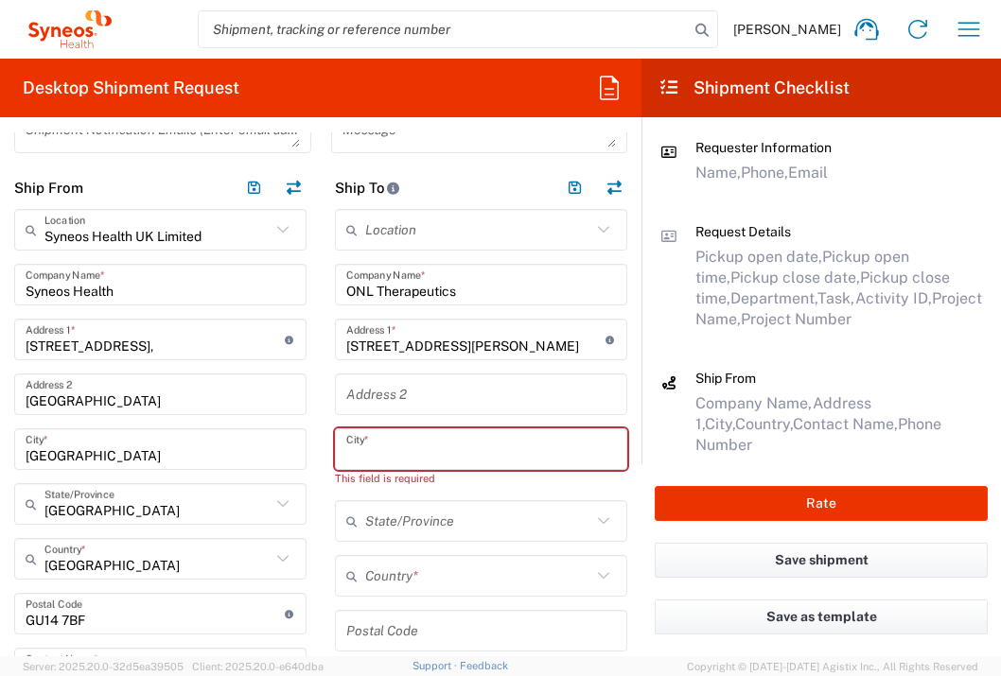
type input "M"
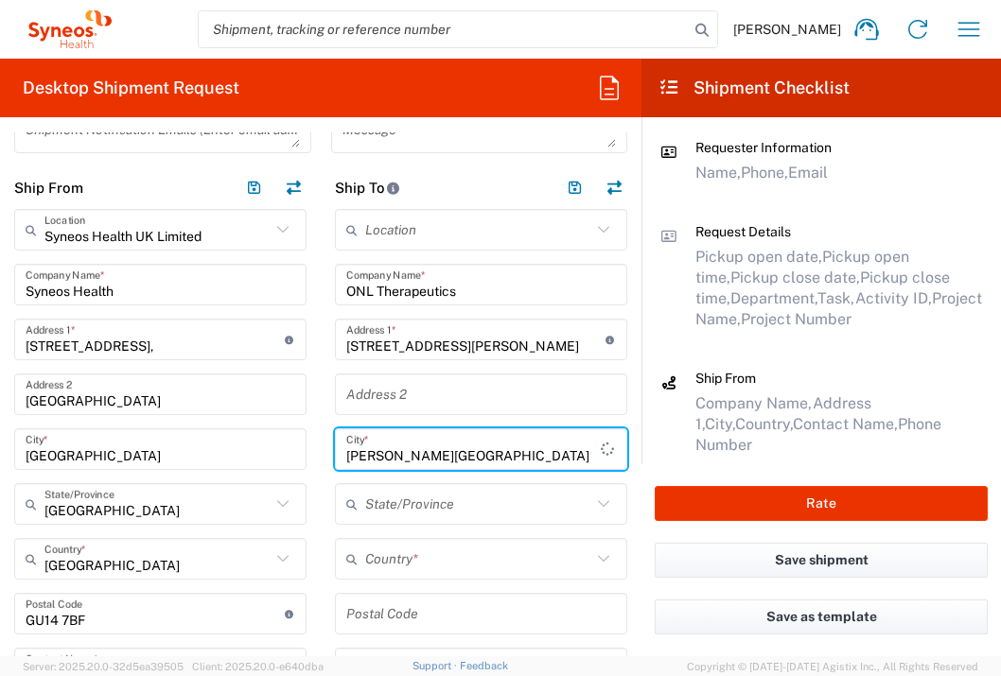
type input "[PERSON_NAME][GEOGRAPHIC_DATA]"
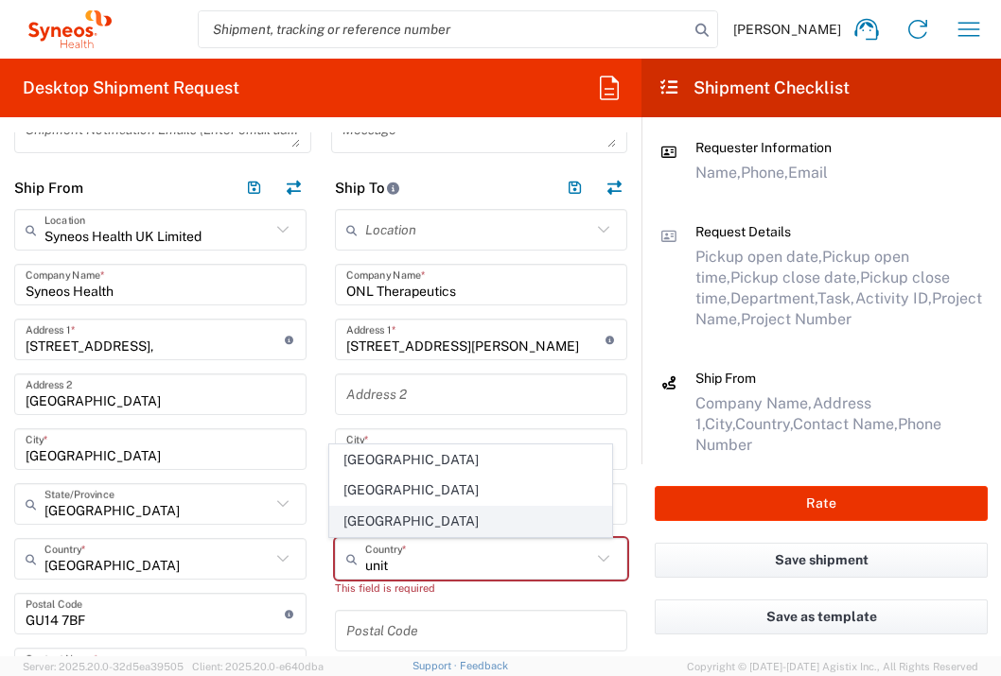
click at [351, 531] on span "[GEOGRAPHIC_DATA]" at bounding box center [471, 521] width 282 height 29
type input "[GEOGRAPHIC_DATA]"
type input "Sender/Shipper"
type input "Delivery Duty Paid"
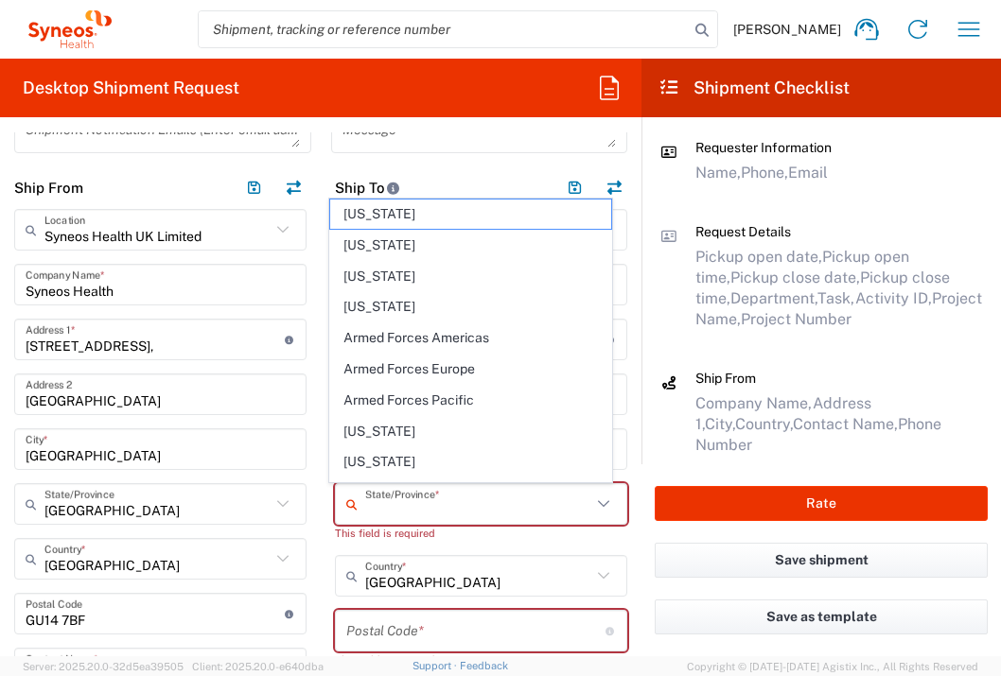
click at [428, 503] on input "text" at bounding box center [478, 504] width 226 height 33
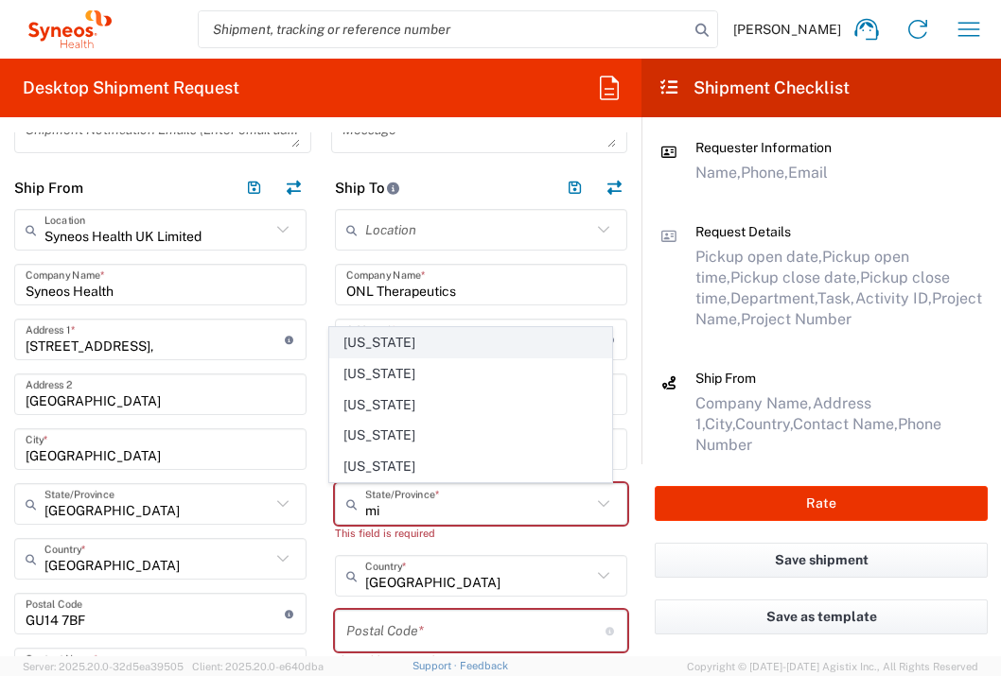
click at [417, 340] on span "[US_STATE]" at bounding box center [471, 342] width 282 height 29
type input "[US_STATE]"
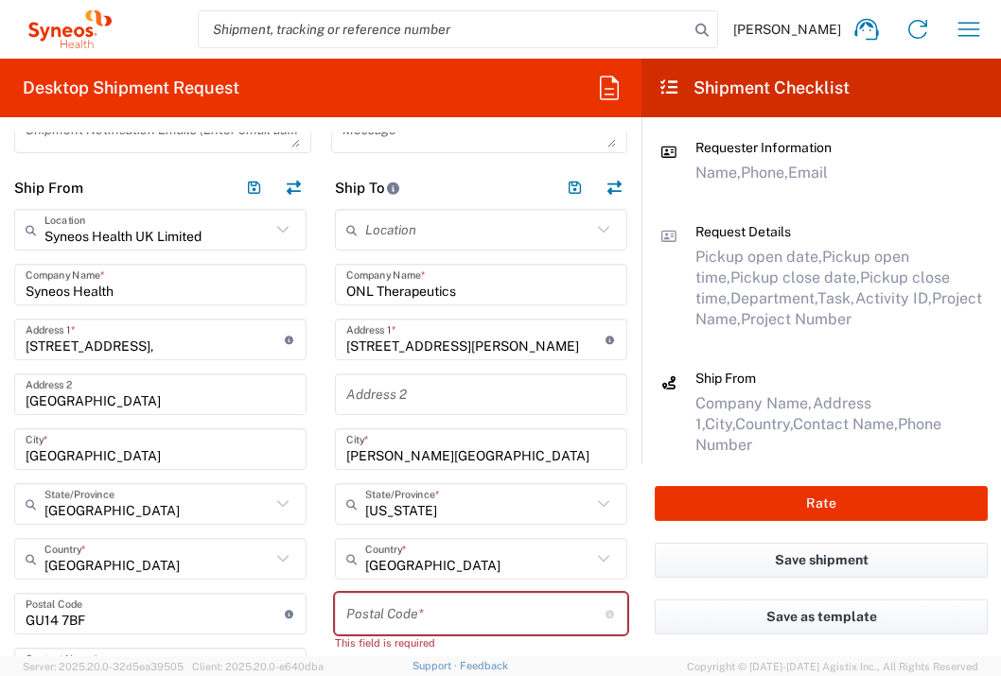
click at [468, 608] on input "undefined" at bounding box center [475, 614] width 259 height 33
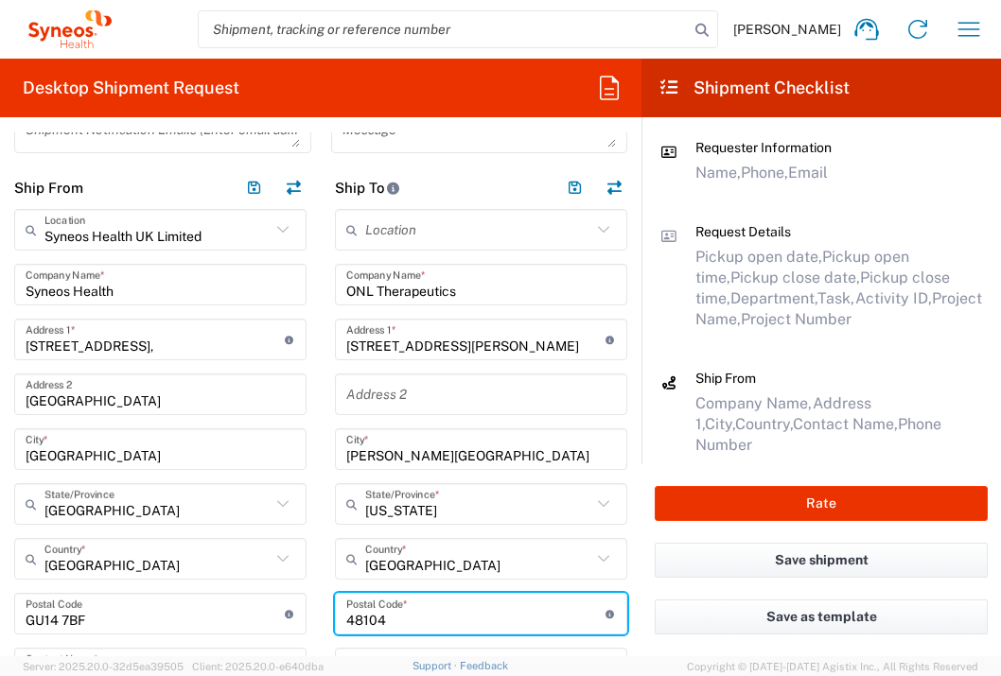
type input "48104"
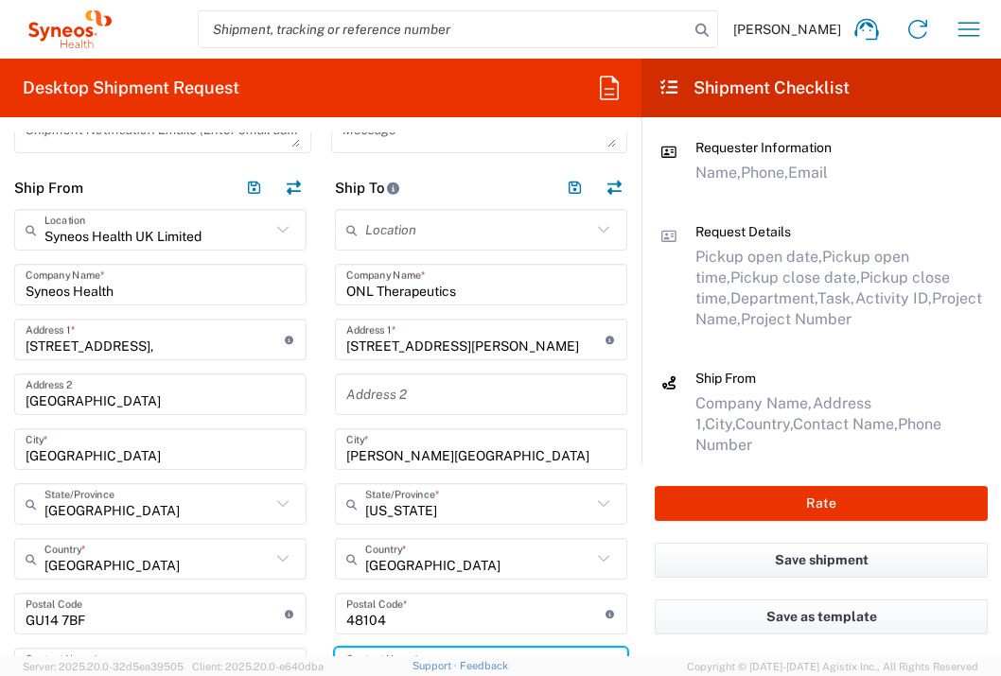
scroll to position [665, 0]
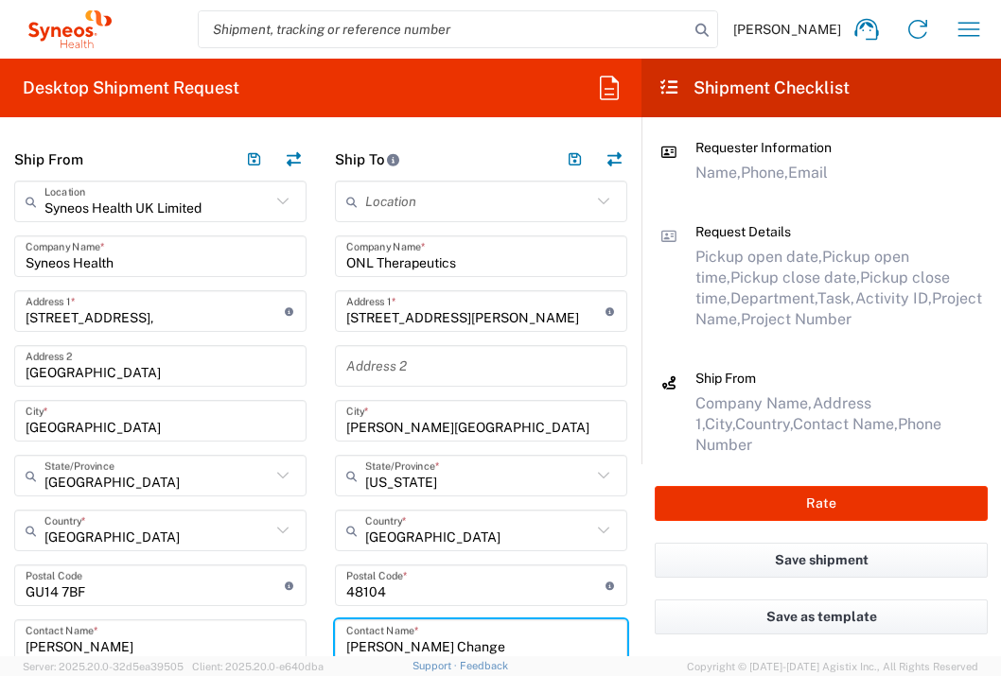
type input "[PERSON_NAME] Change"
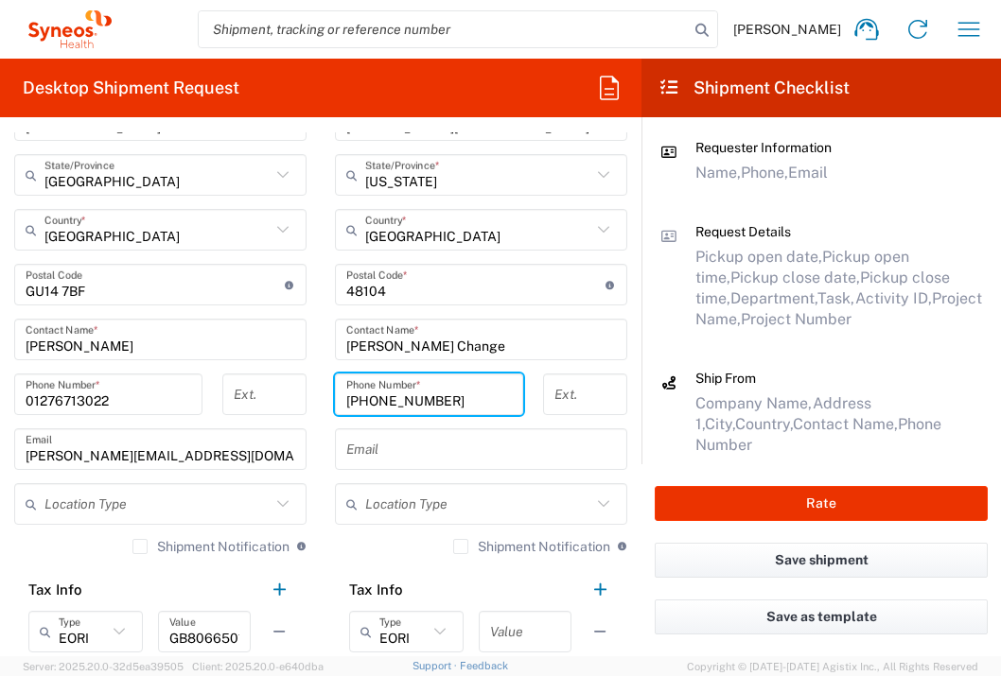
type input "[PHONE_NUMBER]"
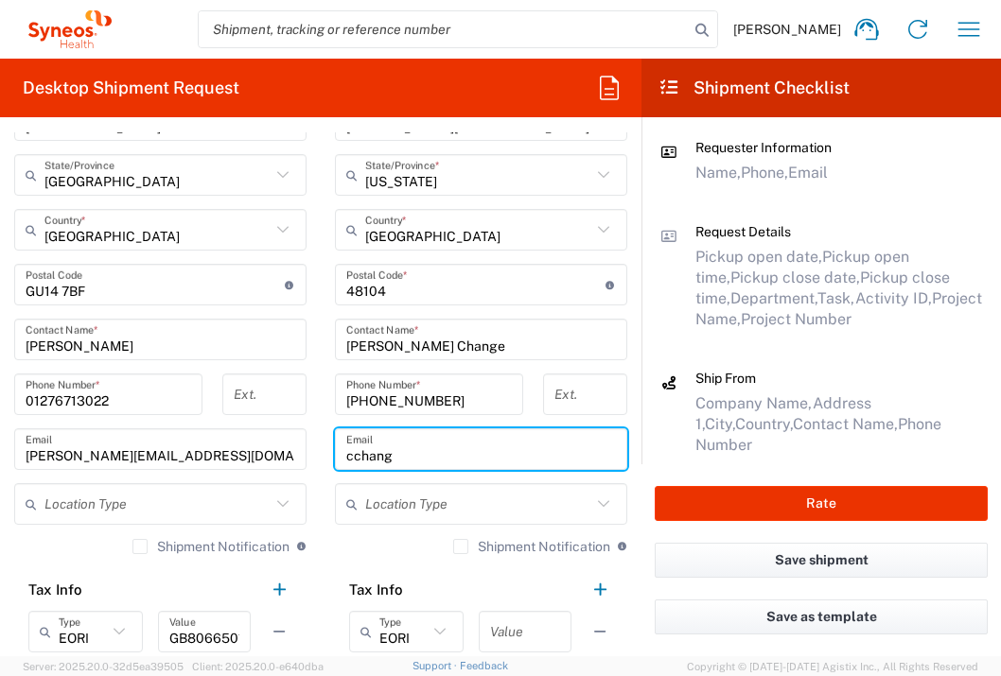
type input "[EMAIL_ADDRESS][DOMAIN_NAME]"
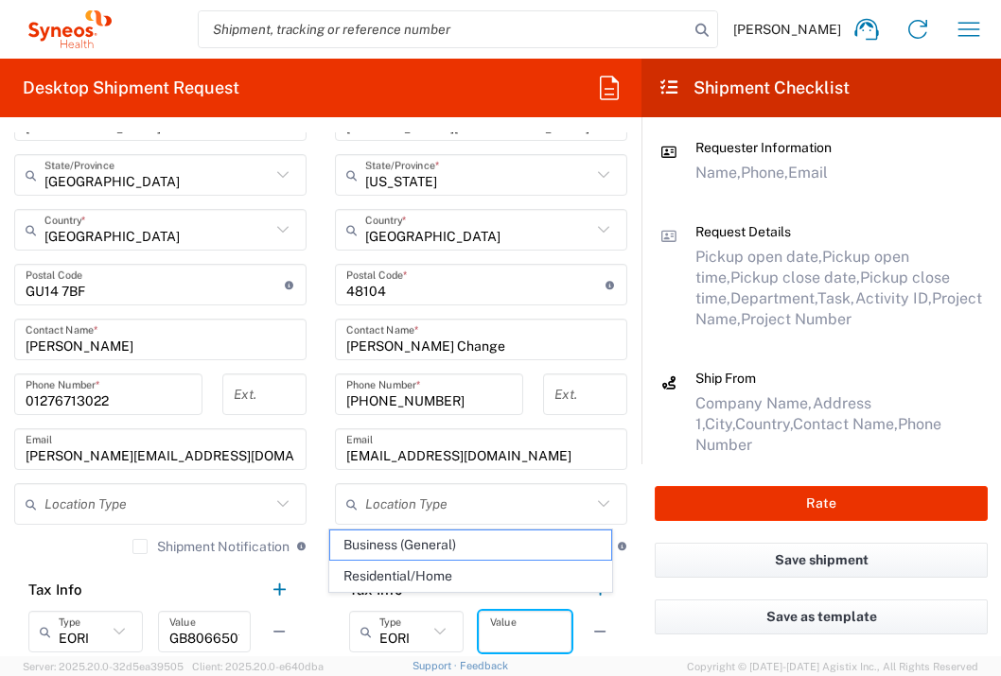
click at [524, 636] on input "text" at bounding box center [525, 632] width 70 height 33
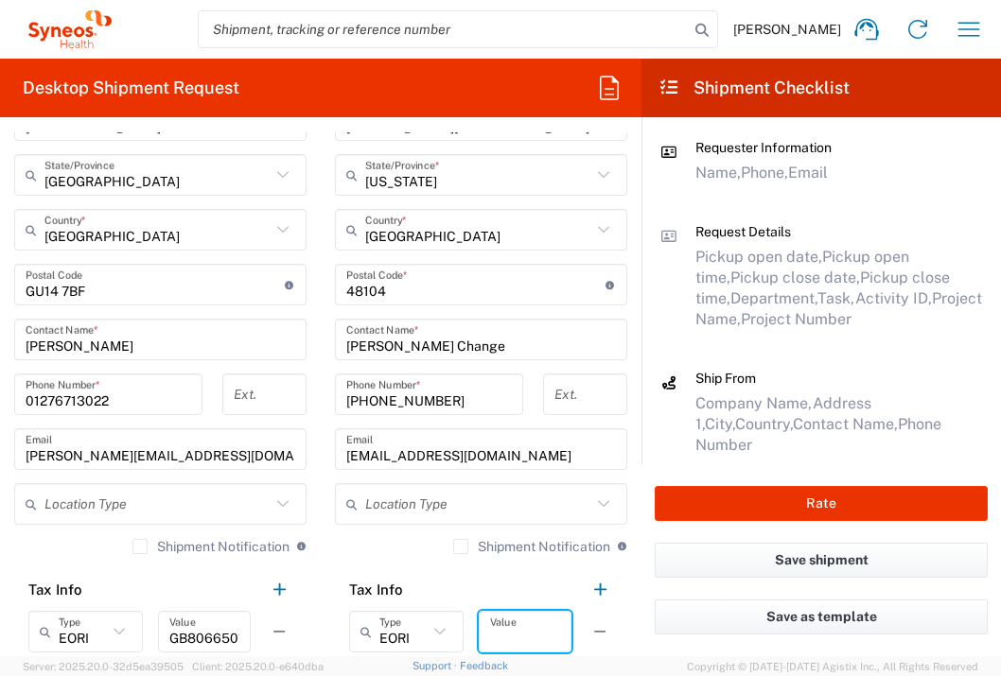
click at [497, 617] on input "text" at bounding box center [525, 632] width 70 height 33
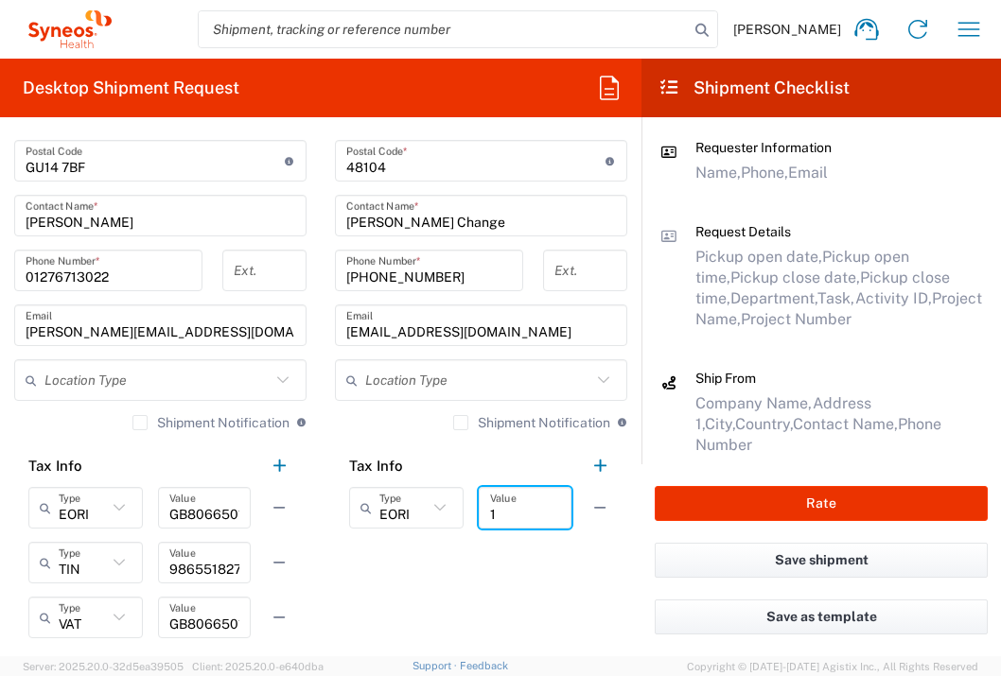
scroll to position [1288, 0]
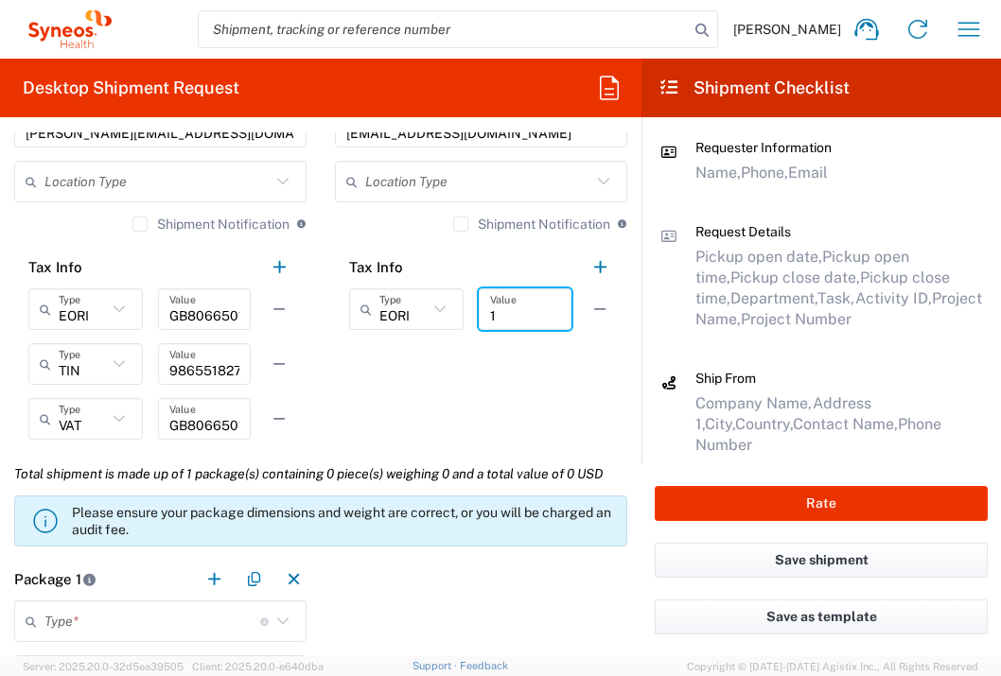
type input "1"
click at [213, 622] on input "text" at bounding box center [152, 621] width 216 height 33
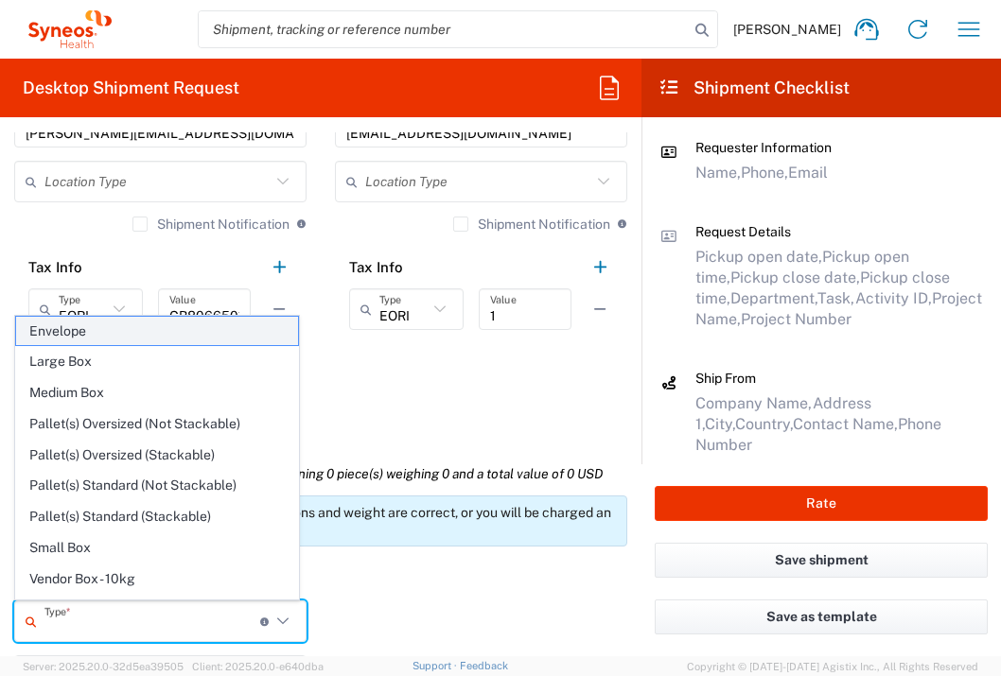
click at [174, 339] on span "Envelope" at bounding box center [157, 331] width 282 height 29
type input "Envelope"
type input "1"
type input "9.5"
type input "12.5"
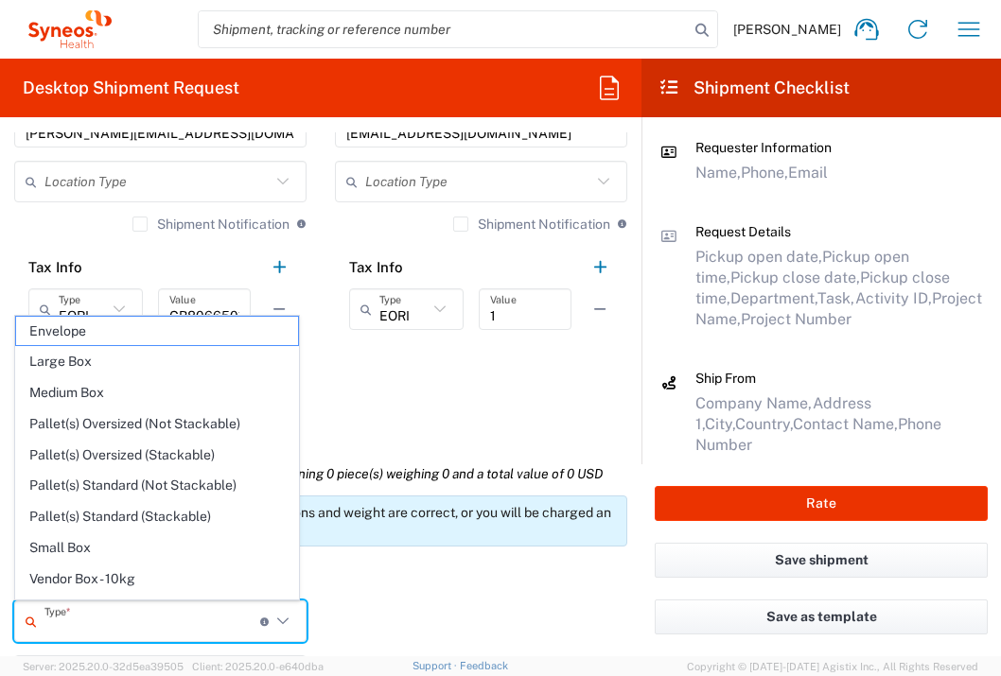
type input "0.25"
type input "in"
type input "0.45"
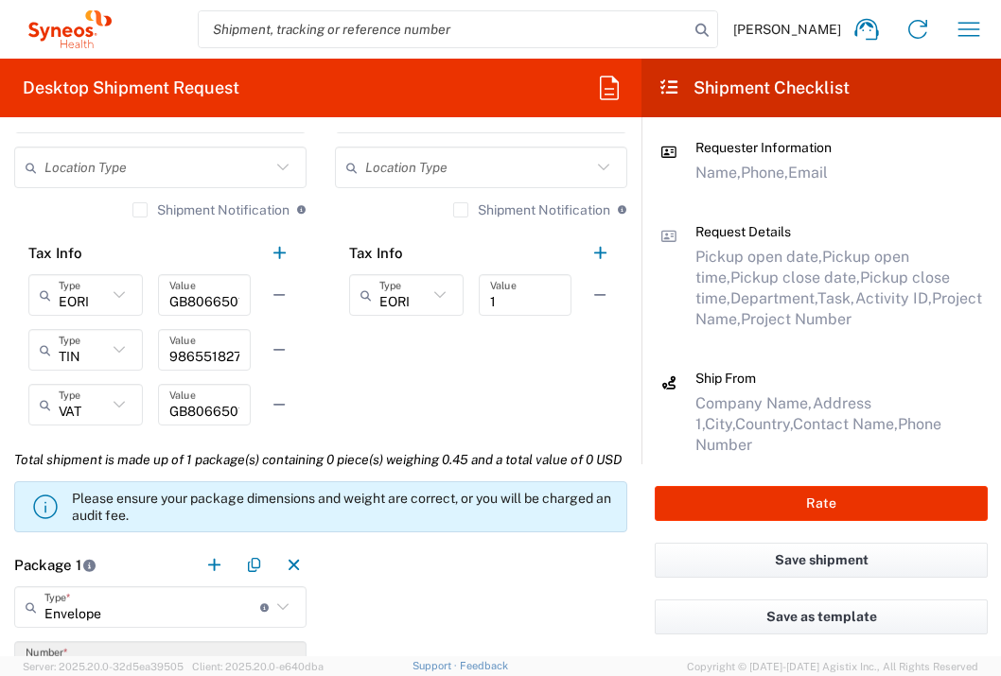
scroll to position [1548, 0]
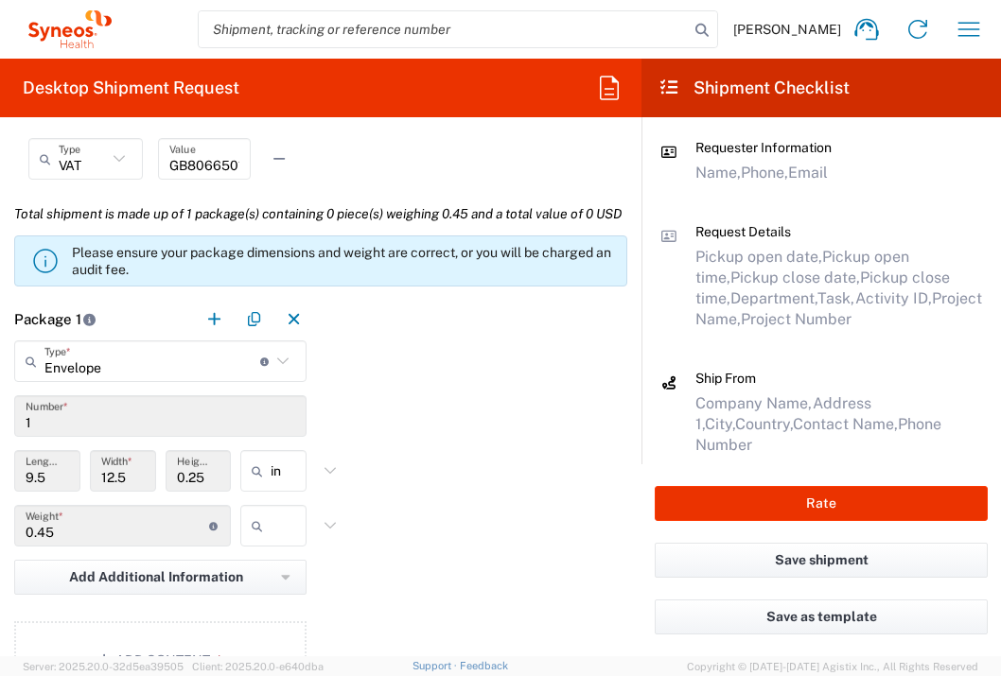
click at [281, 541] on input "text" at bounding box center [294, 526] width 47 height 30
click at [279, 642] on span "lbs" at bounding box center [267, 640] width 61 height 29
type input "lbs"
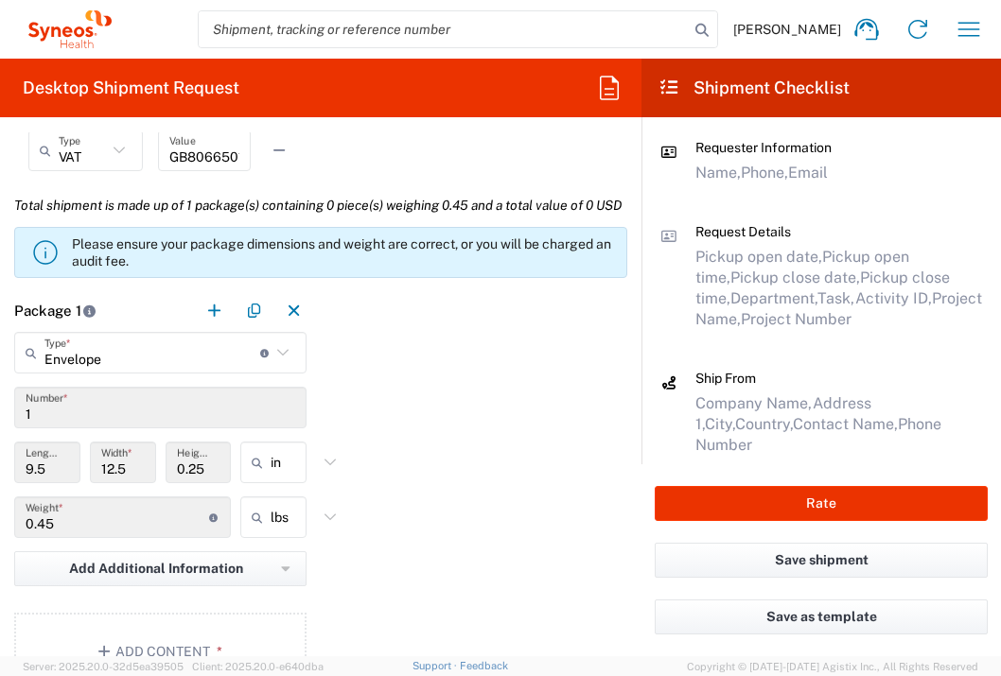
scroll to position [1785, 0]
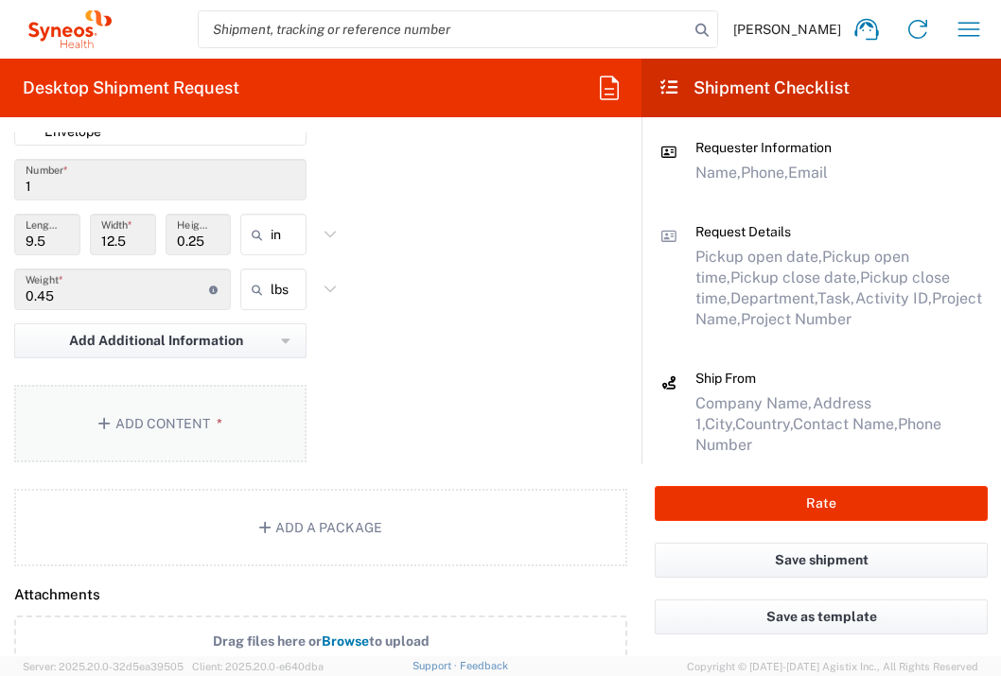
click at [202, 463] on button "Add Content *" at bounding box center [160, 424] width 292 height 78
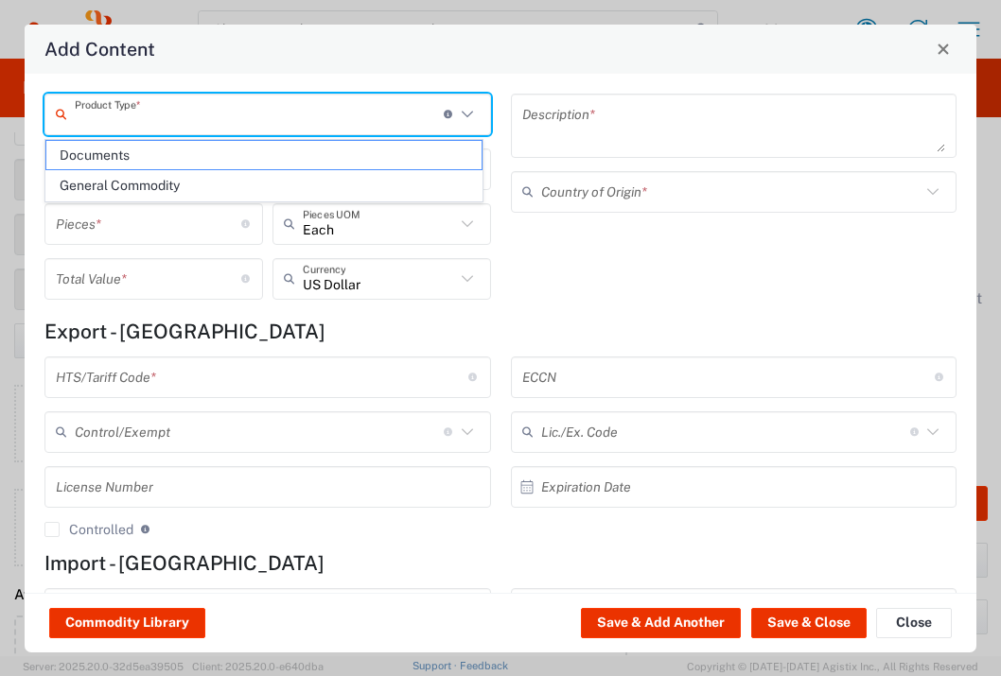
click at [253, 124] on input "text" at bounding box center [259, 113] width 369 height 33
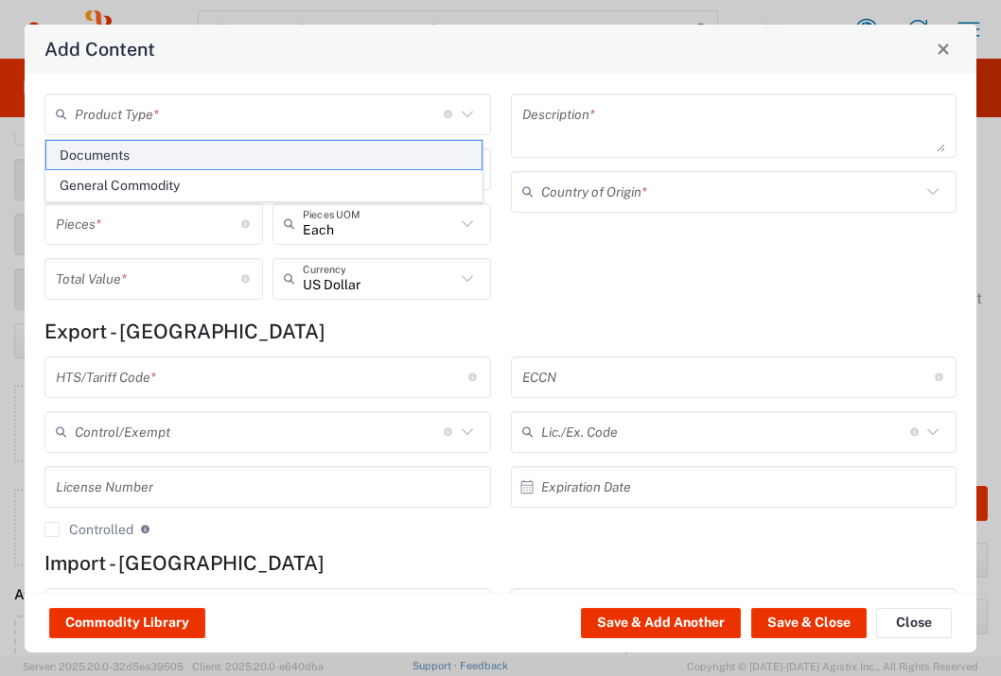
click at [251, 148] on span "Documents" at bounding box center [263, 155] width 435 height 29
type input "Documents"
type input "1"
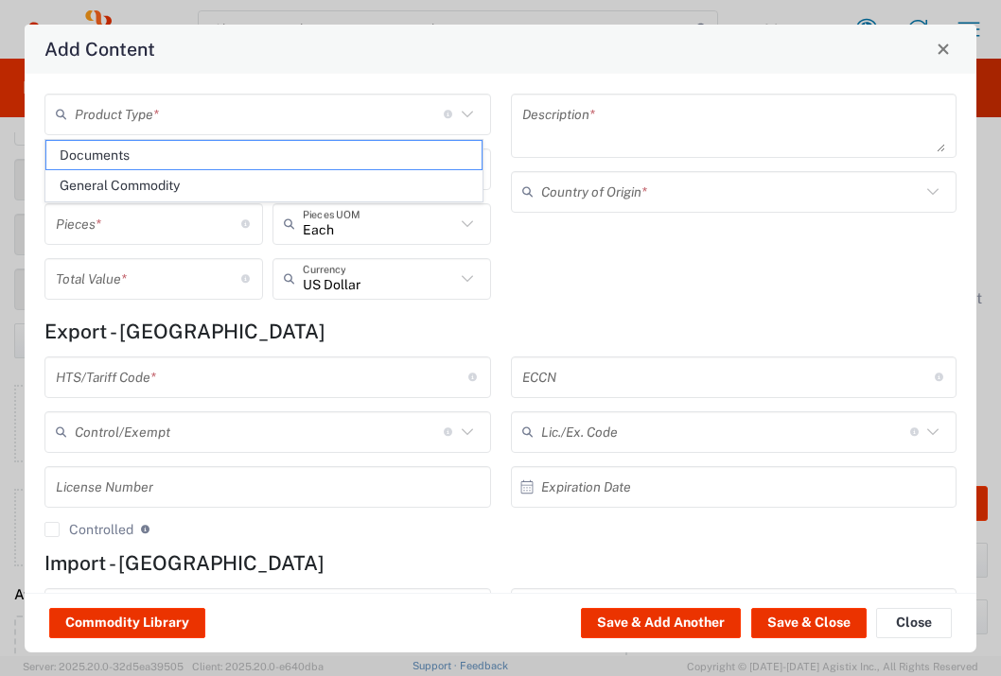
type textarea "Documents"
type input "[GEOGRAPHIC_DATA]"
type input "0000.00.0000"
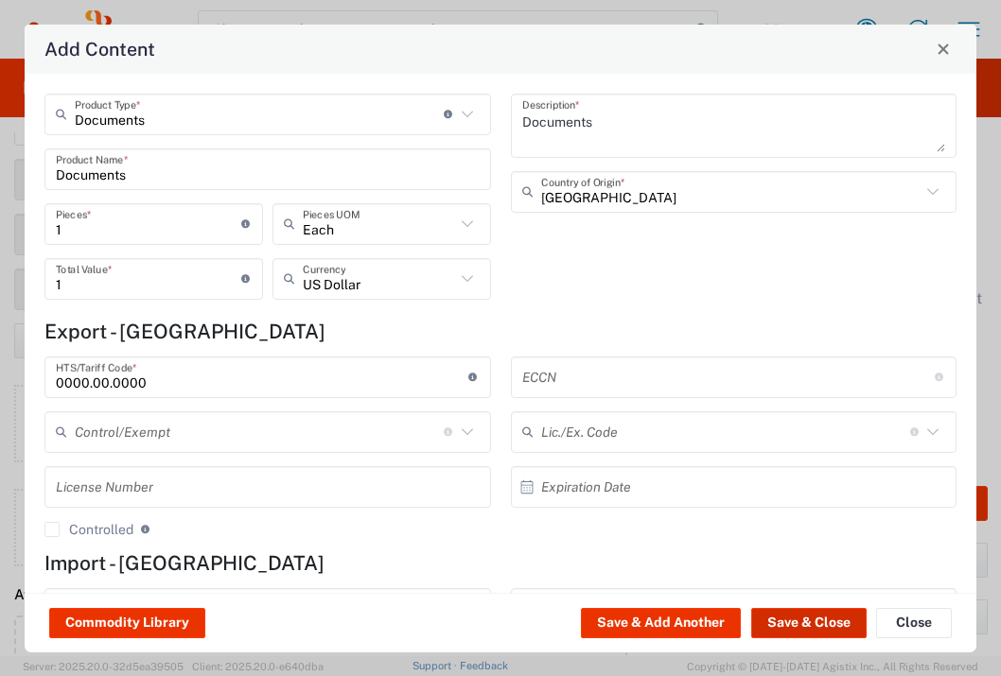
click at [819, 623] on button "Save & Close" at bounding box center [808, 623] width 115 height 30
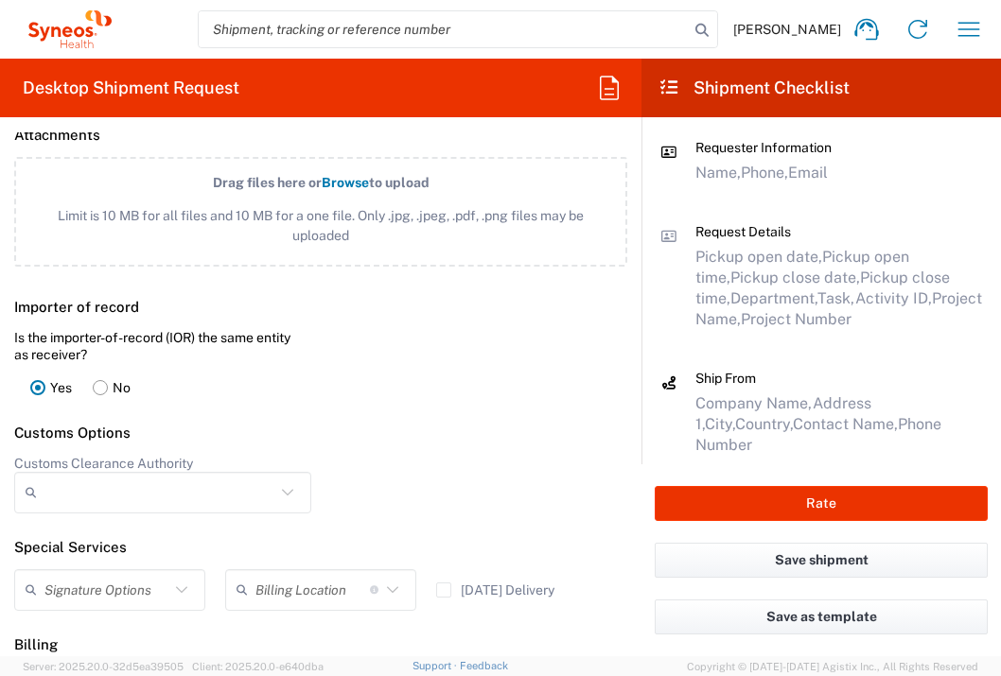
scroll to position [2632, 0]
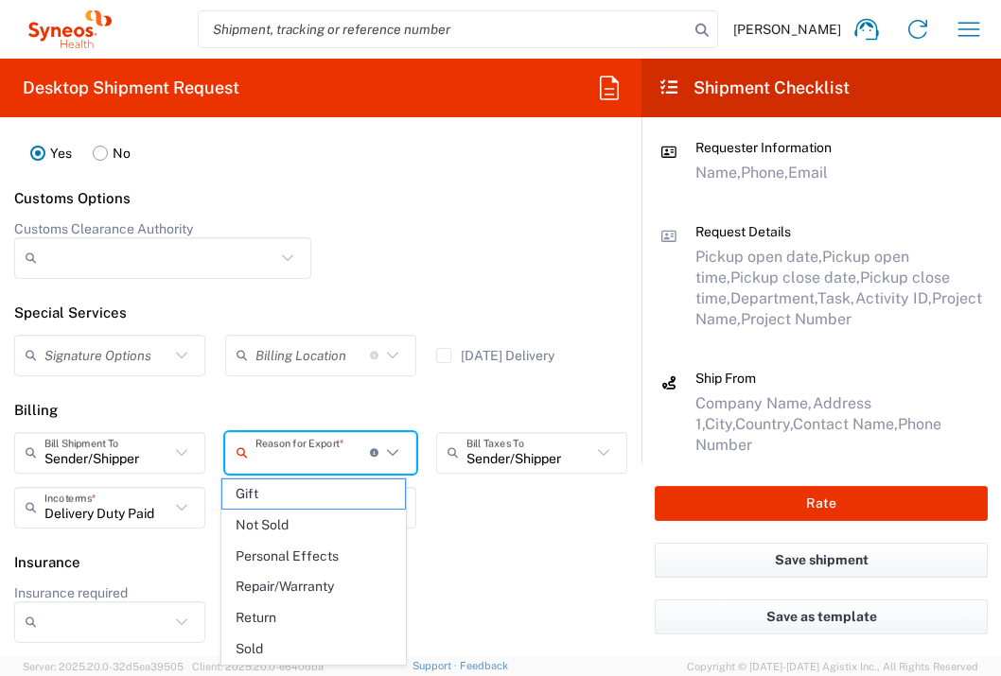
click at [316, 460] on input "text" at bounding box center [312, 452] width 114 height 33
click at [317, 528] on span "Not Sold" at bounding box center [313, 525] width 183 height 29
type input "Not Sold"
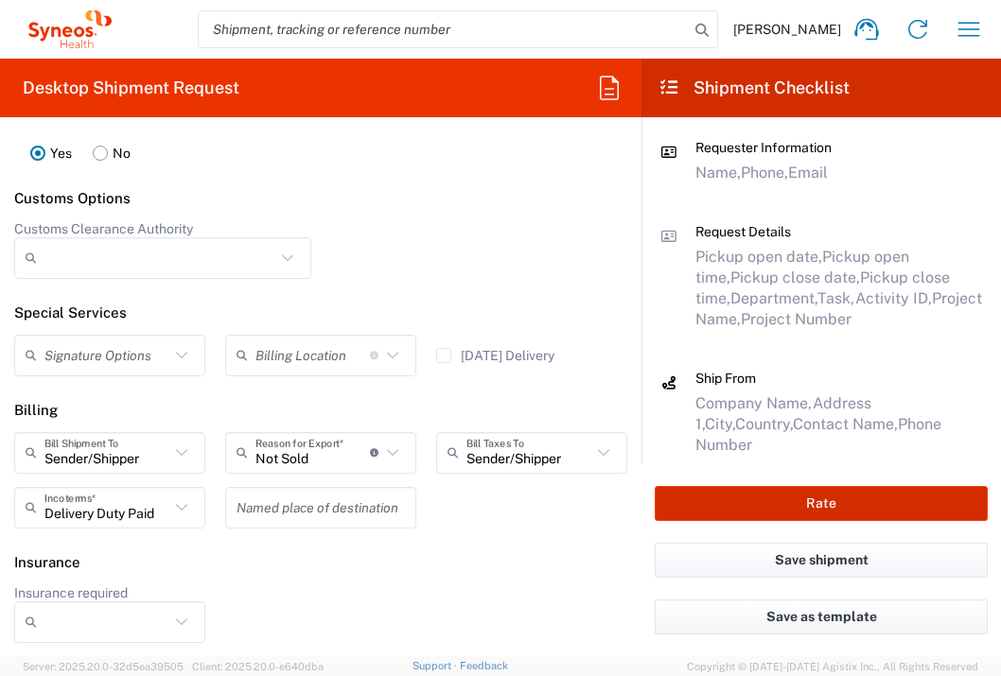
click at [760, 506] on button "Rate" at bounding box center [821, 503] width 333 height 35
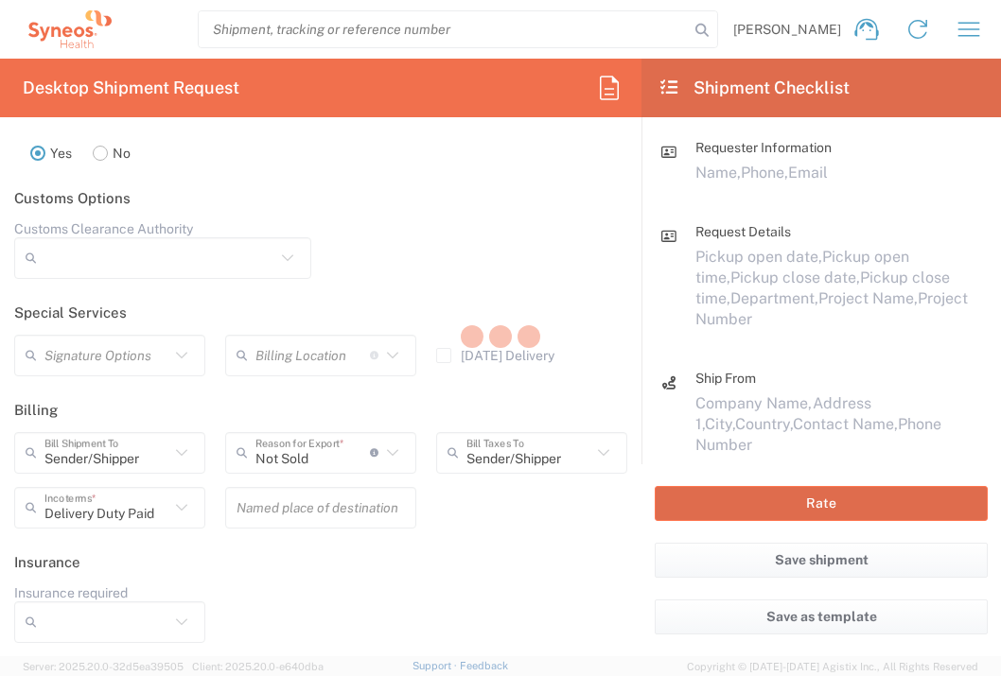
type input "7053652"
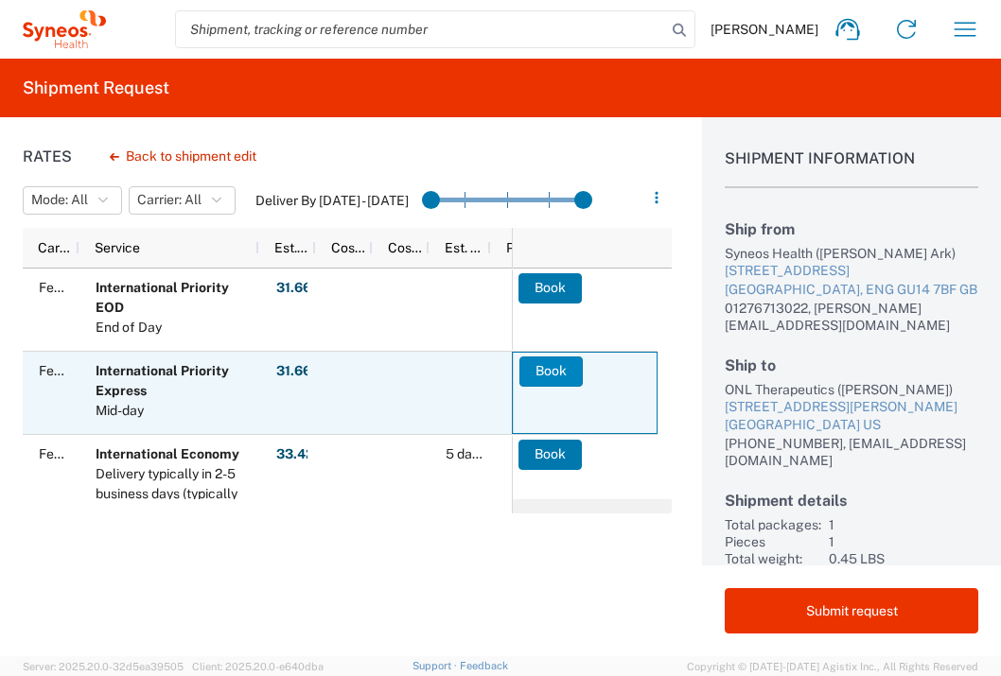
click at [554, 374] on button "Book" at bounding box center [550, 372] width 63 height 30
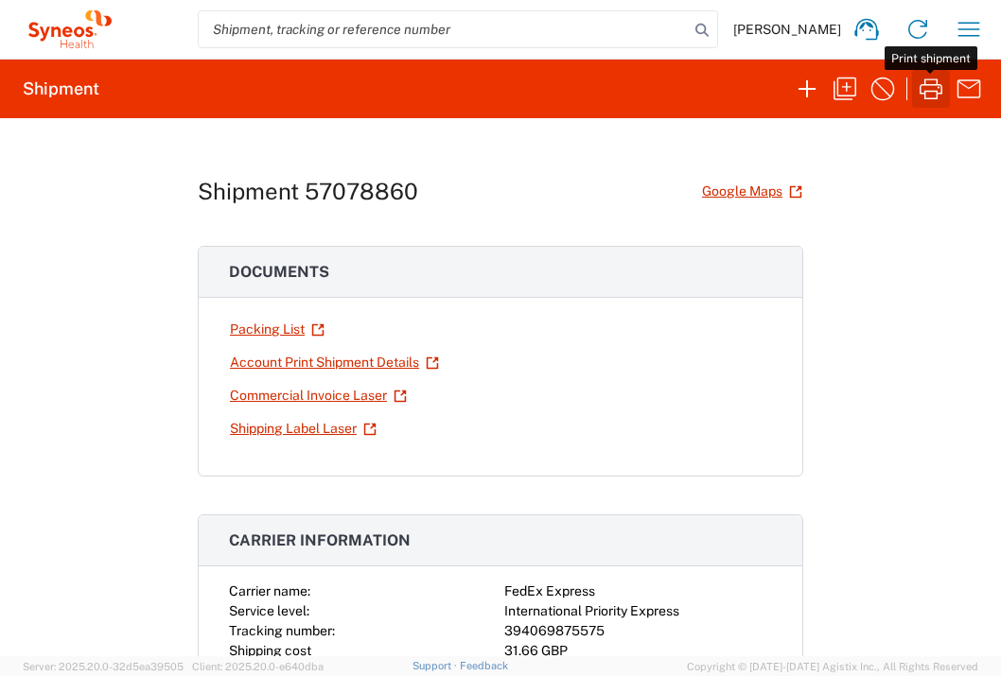
click at [934, 92] on icon "button" at bounding box center [931, 89] width 30 height 30
